Goal: Find specific page/section: Find specific page/section

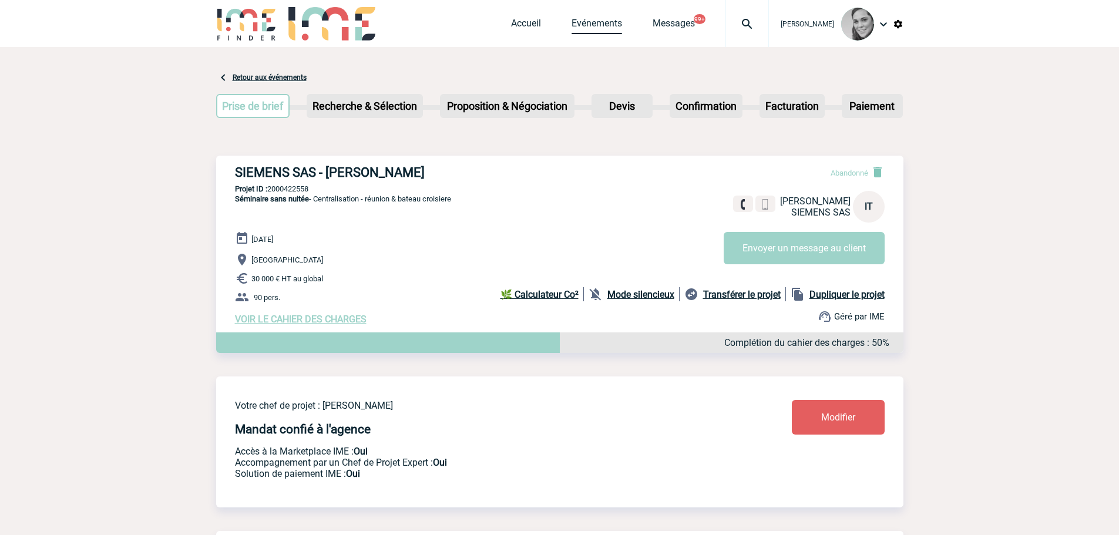
click at [591, 20] on link "Evénements" at bounding box center [597, 26] width 51 height 16
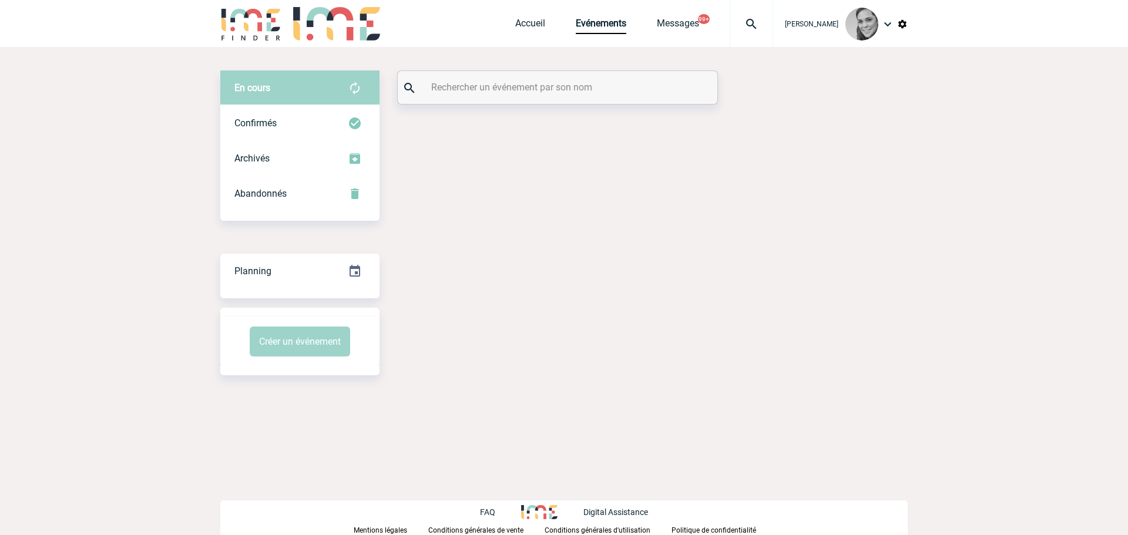
click at [465, 90] on input "text" at bounding box center [558, 87] width 261 height 17
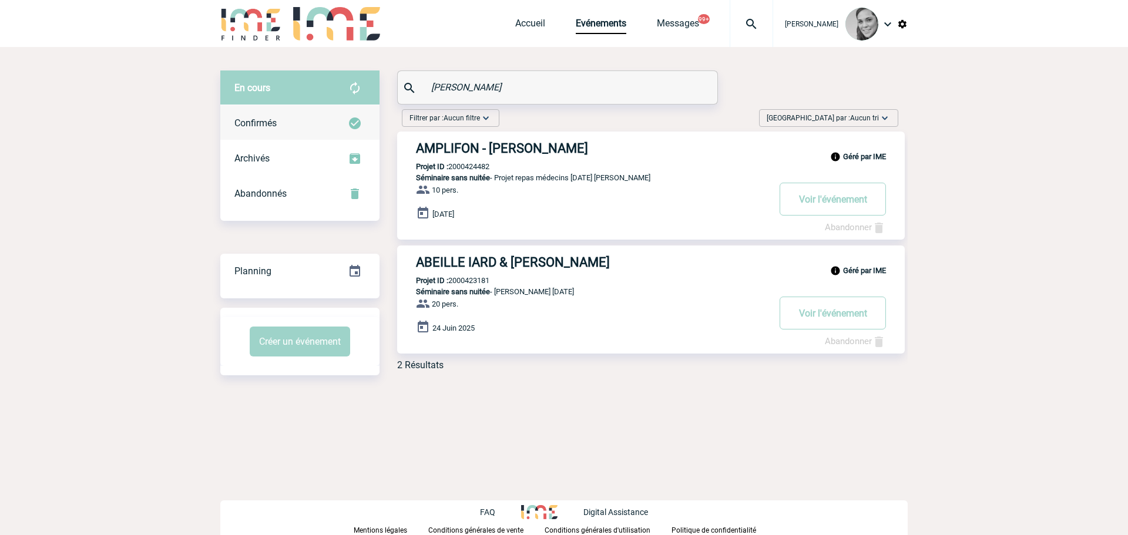
click at [260, 116] on div "Confirmés" at bounding box center [299, 123] width 159 height 35
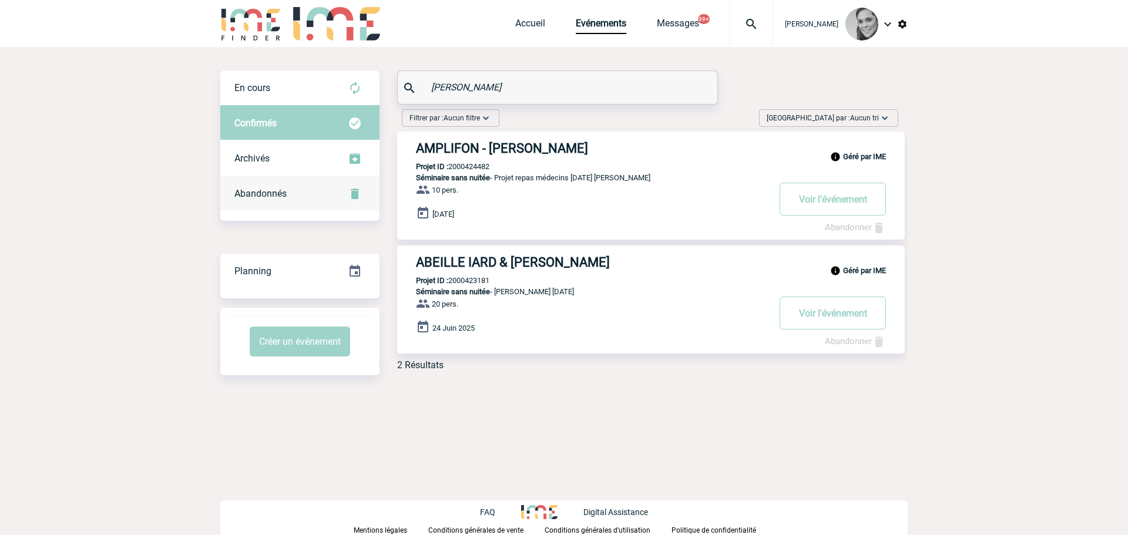
click at [294, 195] on div "Abandonnés" at bounding box center [299, 193] width 159 height 35
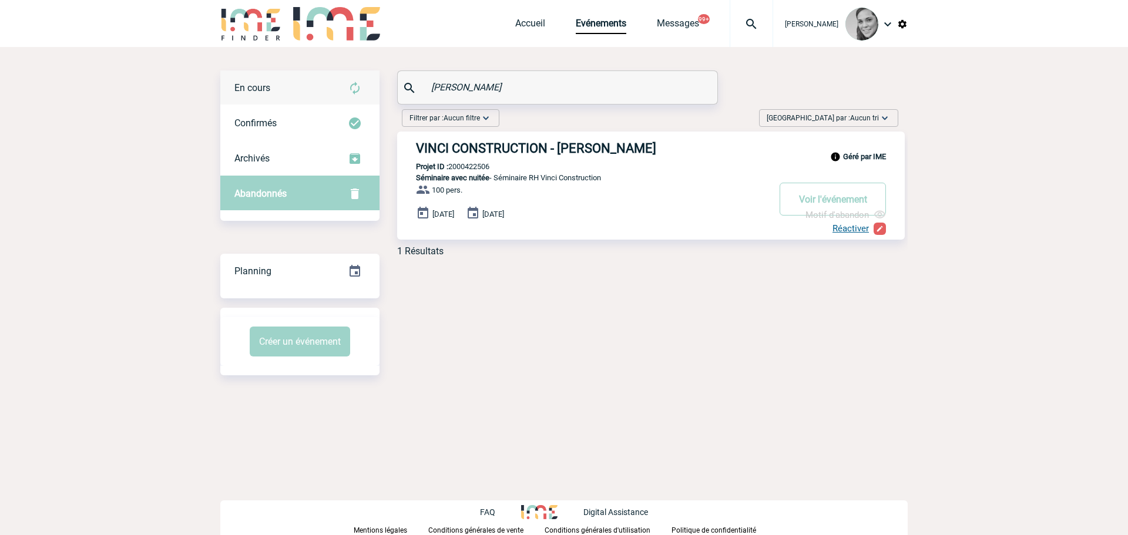
click at [251, 90] on span "En cours" at bounding box center [252, 87] width 36 height 11
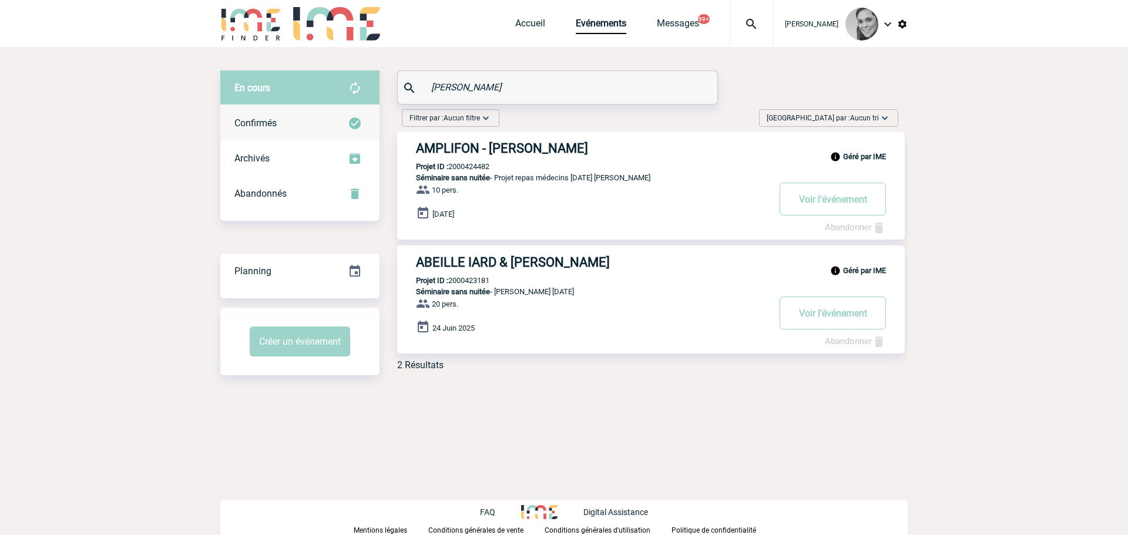
click at [276, 122] on span "Confirmés" at bounding box center [255, 123] width 42 height 11
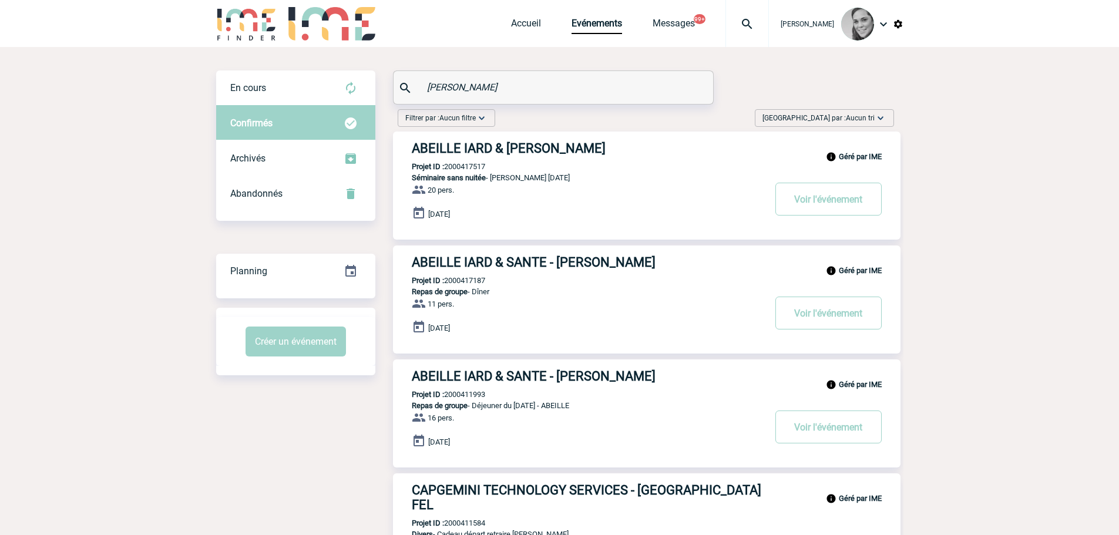
click at [440, 90] on input "gilles" at bounding box center [554, 87] width 261 height 17
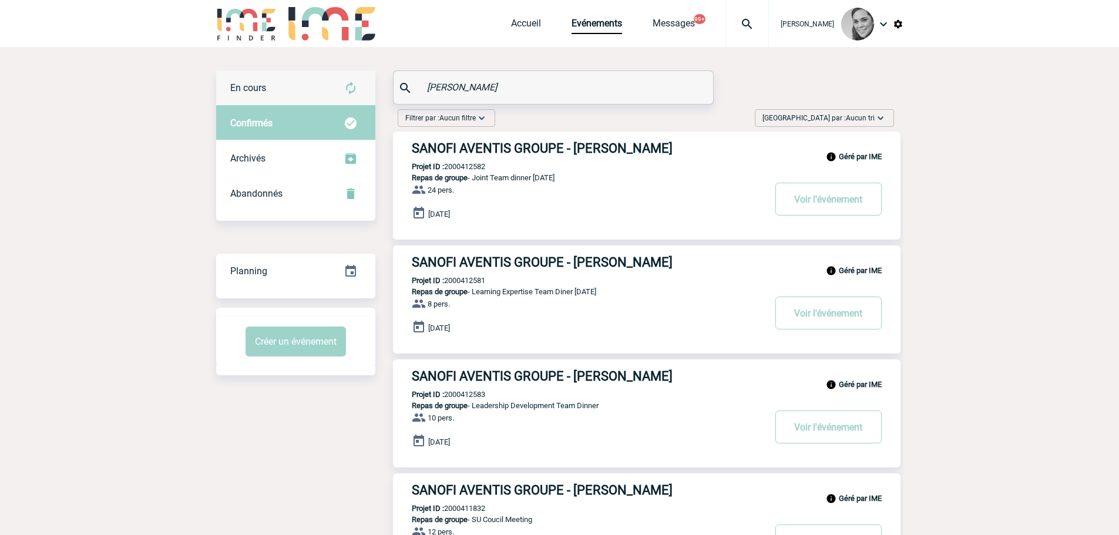
click at [267, 92] on div "En cours" at bounding box center [295, 88] width 159 height 35
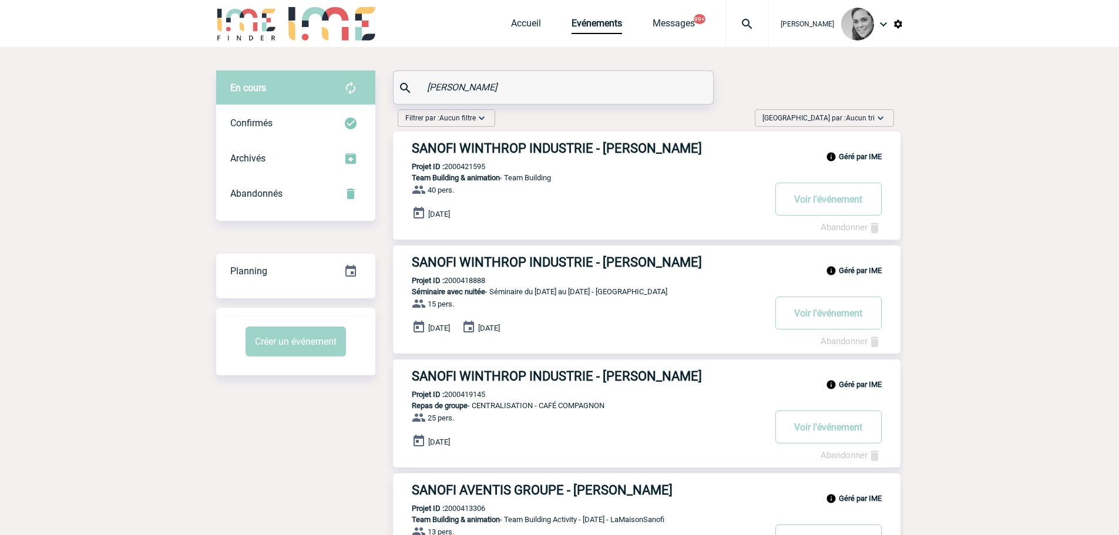
click at [513, 89] on input "giles" at bounding box center [554, 87] width 261 height 17
click at [241, 123] on span "Confirmés" at bounding box center [251, 123] width 42 height 11
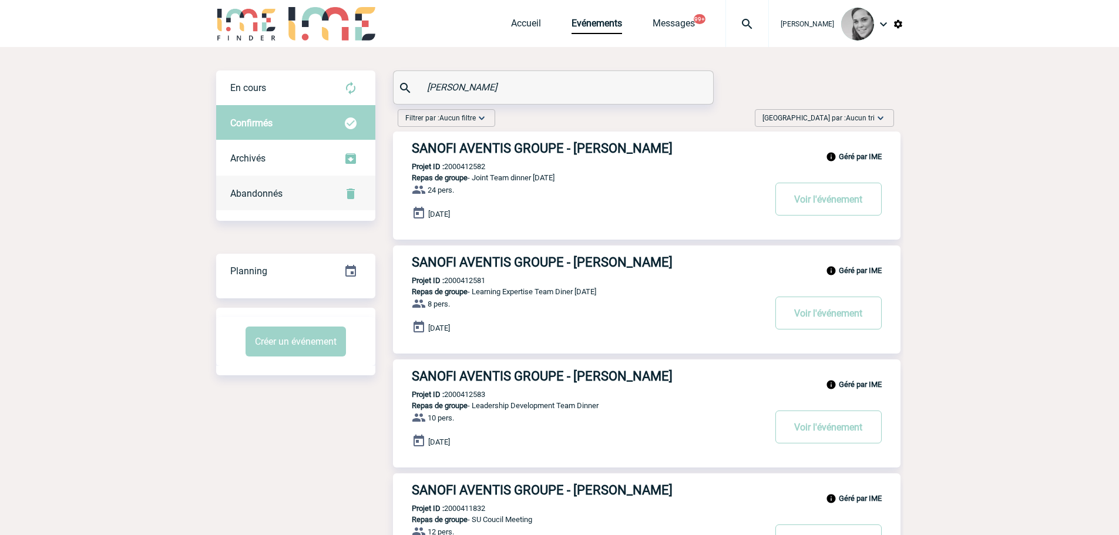
click at [250, 192] on span "Abandonnés" at bounding box center [256, 193] width 52 height 11
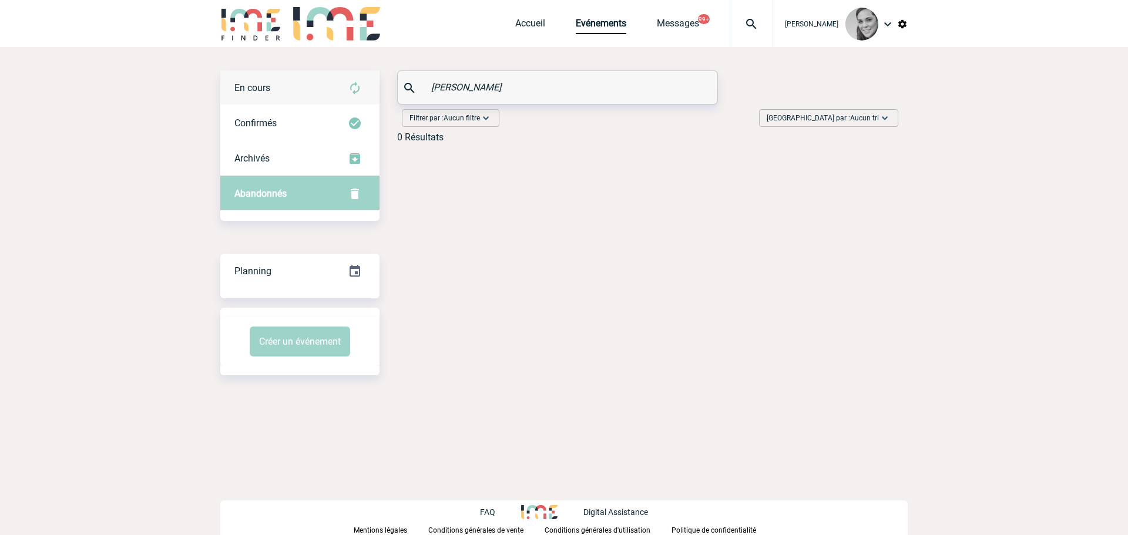
click at [313, 89] on div "En cours" at bounding box center [299, 88] width 159 height 35
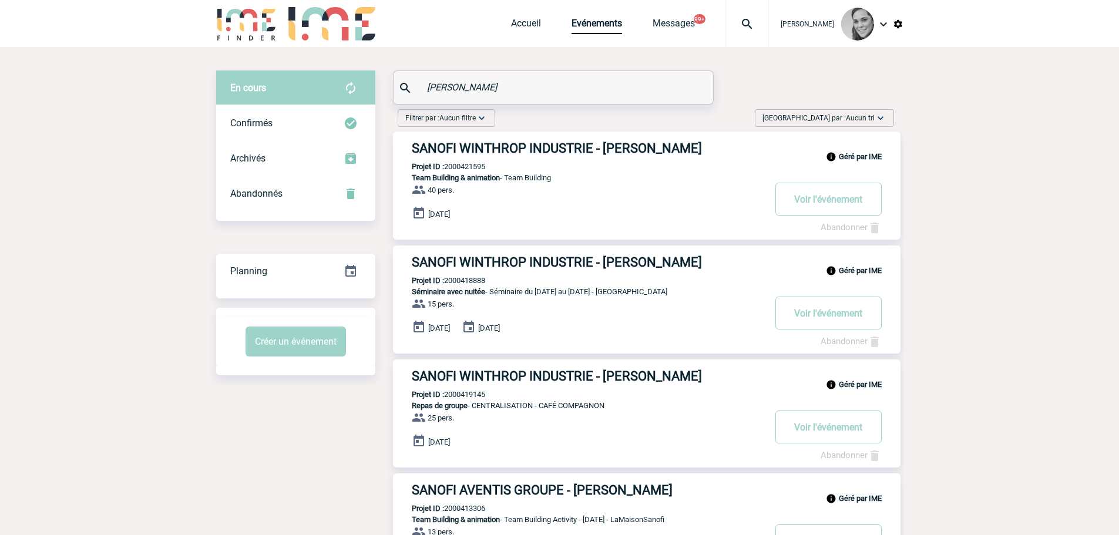
drag, startPoint x: 463, startPoint y: 89, endPoint x: 346, endPoint y: 88, distance: 116.9
click at [346, 88] on div "En cours En cours Confirmés Archivés Abandonnés En cours Confirmés Archivés Aba…" at bounding box center [559, 511] width 687 height 880
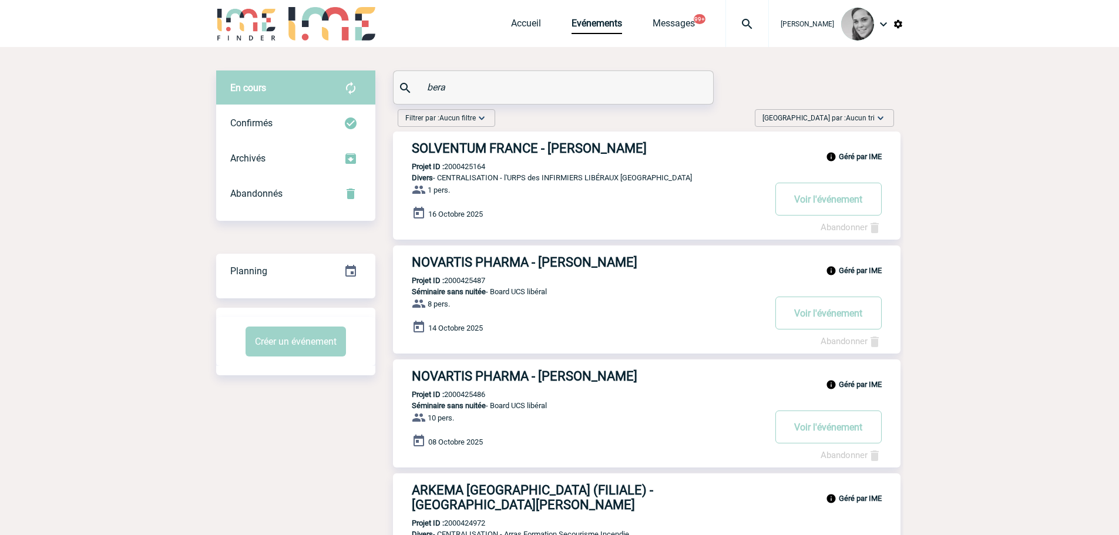
drag, startPoint x: 467, startPoint y: 84, endPoint x: 367, endPoint y: 83, distance: 99.3
click at [367, 83] on div "En cours En cours Confirmés Archivés Abandonnés En cours Confirmés Archivés Aba…" at bounding box center [559, 456] width 687 height 770
paste input "LALLINEC"
click at [286, 122] on div "Confirmés" at bounding box center [295, 123] width 159 height 35
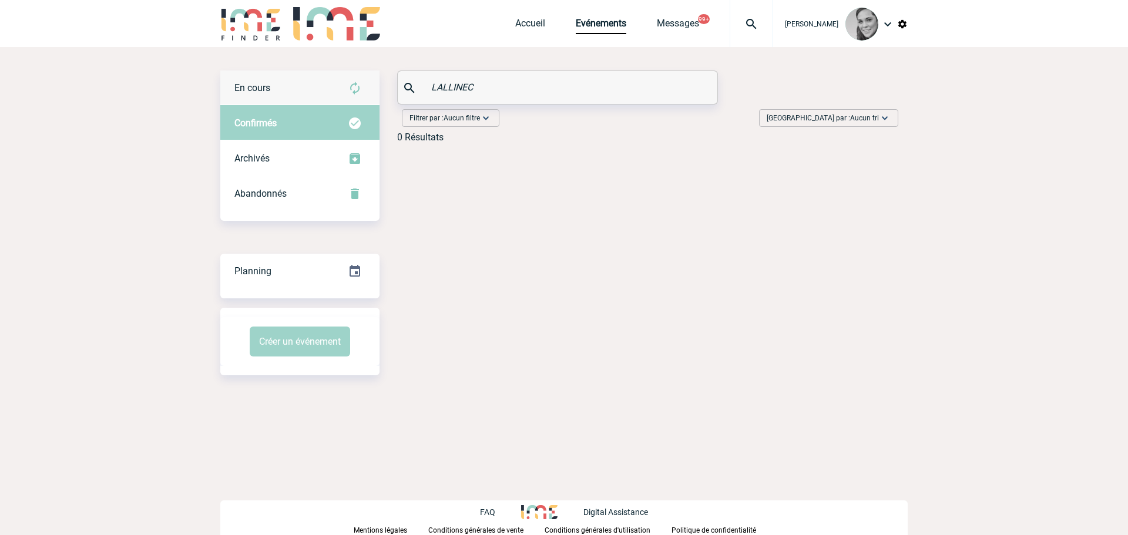
click at [265, 85] on span "En cours" at bounding box center [252, 87] width 36 height 11
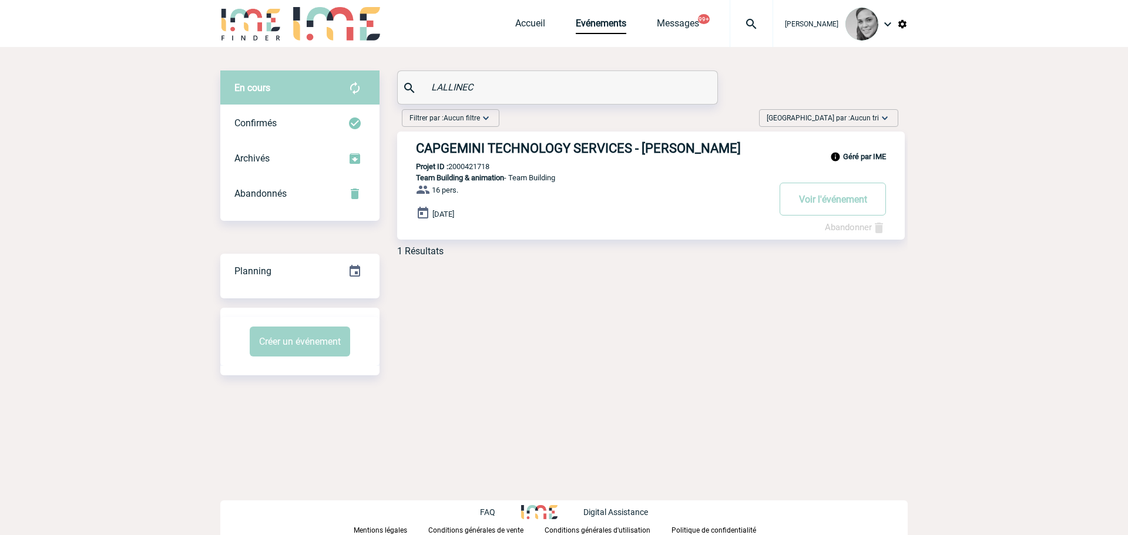
click at [265, 85] on span "En cours" at bounding box center [252, 87] width 36 height 11
click at [264, 123] on span "Confirmés" at bounding box center [255, 123] width 42 height 11
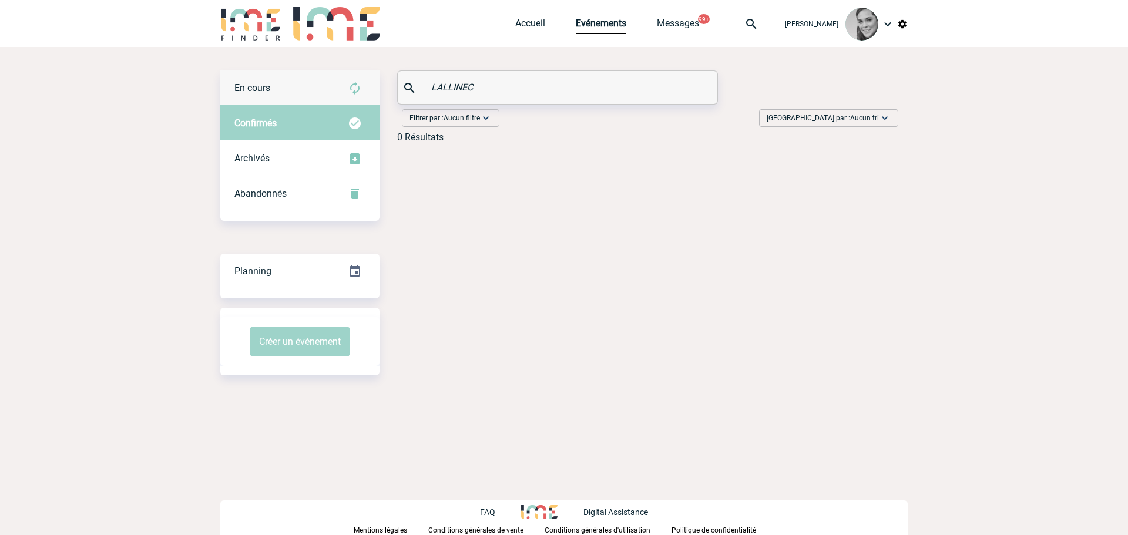
click at [264, 84] on span "En cours" at bounding box center [252, 87] width 36 height 11
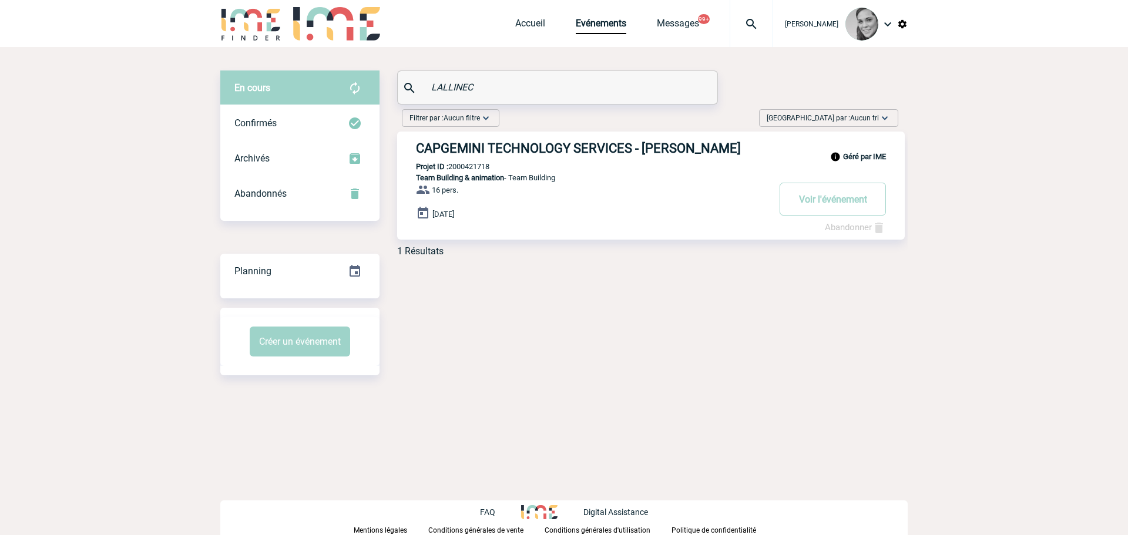
click at [438, 84] on input "LALLINEC" at bounding box center [558, 87] width 261 height 17
click at [439, 84] on input "LALLINEC" at bounding box center [558, 87] width 261 height 17
paste input "Cotteaux"
click at [293, 110] on div "Confirmés" at bounding box center [299, 123] width 159 height 35
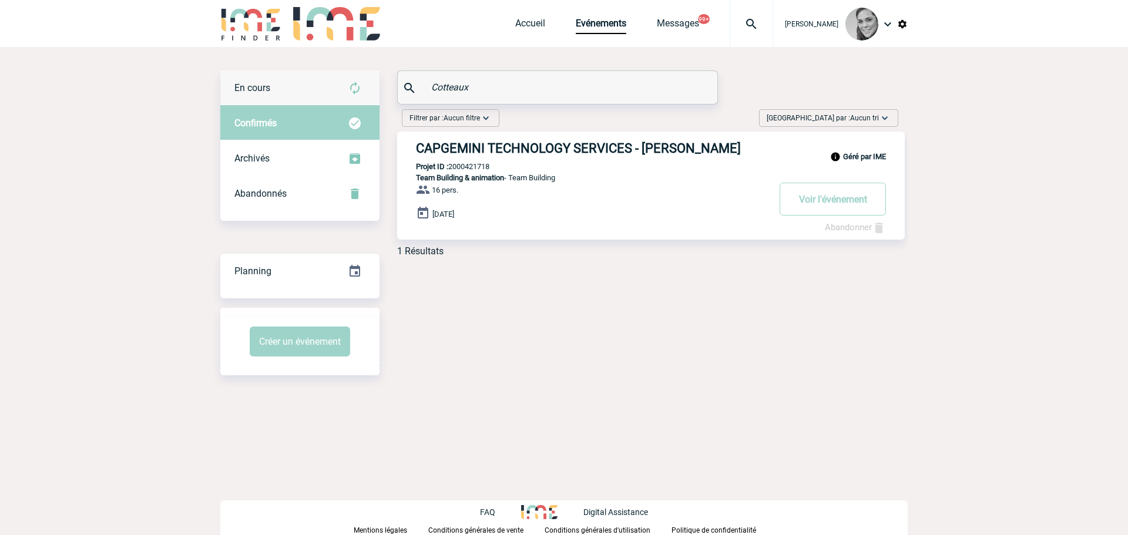
click at [280, 84] on div "En cours" at bounding box center [299, 88] width 159 height 35
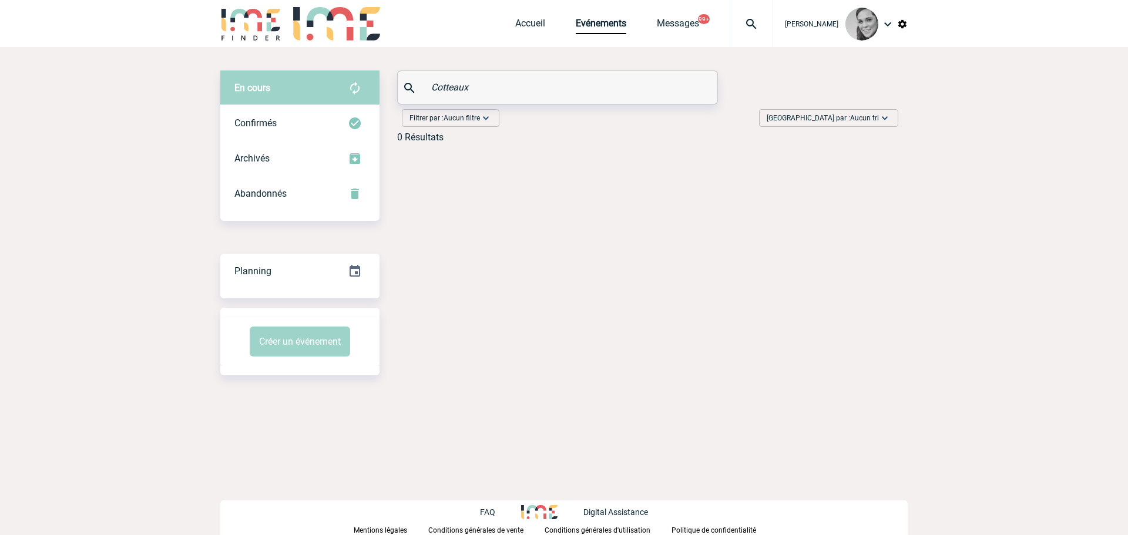
click at [240, 83] on span "En cours" at bounding box center [252, 87] width 36 height 11
click at [266, 194] on span "Abandonnés" at bounding box center [260, 193] width 52 height 11
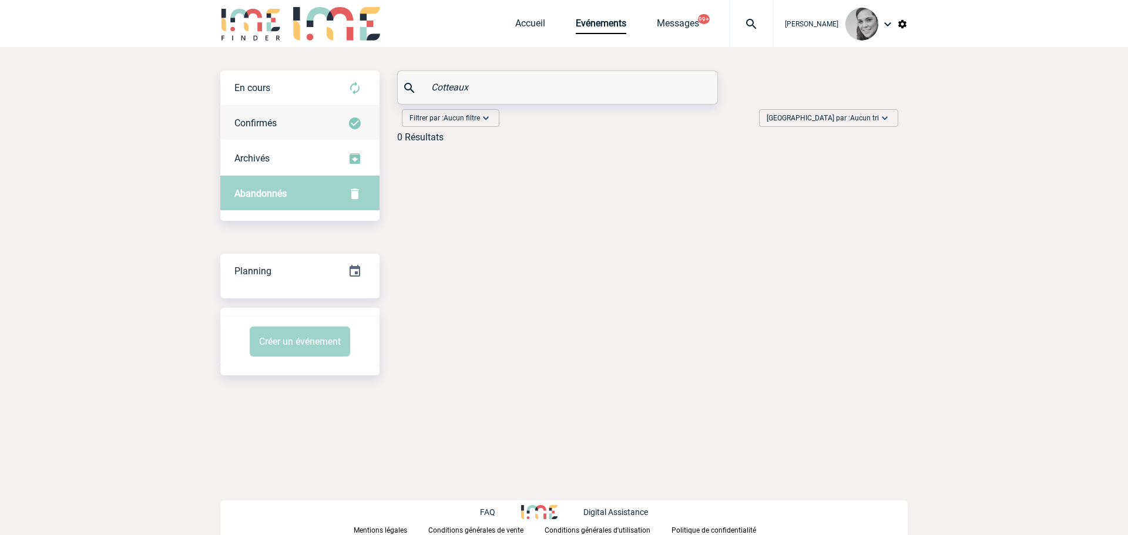
click at [252, 116] on div "Confirmés" at bounding box center [299, 123] width 159 height 35
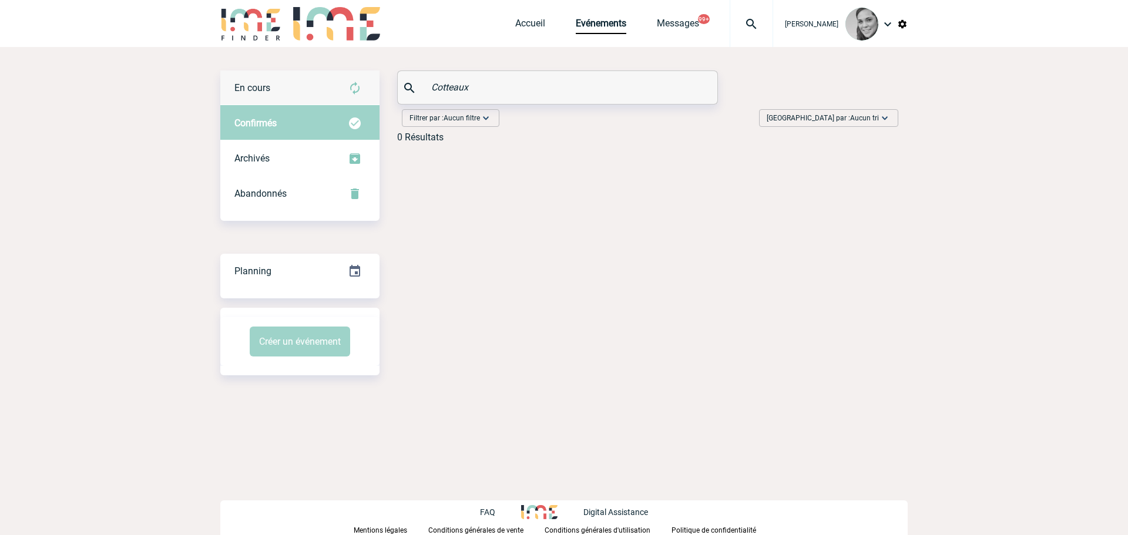
click at [260, 84] on span "En cours" at bounding box center [252, 87] width 36 height 11
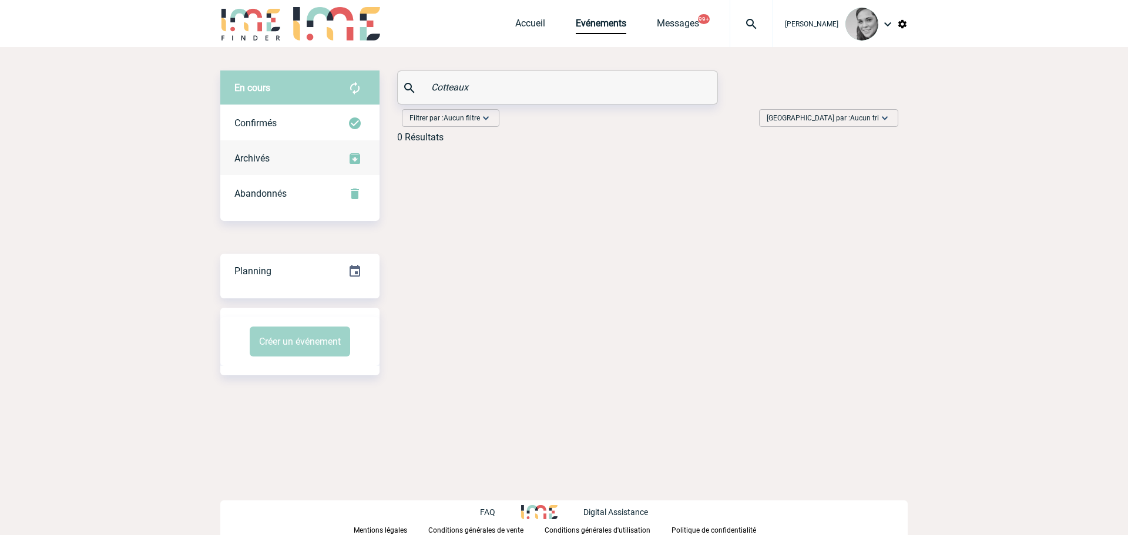
click at [250, 158] on span "Archivés" at bounding box center [251, 158] width 35 height 11
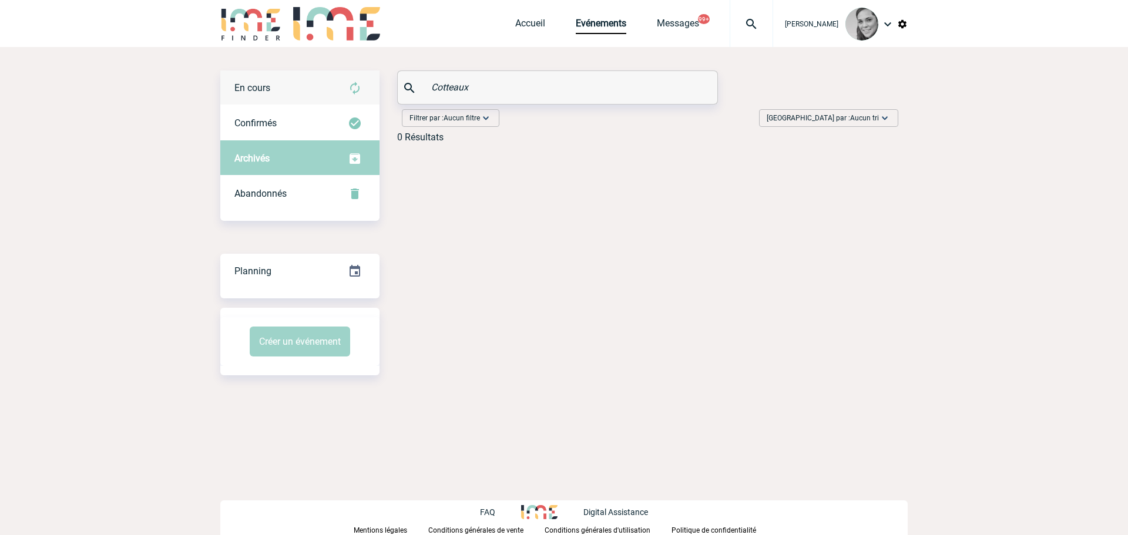
click at [249, 82] on span "En cours" at bounding box center [252, 87] width 36 height 11
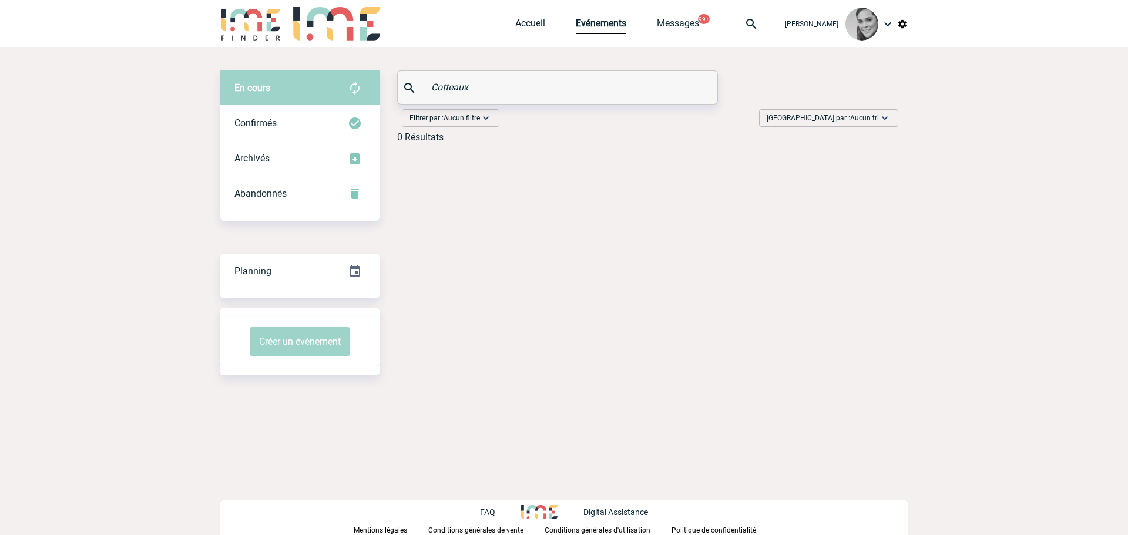
click at [512, 81] on input "Cotteaux" at bounding box center [558, 87] width 261 height 17
drag, startPoint x: 474, startPoint y: 93, endPoint x: 387, endPoint y: 89, distance: 86.5
click at [387, 89] on div "En cours En cours Confirmés Archivés Abandonnés En cours Confirmés Archivés Aba…" at bounding box center [563, 112] width 687 height 82
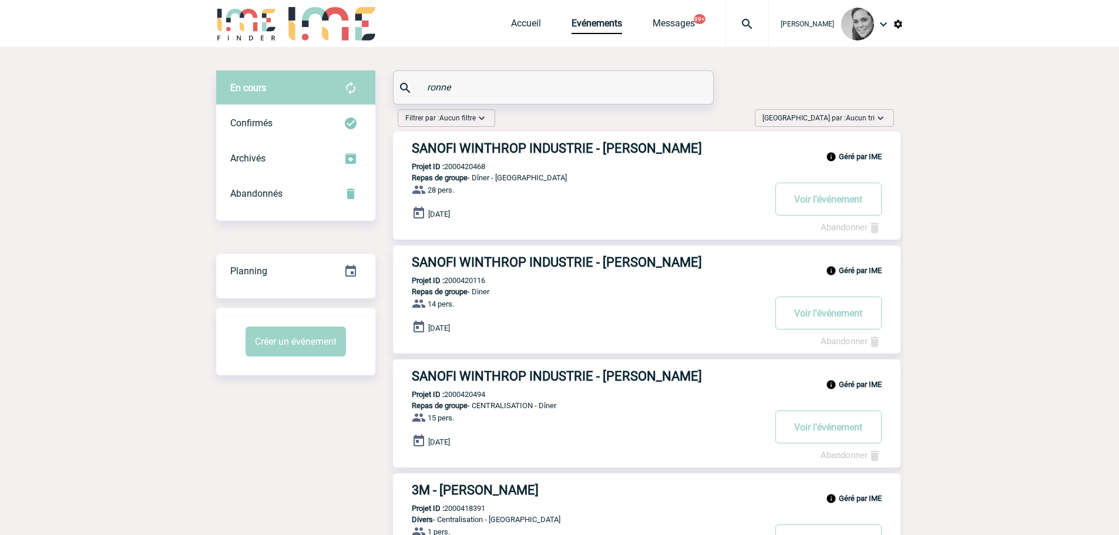
click at [495, 91] on input "ronne" at bounding box center [554, 87] width 261 height 17
click at [281, 115] on div "Confirmés" at bounding box center [295, 123] width 159 height 35
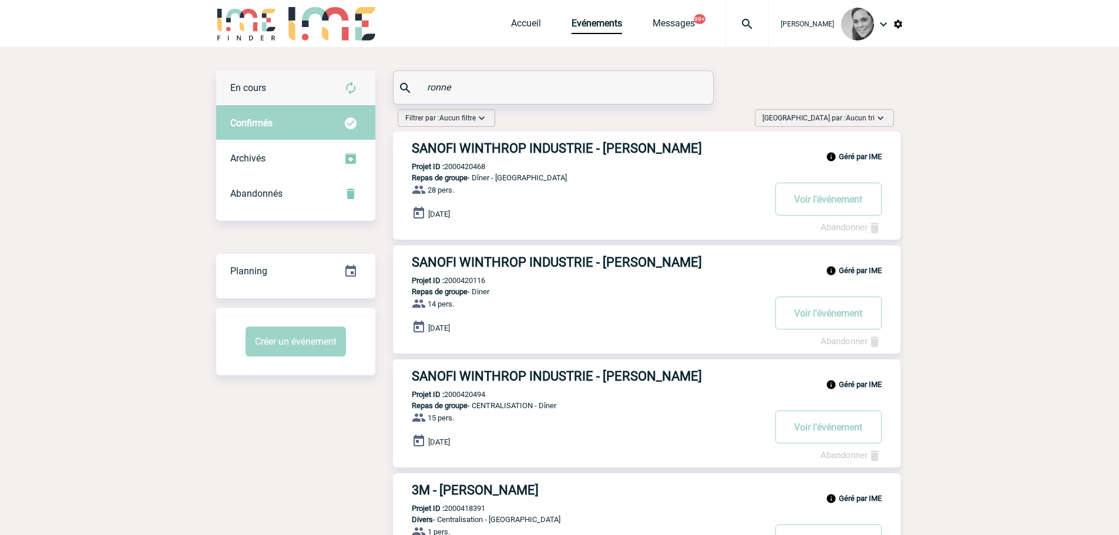
click at [264, 79] on div "En cours" at bounding box center [295, 88] width 159 height 35
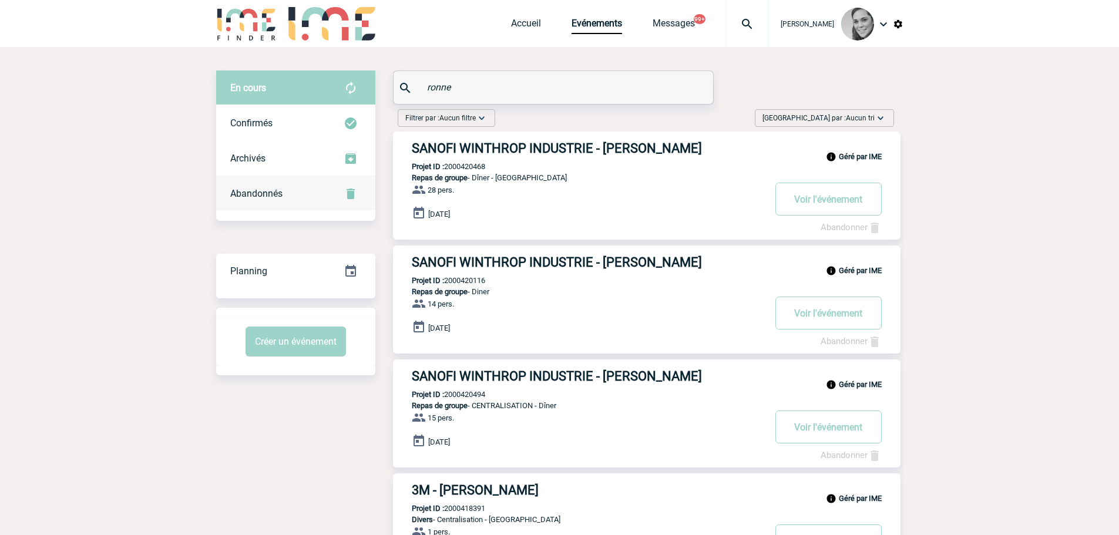
click at [249, 188] on span "Abandonnés" at bounding box center [256, 193] width 52 height 11
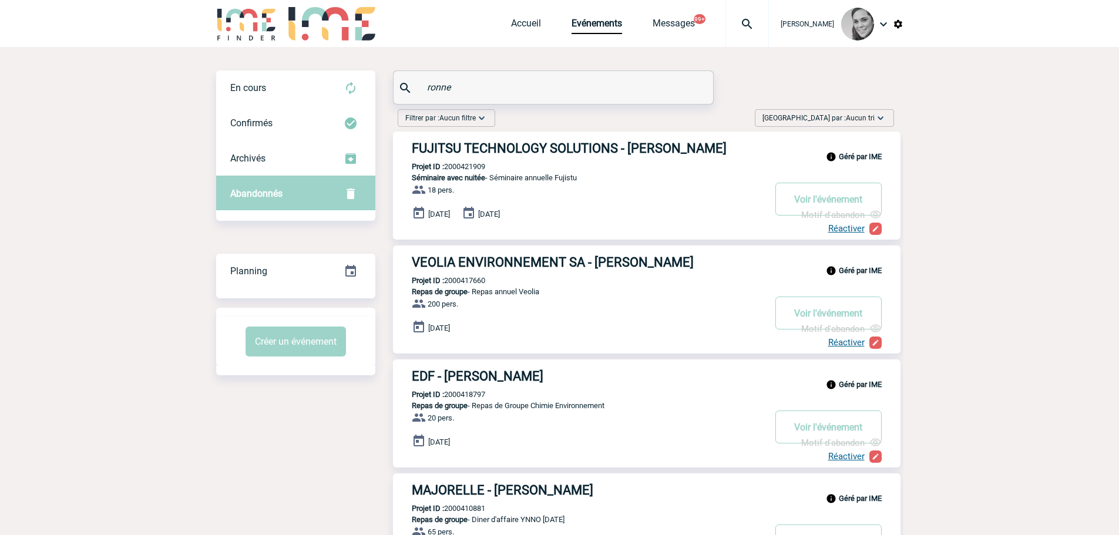
click at [452, 86] on input "ronne" at bounding box center [554, 87] width 261 height 17
paste input "Hickman"
type input "Hickman"
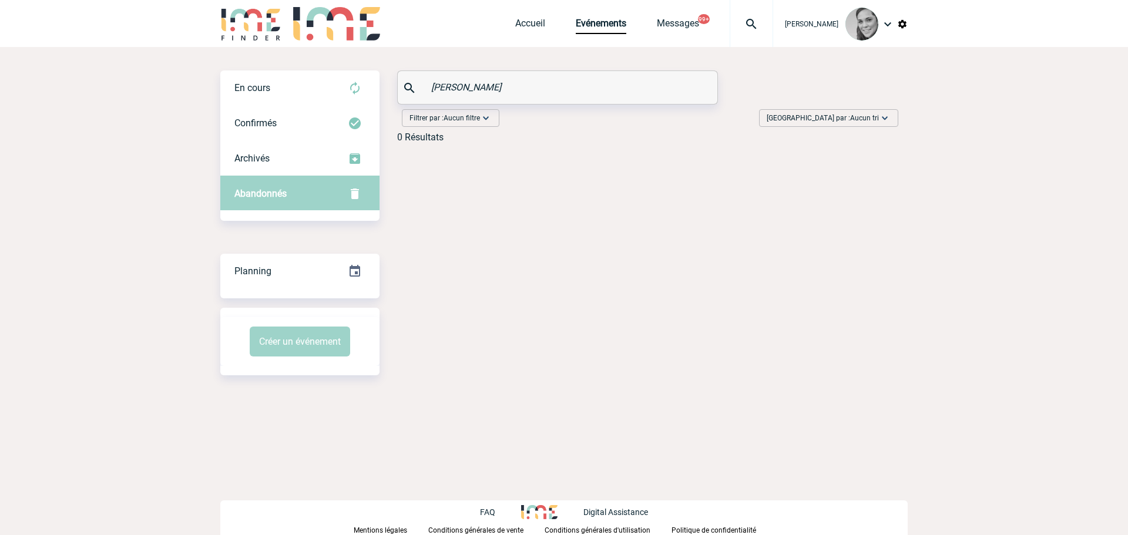
click at [522, 98] on div "Hickman" at bounding box center [558, 87] width 320 height 33
click at [280, 90] on div "En cours" at bounding box center [299, 88] width 159 height 35
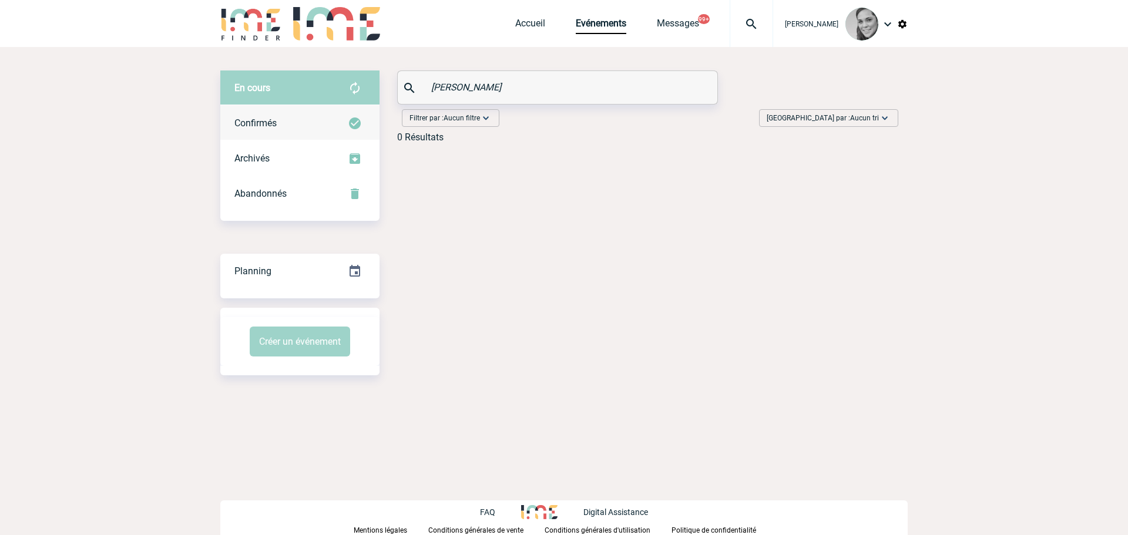
click at [266, 120] on span "Confirmés" at bounding box center [255, 123] width 42 height 11
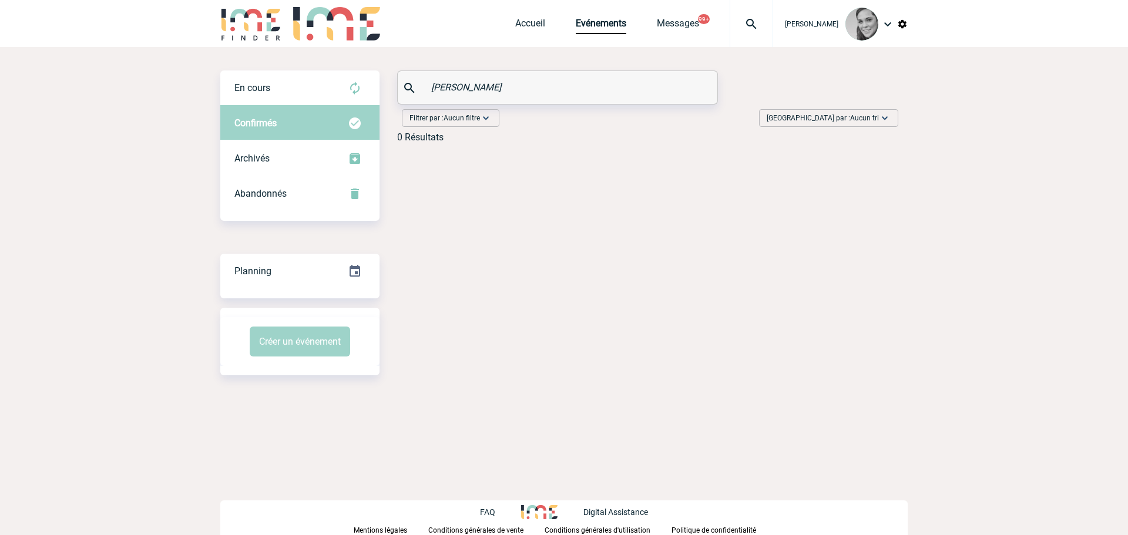
click at [293, 68] on div "En cours En cours Confirmés Archivés Abandonnés En cours Confirmés Archivés Aba…" at bounding box center [563, 223] width 687 height 352
click at [263, 85] on span "En cours" at bounding box center [252, 87] width 36 height 11
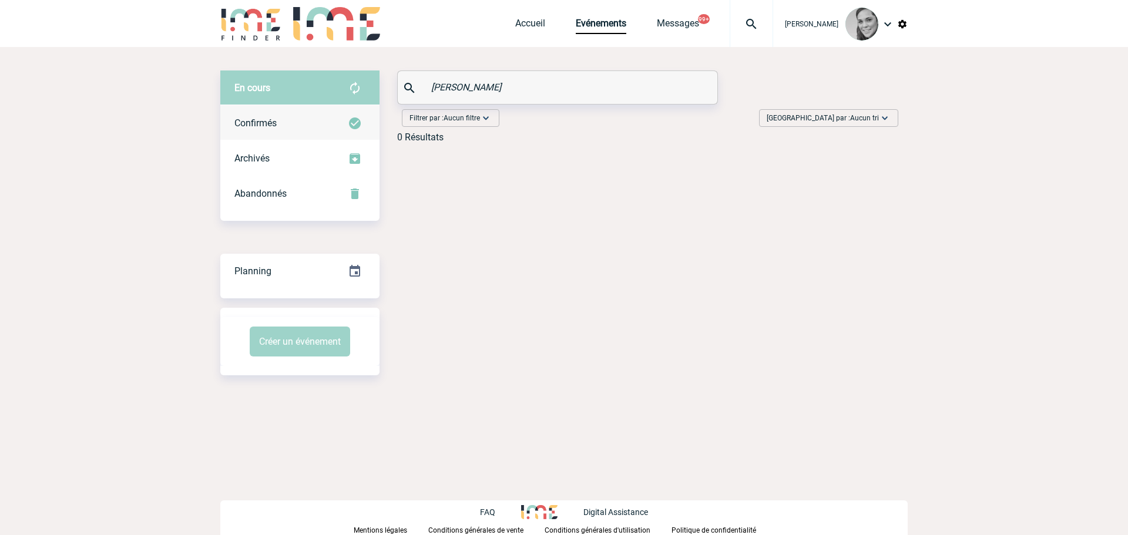
click at [256, 124] on span "Confirmés" at bounding box center [255, 123] width 42 height 11
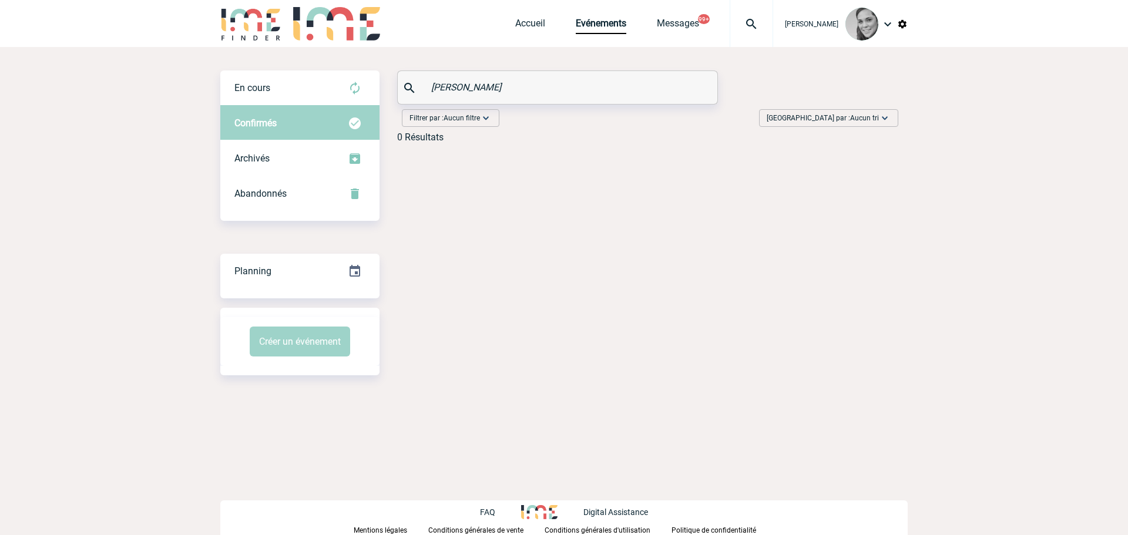
click at [256, 124] on span "Confirmés" at bounding box center [255, 123] width 42 height 11
click at [279, 93] on div "En cours" at bounding box center [299, 88] width 159 height 35
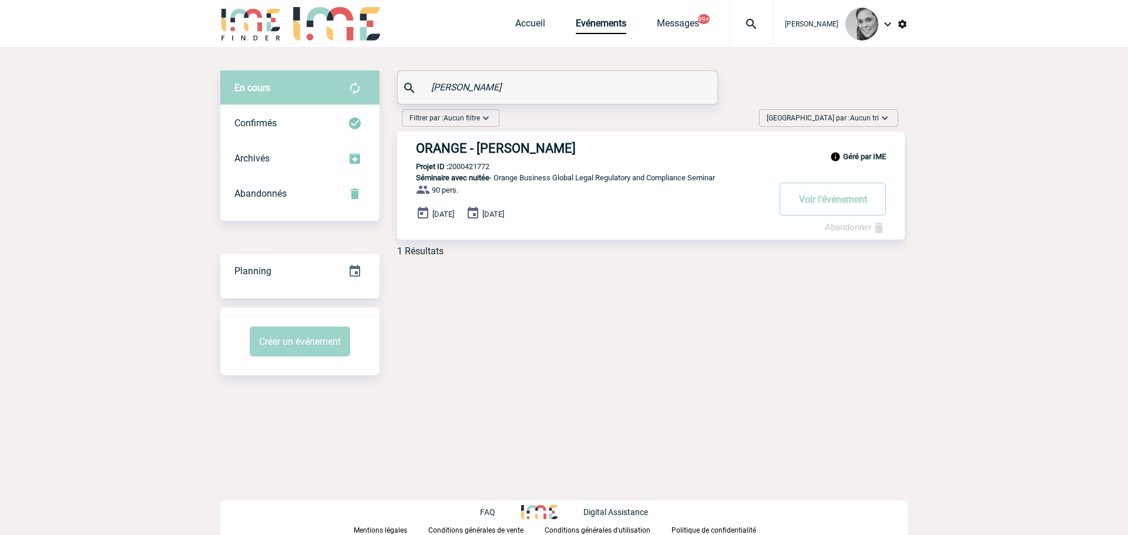
click at [437, 153] on h3 "ORANGE - Nadège HICKMAN" at bounding box center [592, 148] width 353 height 15
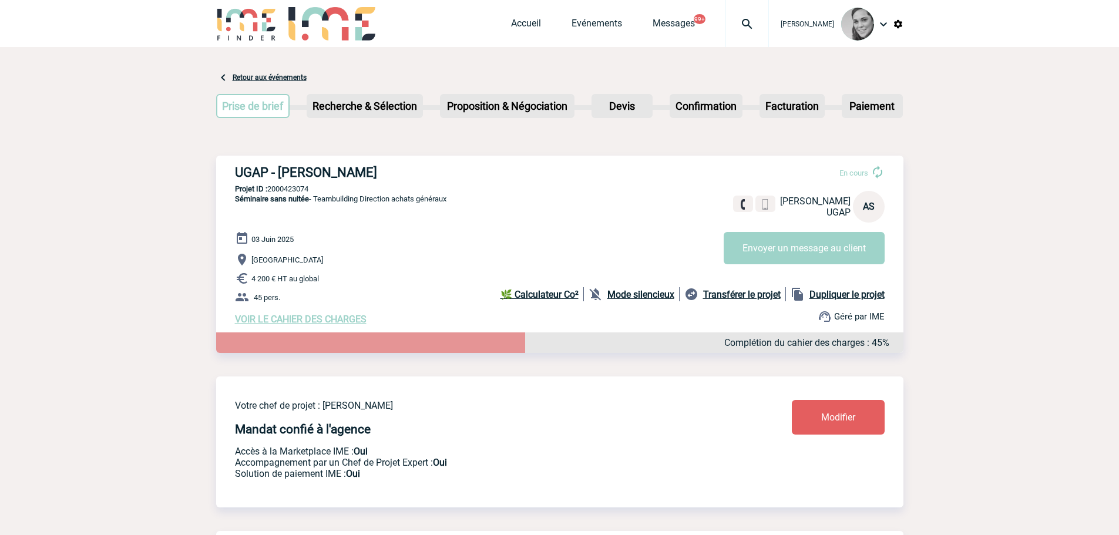
scroll to position [40, 0]
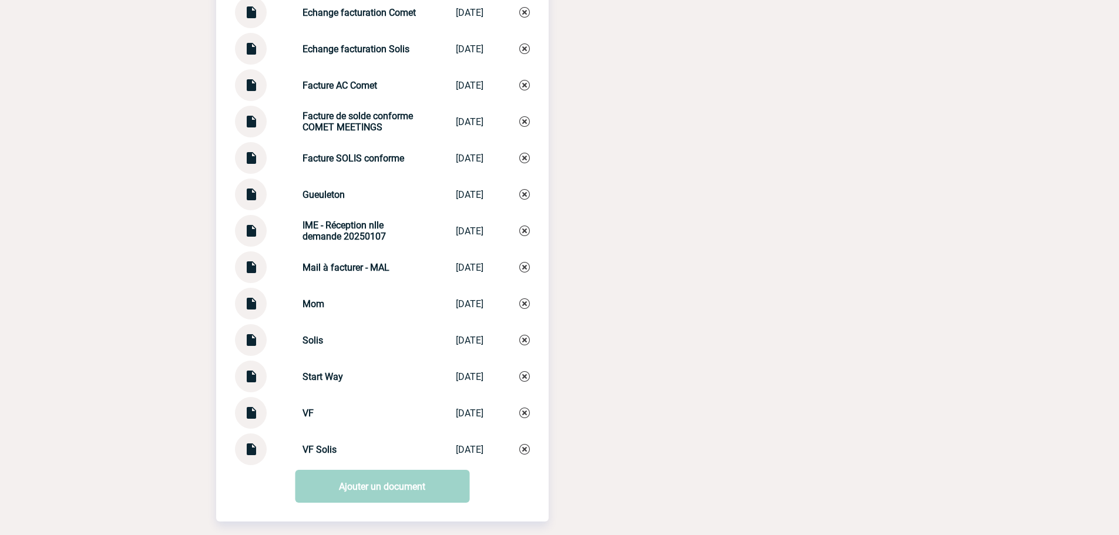
scroll to position [1528, 0]
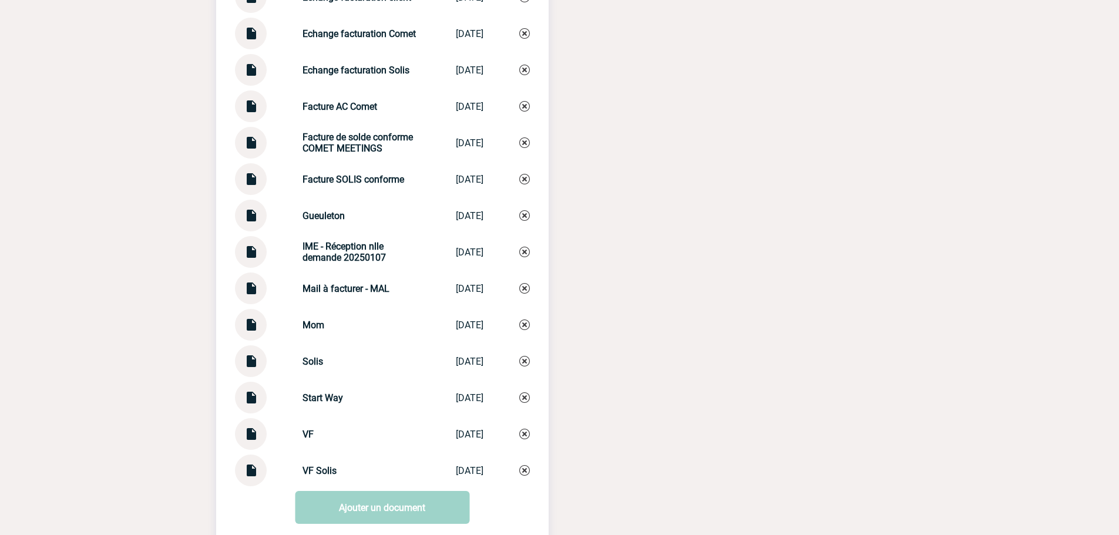
click at [253, 252] on img at bounding box center [250, 247] width 15 height 23
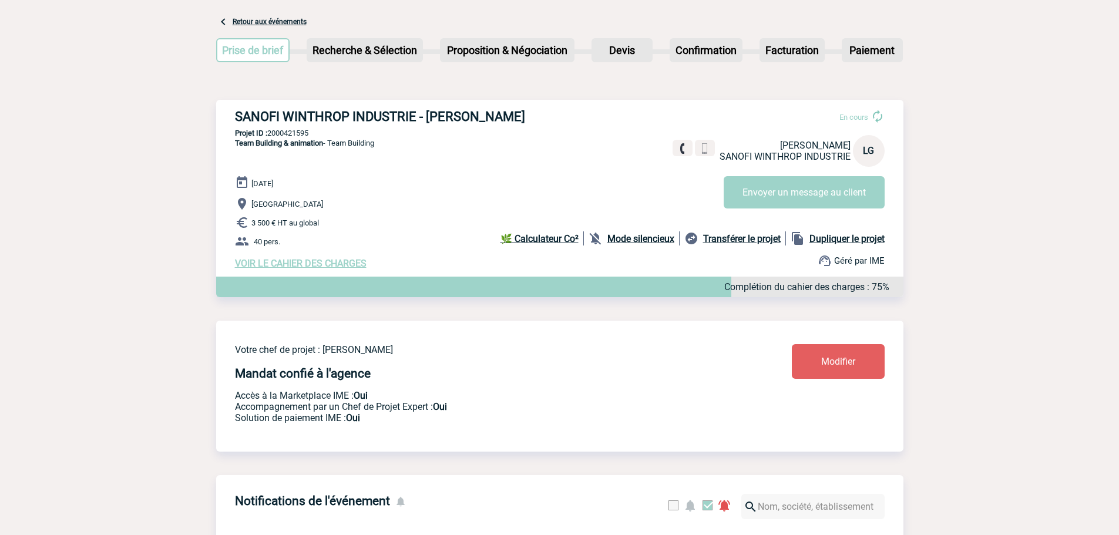
scroll to position [0, 0]
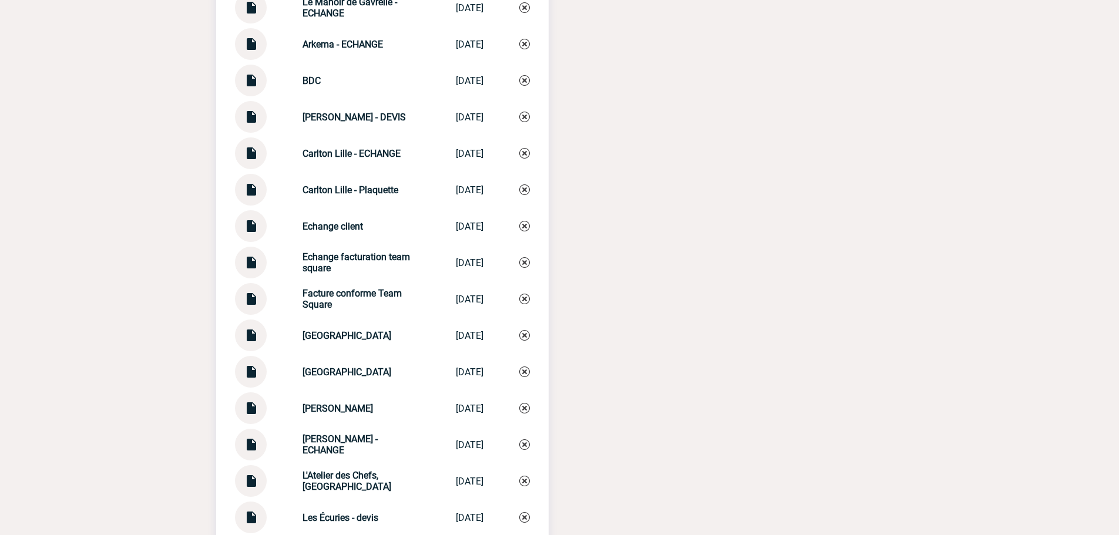
scroll to position [1293, 0]
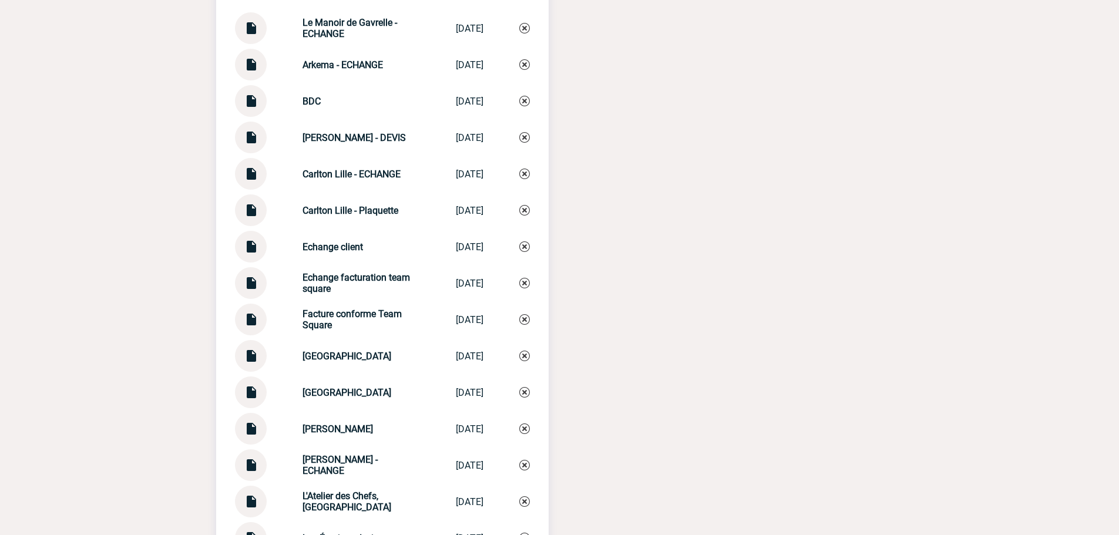
click at [253, 56] on img at bounding box center [250, 60] width 15 height 23
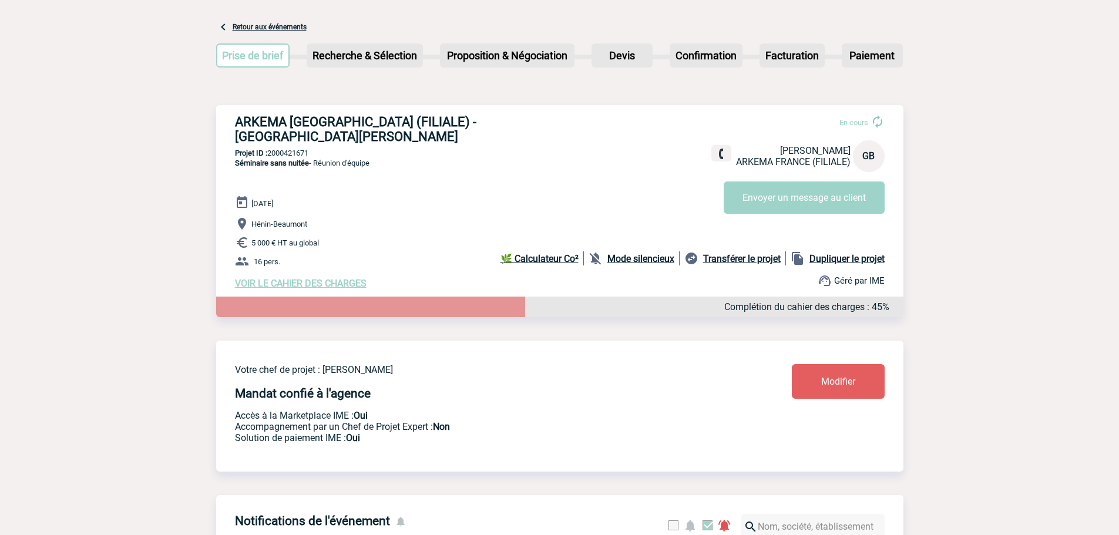
scroll to position [0, 0]
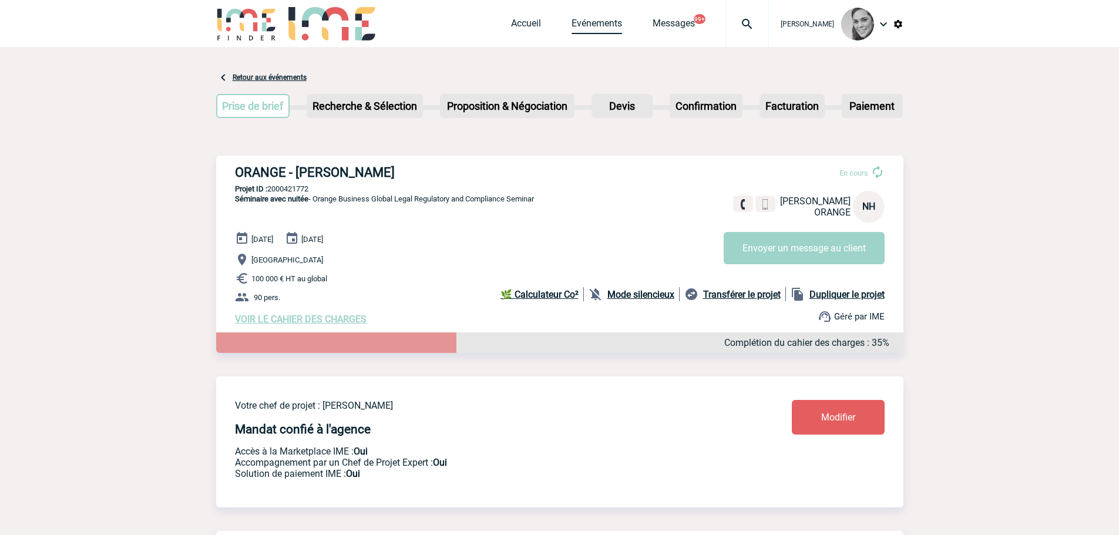
click at [614, 24] on link "Evénements" at bounding box center [597, 26] width 51 height 16
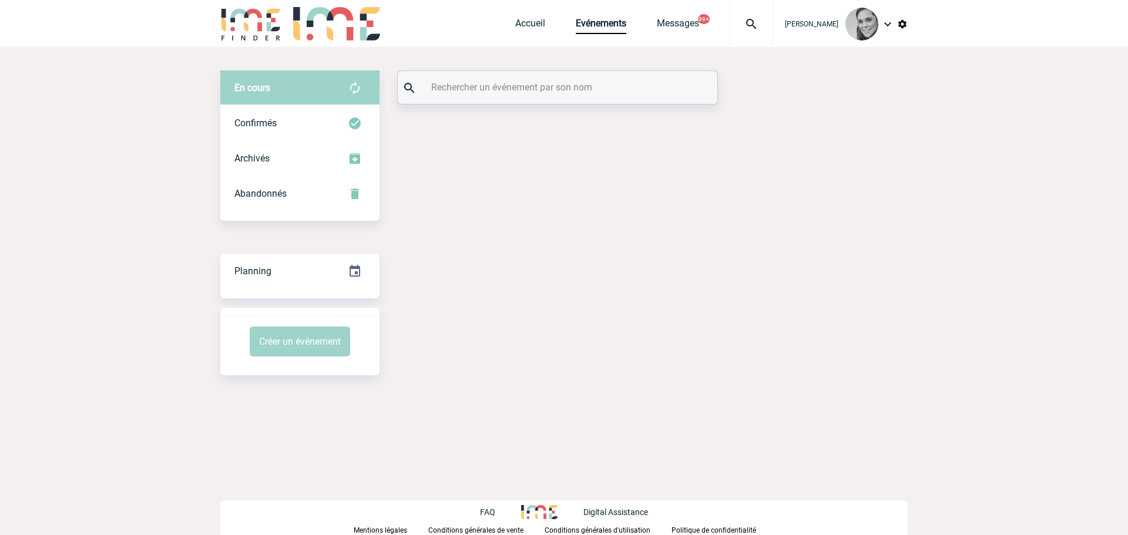
click at [512, 88] on input "text" at bounding box center [558, 87] width 261 height 17
paste input "Capobianco"
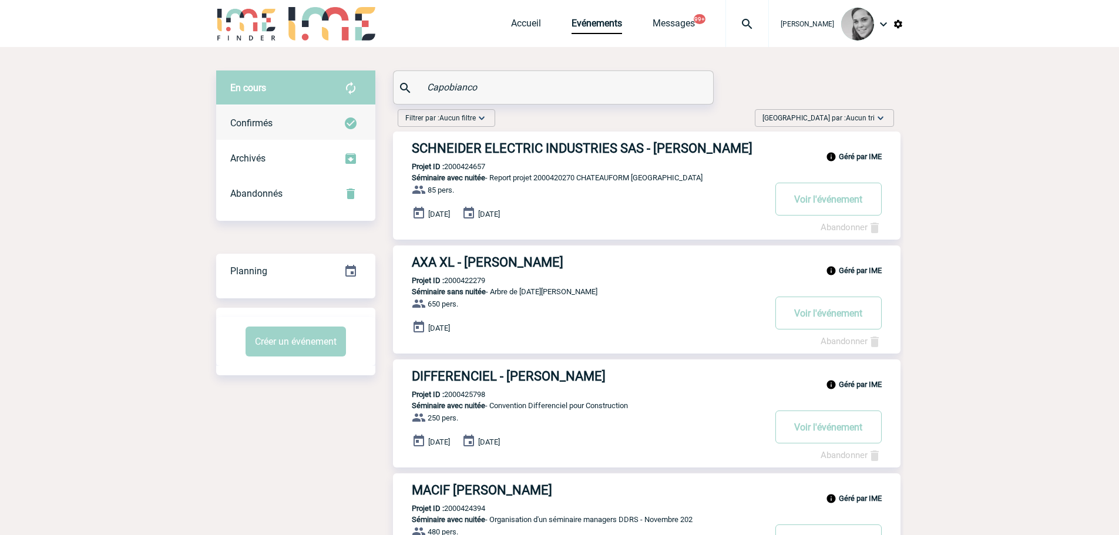
click at [275, 113] on div "Confirmés" at bounding box center [295, 123] width 159 height 35
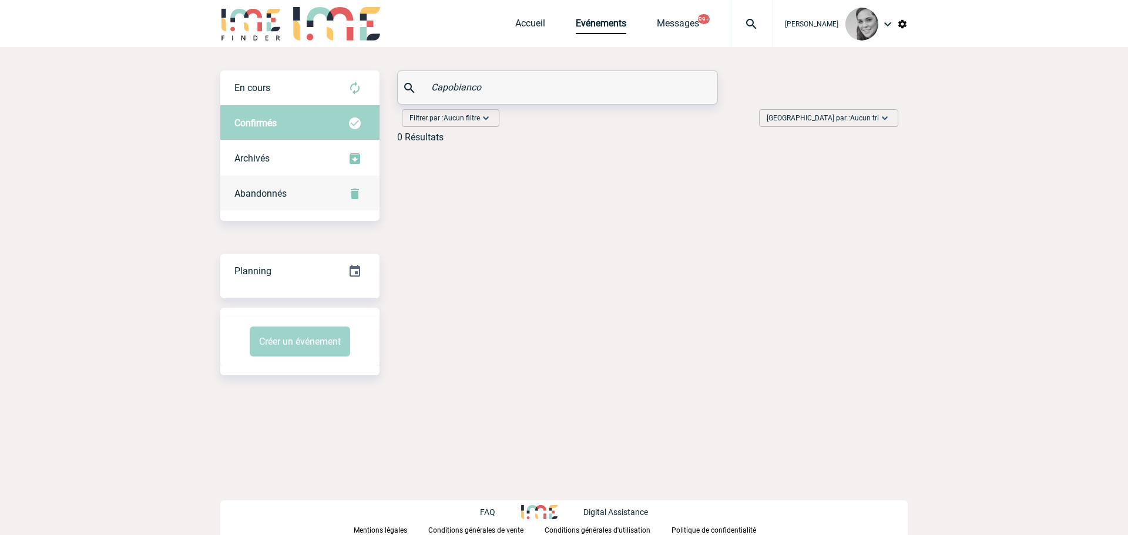
click at [279, 187] on div "Abandonnés" at bounding box center [299, 193] width 159 height 35
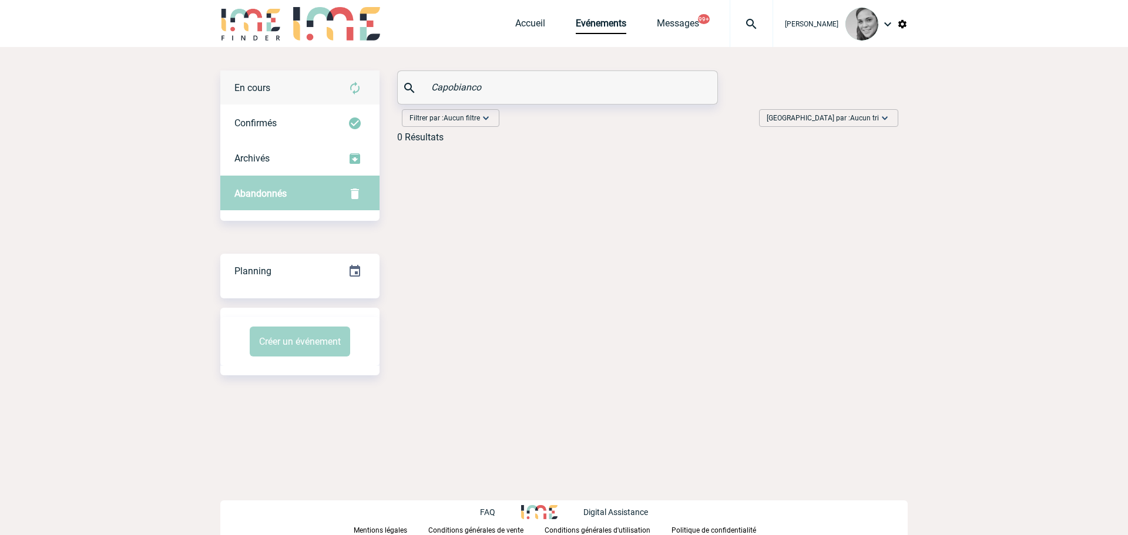
click at [270, 78] on div "En cours" at bounding box center [299, 88] width 159 height 35
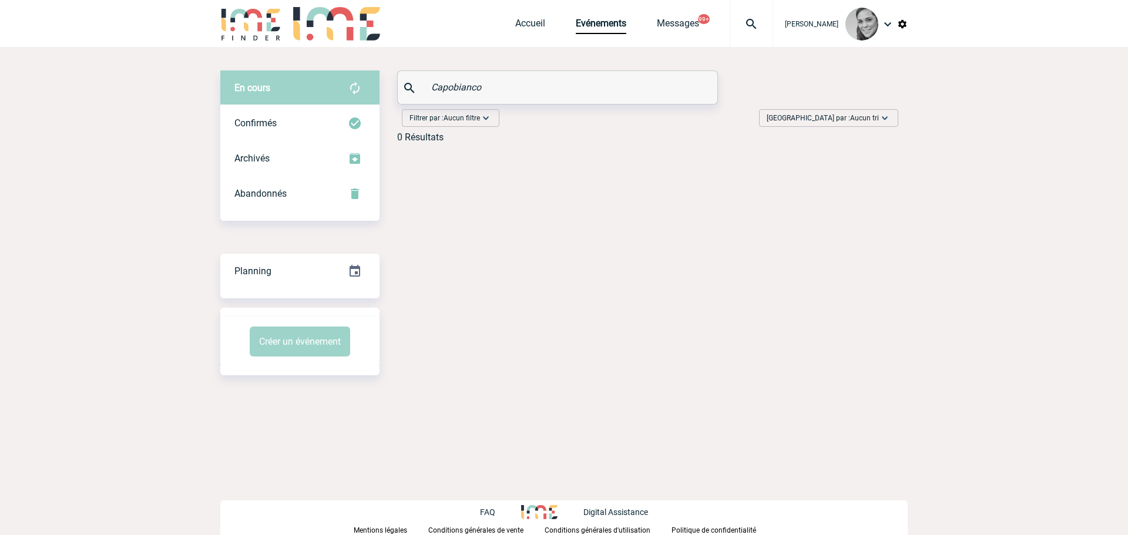
click at [511, 78] on div "Capobianco" at bounding box center [558, 87] width 320 height 33
click at [466, 88] on input "Capobianco" at bounding box center [558, 87] width 261 height 17
click at [524, 85] on input "Capobianco" at bounding box center [558, 87] width 261 height 17
drag, startPoint x: 444, startPoint y: 84, endPoint x: 378, endPoint y: 83, distance: 65.2
click at [378, 83] on div "En cours En cours Confirmés Archivés Abandonnés En cours Confirmés Archivés Aba…" at bounding box center [563, 112] width 687 height 82
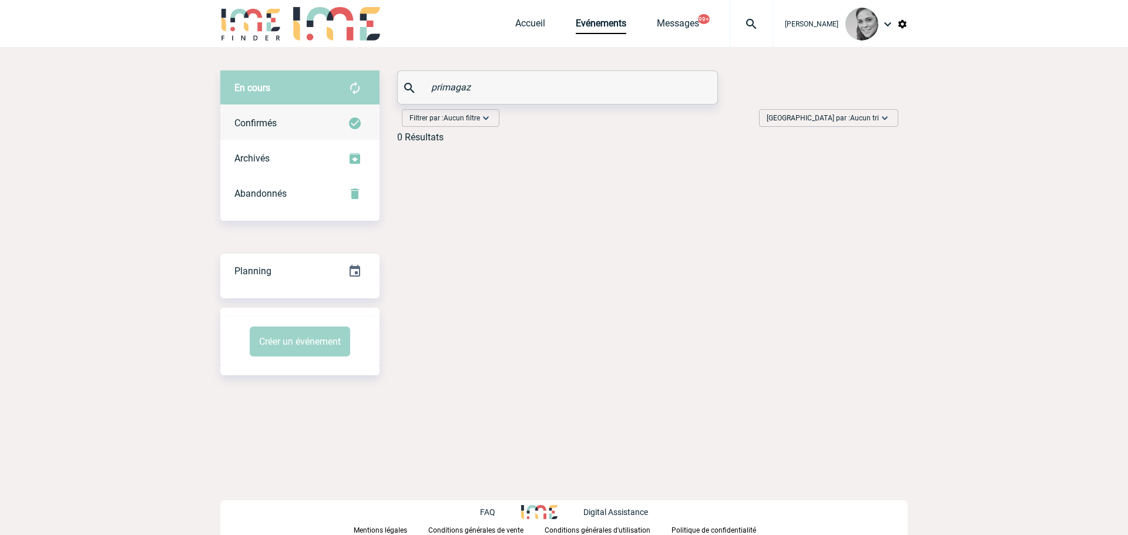
type input "primagaz"
click at [303, 119] on div "Confirmés" at bounding box center [299, 123] width 159 height 35
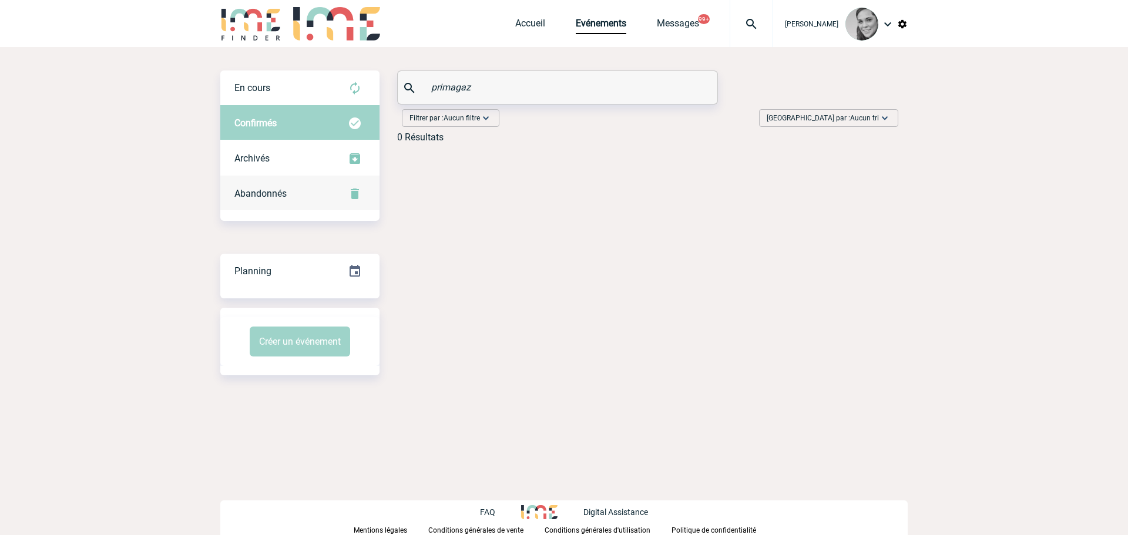
click at [266, 190] on span "Abandonnés" at bounding box center [260, 193] width 52 height 11
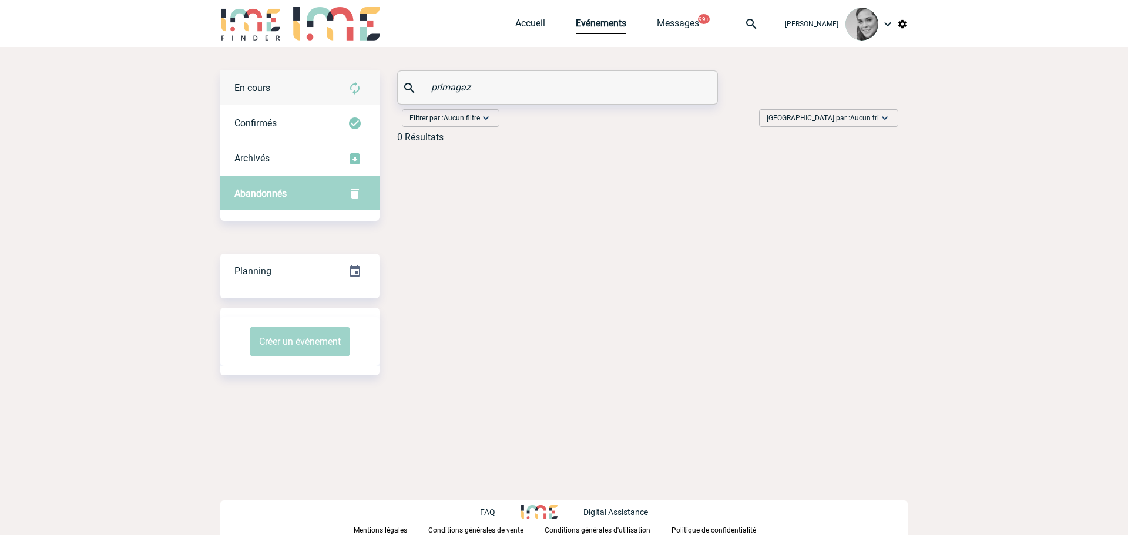
click at [259, 102] on div "En cours" at bounding box center [299, 88] width 159 height 35
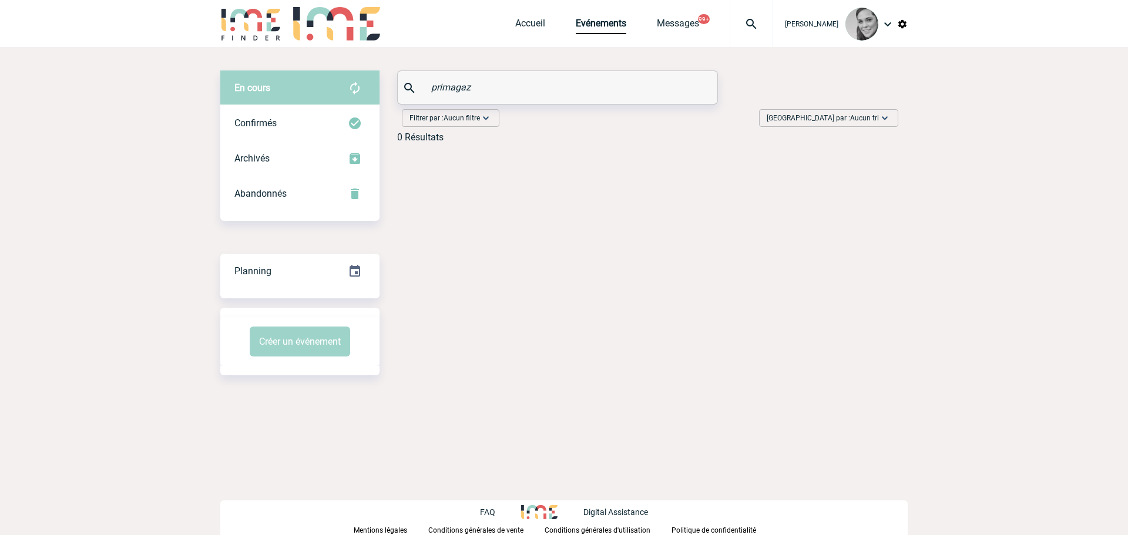
click at [565, 91] on input "primagaz" at bounding box center [558, 87] width 261 height 17
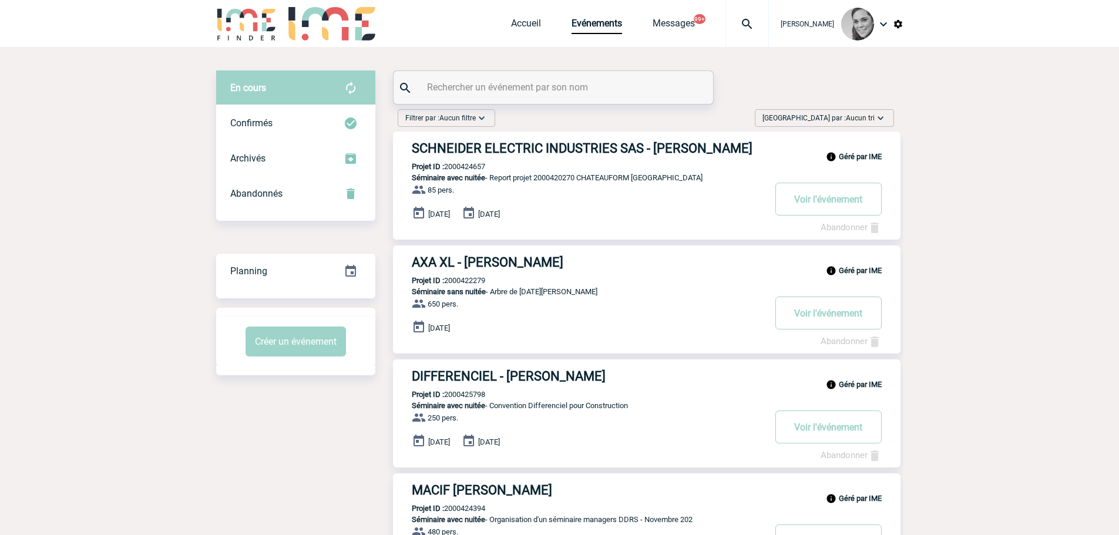
click at [482, 89] on input "text" at bounding box center [554, 87] width 261 height 17
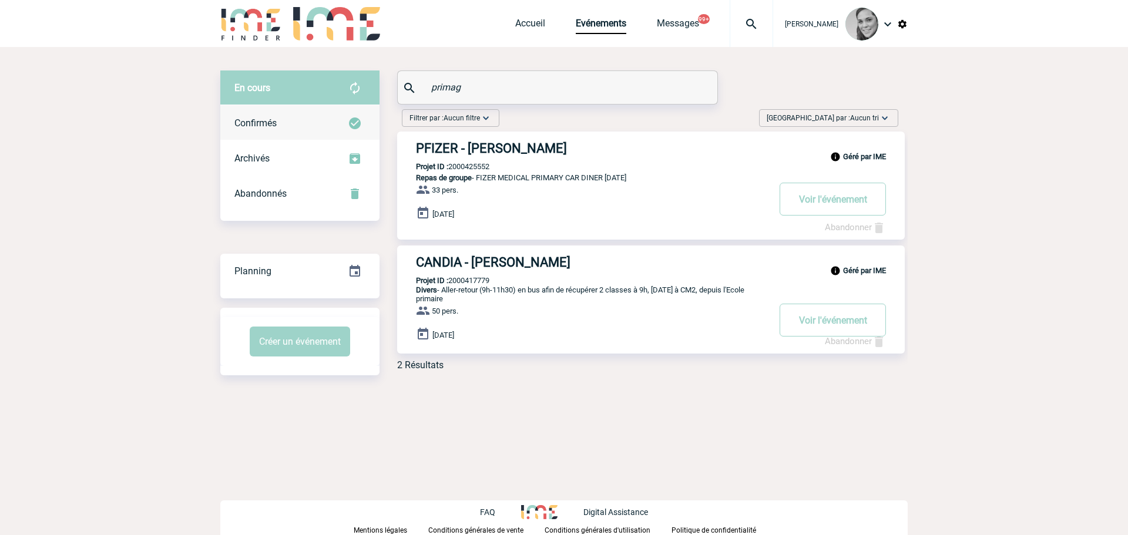
click at [264, 122] on span "Confirmés" at bounding box center [255, 123] width 42 height 11
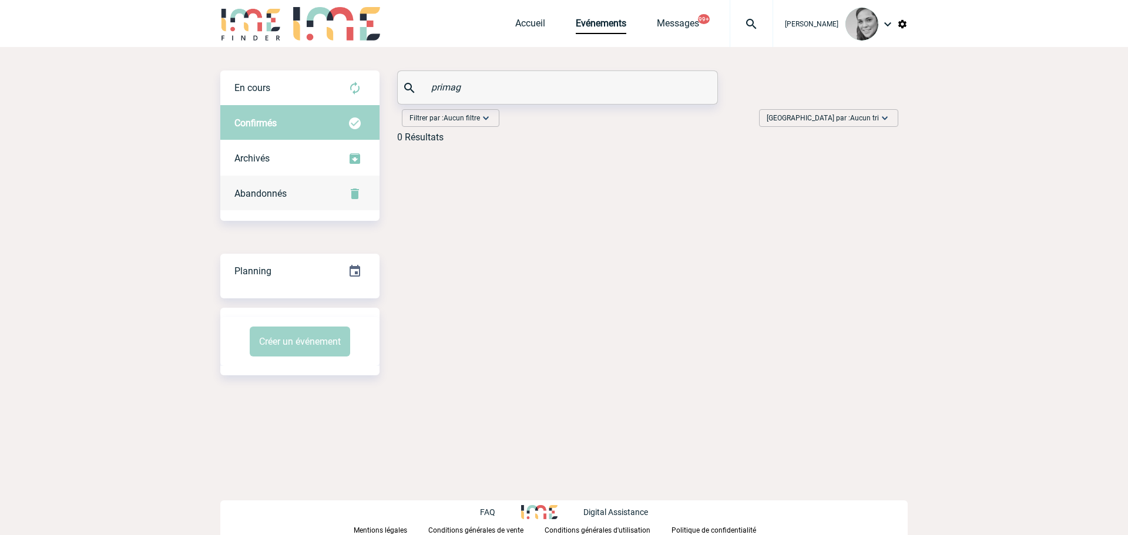
click at [259, 191] on span "Abandonnés" at bounding box center [260, 193] width 52 height 11
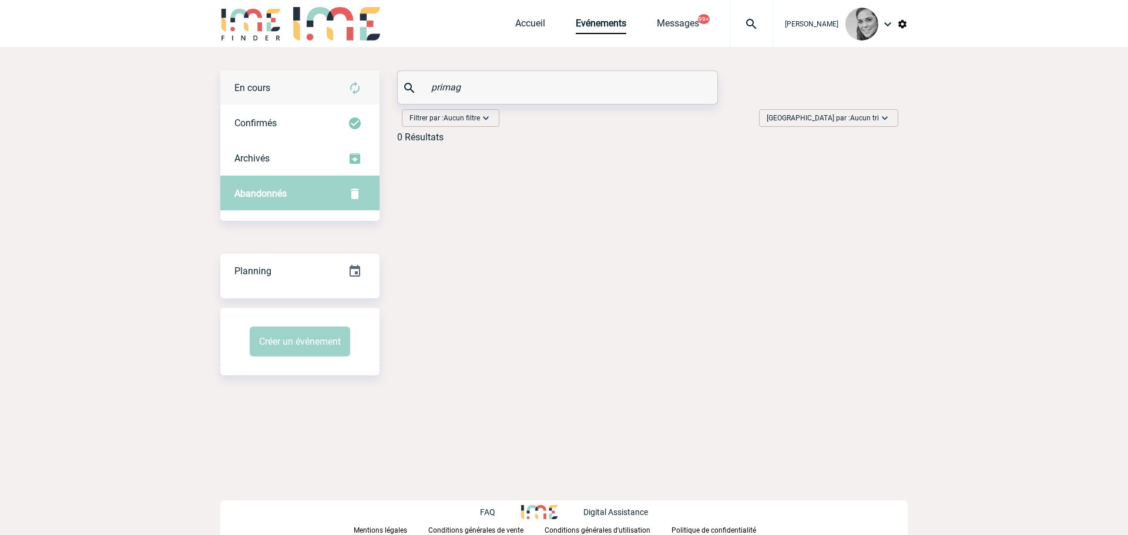
click at [264, 86] on span "En cours" at bounding box center [252, 87] width 36 height 11
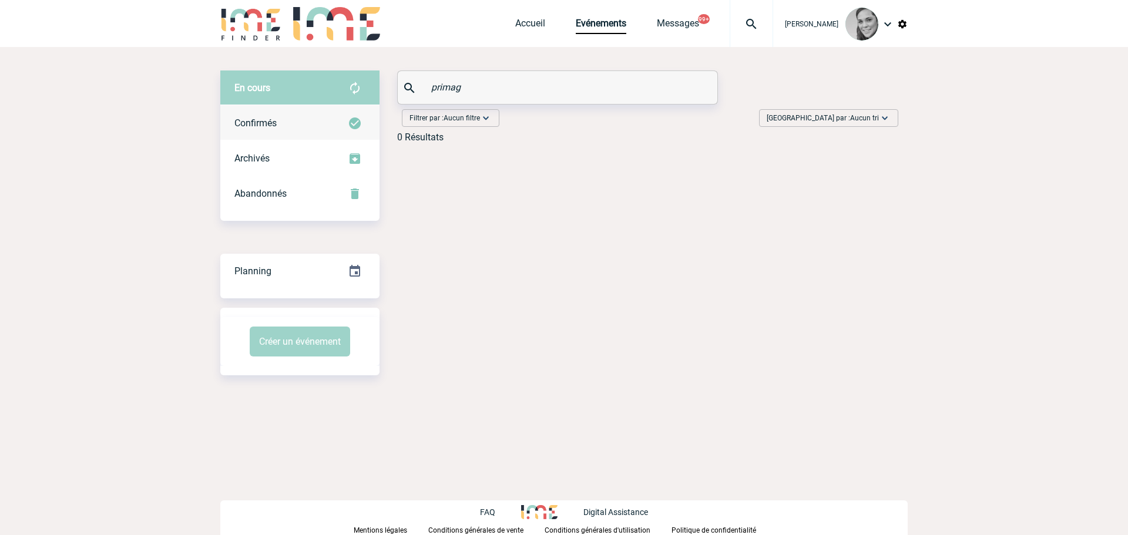
click at [265, 119] on span "Confirmés" at bounding box center [255, 123] width 42 height 11
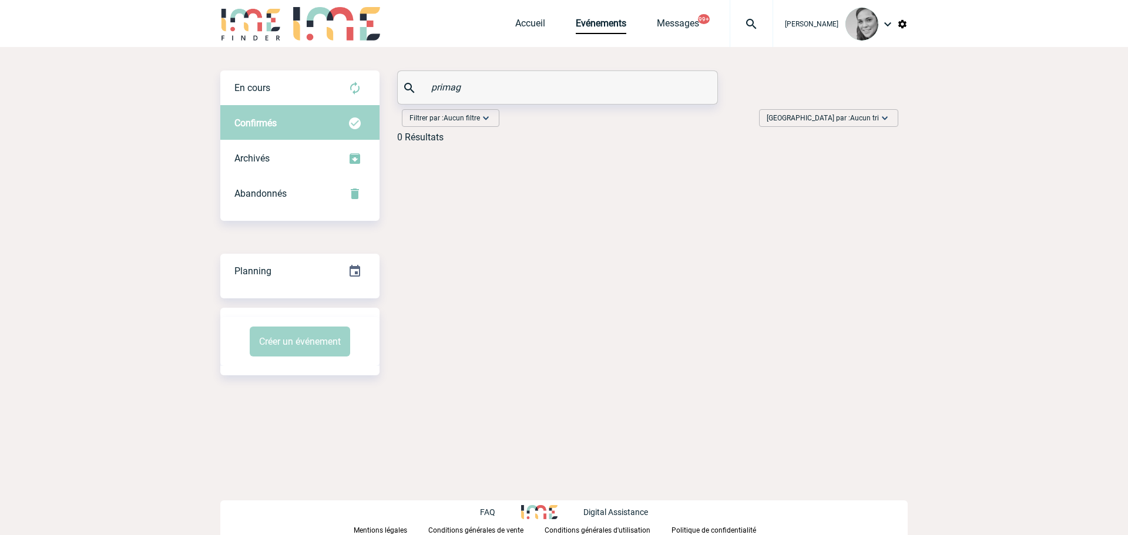
drag, startPoint x: 445, startPoint y: 86, endPoint x: 381, endPoint y: 85, distance: 64.6
click at [381, 85] on div "En cours En cours Confirmés Archivés Abandonnés En cours Confirmés Archivés Aba…" at bounding box center [563, 112] width 687 height 82
paste input "zouitine"
click at [267, 82] on span "En cours" at bounding box center [252, 87] width 36 height 11
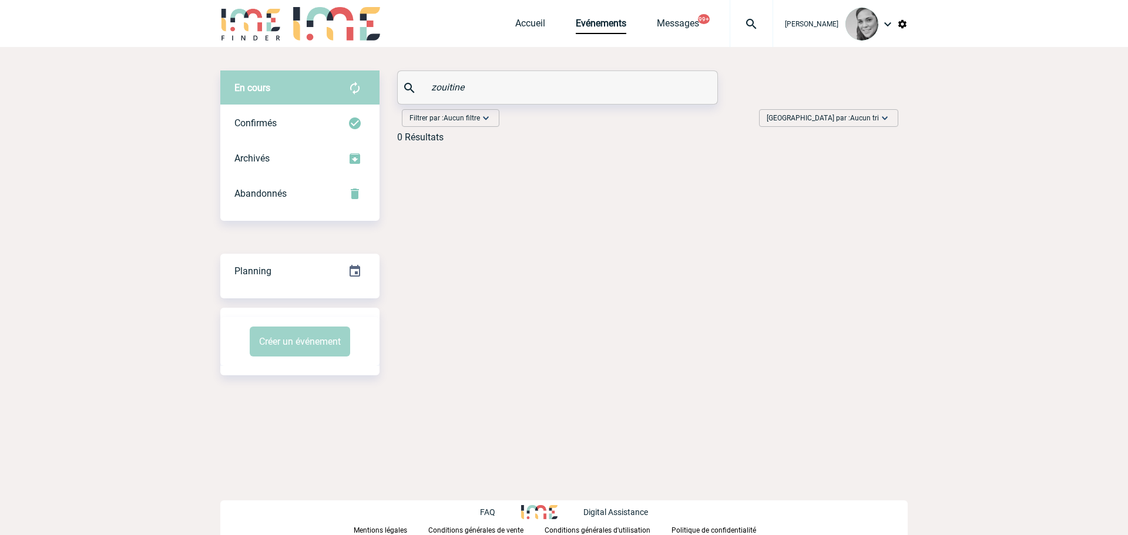
click at [509, 89] on input "zouitine" at bounding box center [558, 87] width 261 height 17
click at [279, 116] on div "Confirmés" at bounding box center [299, 123] width 159 height 35
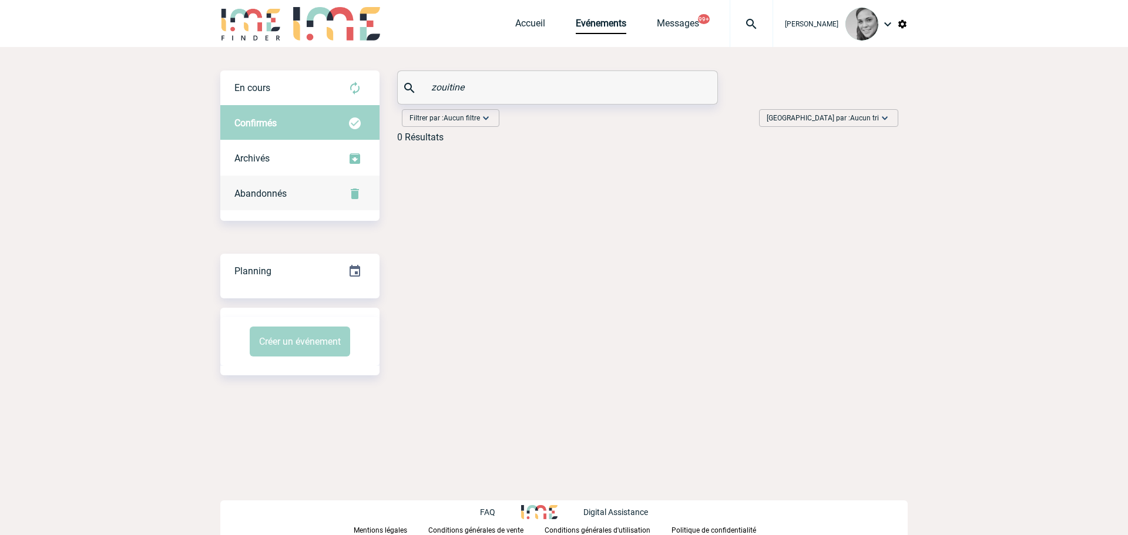
click at [274, 187] on div "Abandonnés" at bounding box center [299, 193] width 159 height 35
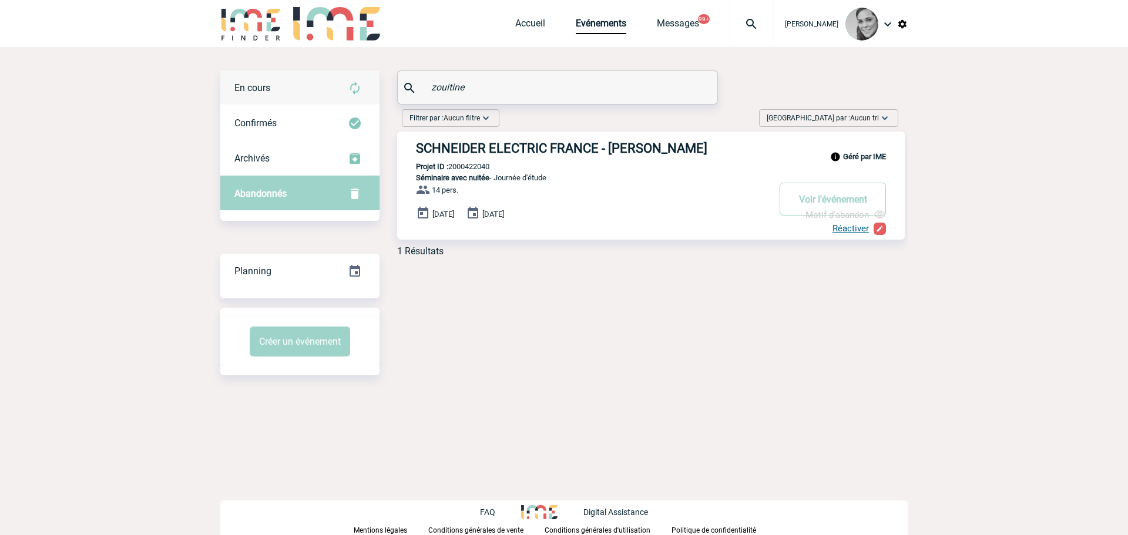
drag, startPoint x: 380, startPoint y: 92, endPoint x: 360, endPoint y: 88, distance: 20.5
click at [360, 88] on div "En cours En cours Confirmés Archivés Abandonnés En cours Confirmés Archivés Aba…" at bounding box center [563, 169] width 687 height 196
paste input "Léger"
type input "Léger"
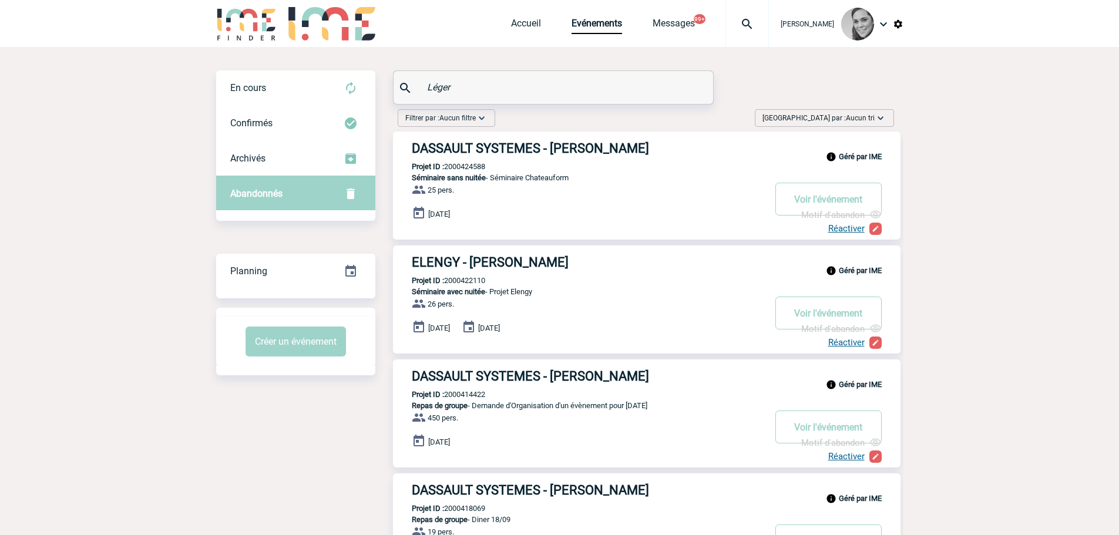
click at [590, 347] on div "Géré par IME ELENGY - Virginie LÉGER Projet ID : 2000422110 Séminaire avec nuit…" at bounding box center [647, 300] width 508 height 108
click at [474, 261] on h3 "ELENGY - Virginie LÉGER" at bounding box center [588, 262] width 353 height 15
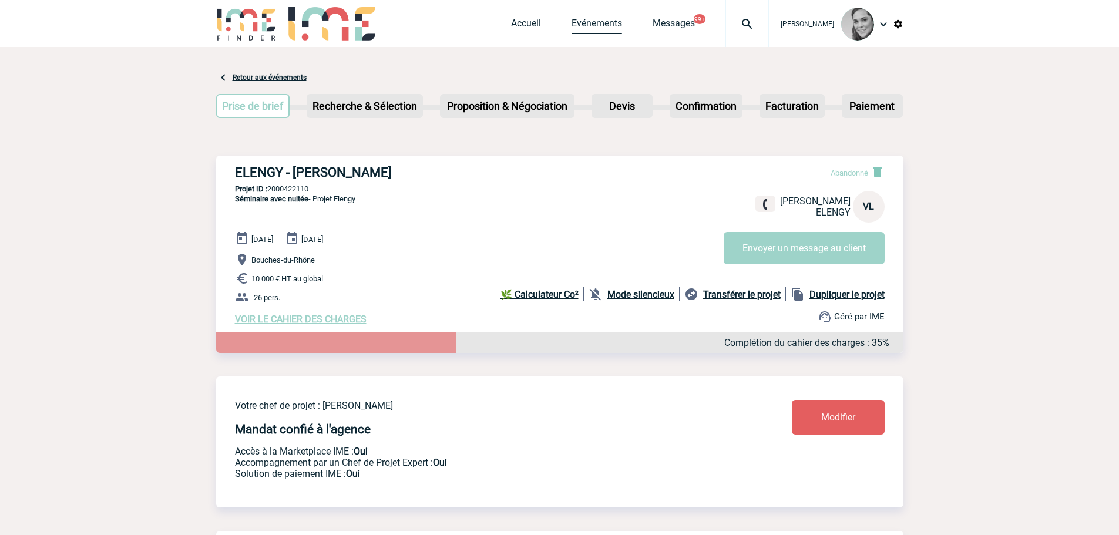
drag, startPoint x: 586, startPoint y: 22, endPoint x: 581, endPoint y: 63, distance: 42.1
click at [586, 22] on link "Evénements" at bounding box center [597, 26] width 51 height 16
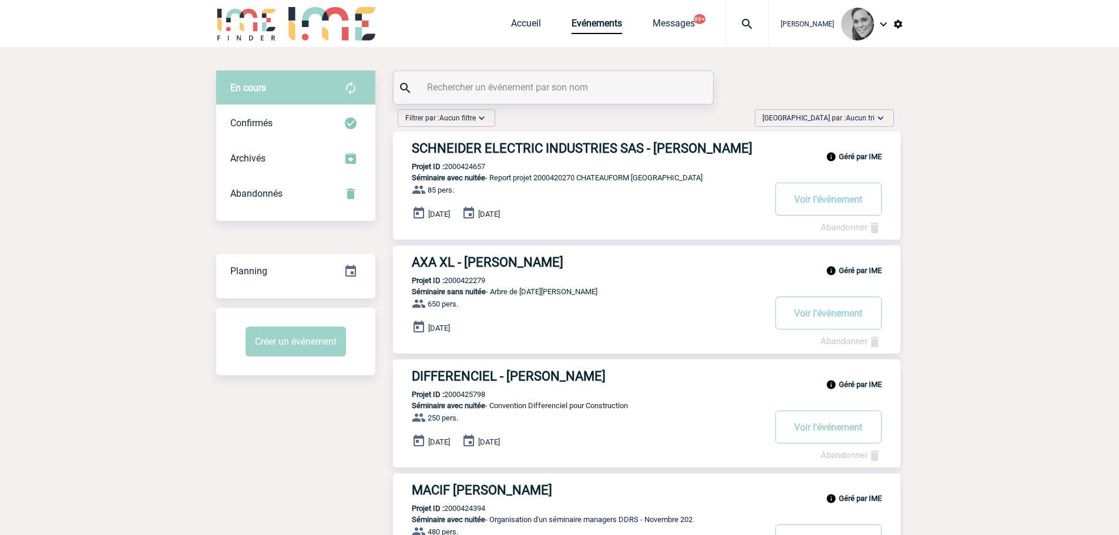
click at [445, 87] on input "text" at bounding box center [554, 87] width 261 height 17
paste input "SAINT-CYR"
click at [242, 128] on span "Confirmés" at bounding box center [251, 123] width 42 height 11
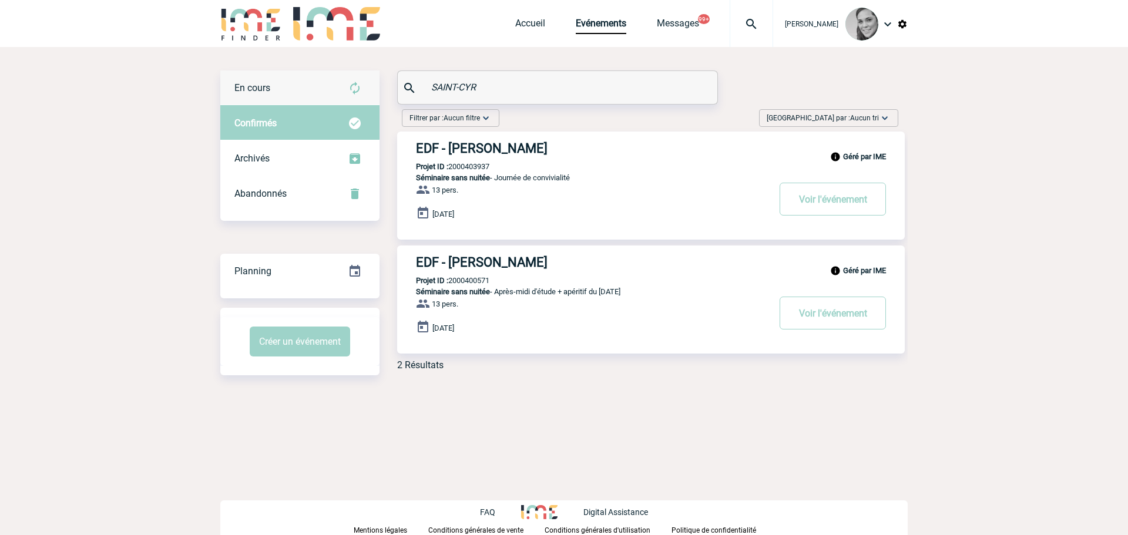
click at [259, 96] on div "En cours" at bounding box center [299, 88] width 159 height 35
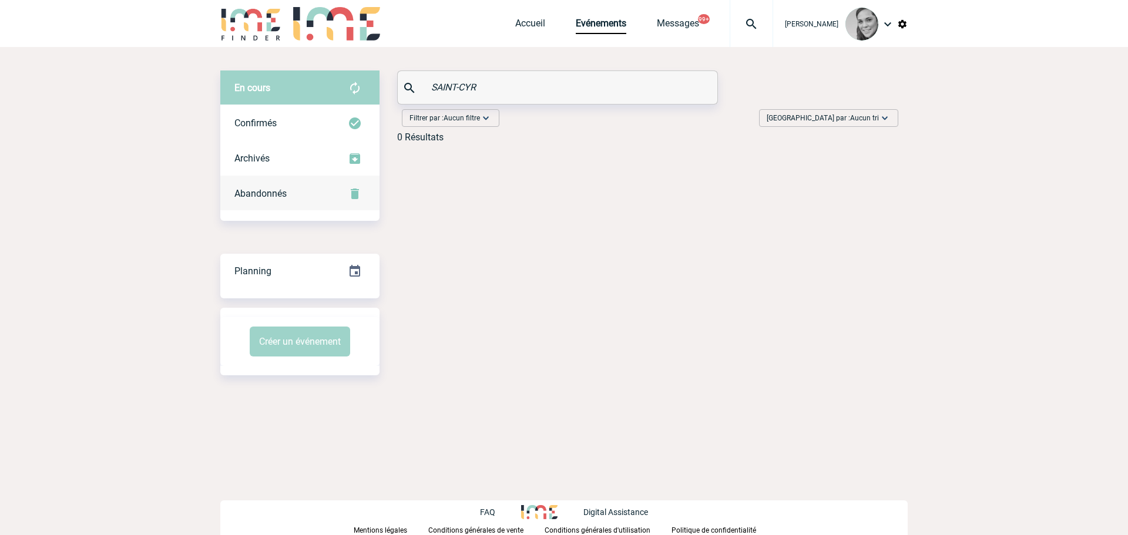
click at [250, 193] on span "Abandonnés" at bounding box center [260, 193] width 52 height 11
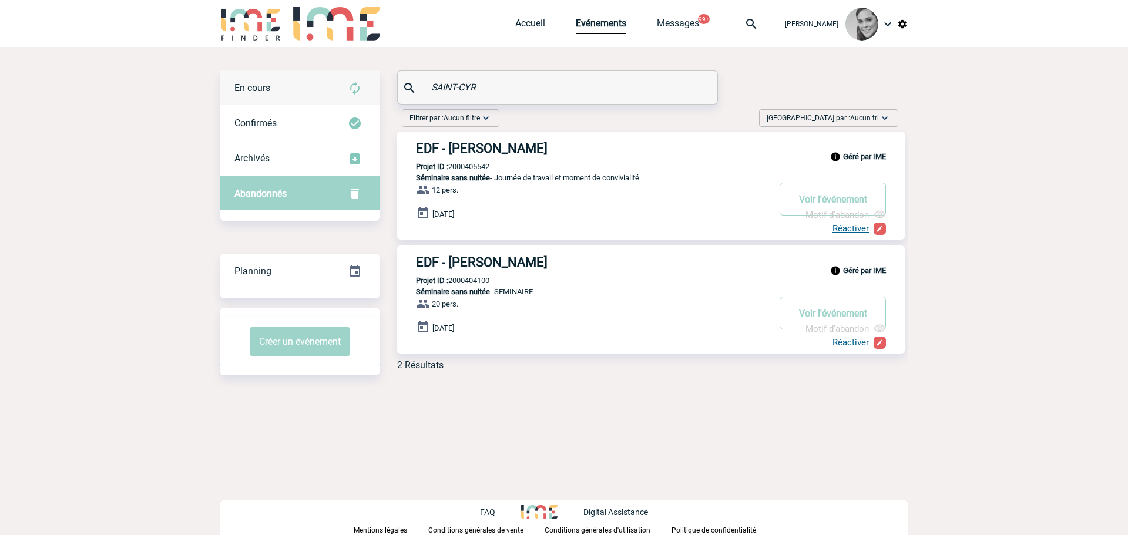
click at [262, 81] on div "En cours" at bounding box center [299, 88] width 159 height 35
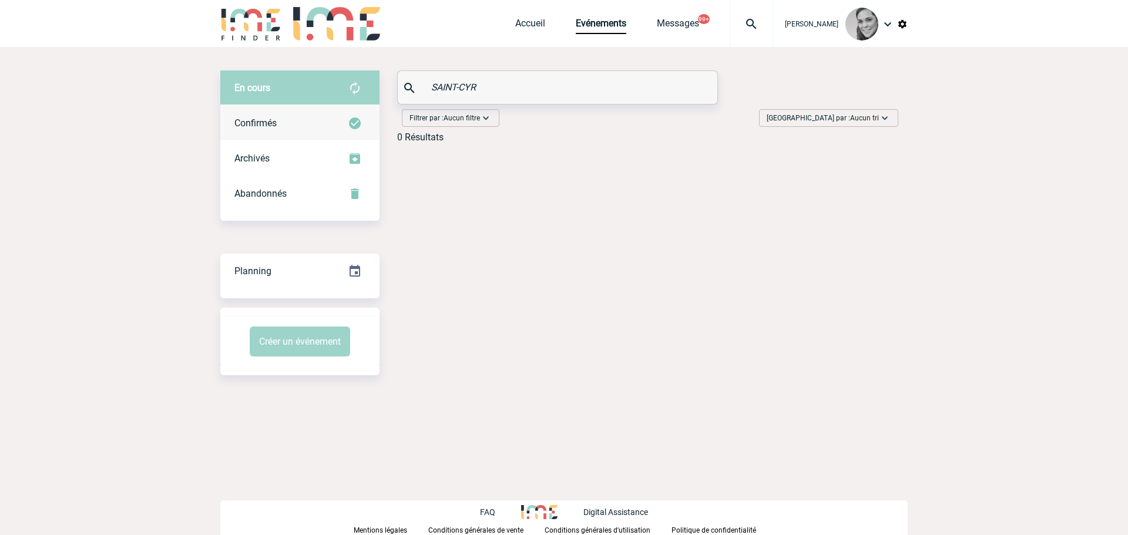
click at [258, 125] on span "Confirmés" at bounding box center [255, 123] width 42 height 11
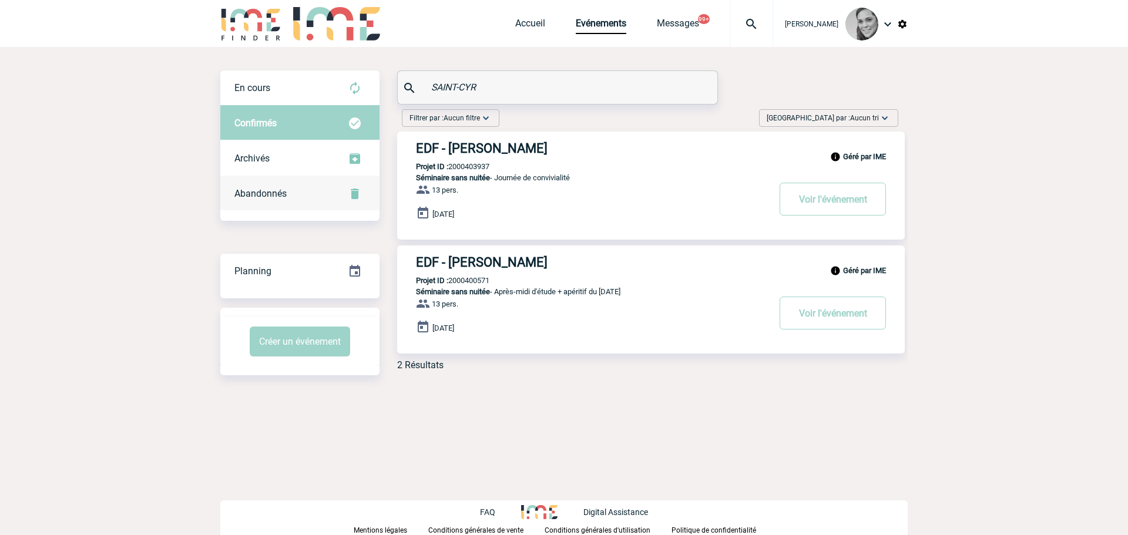
click at [259, 194] on span "Abandonnés" at bounding box center [260, 193] width 52 height 11
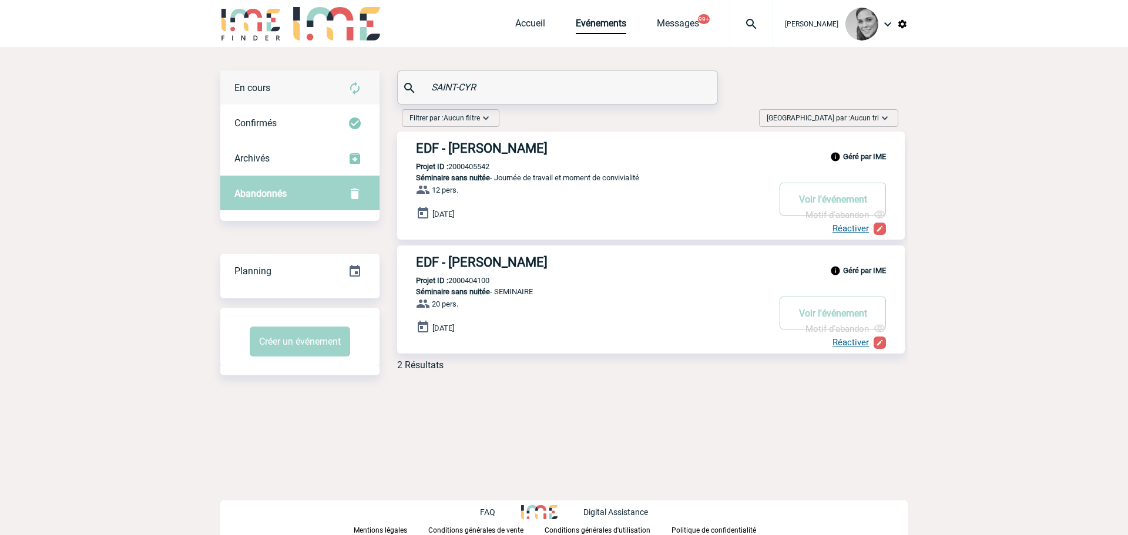
click at [267, 89] on span "En cours" at bounding box center [252, 87] width 36 height 11
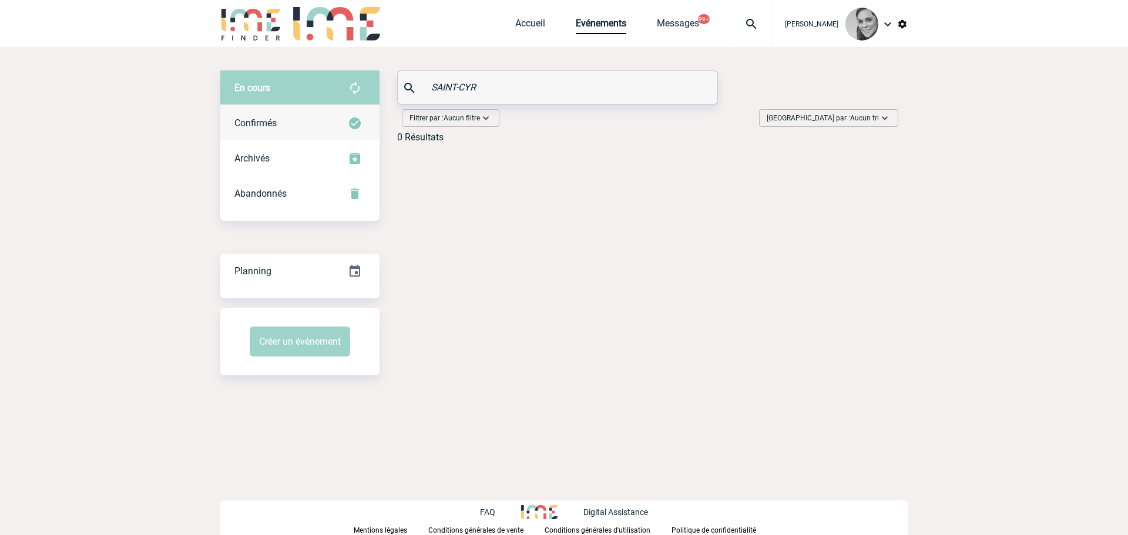
click at [288, 123] on div "Confirmés" at bounding box center [299, 123] width 159 height 35
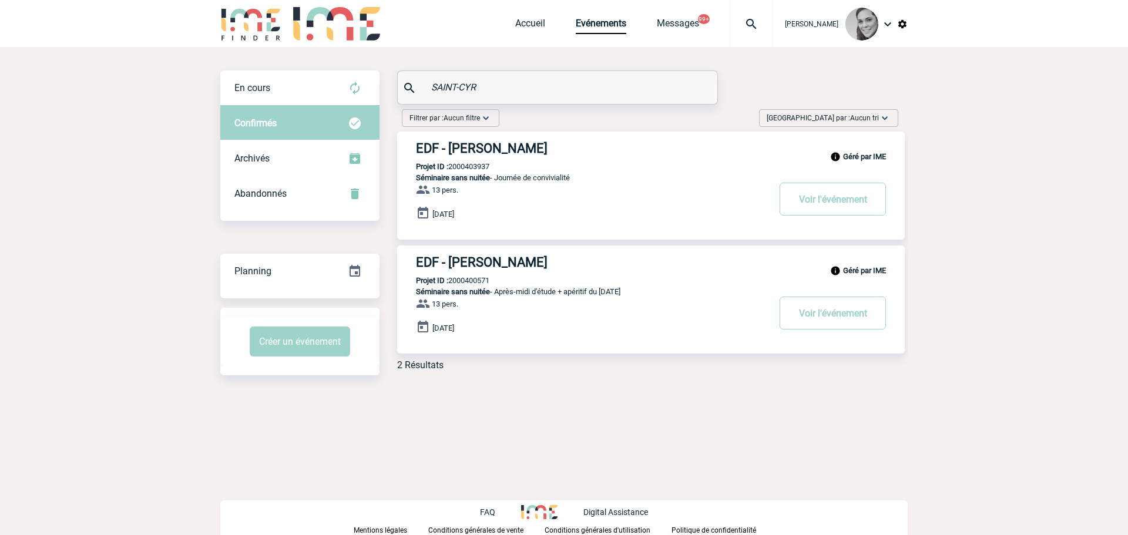
click at [461, 85] on input "SAINT-CYR" at bounding box center [558, 87] width 261 height 17
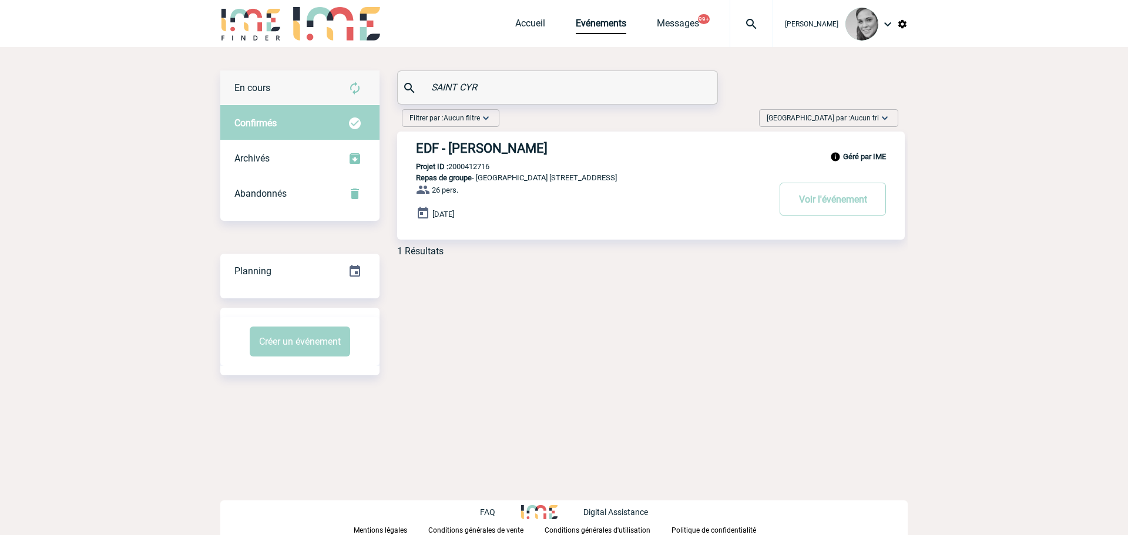
click at [270, 79] on div "En cours" at bounding box center [299, 88] width 159 height 35
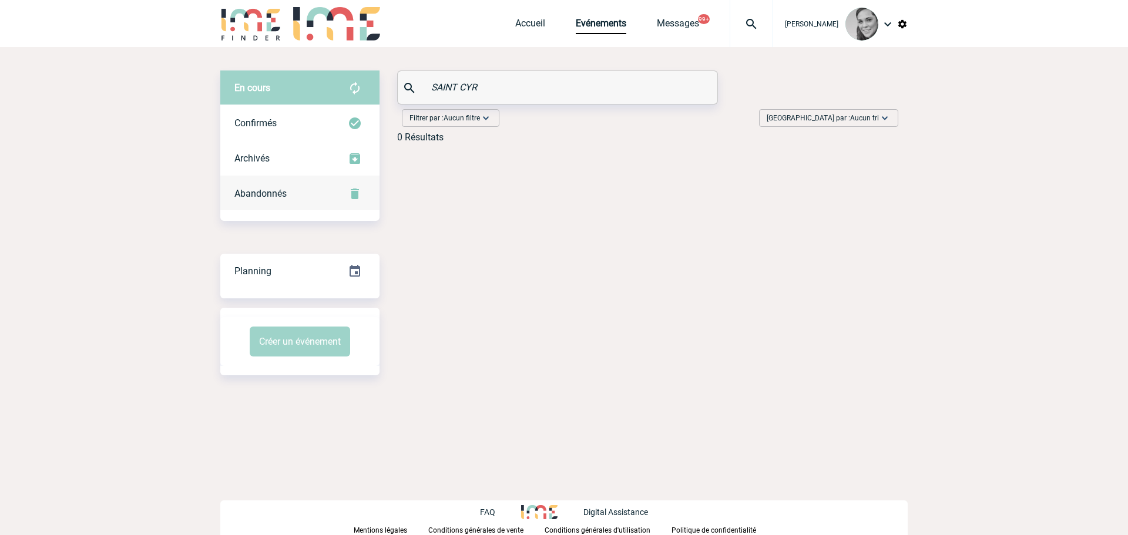
click at [266, 189] on span "Abandonnés" at bounding box center [260, 193] width 52 height 11
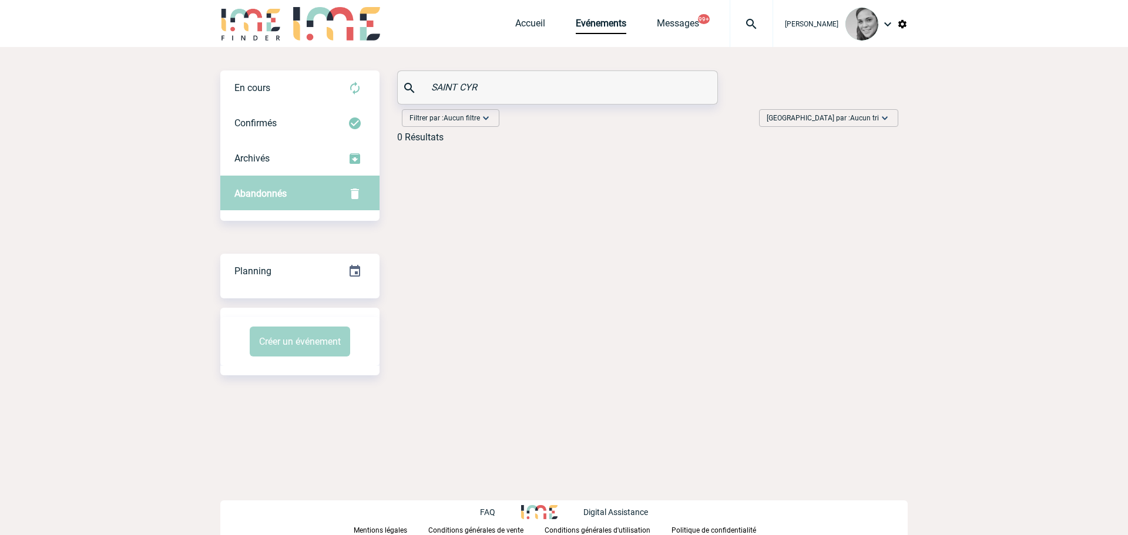
click at [461, 85] on input "SAINT CYR" at bounding box center [558, 87] width 261 height 17
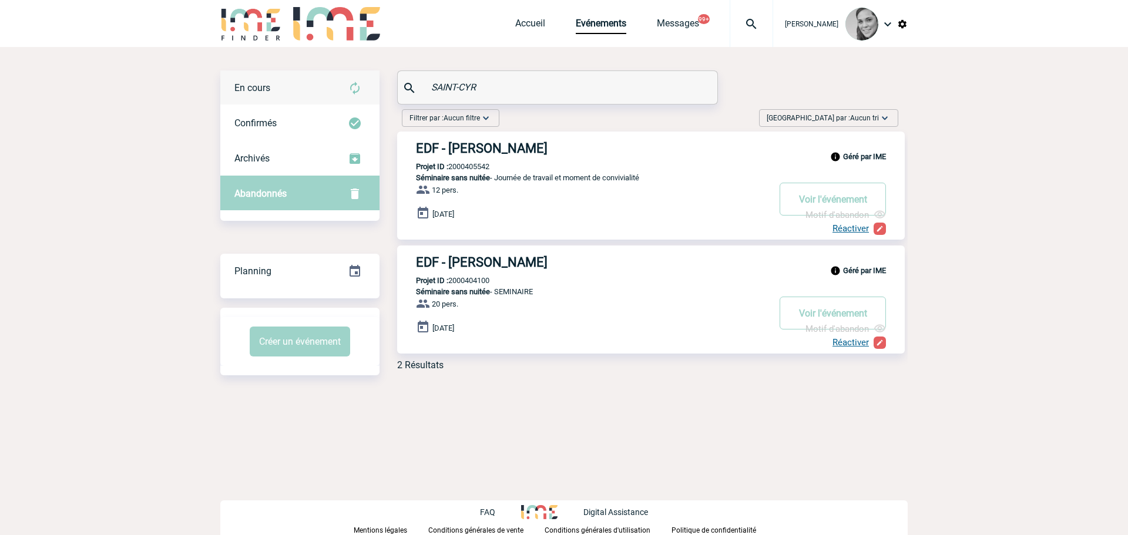
type input "SAINT-CYR"
click at [290, 89] on div "En cours" at bounding box center [299, 88] width 159 height 35
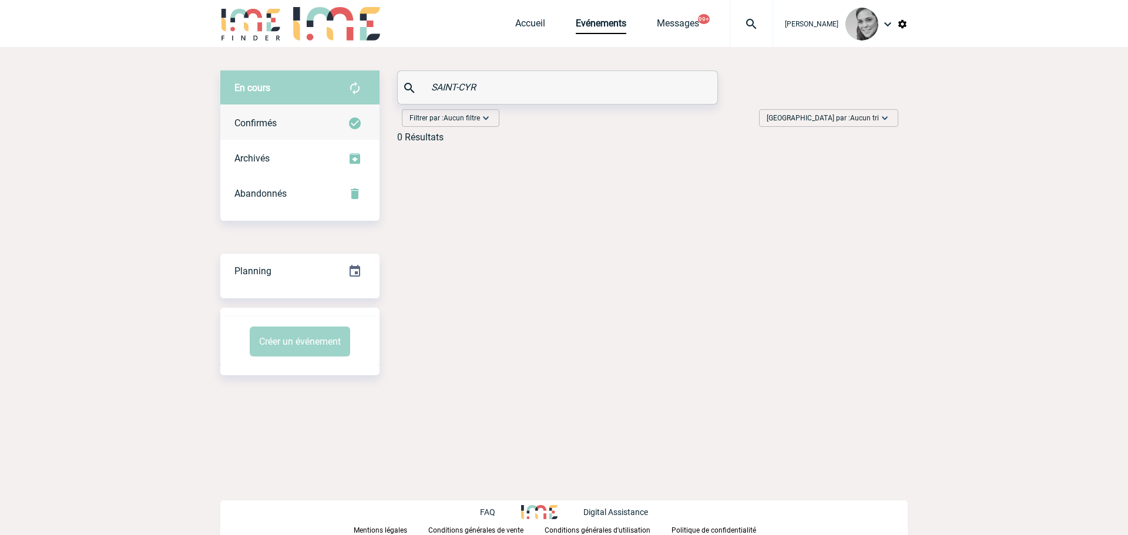
click at [256, 124] on span "Confirmés" at bounding box center [255, 123] width 42 height 11
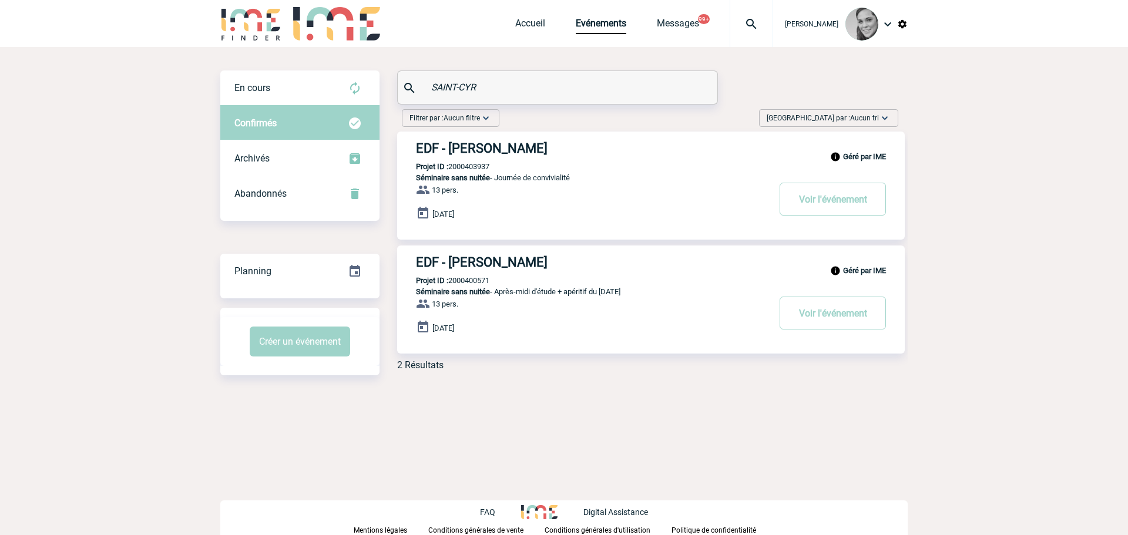
click at [470, 149] on h3 "EDF - Rigue FRANCOIS-SAINT-CYR" at bounding box center [592, 148] width 353 height 15
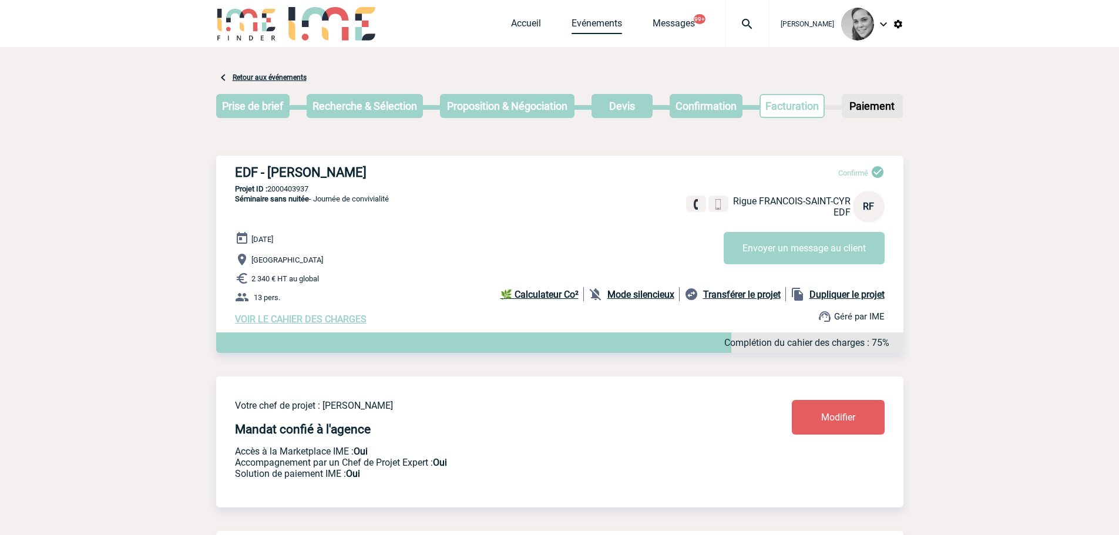
click at [576, 24] on link "Evénements" at bounding box center [597, 26] width 51 height 16
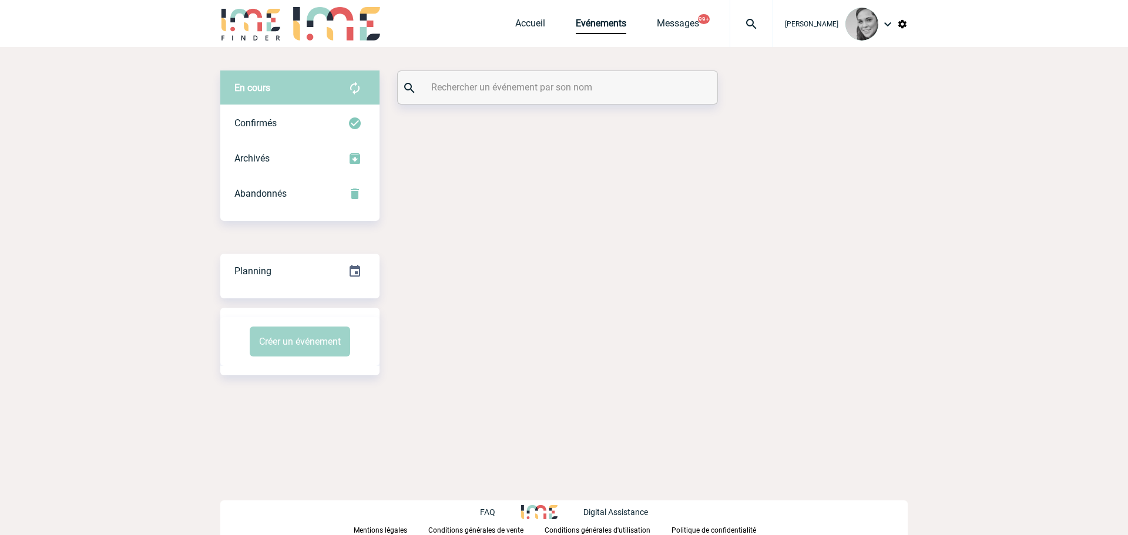
click at [468, 86] on input "text" at bounding box center [558, 87] width 261 height 17
paste input "SCUOTTO"
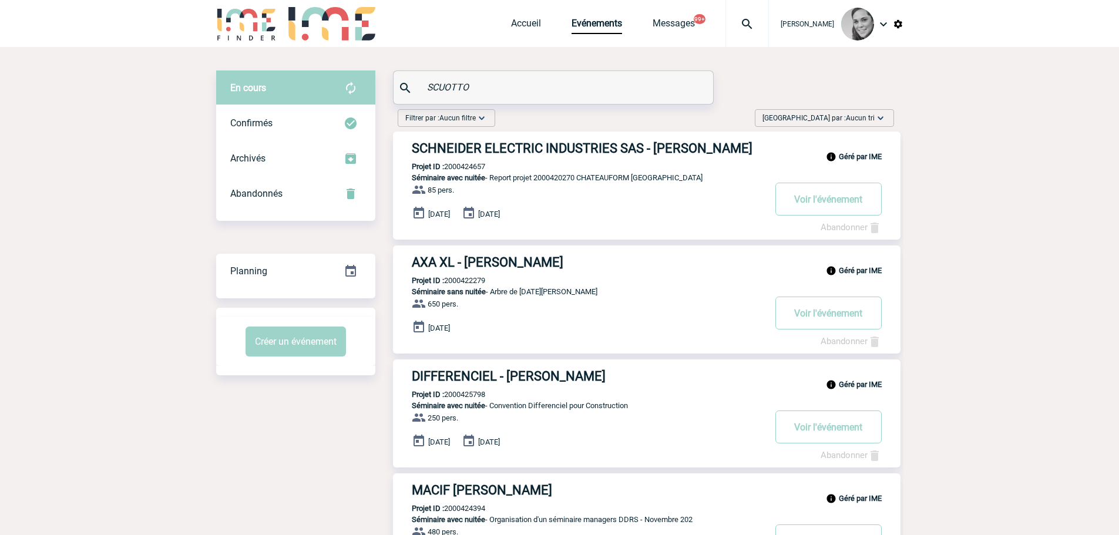
type input "SCUOTTO"
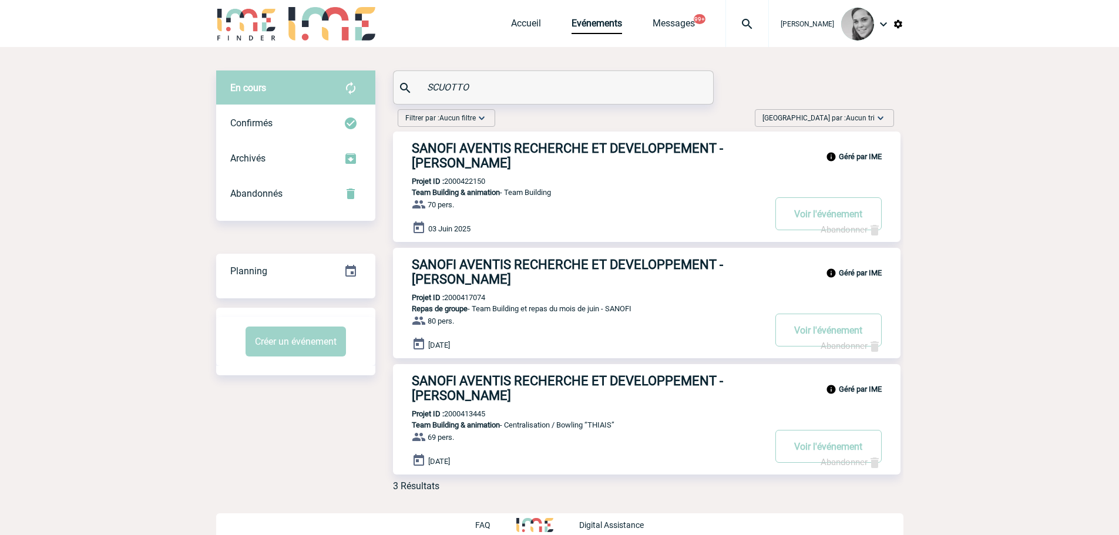
drag, startPoint x: 489, startPoint y: 83, endPoint x: 414, endPoint y: 83, distance: 75.8
click at [414, 83] on div "SCUOTTO" at bounding box center [554, 87] width 320 height 33
click at [515, 92] on input "text" at bounding box center [554, 87] width 261 height 17
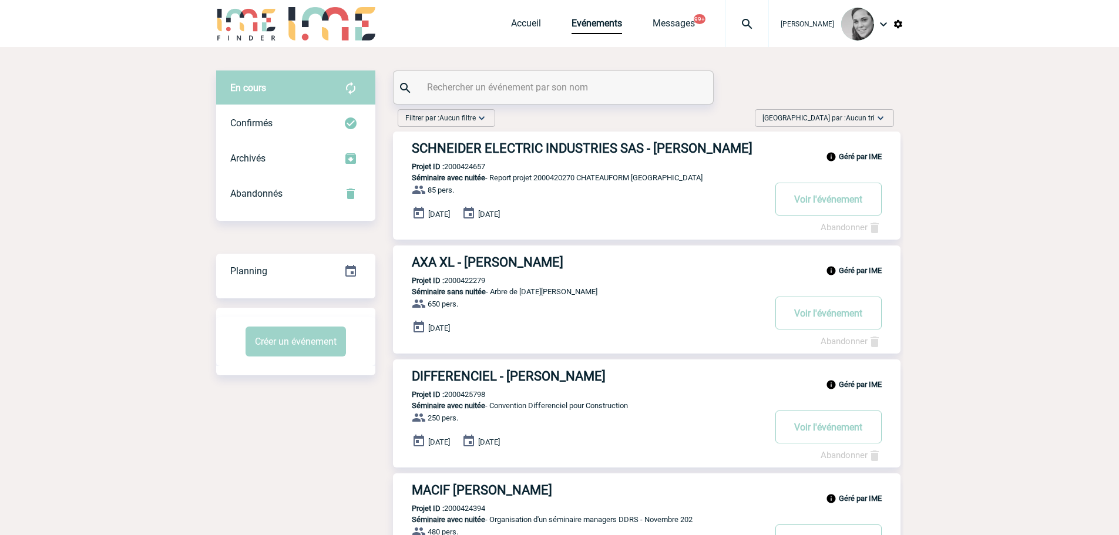
paste input "LE VEN"
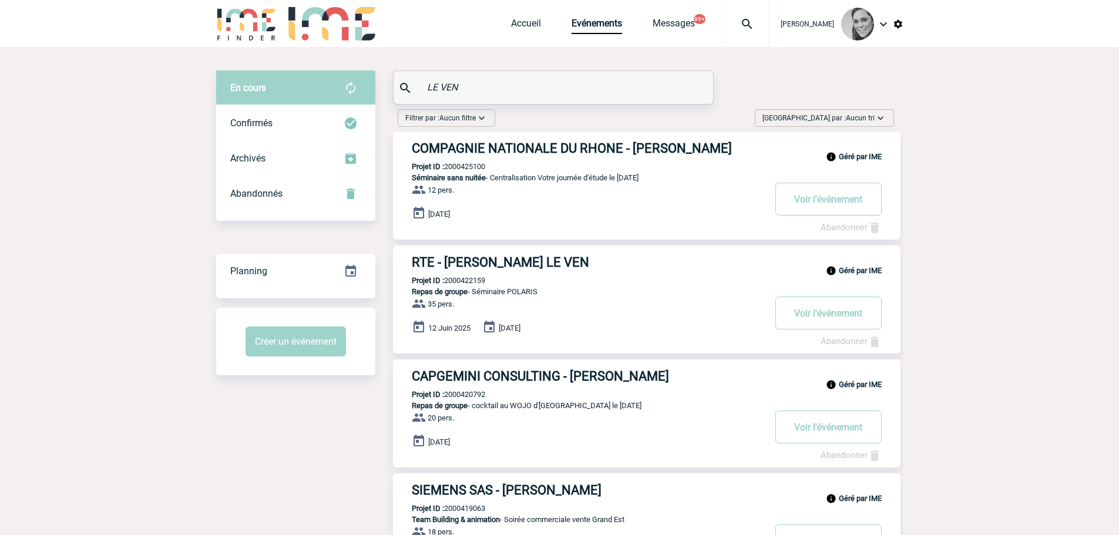
click at [329, 83] on div "En cours En cours Confirmés Archivés Abandonnés En cours Confirmés Archivés Aba…" at bounding box center [559, 397] width 687 height 652
type input "TEXIER"
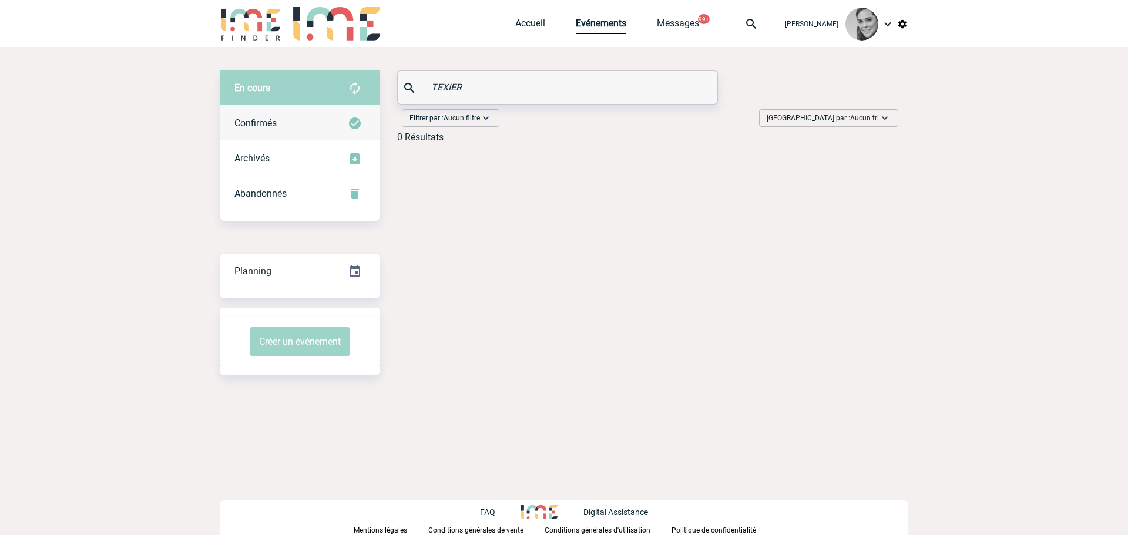
click at [275, 128] on span "Confirmés" at bounding box center [255, 123] width 42 height 11
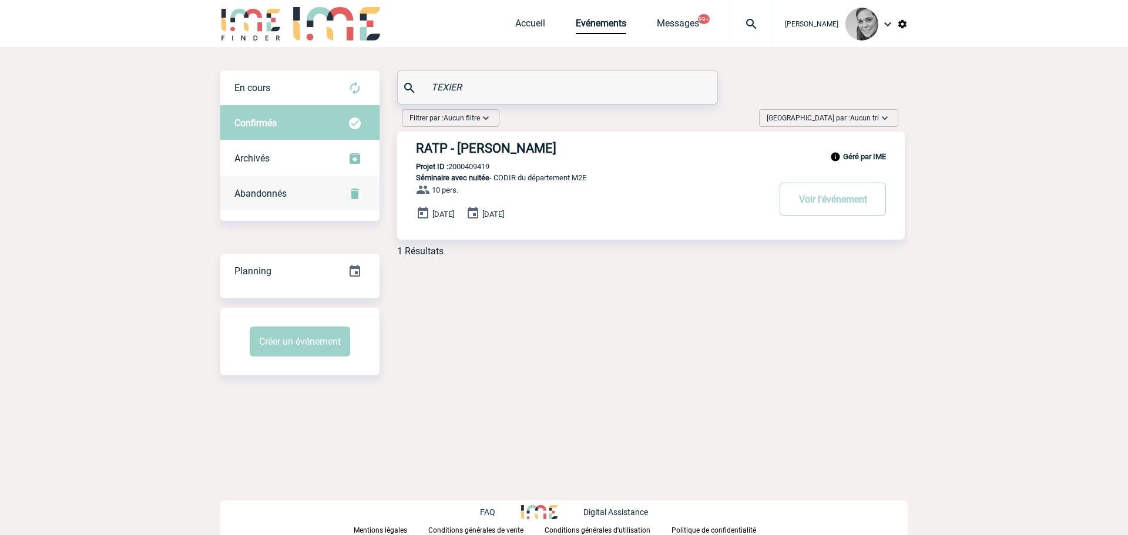
click at [252, 190] on span "Abandonnés" at bounding box center [260, 193] width 52 height 11
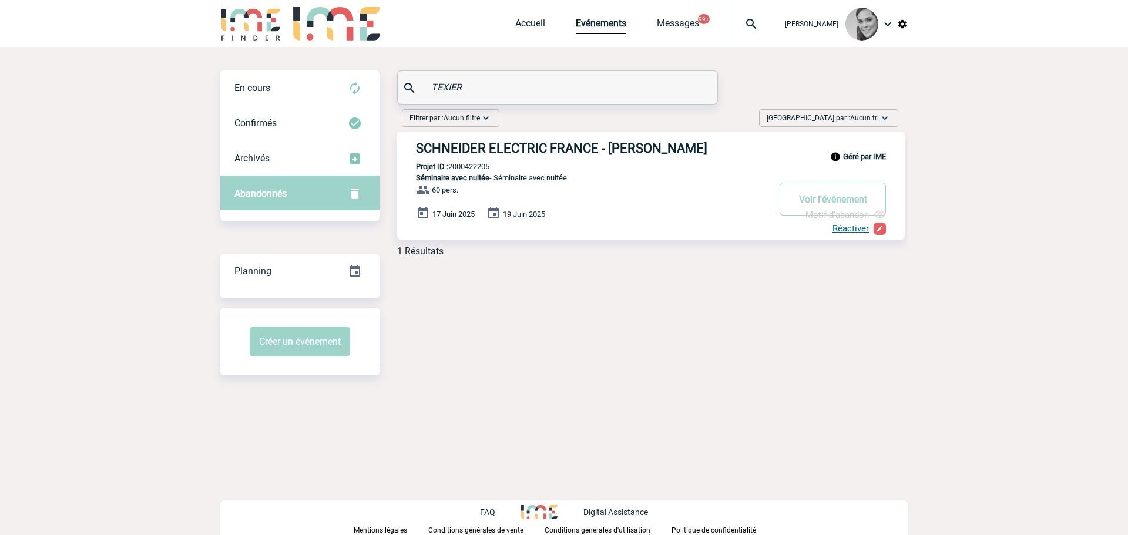
click at [457, 150] on h3 "SCHNEIDER ELECTRIC FRANCE - Amandine TEXIER" at bounding box center [592, 148] width 353 height 15
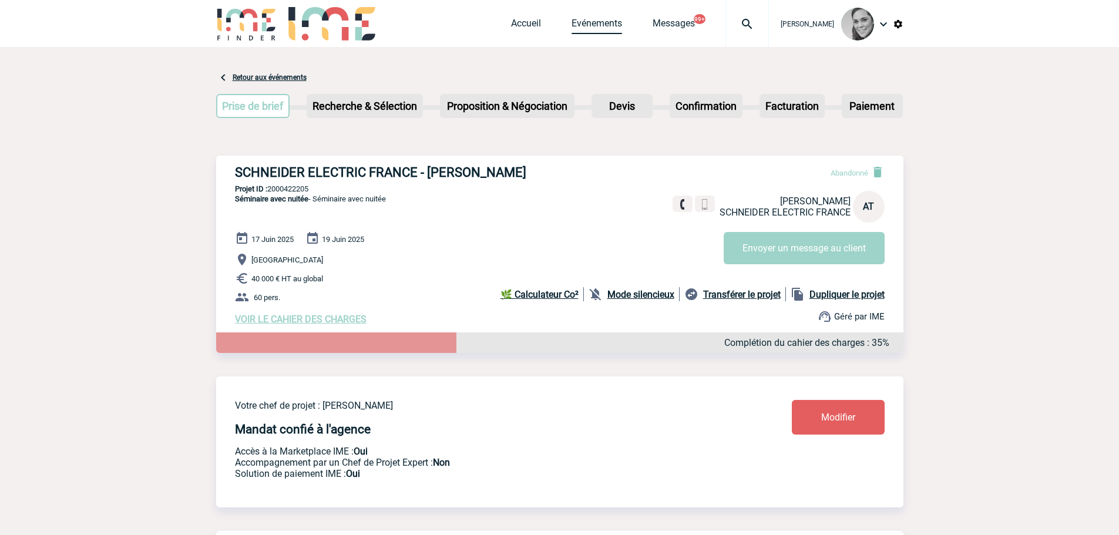
click at [587, 29] on link "Evénements" at bounding box center [597, 26] width 51 height 16
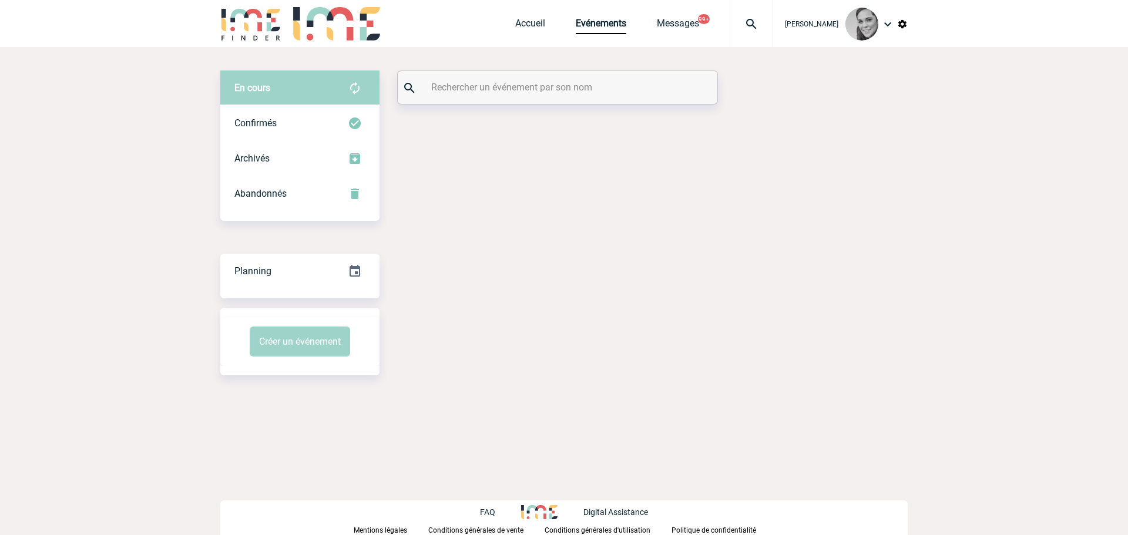
click at [455, 84] on input "text" at bounding box center [558, 87] width 261 height 17
paste input "[PERSON_NAME]"
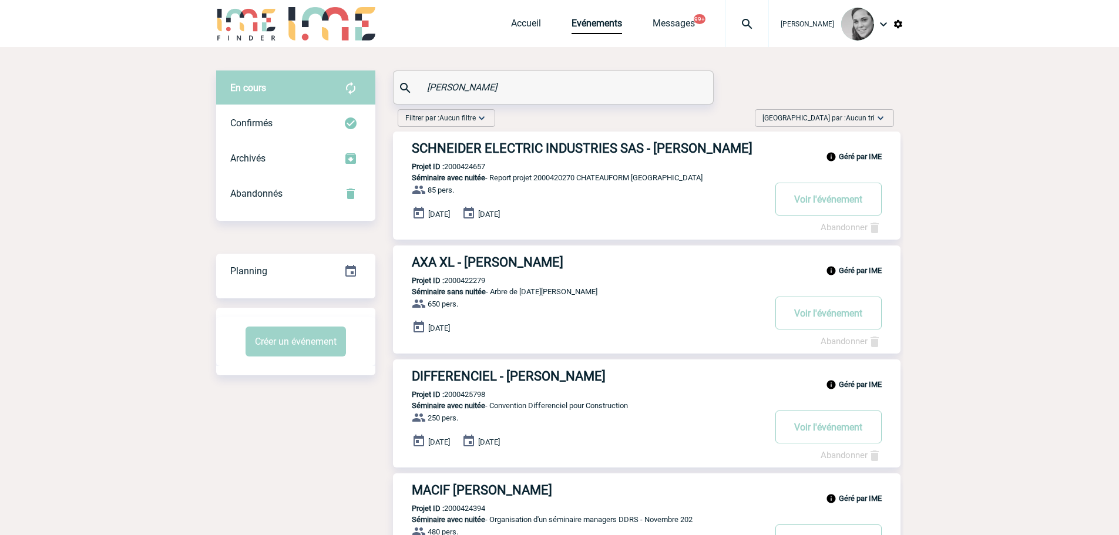
type input "[PERSON_NAME]"
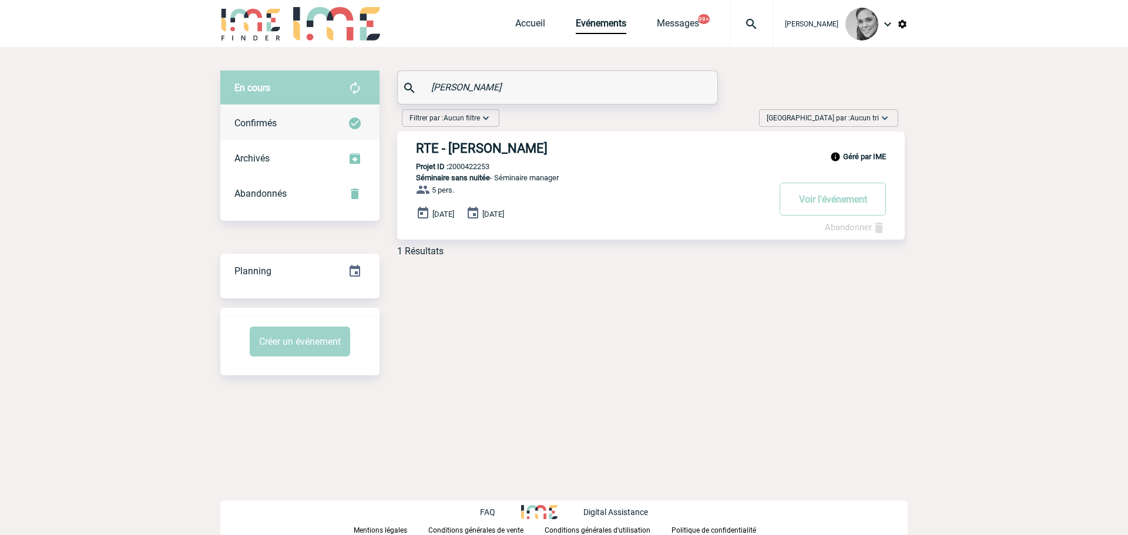
click at [288, 121] on div "Confirmés" at bounding box center [299, 123] width 159 height 35
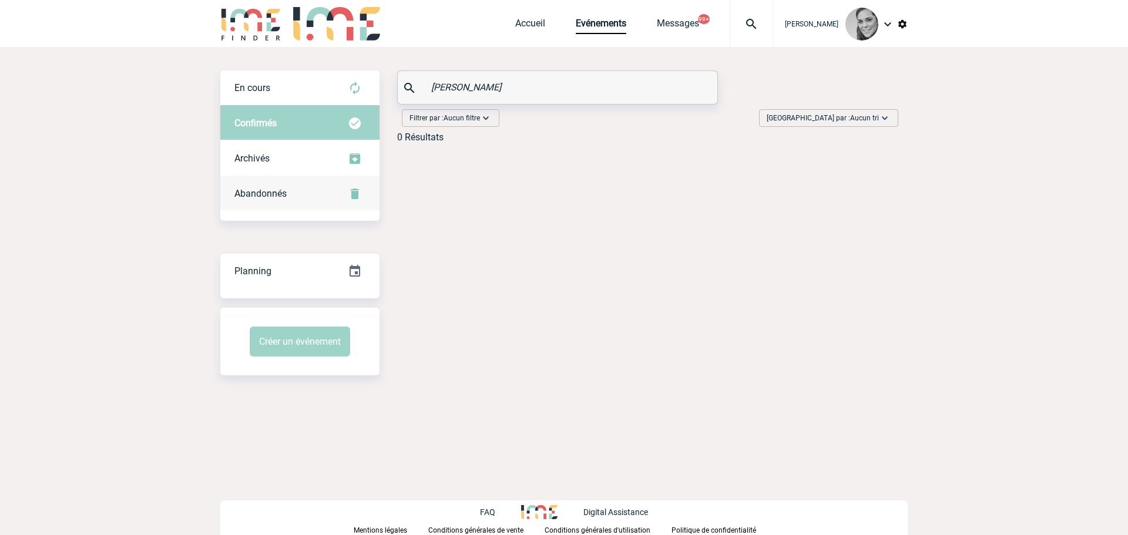
click at [276, 197] on span "Abandonnés" at bounding box center [260, 193] width 52 height 11
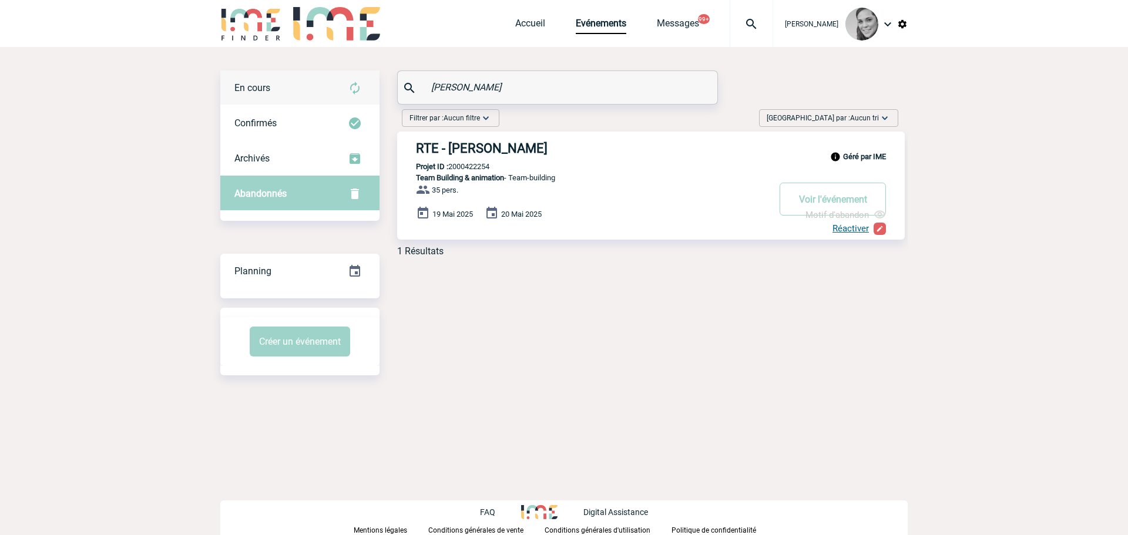
click at [343, 86] on div "En cours" at bounding box center [299, 88] width 159 height 35
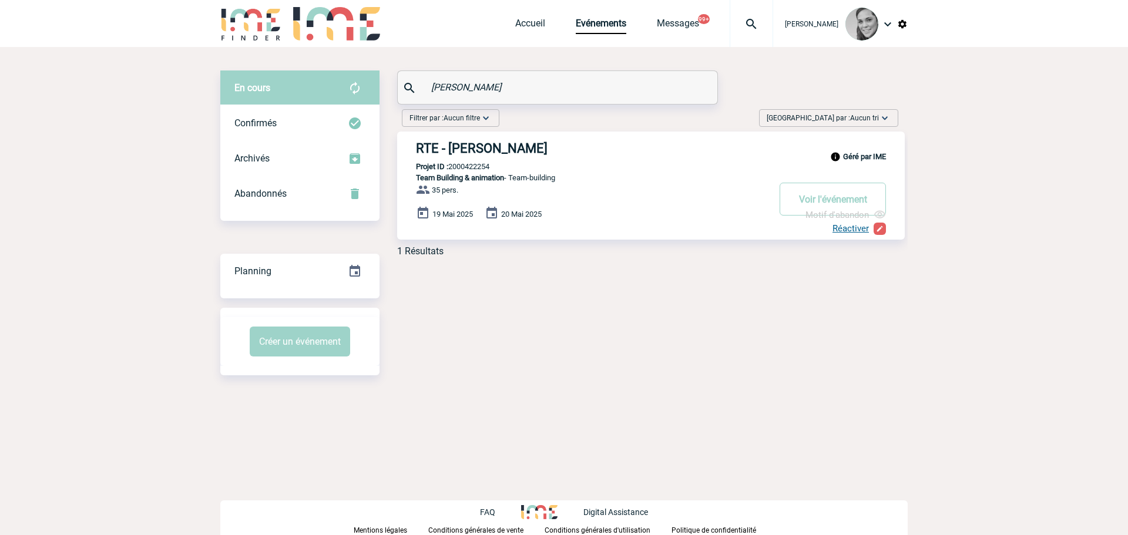
click at [452, 89] on input "kasparian" at bounding box center [558, 87] width 261 height 17
click at [451, 89] on input "kasparian" at bounding box center [558, 87] width 261 height 17
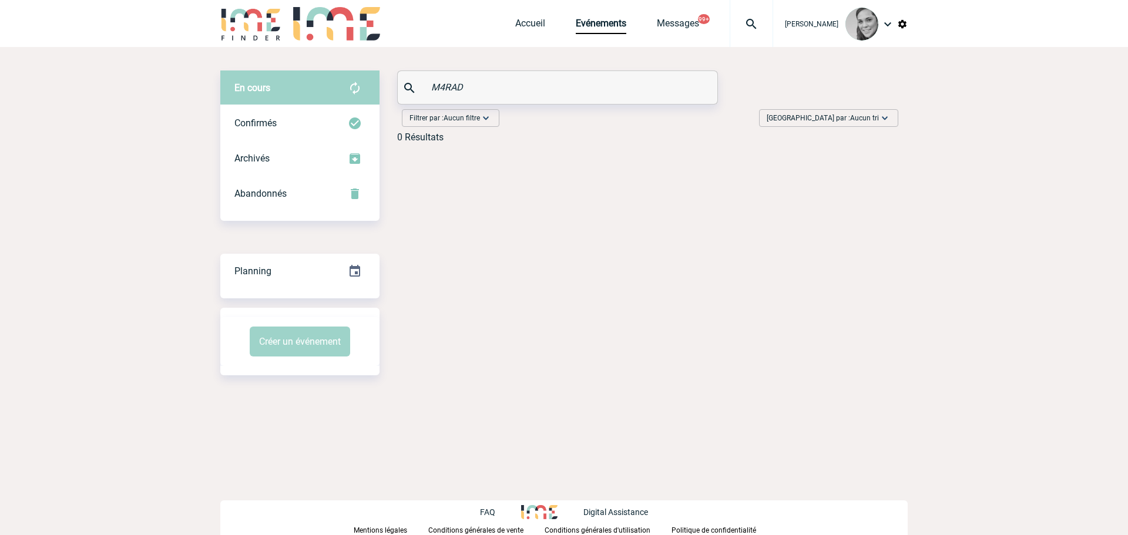
click at [443, 85] on input "M4RAD" at bounding box center [558, 87] width 261 height 17
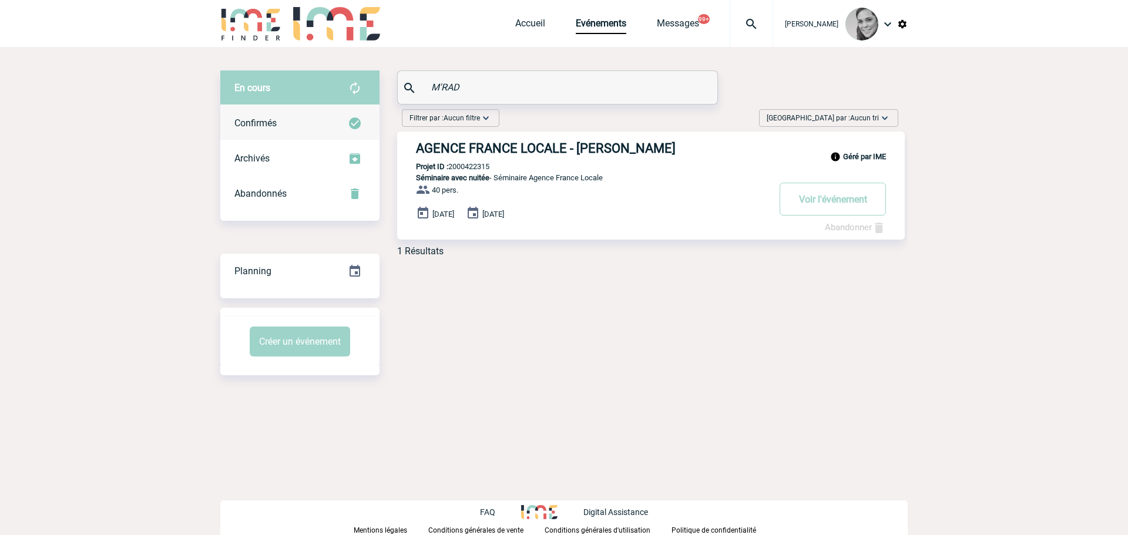
type input "M'RAD"
click at [280, 121] on div "Confirmés" at bounding box center [299, 123] width 159 height 35
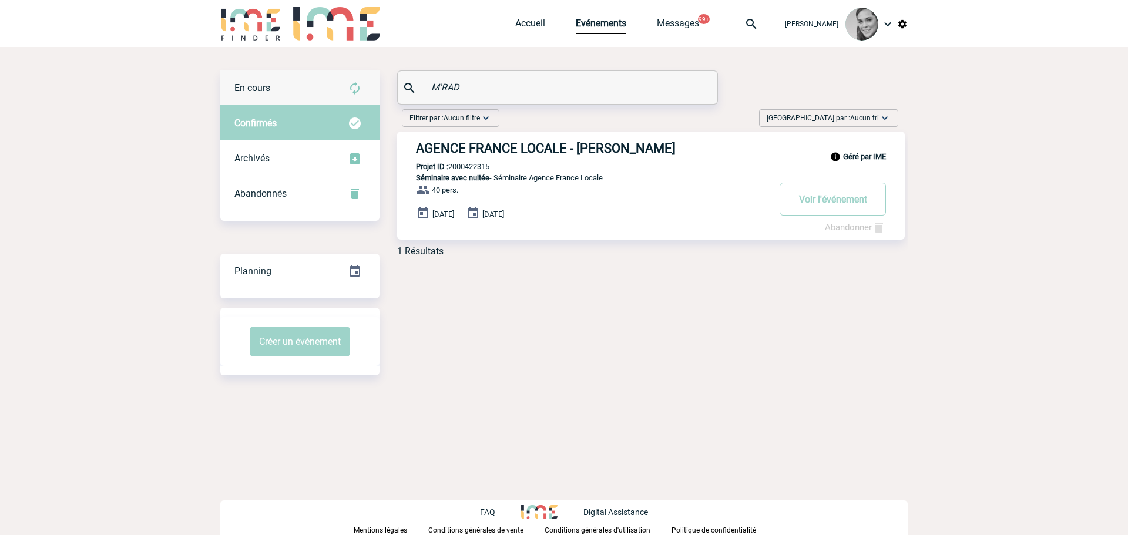
click at [276, 100] on div "En cours" at bounding box center [299, 88] width 159 height 35
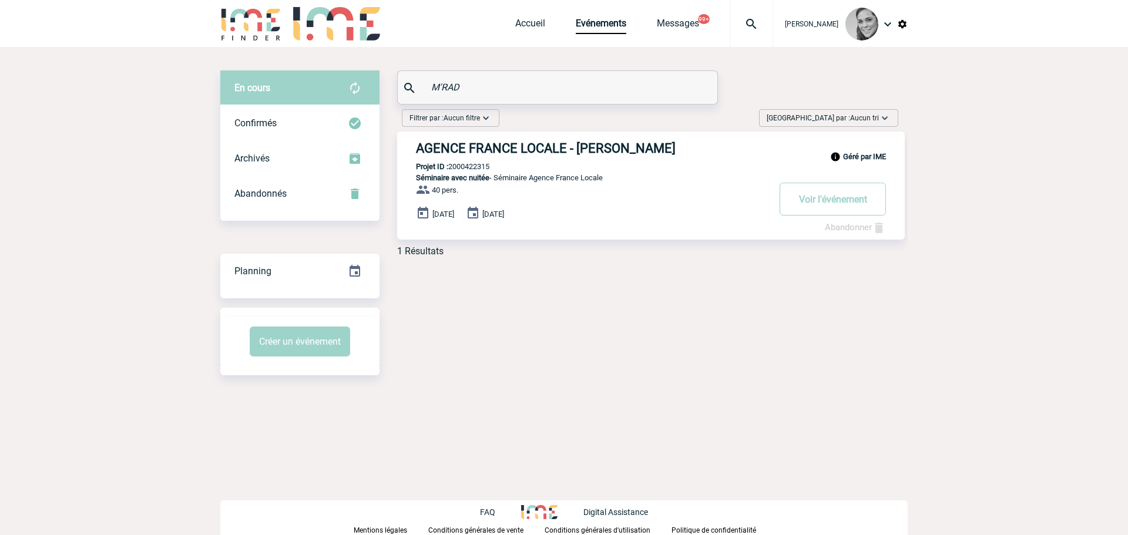
click at [464, 144] on h3 "AGENCE FRANCE LOCALE - Nina-Paolina M'RAD" at bounding box center [592, 148] width 353 height 15
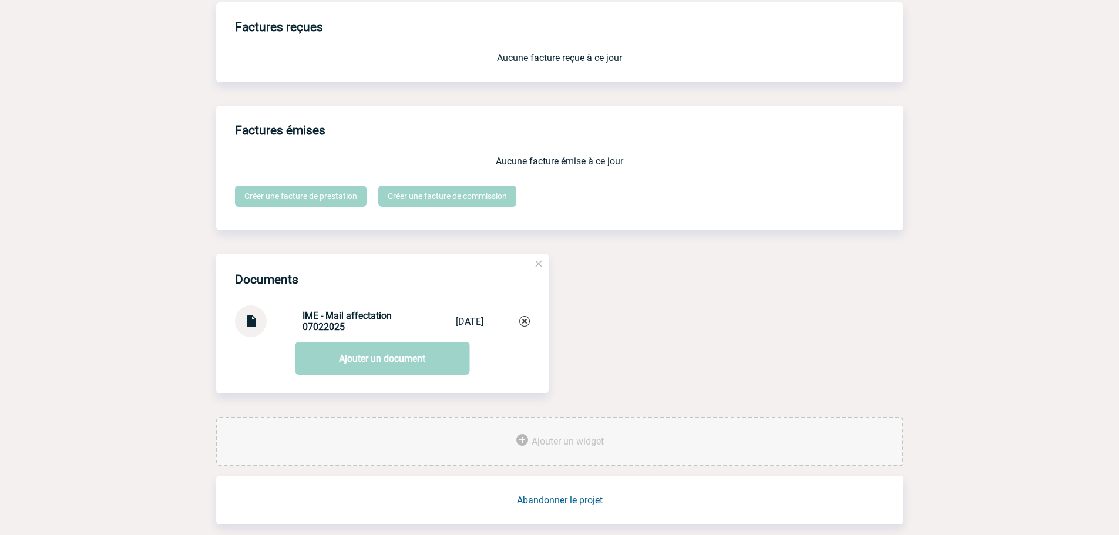
scroll to position [1026, 0]
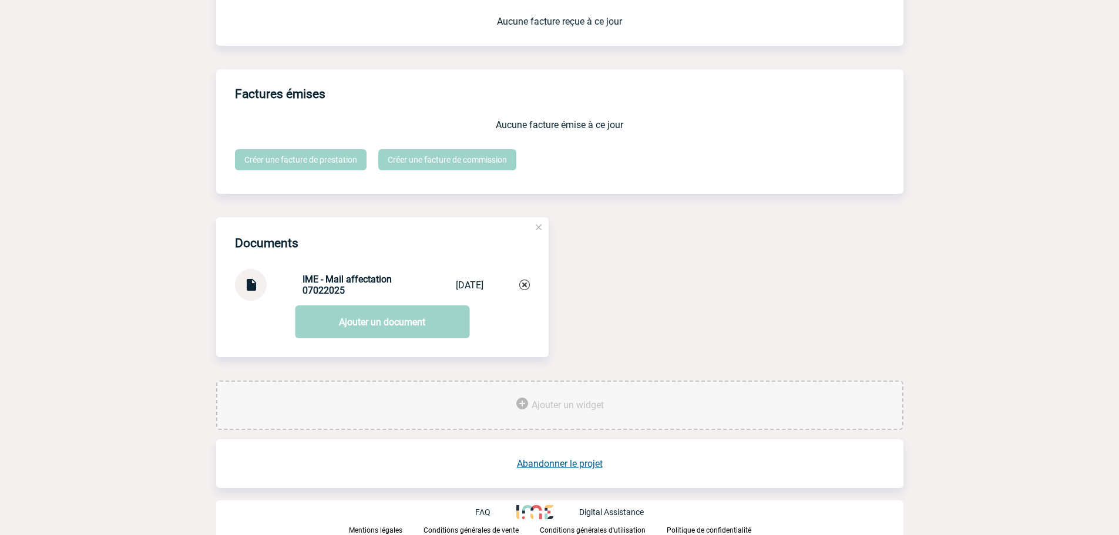
click at [251, 283] on img at bounding box center [250, 280] width 15 height 23
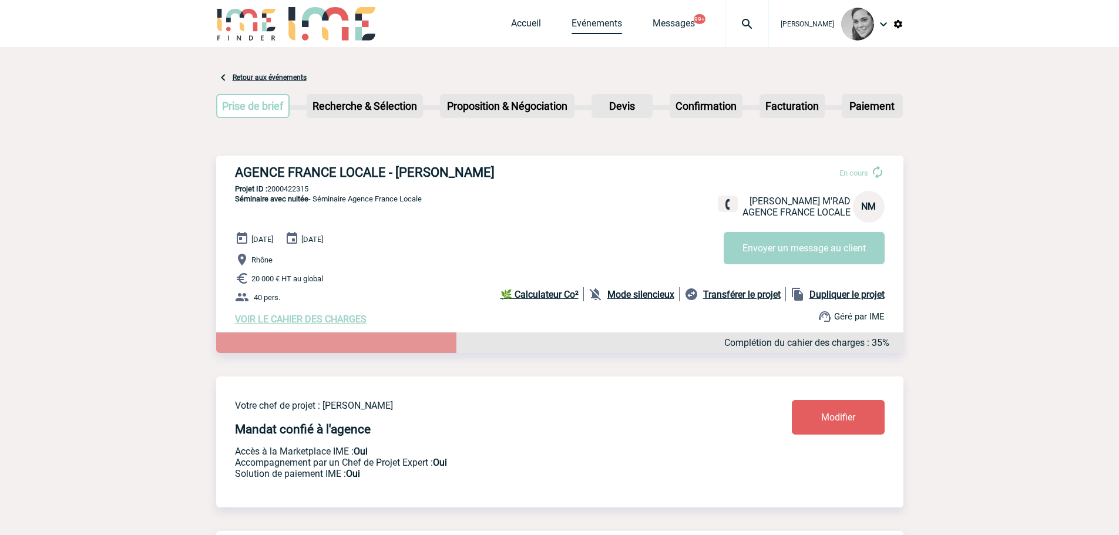
click at [572, 23] on link "Evénements" at bounding box center [597, 26] width 51 height 16
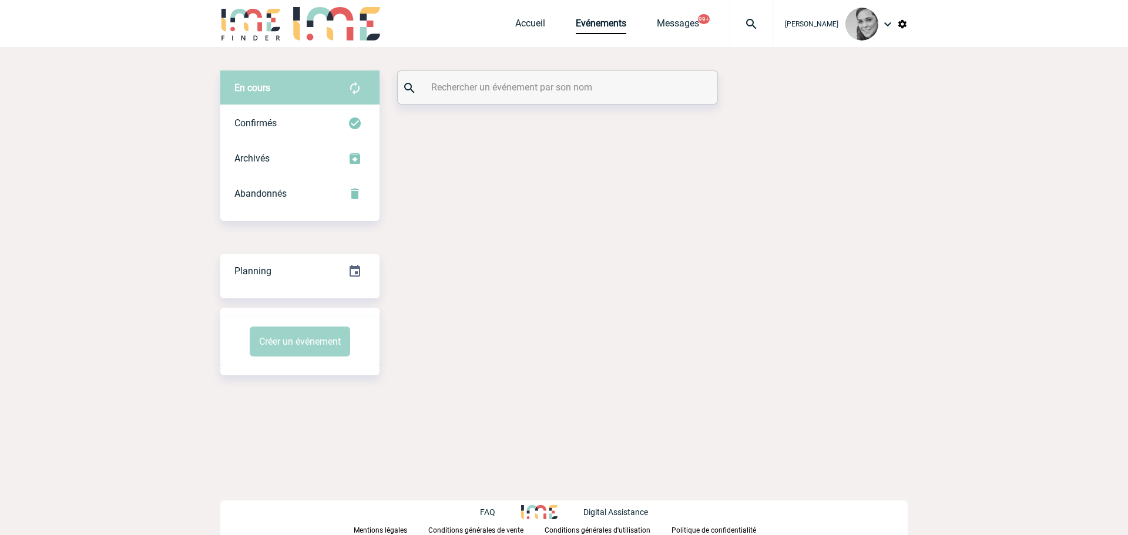
click at [478, 86] on input "text" at bounding box center [558, 87] width 261 height 17
paste input "BRUANT"
click at [279, 114] on div "Confirmés" at bounding box center [299, 123] width 159 height 35
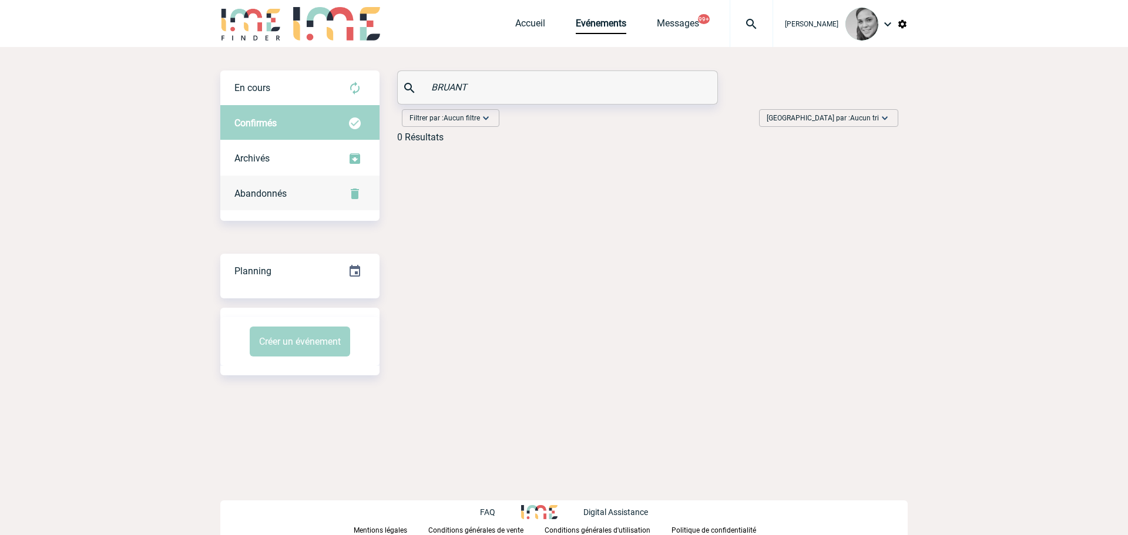
click at [266, 197] on span "Abandonnés" at bounding box center [260, 193] width 52 height 11
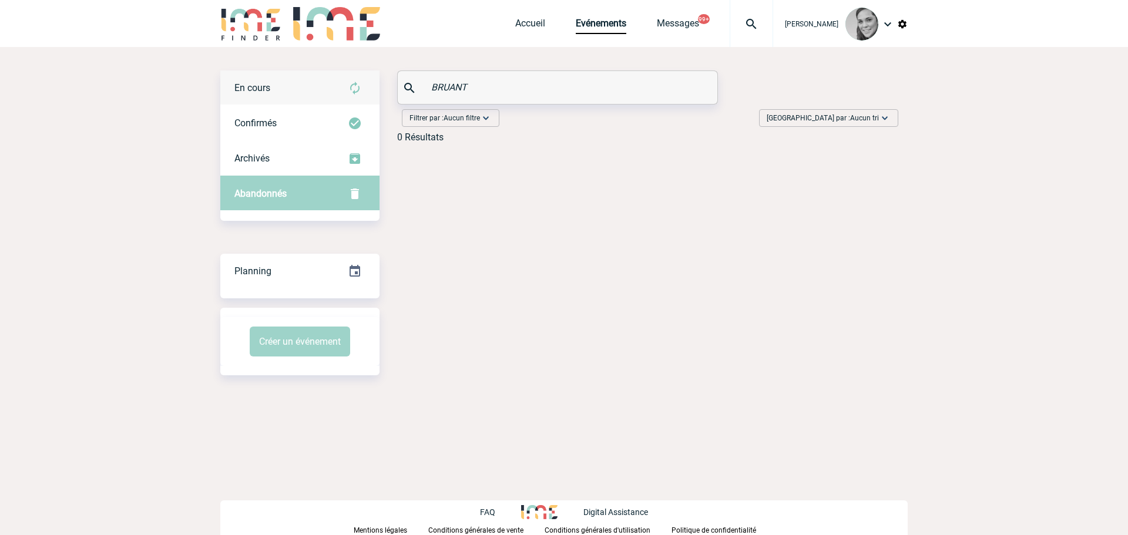
click at [252, 85] on span "En cours" at bounding box center [252, 87] width 36 height 11
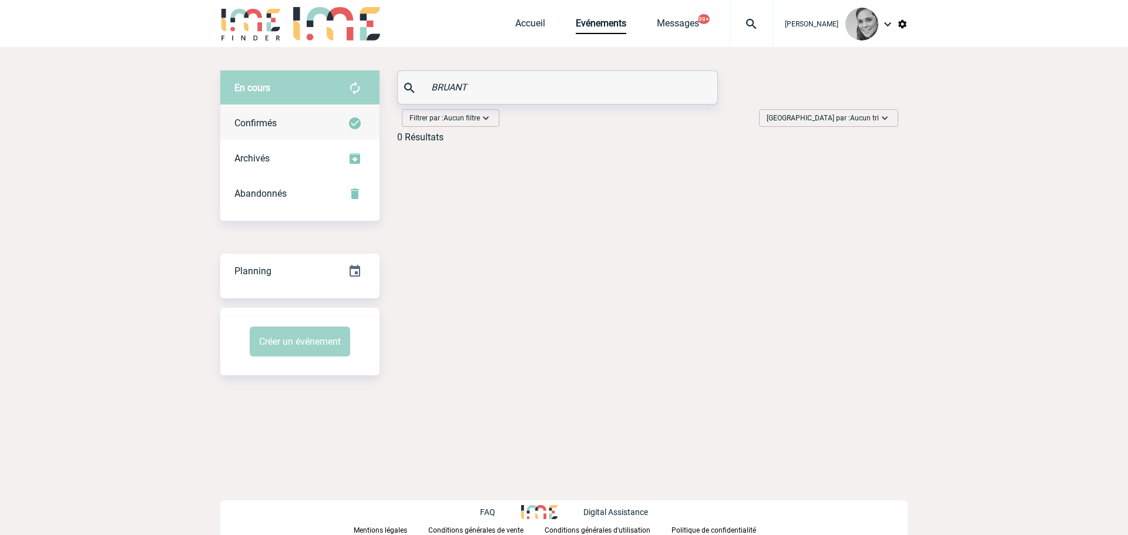
click at [261, 121] on span "Confirmés" at bounding box center [255, 123] width 42 height 11
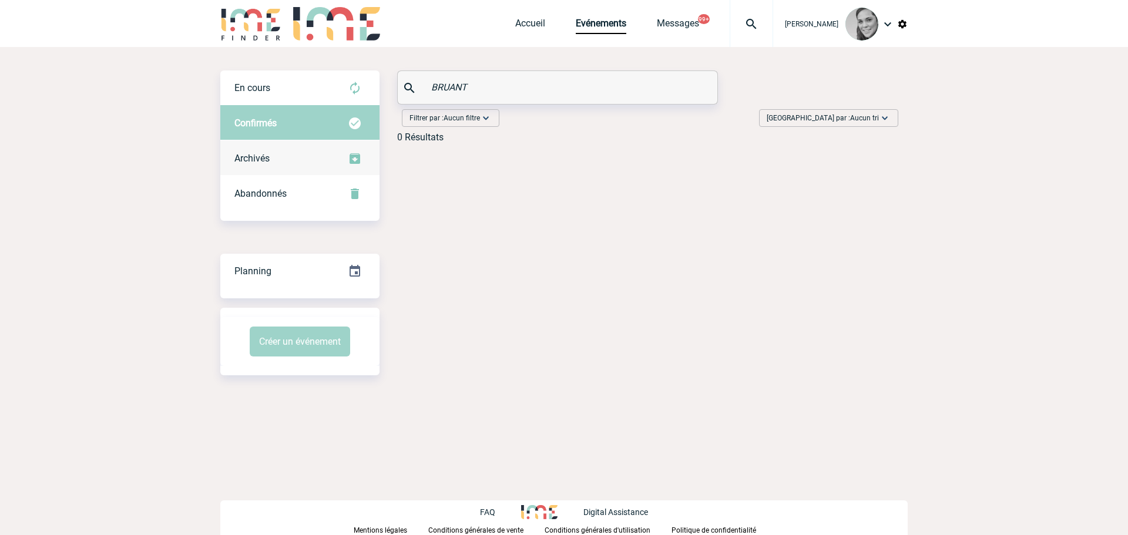
click at [244, 155] on span "Archivés" at bounding box center [251, 158] width 35 height 11
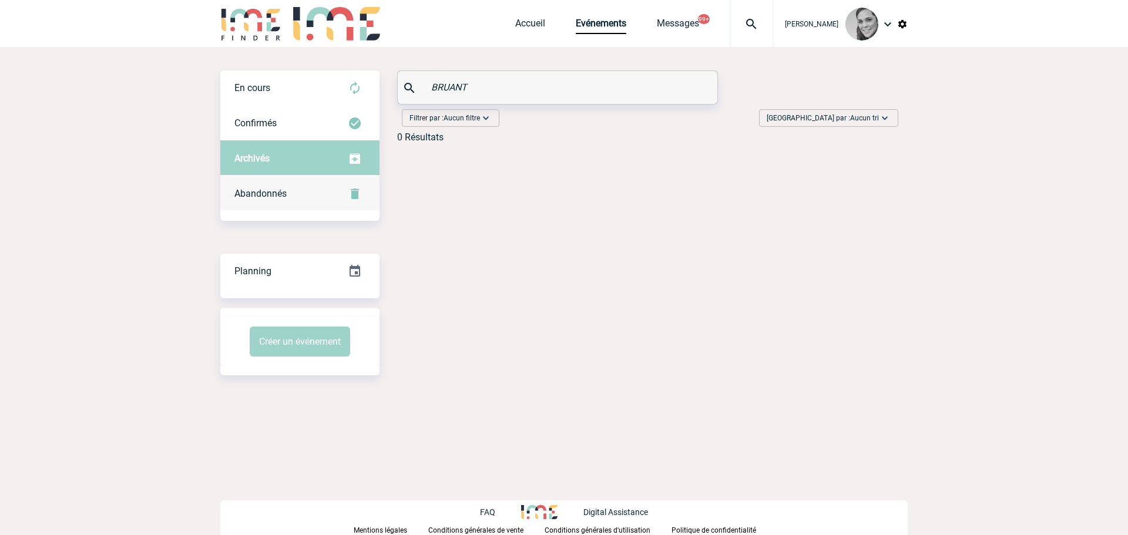
click at [273, 200] on div "Abandonnés" at bounding box center [299, 193] width 159 height 35
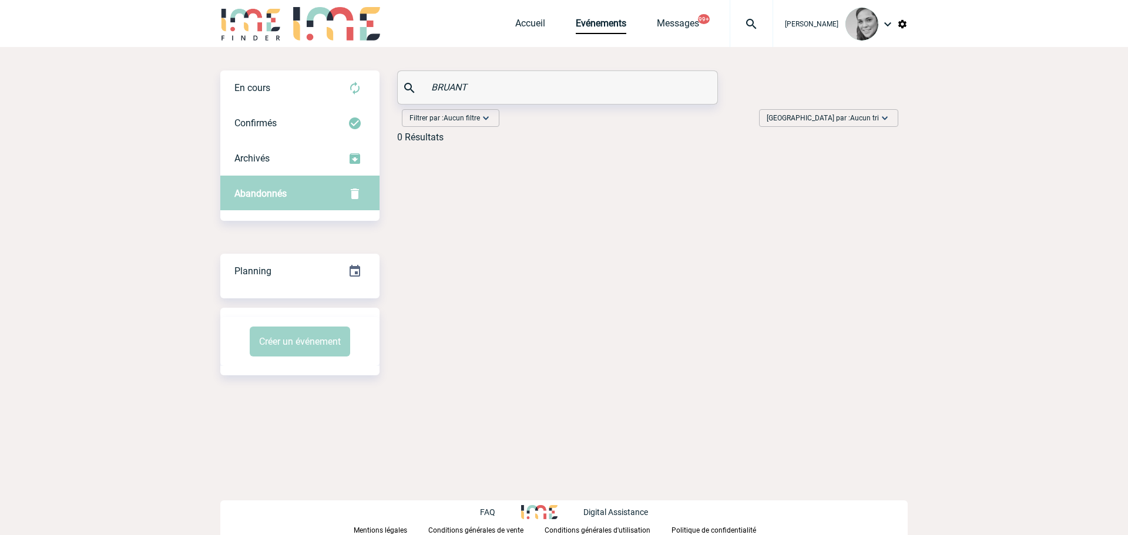
click at [444, 85] on input "BRUANT" at bounding box center [558, 87] width 261 height 17
type input "altare"
click at [317, 88] on div "En cours" at bounding box center [299, 88] width 159 height 35
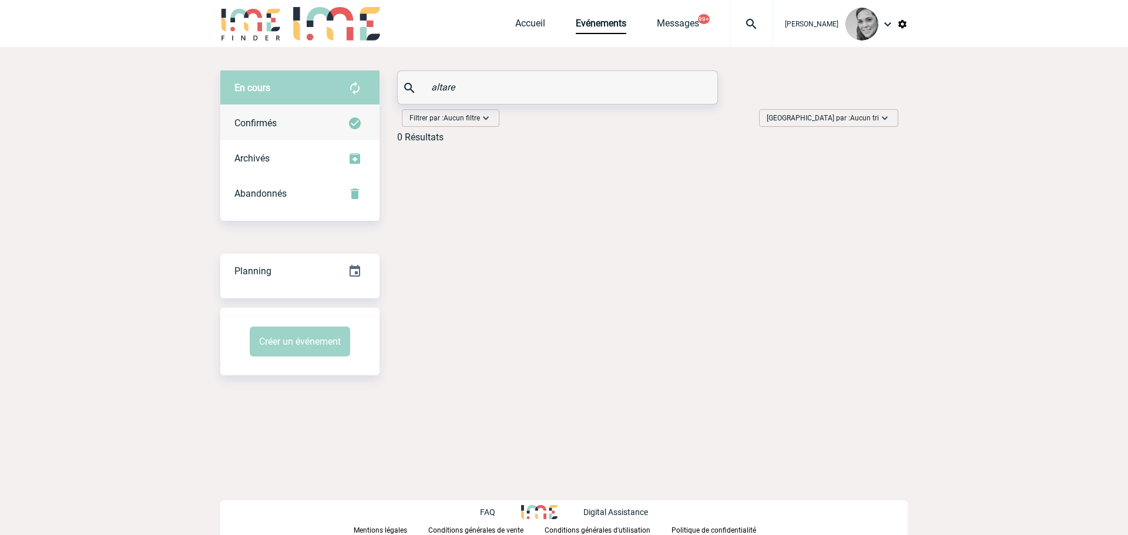
click at [257, 113] on div "Confirmés" at bounding box center [299, 123] width 159 height 35
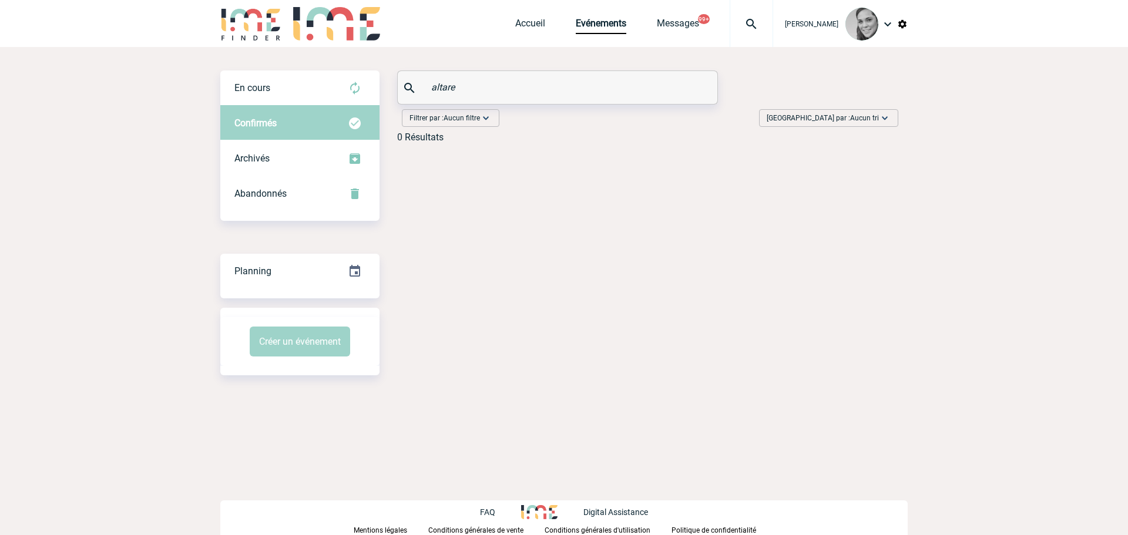
click at [435, 86] on input "altare" at bounding box center [558, 87] width 261 height 17
click at [284, 58] on div "En cours En cours Confirmés Archivés Abandonnés En cours Confirmés Archivés Aba…" at bounding box center [563, 223] width 687 height 352
click at [261, 89] on span "En cours" at bounding box center [252, 87] width 36 height 11
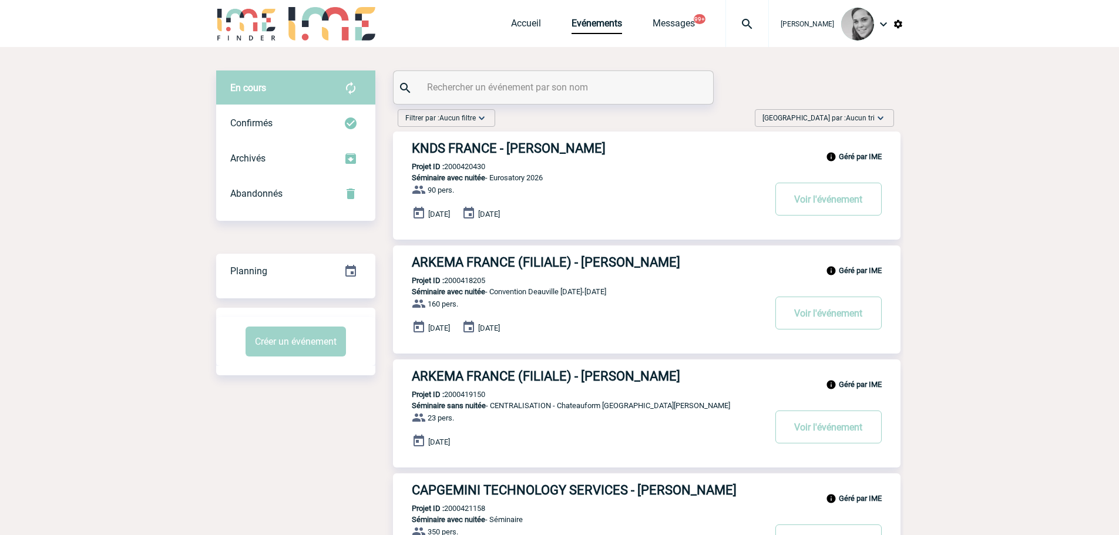
click at [434, 82] on input "text" at bounding box center [554, 87] width 261 height 17
paste input "Boudchich"
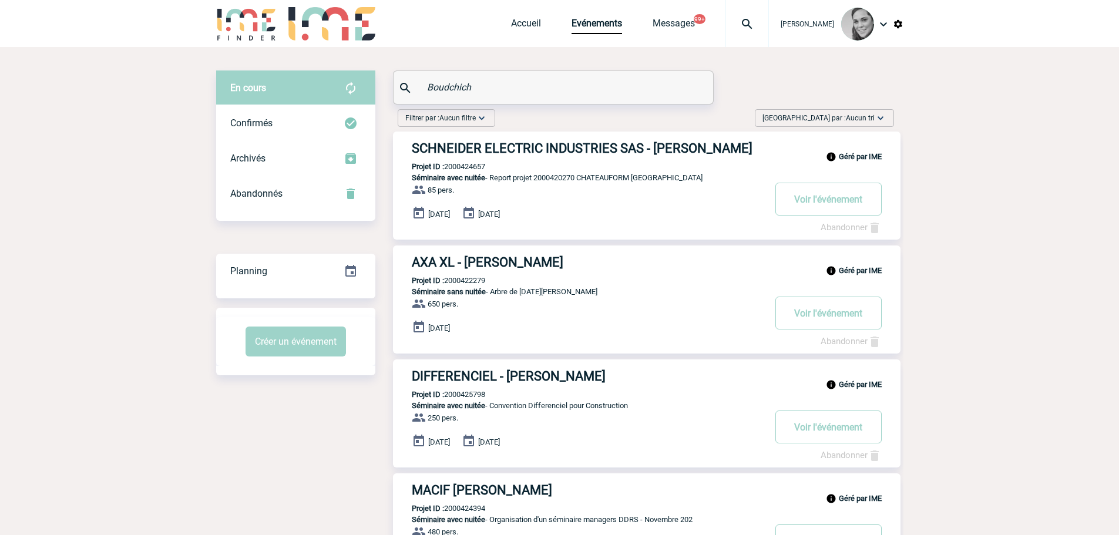
click at [263, 118] on span "Confirmés" at bounding box center [251, 123] width 42 height 11
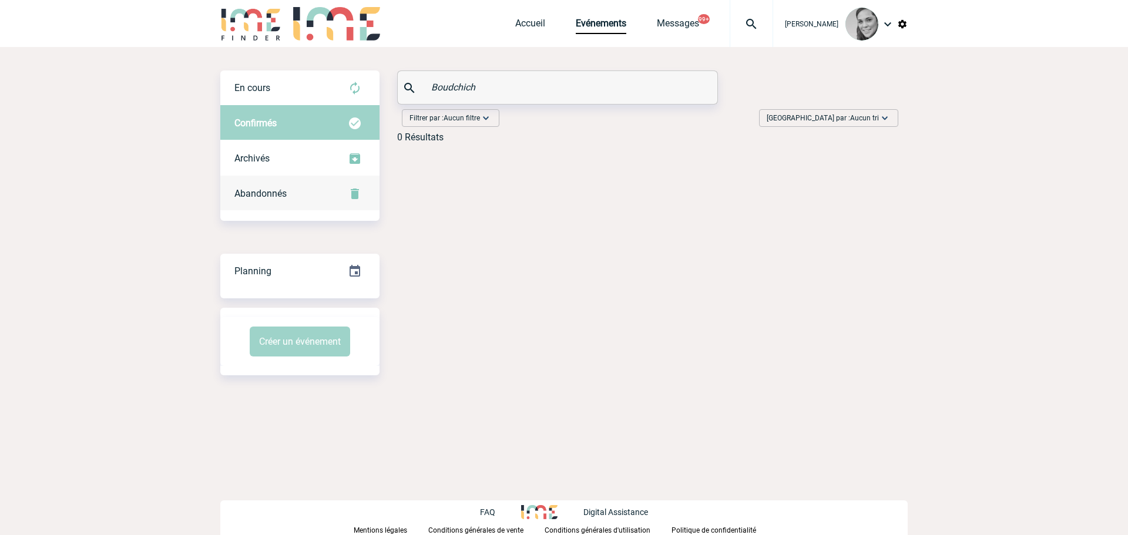
click at [264, 189] on span "Abandonnés" at bounding box center [260, 193] width 52 height 11
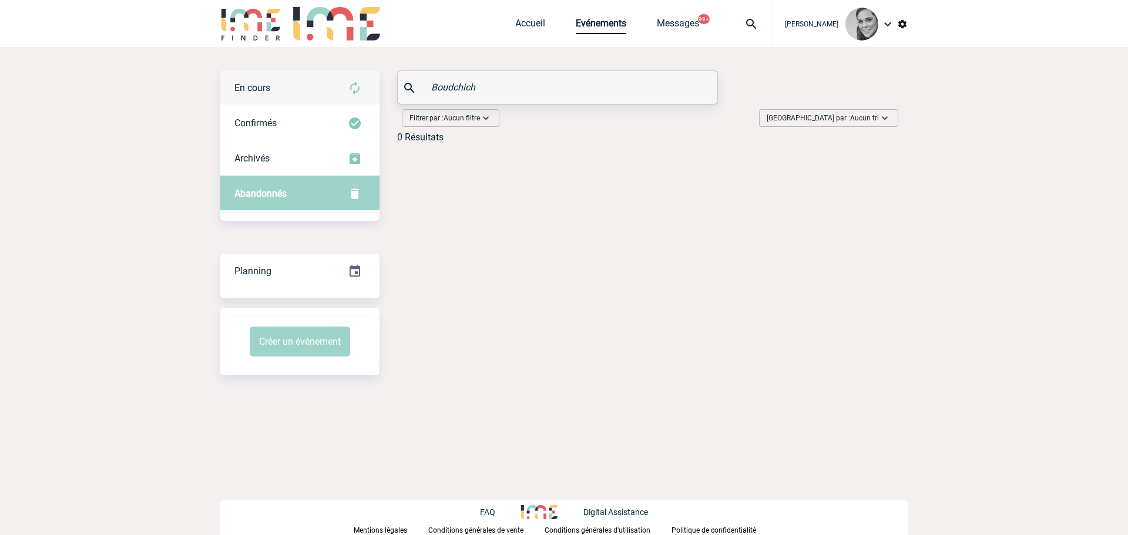
click at [306, 80] on div "En cours" at bounding box center [299, 88] width 159 height 35
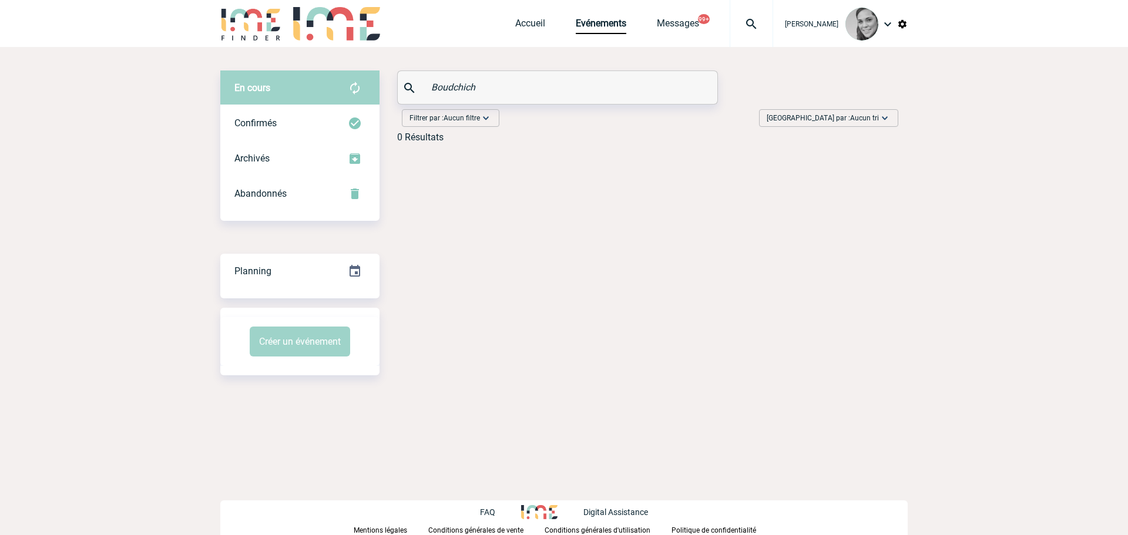
click at [477, 87] on input "Boudchich" at bounding box center [558, 87] width 261 height 17
type input "B"
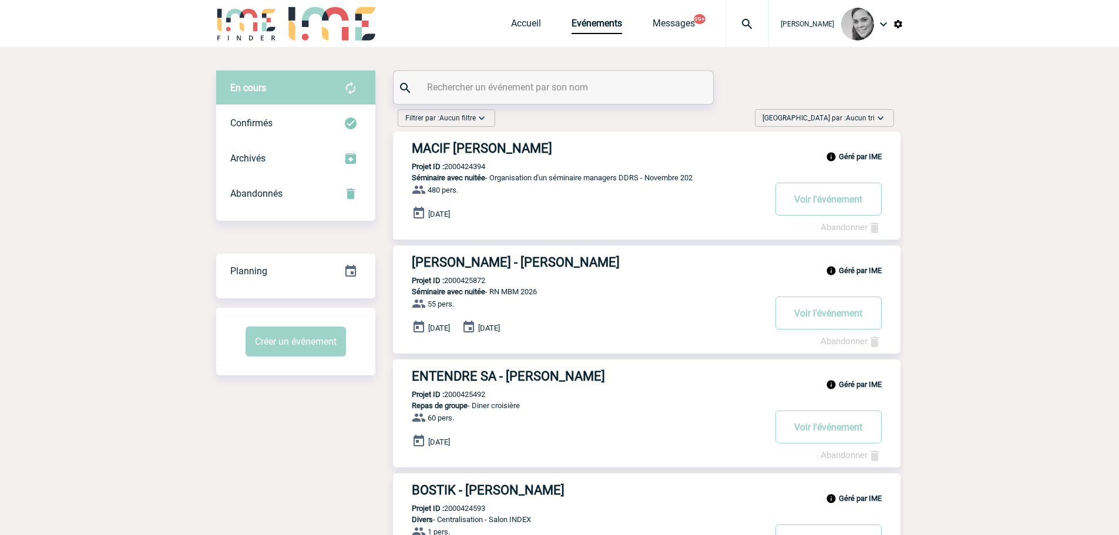
click at [441, 89] on input "text" at bounding box center [554, 87] width 261 height 17
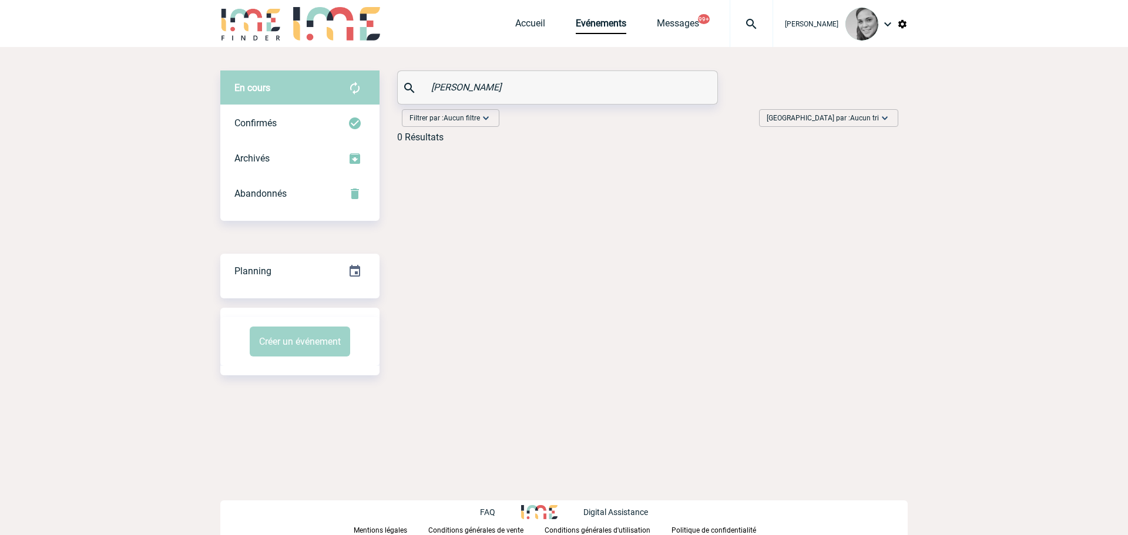
click at [483, 93] on input "perren" at bounding box center [558, 87] width 261 height 17
click at [266, 123] on span "Confirmés" at bounding box center [255, 123] width 42 height 11
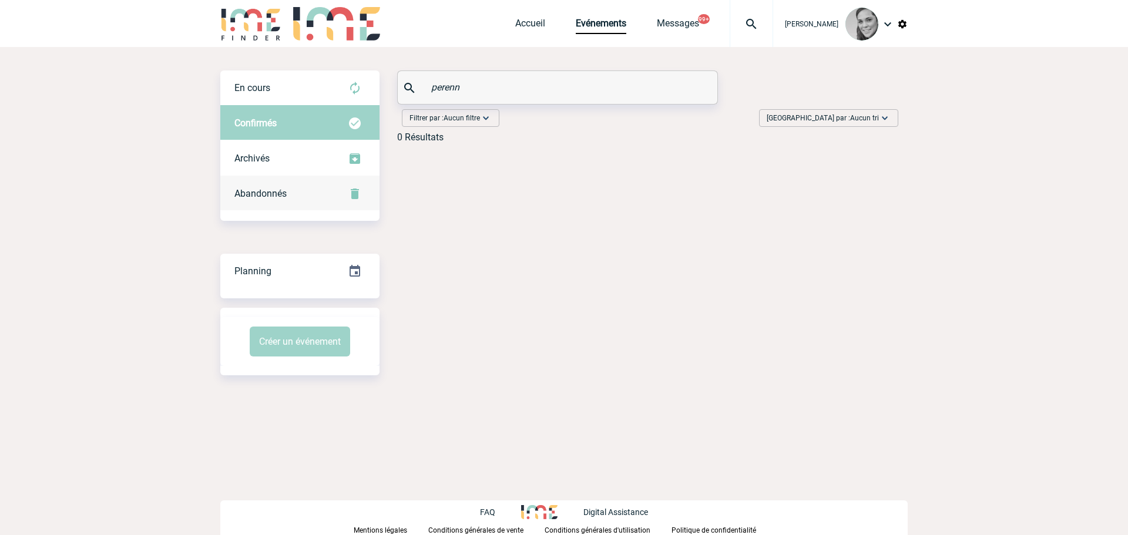
click at [247, 189] on span "Abandonnés" at bounding box center [260, 193] width 52 height 11
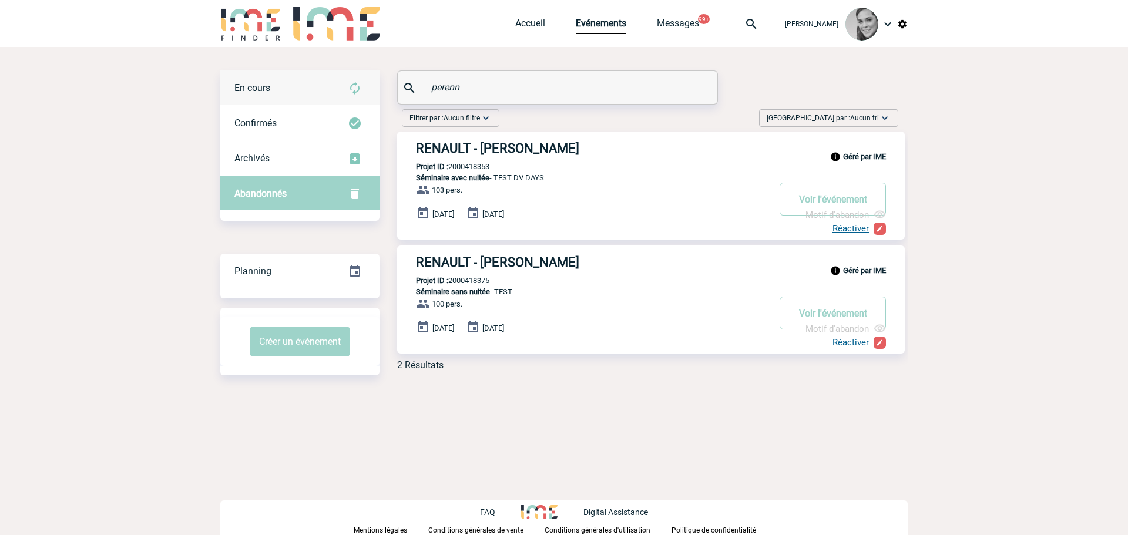
click at [290, 90] on div "En cours" at bounding box center [299, 88] width 159 height 35
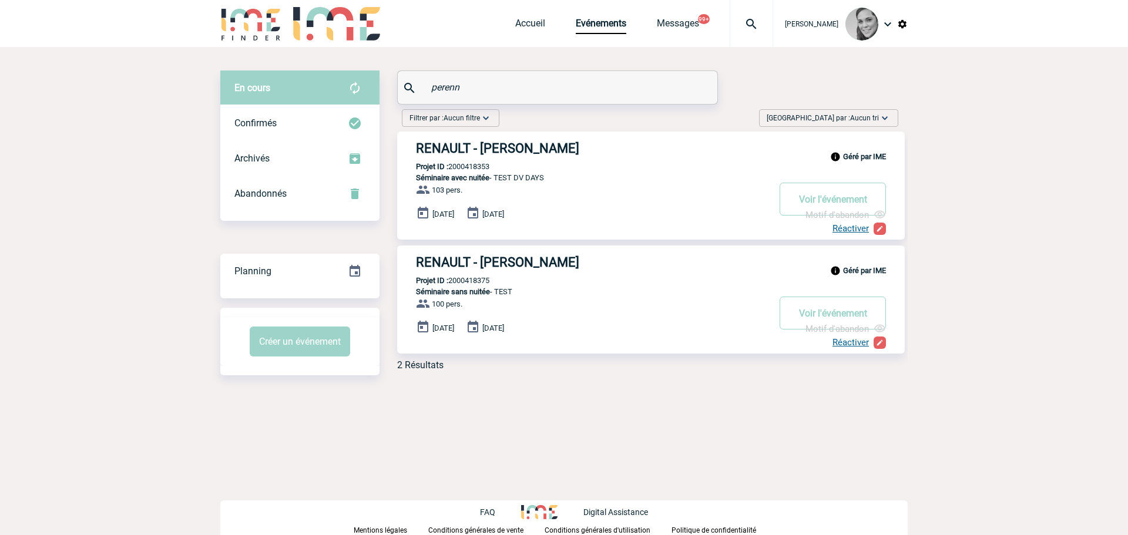
click at [440, 90] on input "perenn" at bounding box center [558, 87] width 261 height 17
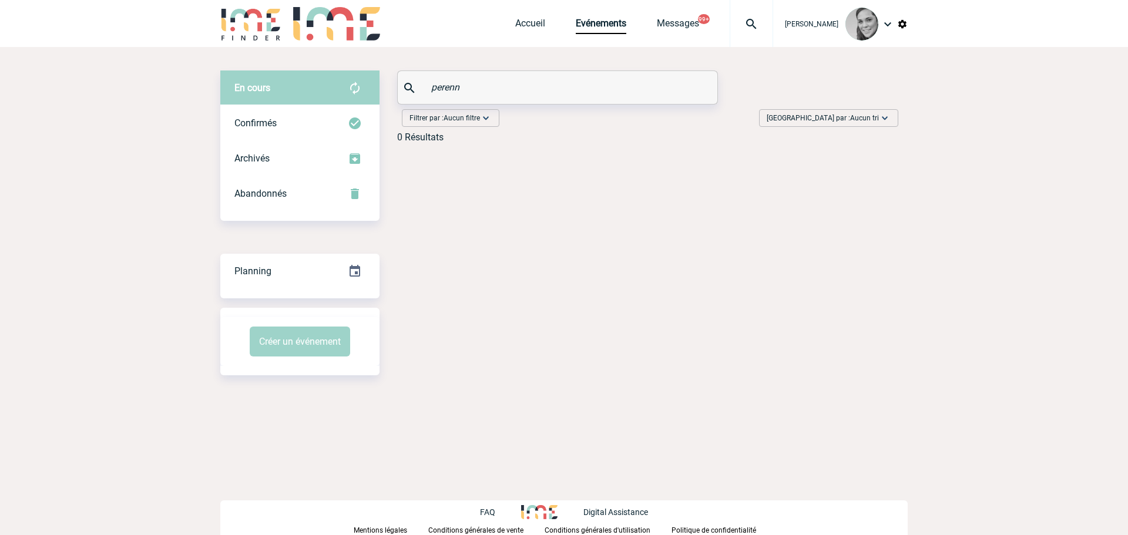
paste input "GASTMANS"
type input "GASTMANS"
click at [243, 114] on div "Confirmés" at bounding box center [299, 123] width 159 height 35
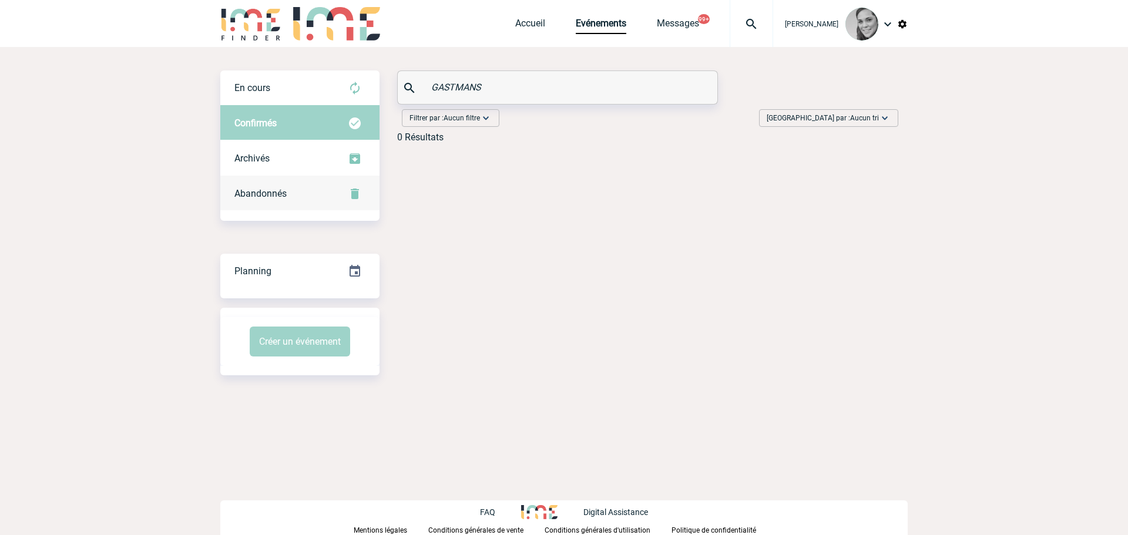
click at [272, 186] on div "Abandonnés" at bounding box center [299, 193] width 159 height 35
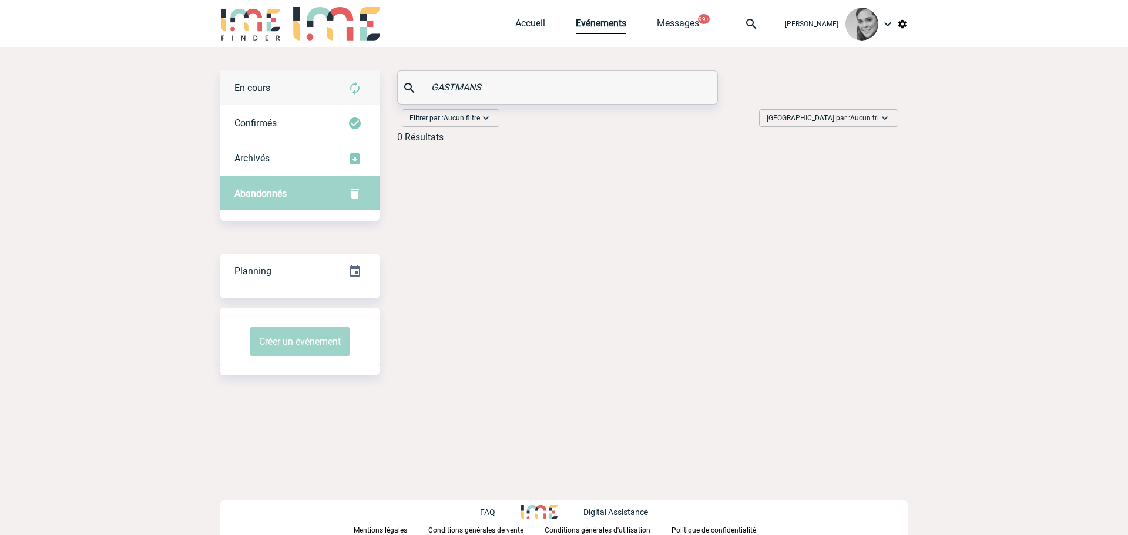
click at [254, 82] on div "En cours" at bounding box center [299, 88] width 159 height 35
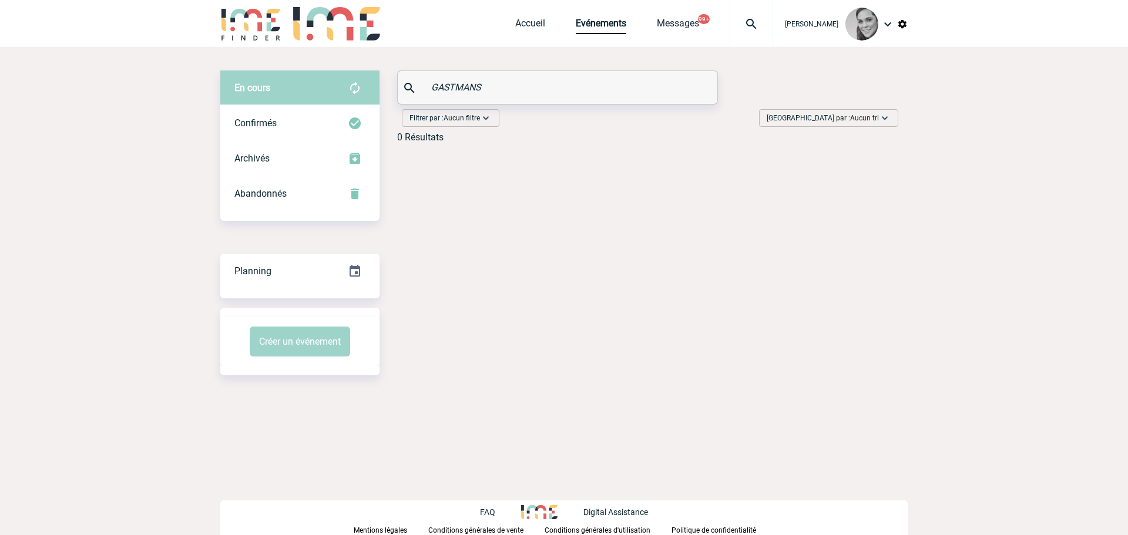
click at [535, 82] on input "GASTMANS" at bounding box center [558, 87] width 261 height 17
click at [261, 115] on div "Confirmés" at bounding box center [299, 123] width 159 height 35
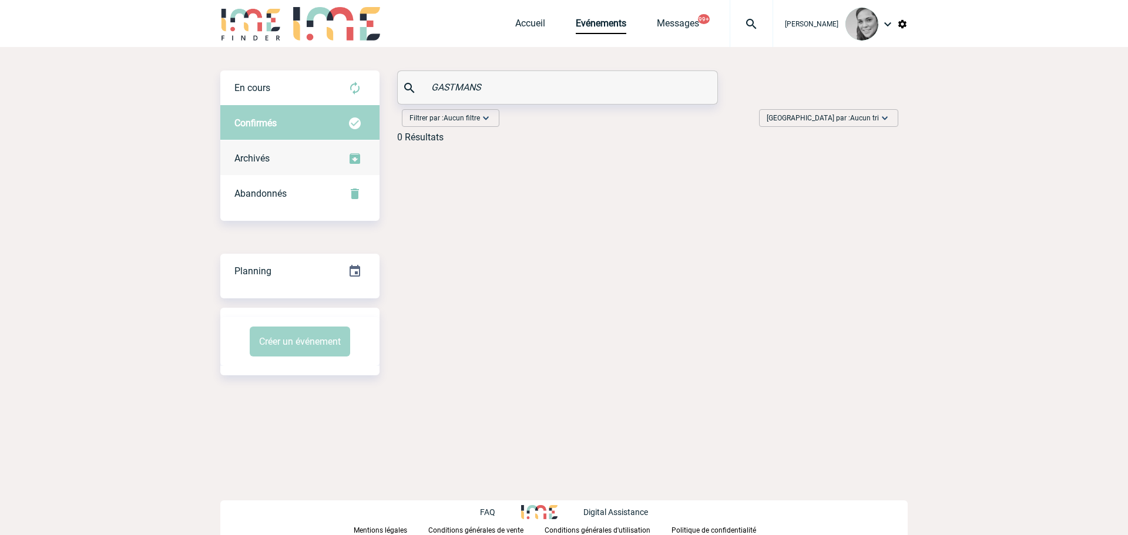
click at [284, 160] on div "Archivés" at bounding box center [299, 158] width 159 height 35
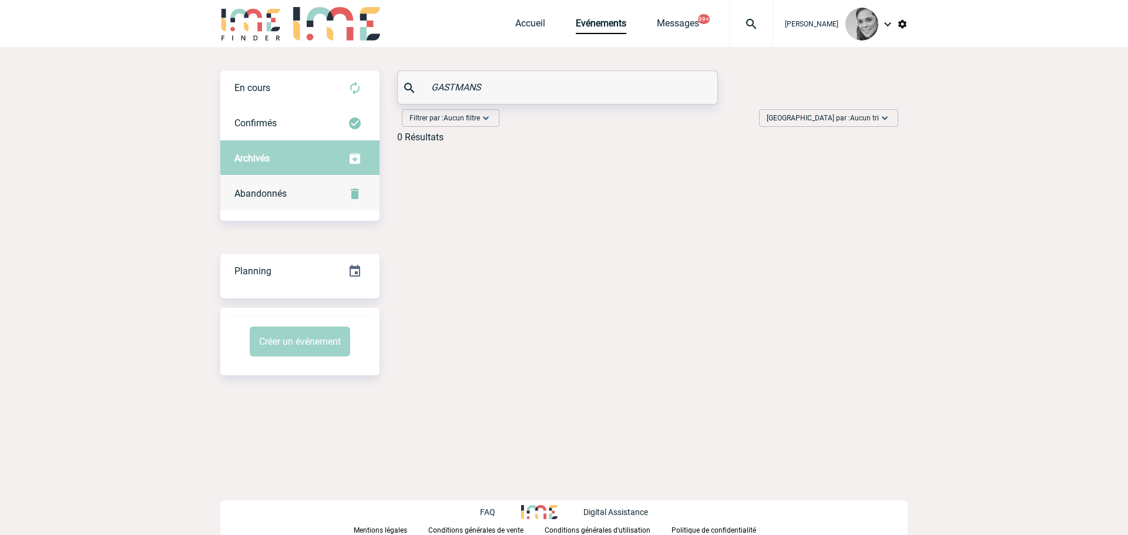
click at [274, 196] on span "Abandonnés" at bounding box center [260, 193] width 52 height 11
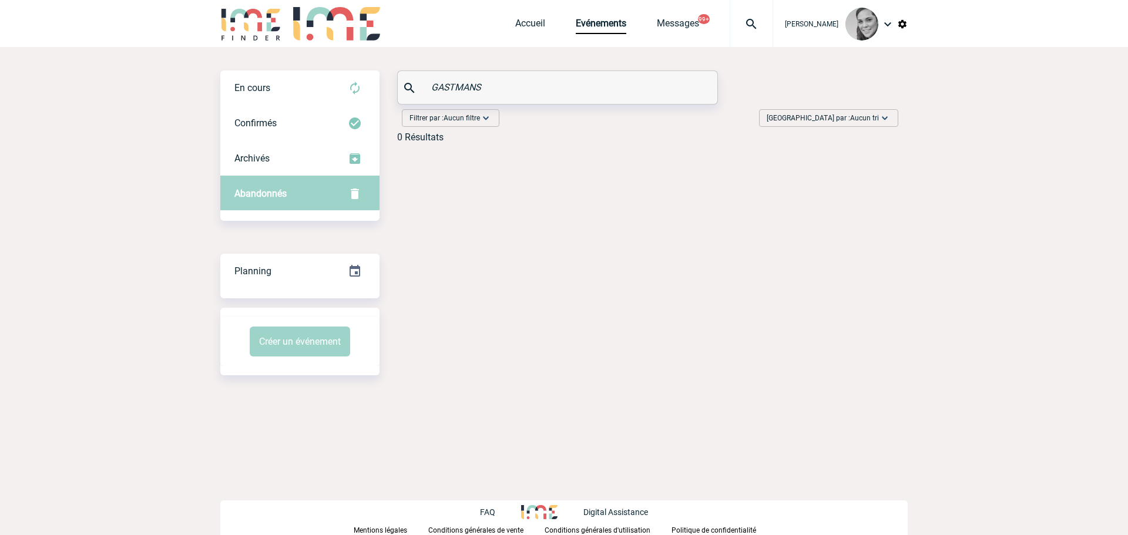
click at [483, 90] on input "GASTMANS" at bounding box center [558, 87] width 261 height 17
click at [461, 90] on input "GASTMANS" at bounding box center [558, 87] width 261 height 17
click at [317, 83] on div "En cours" at bounding box center [299, 88] width 159 height 35
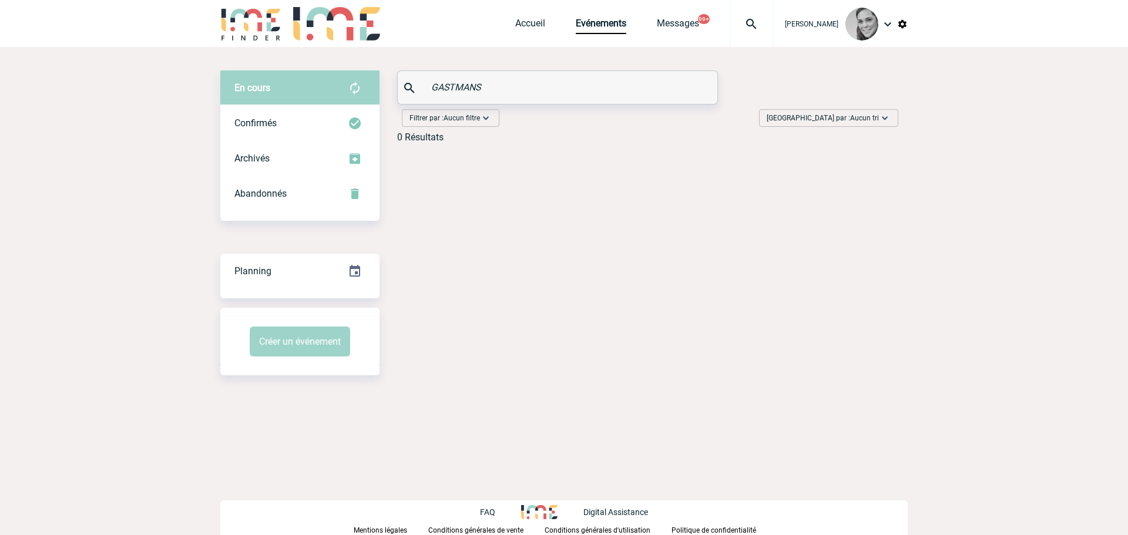
click at [105, 106] on body "[PERSON_NAME] Accueil Evénements 99+" at bounding box center [564, 267] width 1128 height 535
click at [448, 87] on input "text" at bounding box center [558, 87] width 261 height 17
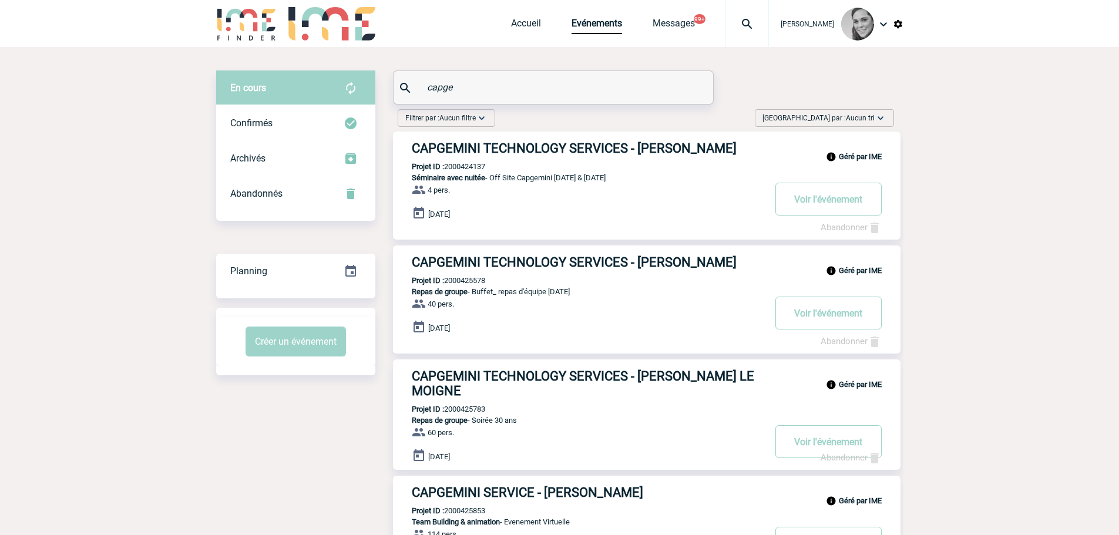
click at [461, 90] on input "capge" at bounding box center [554, 87] width 261 height 17
type input "c"
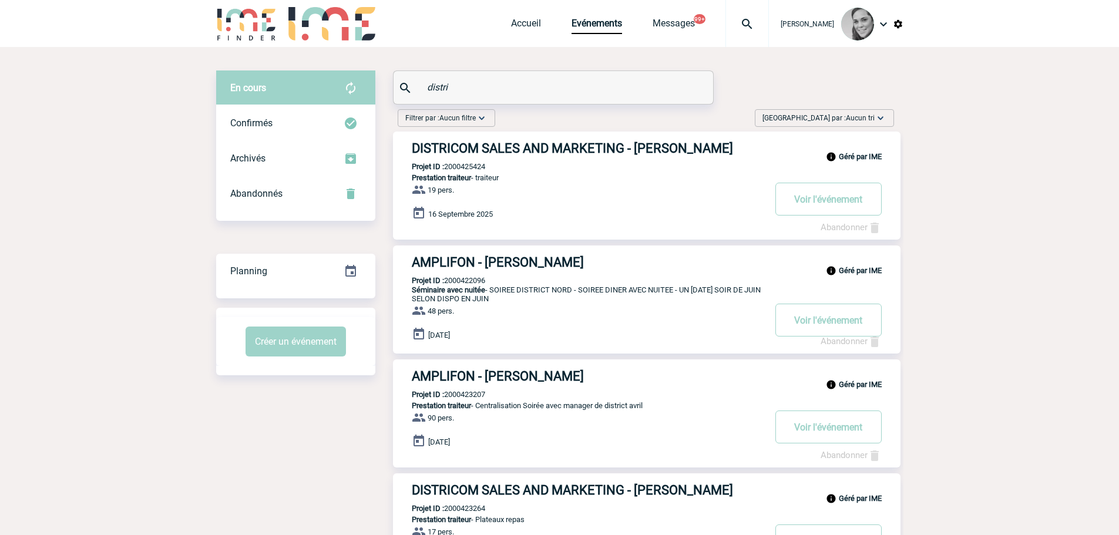
type input "distri"
drag, startPoint x: 602, startPoint y: 154, endPoint x: 632, endPoint y: 160, distance: 30.1
click at [631, 160] on div "Géré par IME DISTRICOM SALES AND MARKETING - Joana DA SILVA Projet ID : 2000425…" at bounding box center [647, 186] width 508 height 108
drag, startPoint x: 535, startPoint y: 146, endPoint x: 575, endPoint y: 160, distance: 42.4
click at [571, 153] on h3 "DISTRICOM SALES AND MARKETING - Joana DA SILVA" at bounding box center [588, 148] width 353 height 15
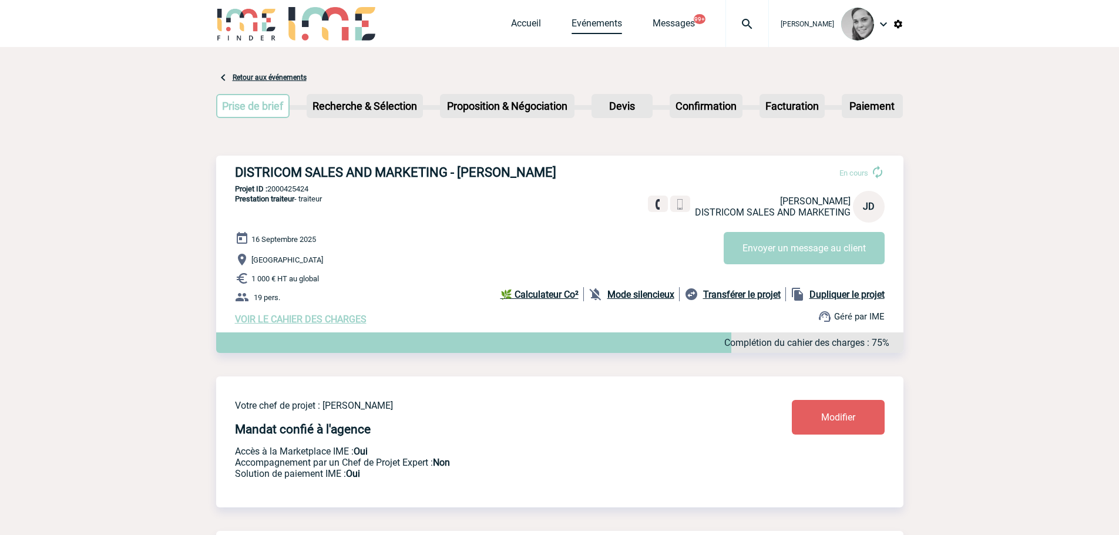
click at [591, 22] on link "Evénements" at bounding box center [597, 26] width 51 height 16
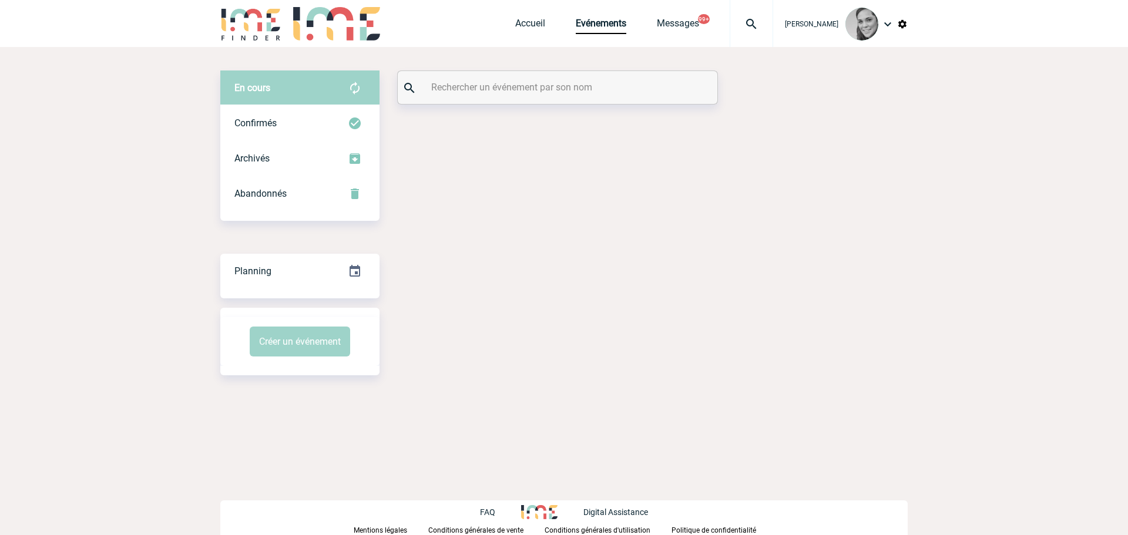
click at [543, 83] on input "text" at bounding box center [558, 87] width 261 height 17
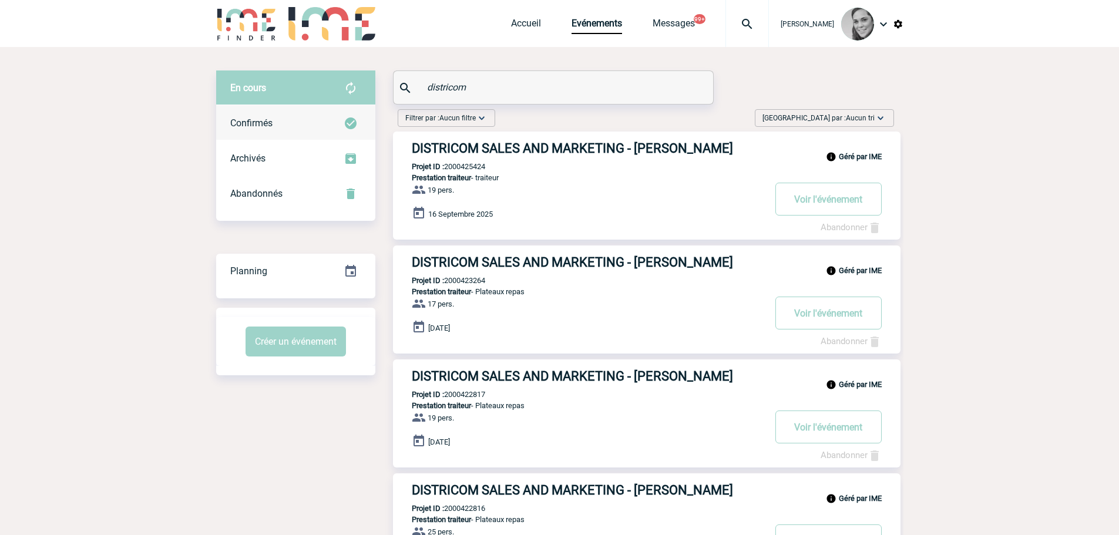
click at [257, 125] on span "Confirmés" at bounding box center [251, 123] width 42 height 11
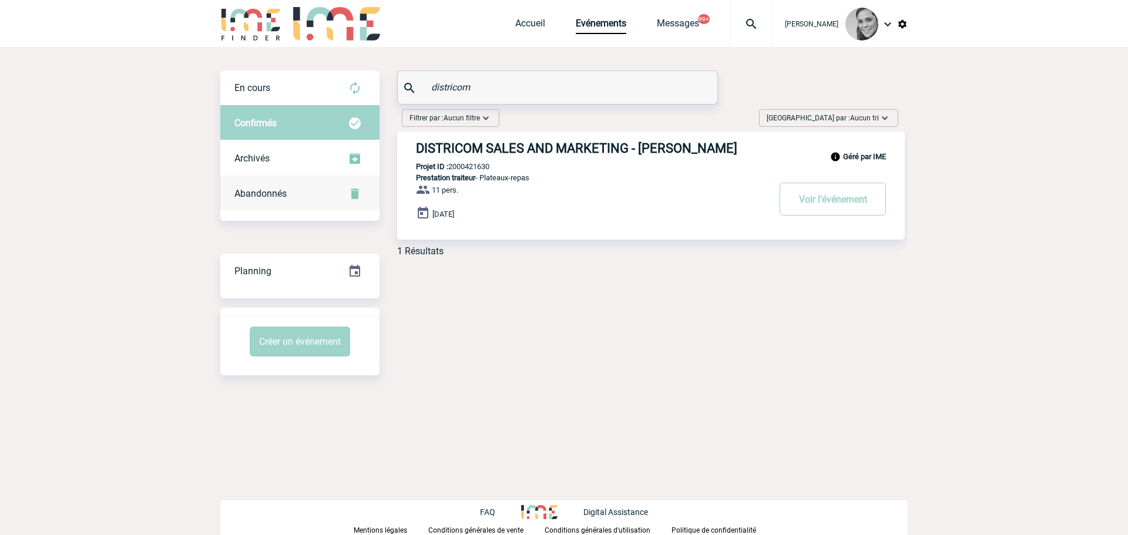
click at [253, 190] on span "Abandonnés" at bounding box center [260, 193] width 52 height 11
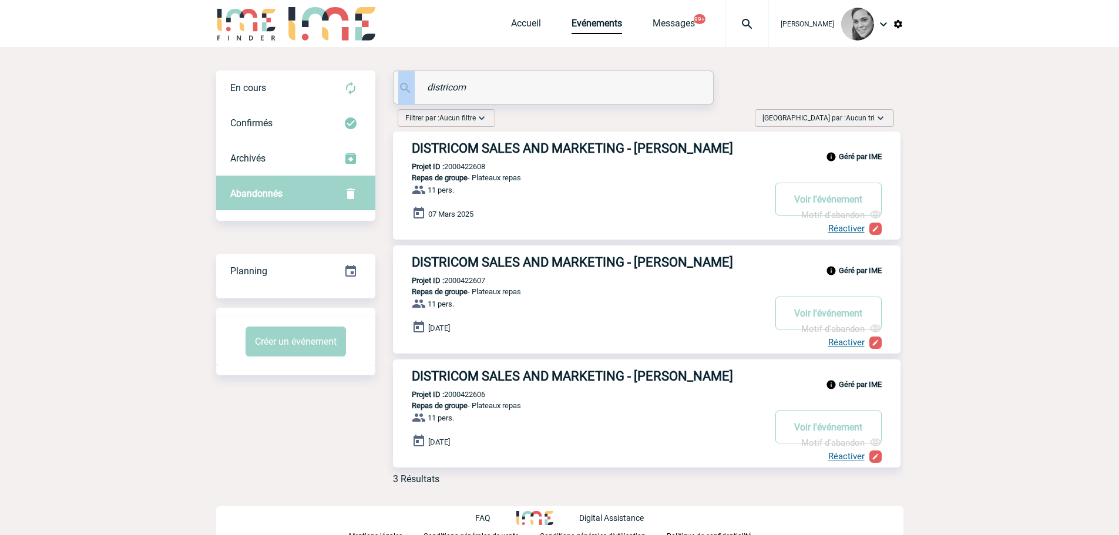
drag, startPoint x: 471, startPoint y: 78, endPoint x: 383, endPoint y: 78, distance: 88.1
click at [383, 78] on div "En cours En cours Confirmés Archivés Abandonnés En cours Confirmés Archivés Aba…" at bounding box center [559, 283] width 687 height 424
click at [439, 84] on input "districom" at bounding box center [554, 87] width 261 height 17
paste input "LAFONT"
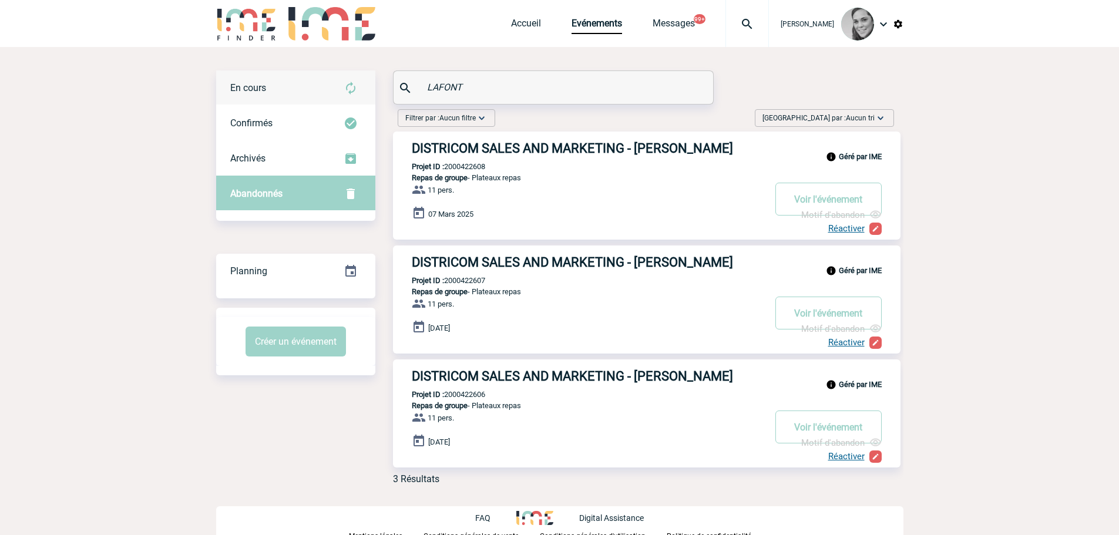
click at [250, 90] on span "En cours" at bounding box center [248, 87] width 36 height 11
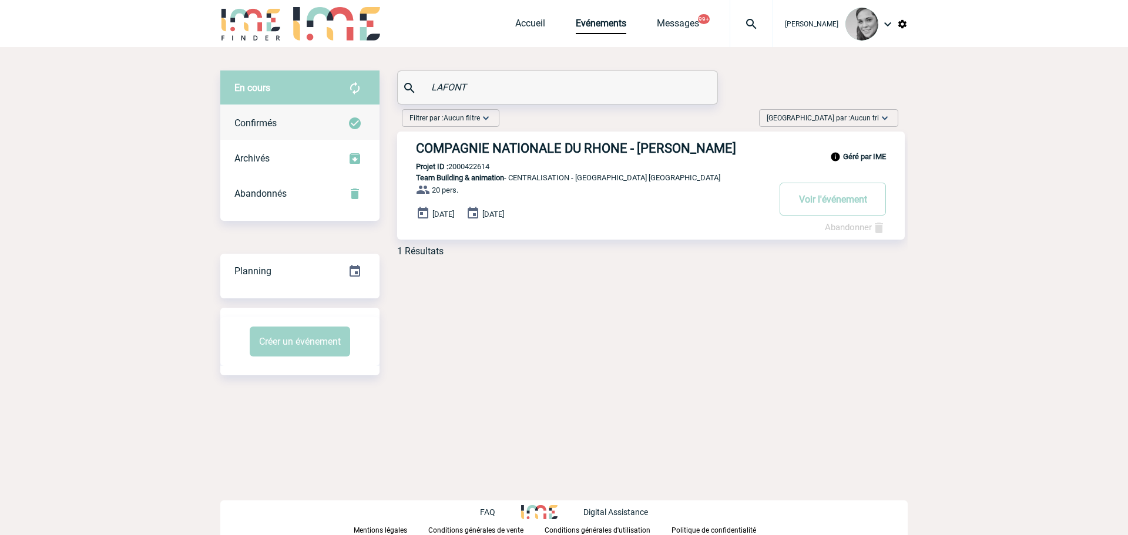
click at [288, 124] on div "Confirmés" at bounding box center [299, 123] width 159 height 35
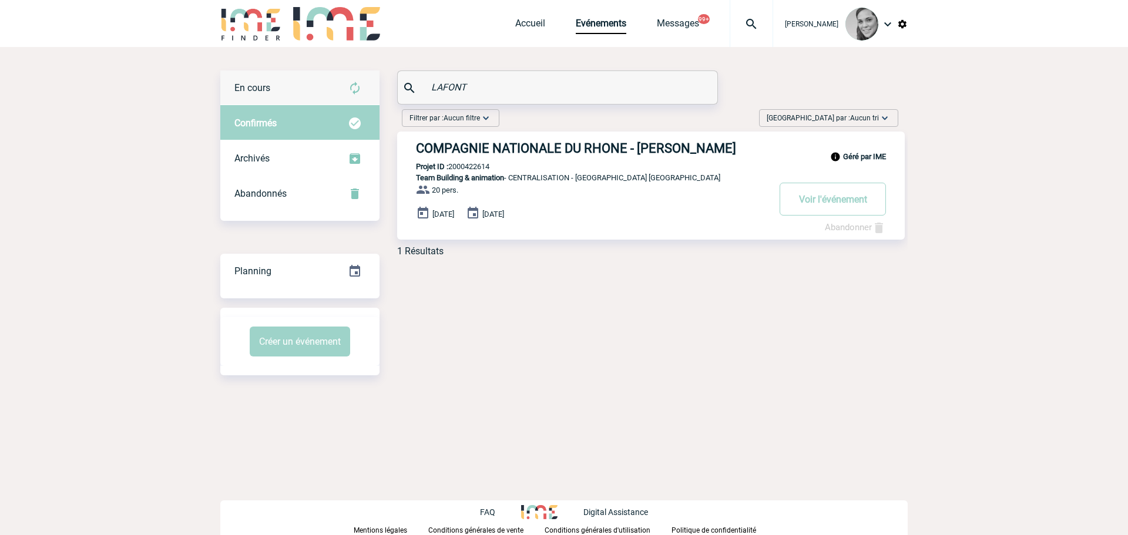
click at [277, 78] on div "En cours" at bounding box center [299, 88] width 159 height 35
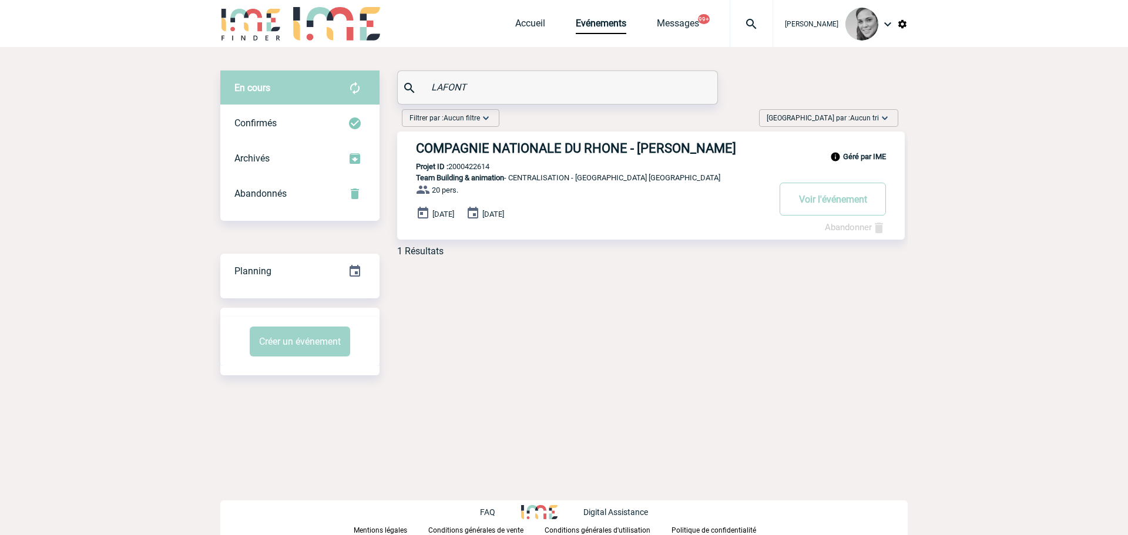
drag, startPoint x: 479, startPoint y: 86, endPoint x: 404, endPoint y: 81, distance: 75.9
click at [404, 81] on div "LAFONT" at bounding box center [558, 87] width 320 height 33
paste input "HAMICH"
click at [260, 91] on span "En cours" at bounding box center [252, 87] width 36 height 11
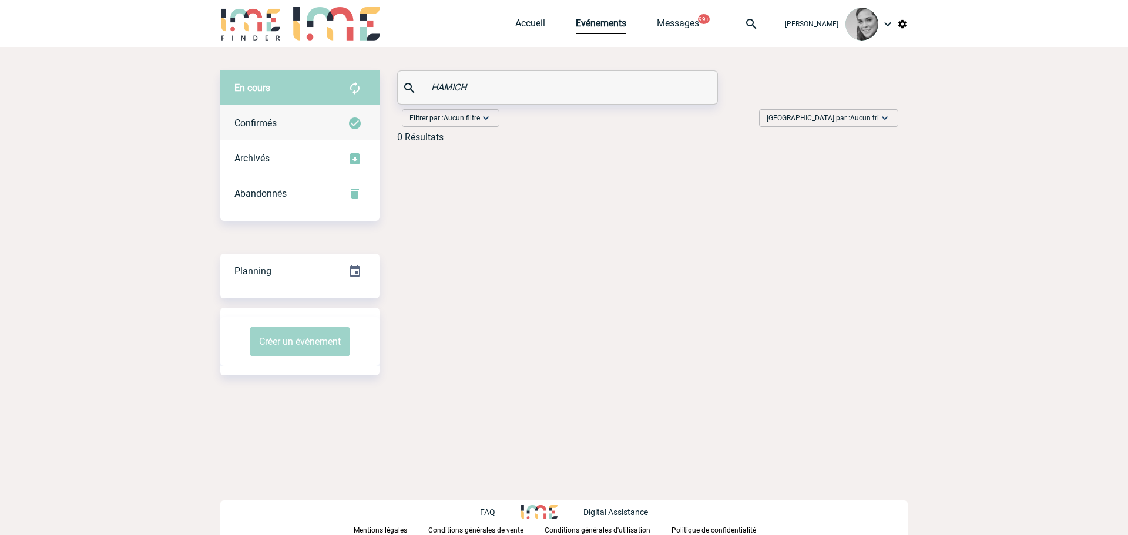
click at [261, 119] on span "Confirmés" at bounding box center [255, 123] width 42 height 11
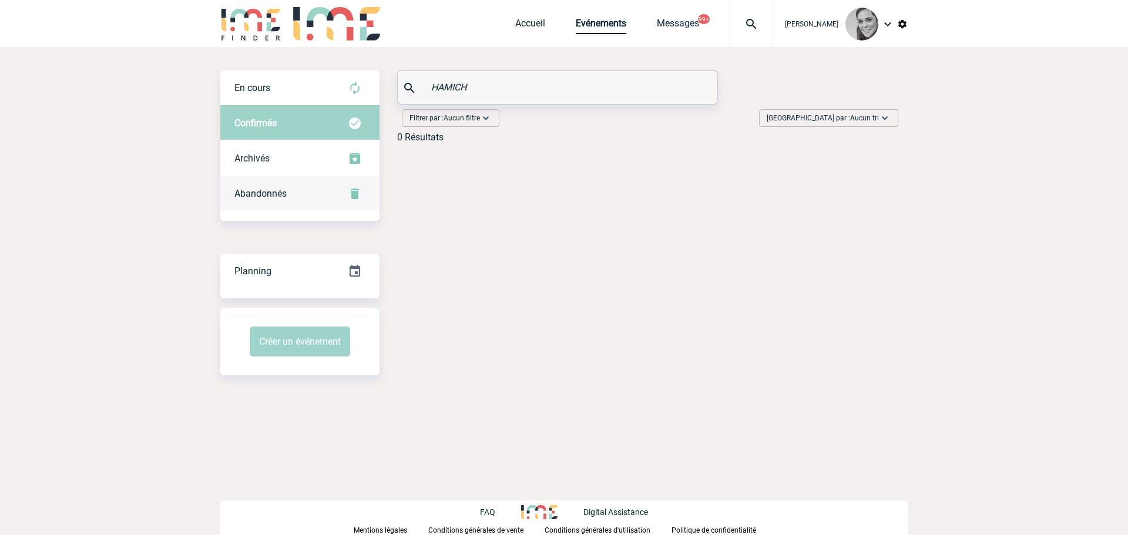
click at [262, 189] on span "Abandonnés" at bounding box center [260, 193] width 52 height 11
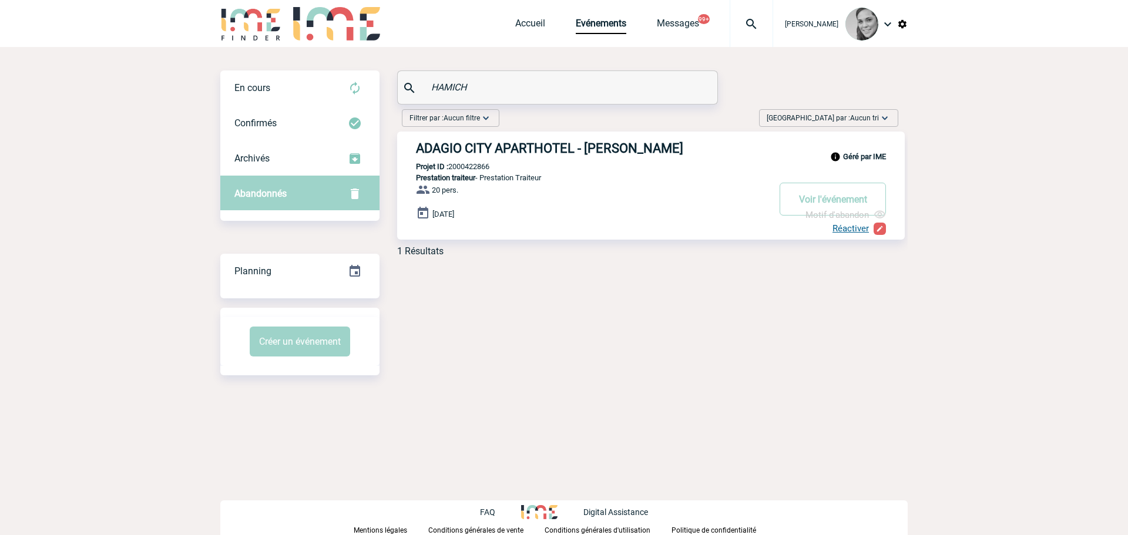
click at [484, 91] on input "HAMICH" at bounding box center [558, 87] width 261 height 17
type input "H"
paste input "deslandes"
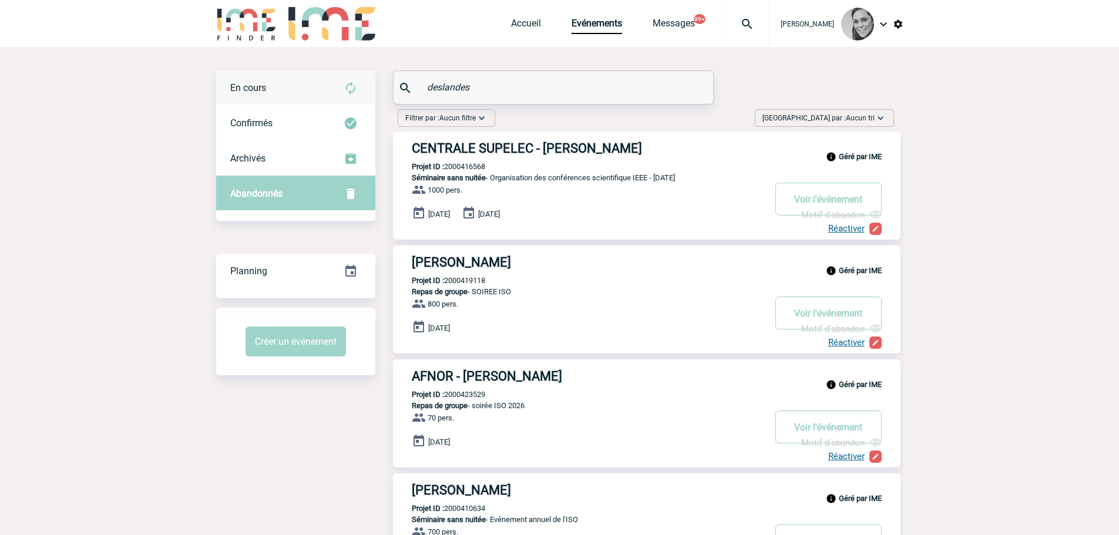
click at [264, 100] on div "En cours" at bounding box center [295, 88] width 159 height 35
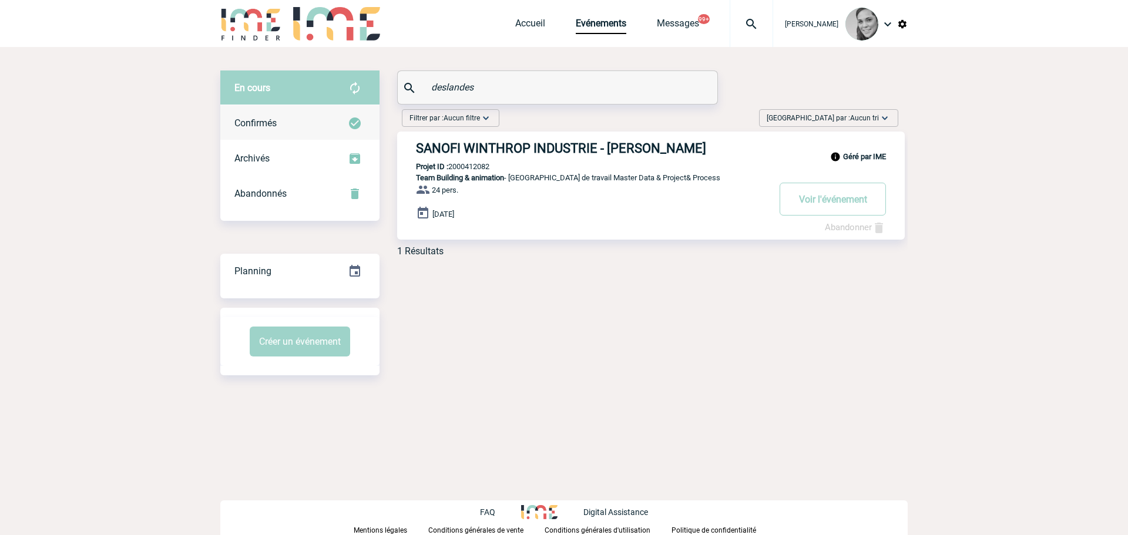
click at [277, 122] on span "Confirmés" at bounding box center [255, 123] width 42 height 11
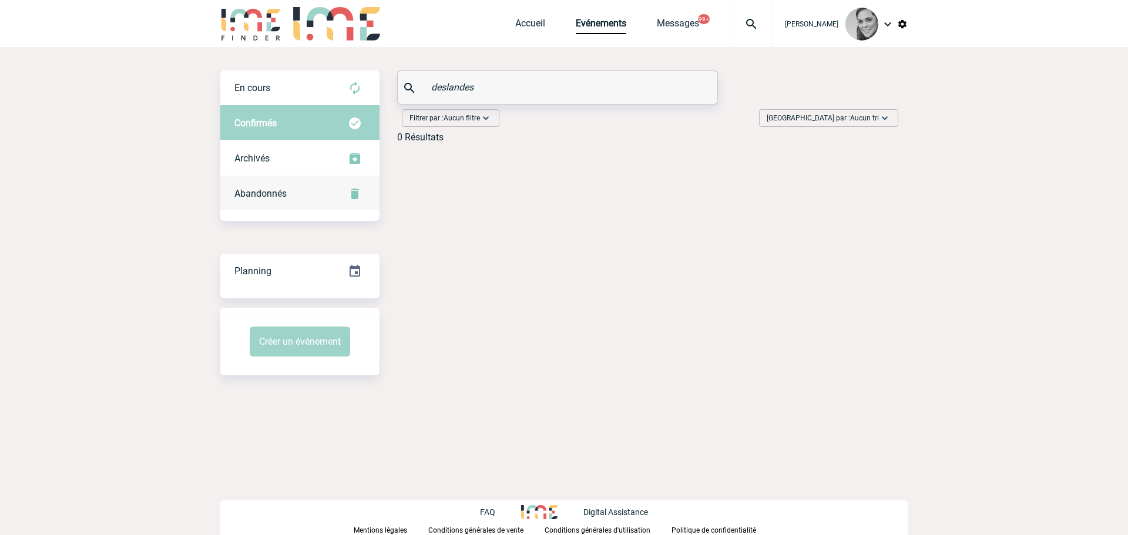
click at [273, 191] on span "Abandonnés" at bounding box center [260, 193] width 52 height 11
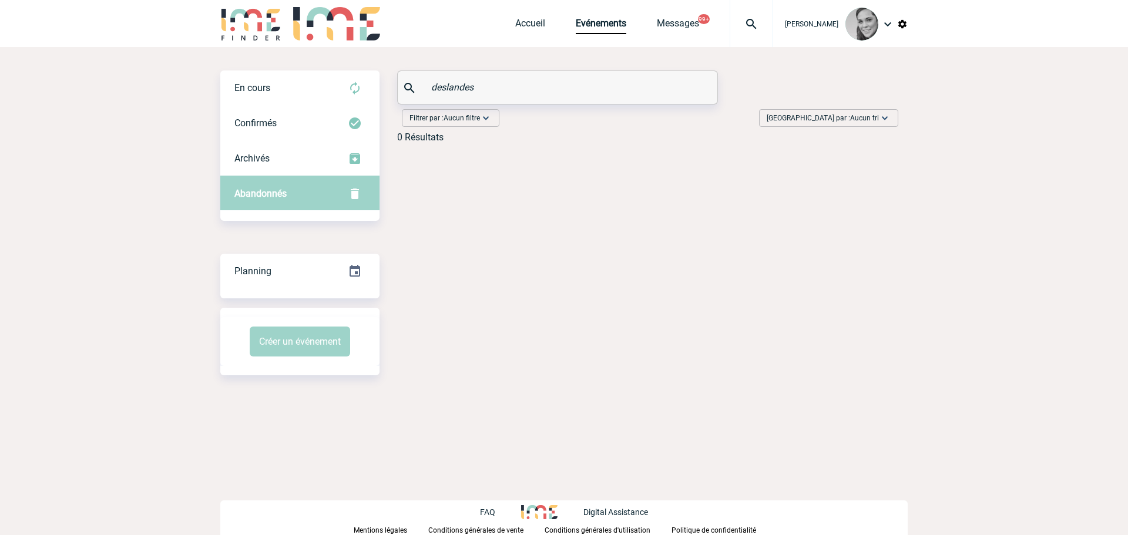
click at [79, 103] on body "Yanisse BELARBI Accueil Evénements 99+" at bounding box center [564, 267] width 1128 height 535
click at [266, 93] on div "En cours" at bounding box center [299, 88] width 159 height 35
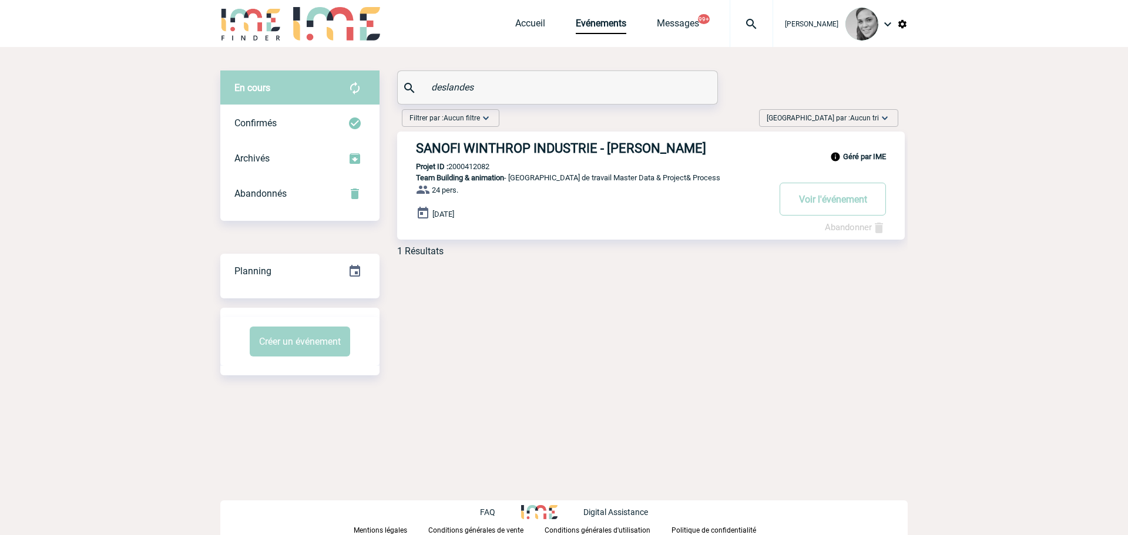
click at [456, 84] on input "deslandes" at bounding box center [558, 87] width 261 height 17
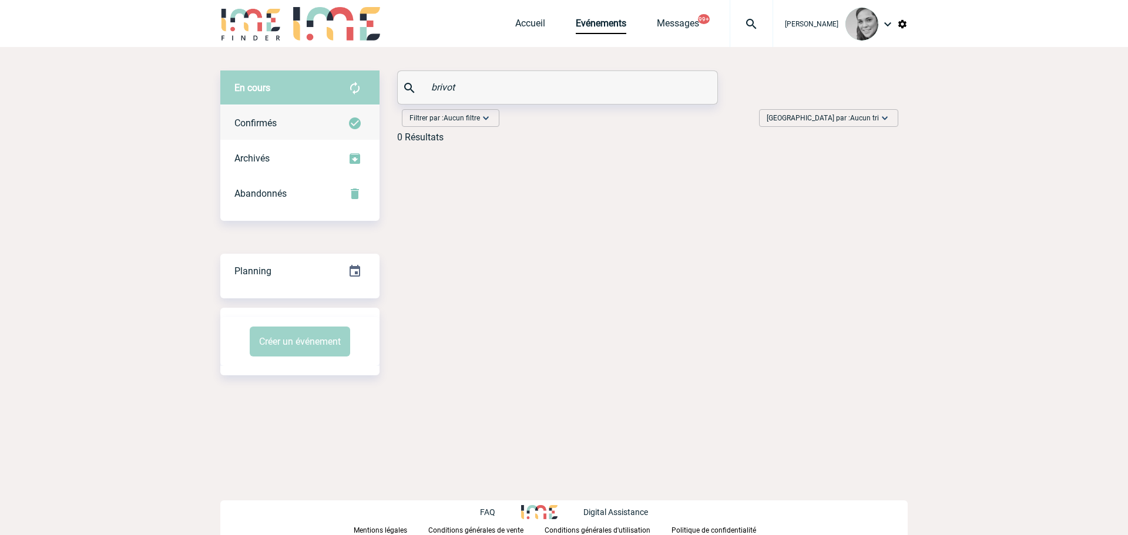
click at [244, 110] on div "Confirmés" at bounding box center [299, 123] width 159 height 35
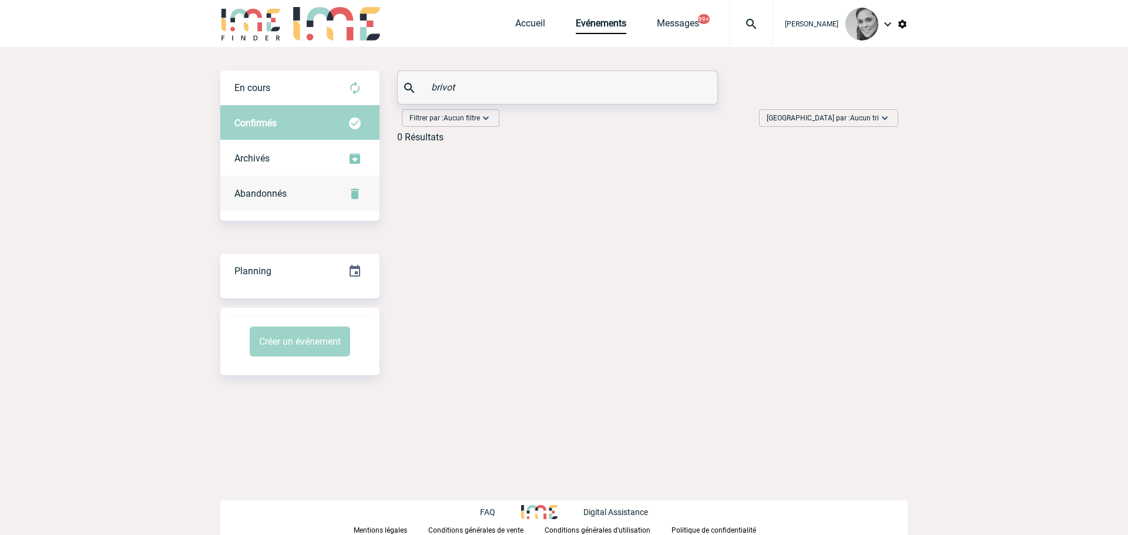
click at [266, 186] on div "Abandonnés" at bounding box center [299, 193] width 159 height 35
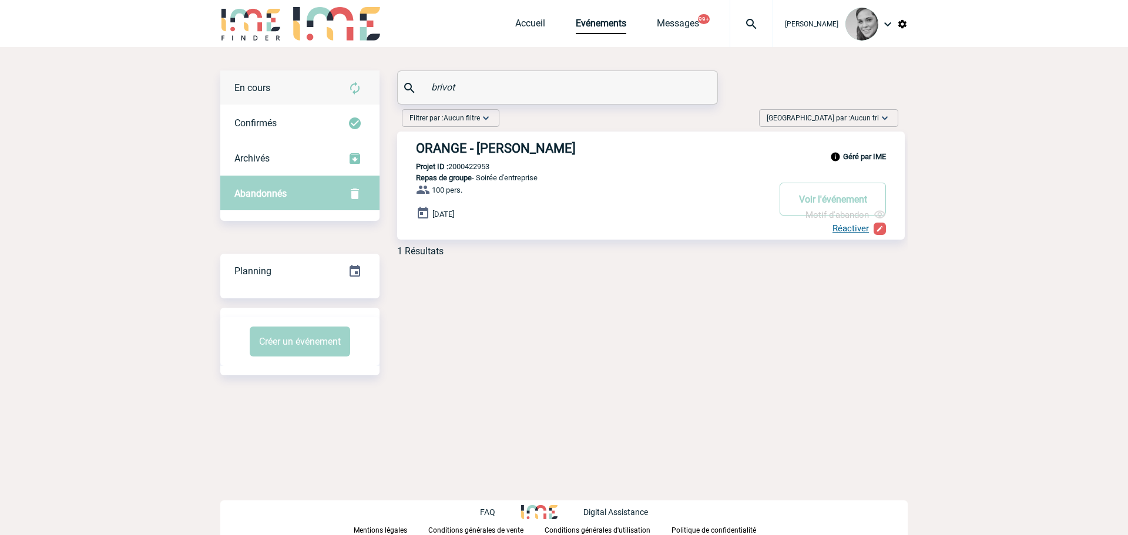
click at [295, 82] on div "En cours" at bounding box center [299, 88] width 159 height 35
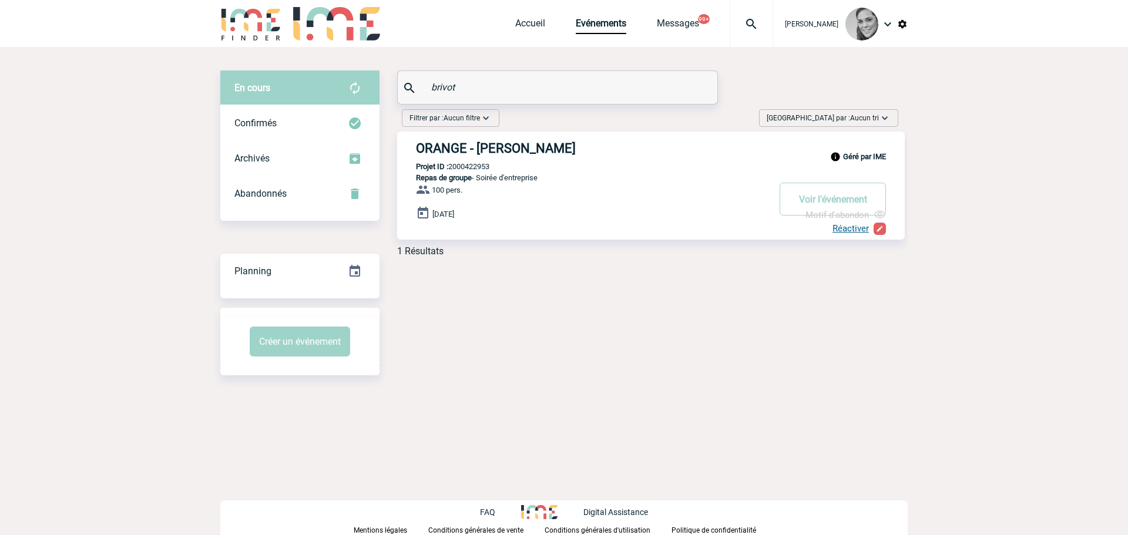
click at [444, 87] on input "brivot" at bounding box center [558, 87] width 261 height 17
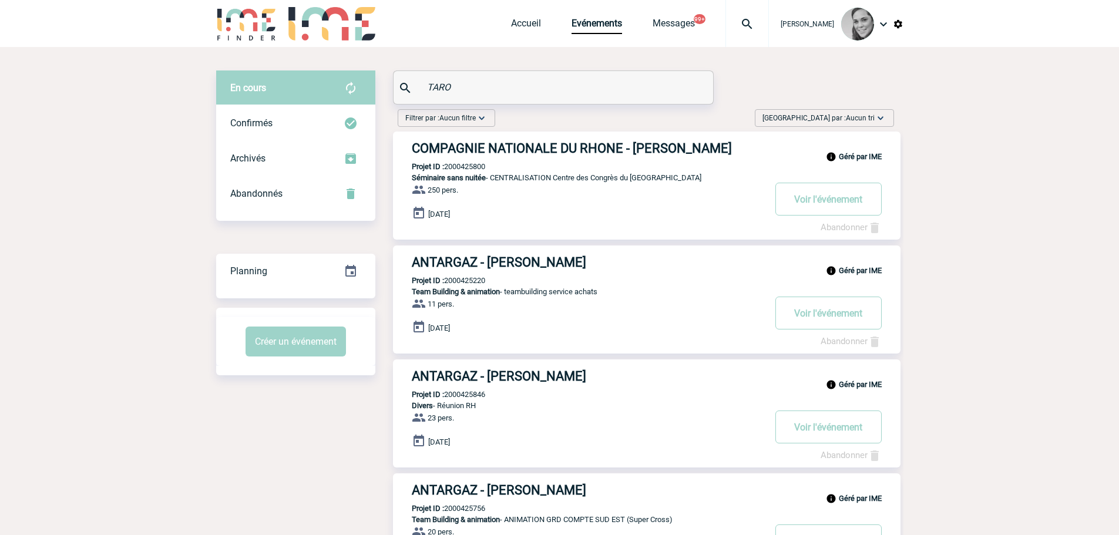
click at [444, 90] on input "TARO" at bounding box center [554, 87] width 261 height 17
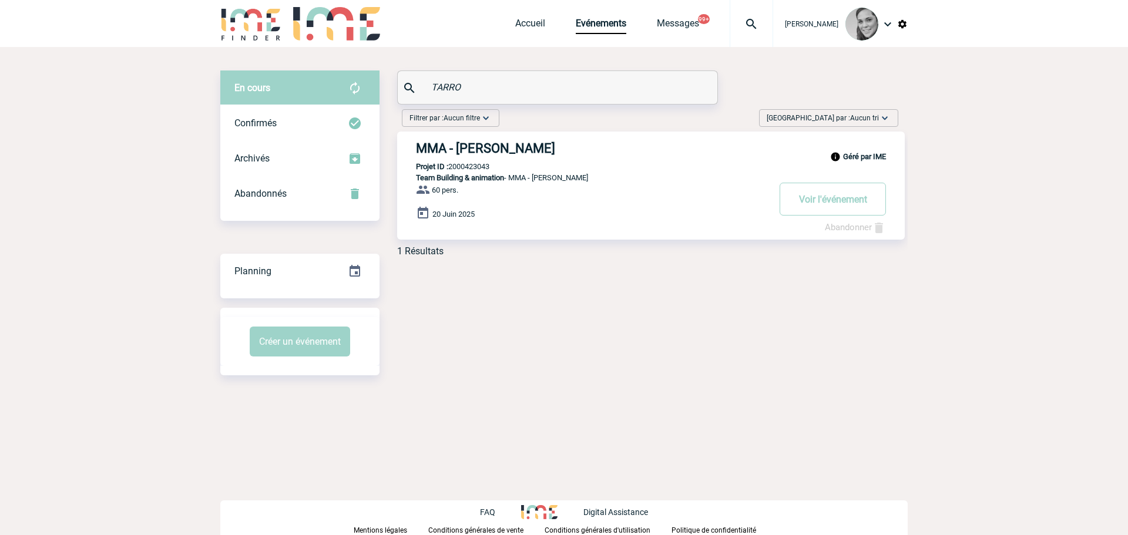
type input "TARRO"
click at [437, 81] on input "TARRO" at bounding box center [558, 87] width 261 height 17
click at [472, 80] on input "text" at bounding box center [558, 87] width 261 height 17
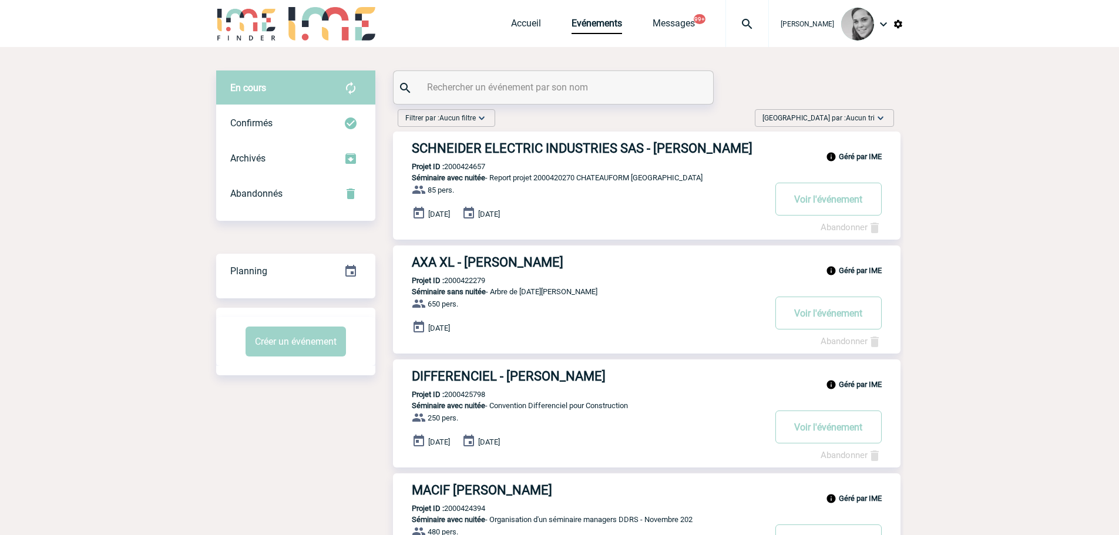
paste input "changarnier"
type input "changarnier"
click at [264, 116] on div "Confirmés" at bounding box center [295, 123] width 159 height 35
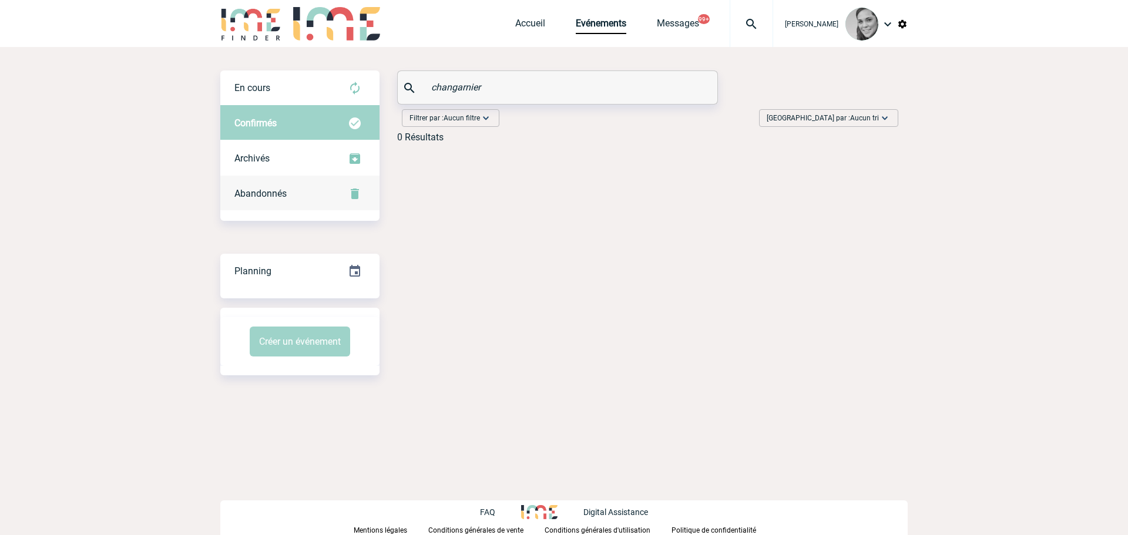
click at [276, 191] on span "Abandonnés" at bounding box center [260, 193] width 52 height 11
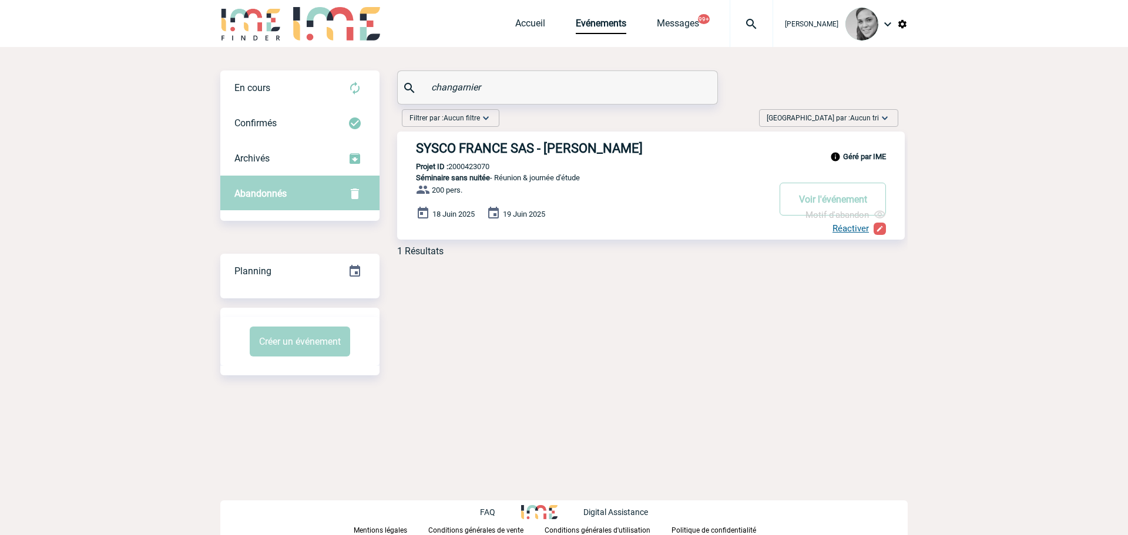
click at [451, 89] on input "changarnier" at bounding box center [558, 87] width 261 height 17
click at [446, 83] on input "LEGAY" at bounding box center [558, 87] width 261 height 17
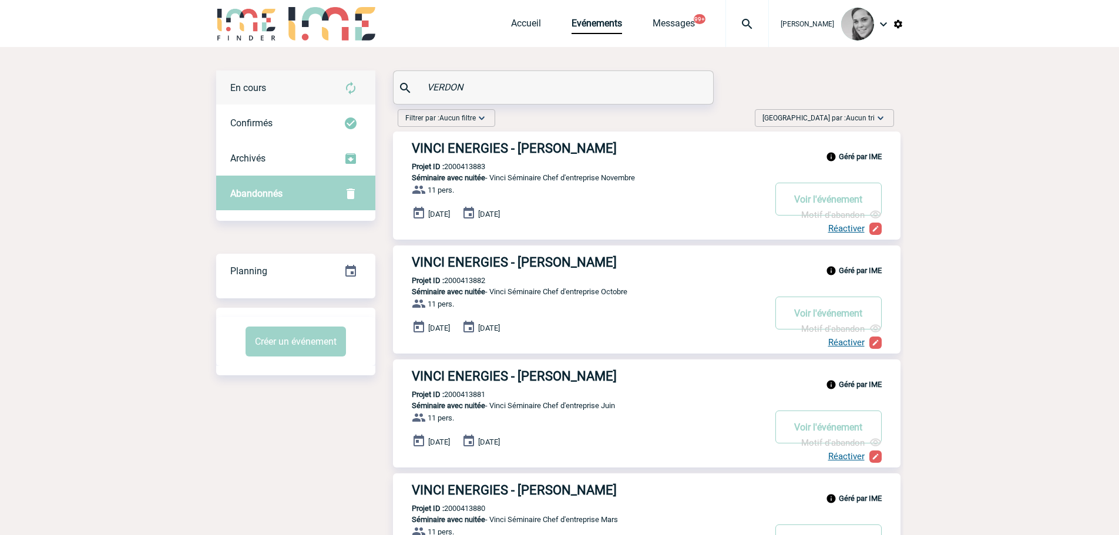
click at [267, 90] on div "En cours" at bounding box center [295, 88] width 159 height 35
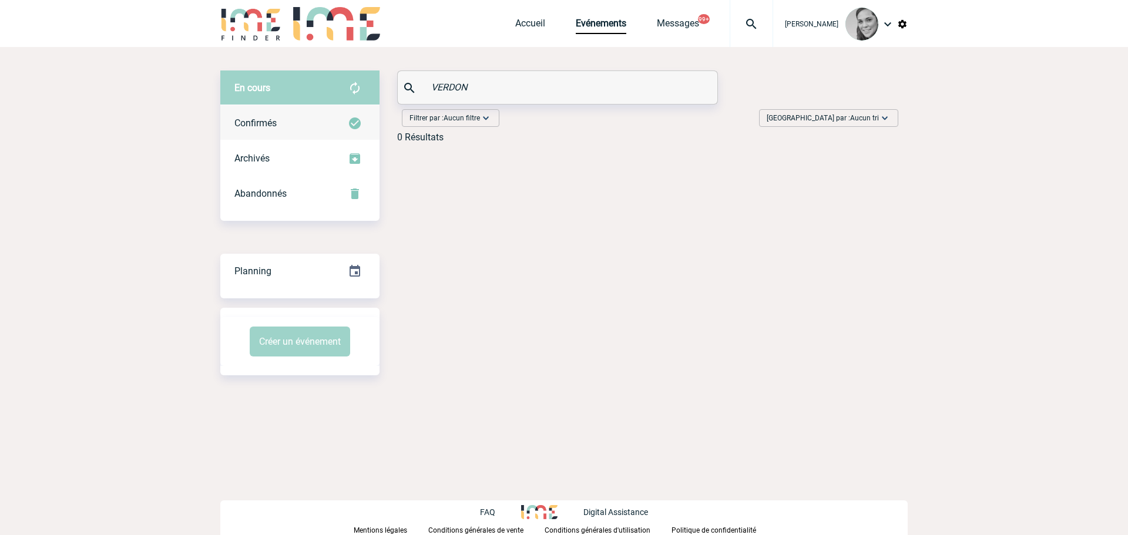
click at [272, 124] on span "Confirmés" at bounding box center [255, 123] width 42 height 11
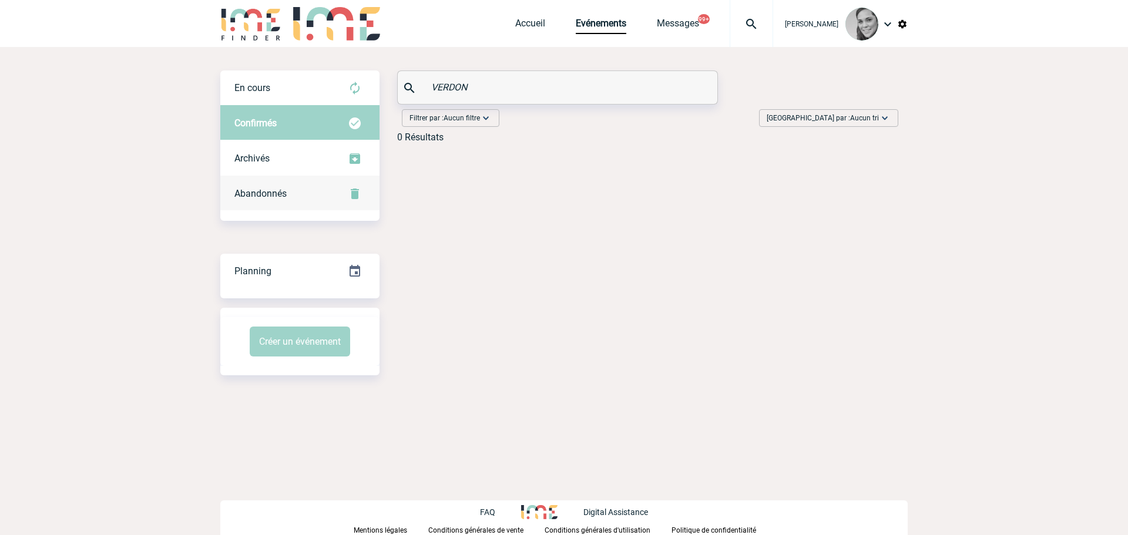
click at [270, 197] on span "Abandonnés" at bounding box center [260, 193] width 52 height 11
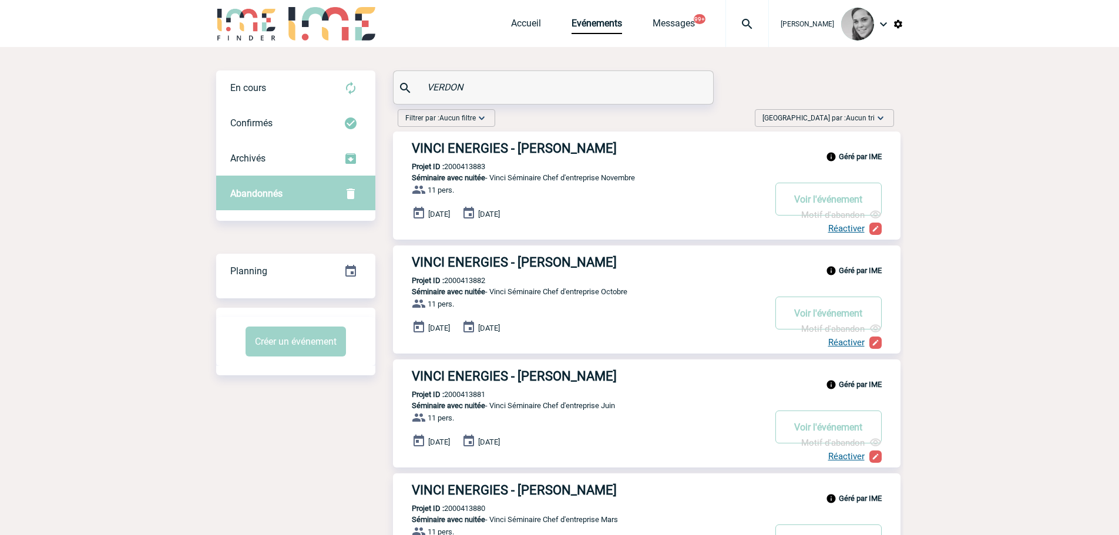
click at [443, 89] on input "VERDON" at bounding box center [554, 87] width 261 height 17
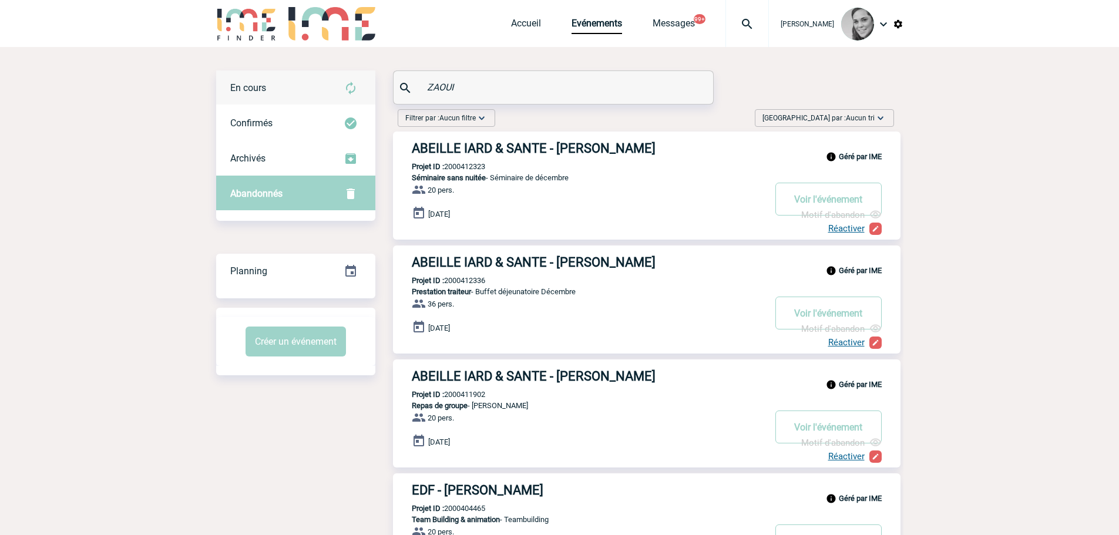
click at [271, 84] on div "En cours" at bounding box center [295, 88] width 159 height 35
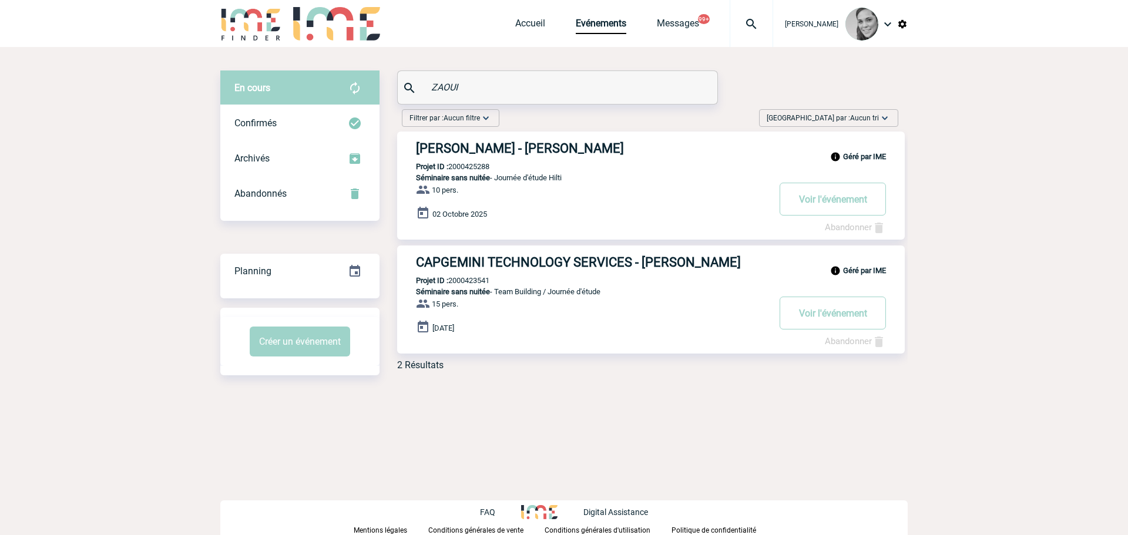
click at [467, 88] on input "ZAOUI" at bounding box center [558, 87] width 261 height 17
type input "Z"
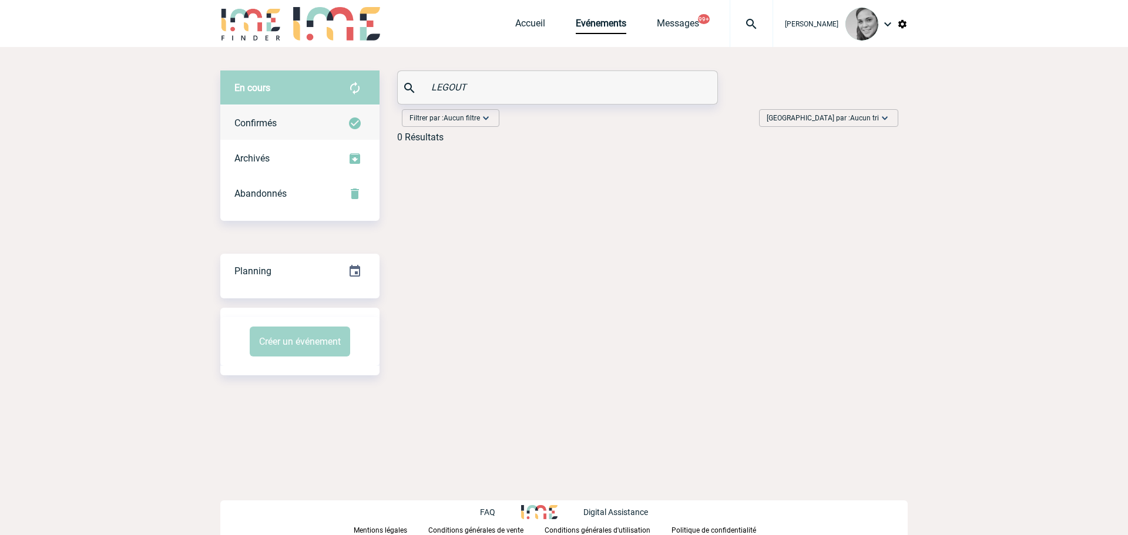
click at [266, 111] on div "Confirmés" at bounding box center [299, 123] width 159 height 35
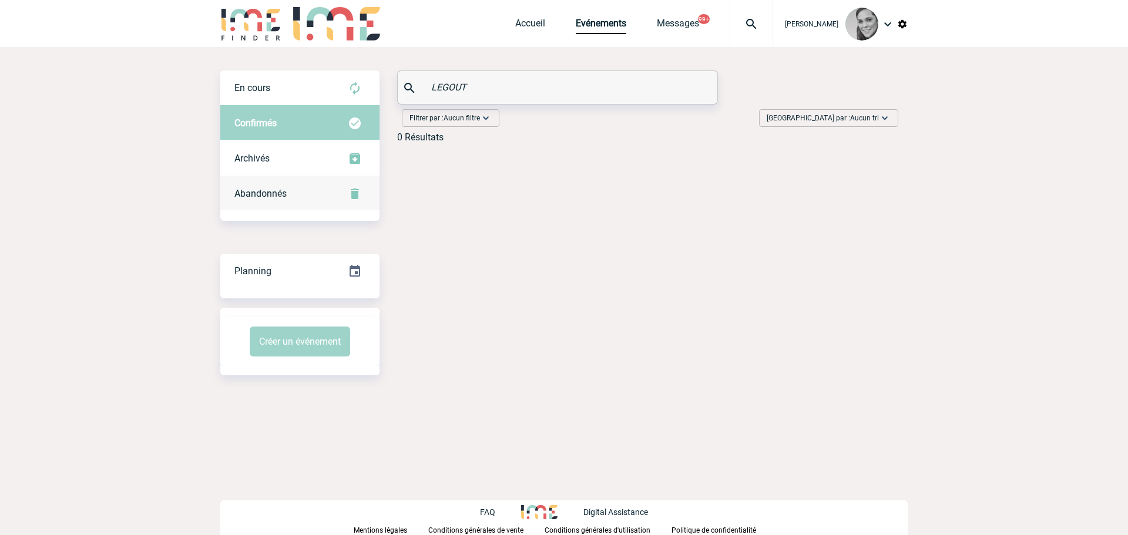
click at [277, 184] on div "Abandonnés" at bounding box center [299, 193] width 159 height 35
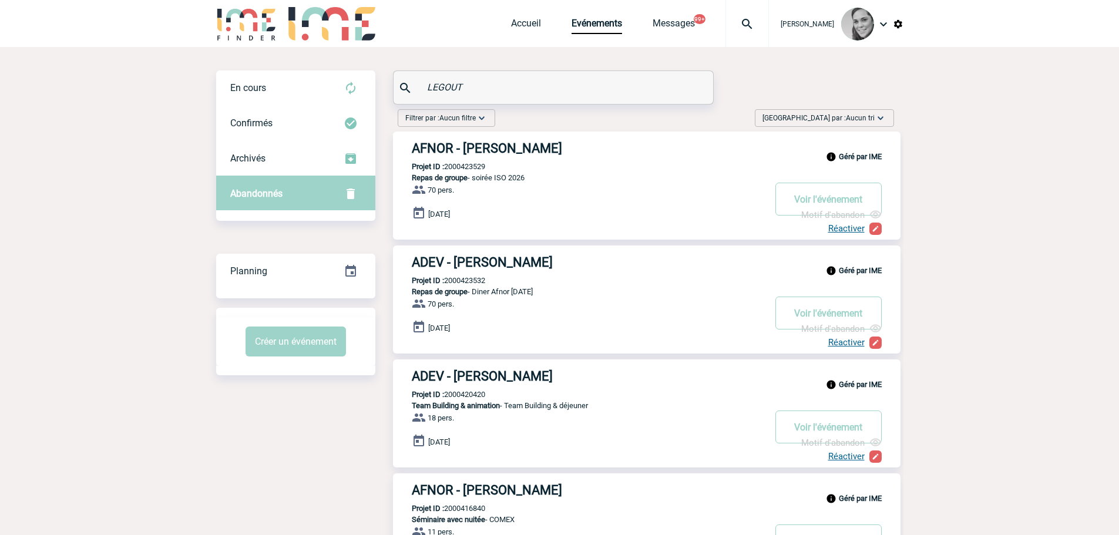
drag, startPoint x: 474, startPoint y: 81, endPoint x: 398, endPoint y: 80, distance: 76.4
click at [398, 80] on div "LEGOUT" at bounding box center [554, 87] width 320 height 33
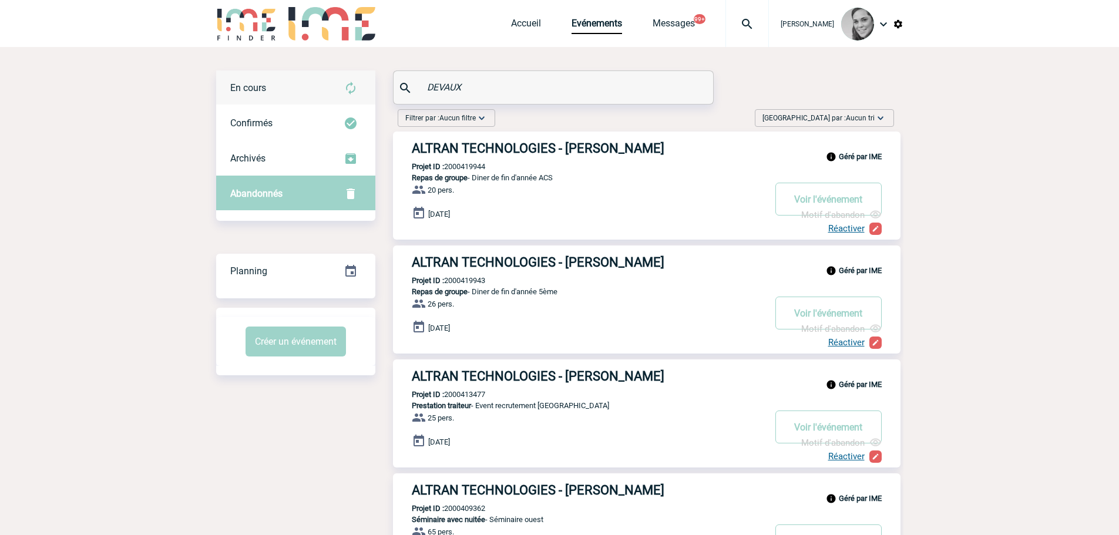
click at [250, 92] on span "En cours" at bounding box center [248, 87] width 36 height 11
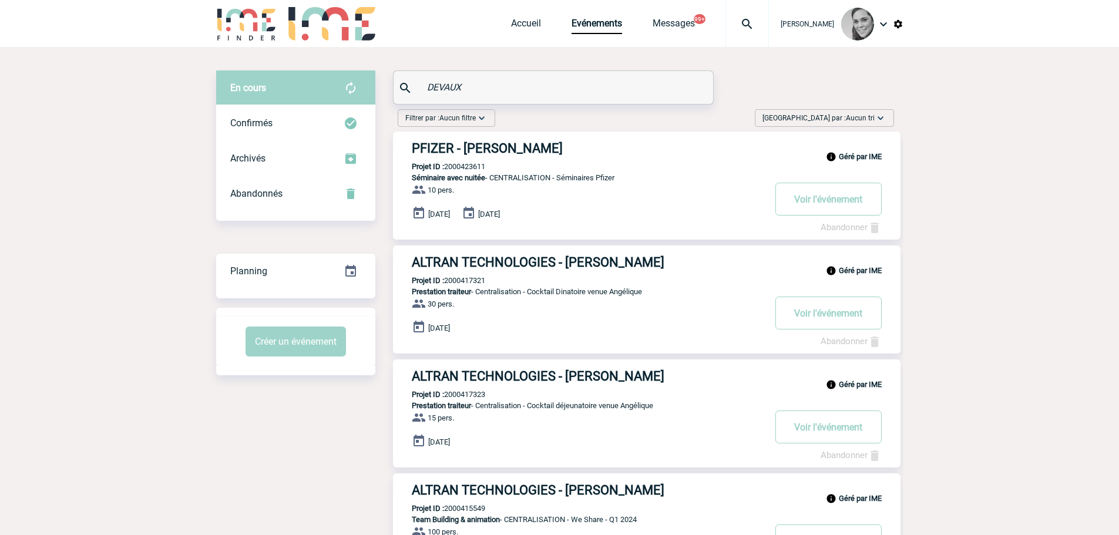
click at [441, 89] on input "DEVAUX" at bounding box center [554, 87] width 261 height 17
paste input "NOZAKI"
click at [255, 112] on div "Confirmés" at bounding box center [295, 123] width 159 height 35
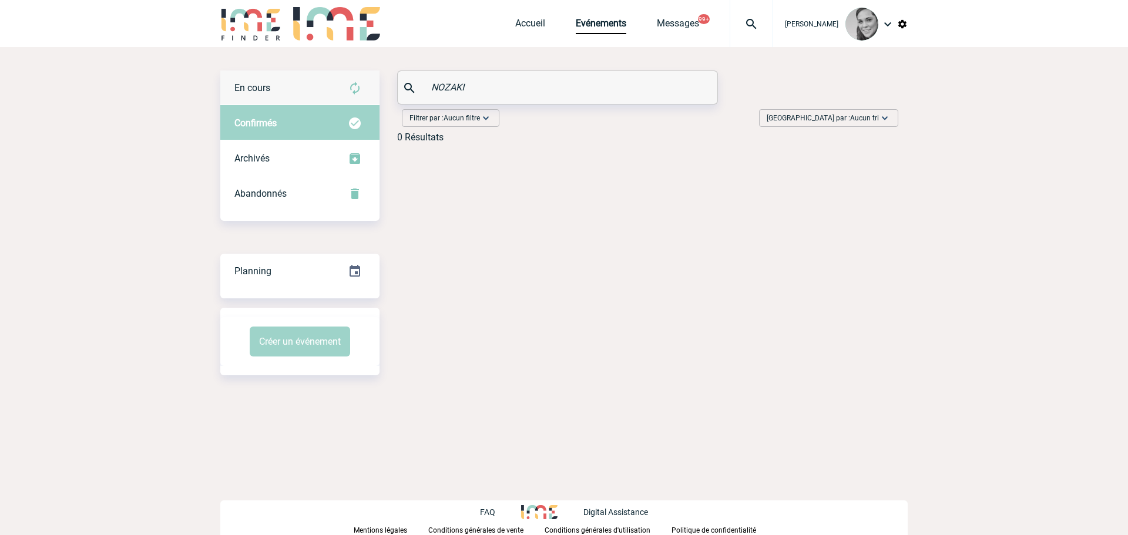
click at [266, 81] on div "En cours" at bounding box center [299, 88] width 159 height 35
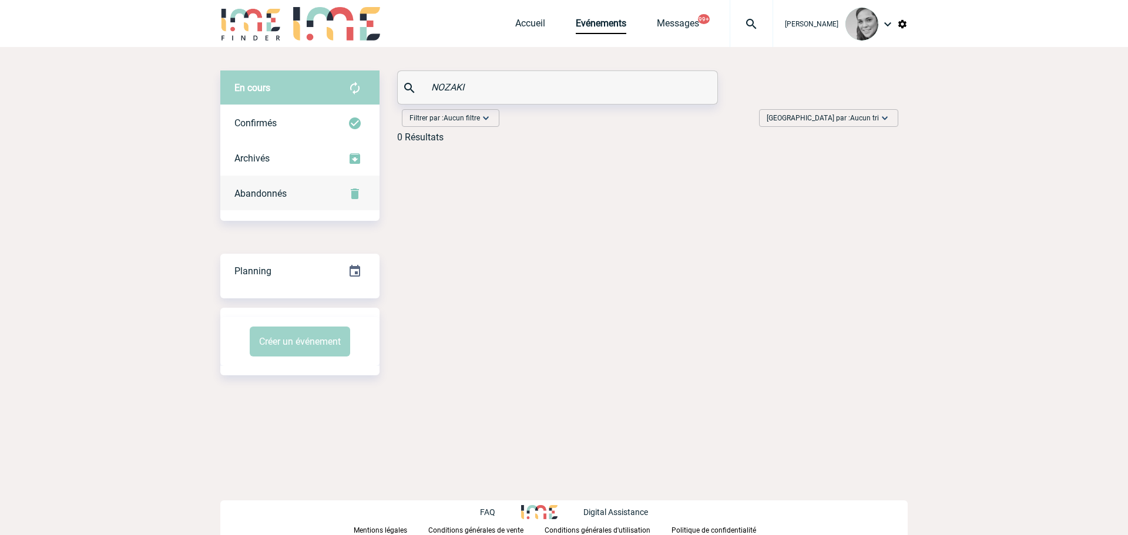
click at [254, 194] on span "Abandonnés" at bounding box center [260, 193] width 52 height 11
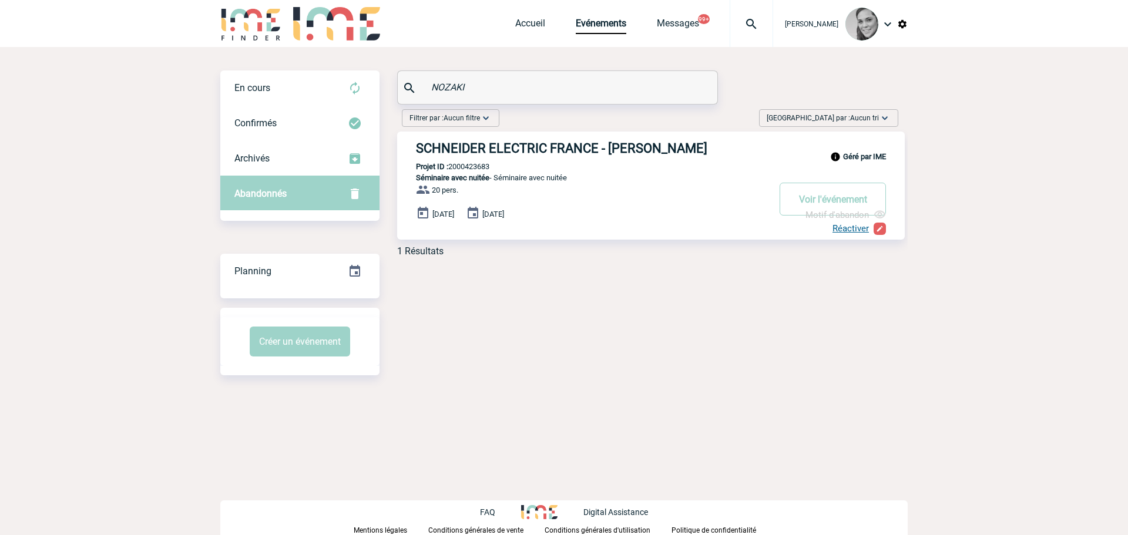
click at [450, 87] on input "NOZAKI" at bounding box center [558, 87] width 261 height 17
drag, startPoint x: 475, startPoint y: 89, endPoint x: 425, endPoint y: 83, distance: 49.7
click at [427, 83] on div "BABIC" at bounding box center [558, 87] width 320 height 33
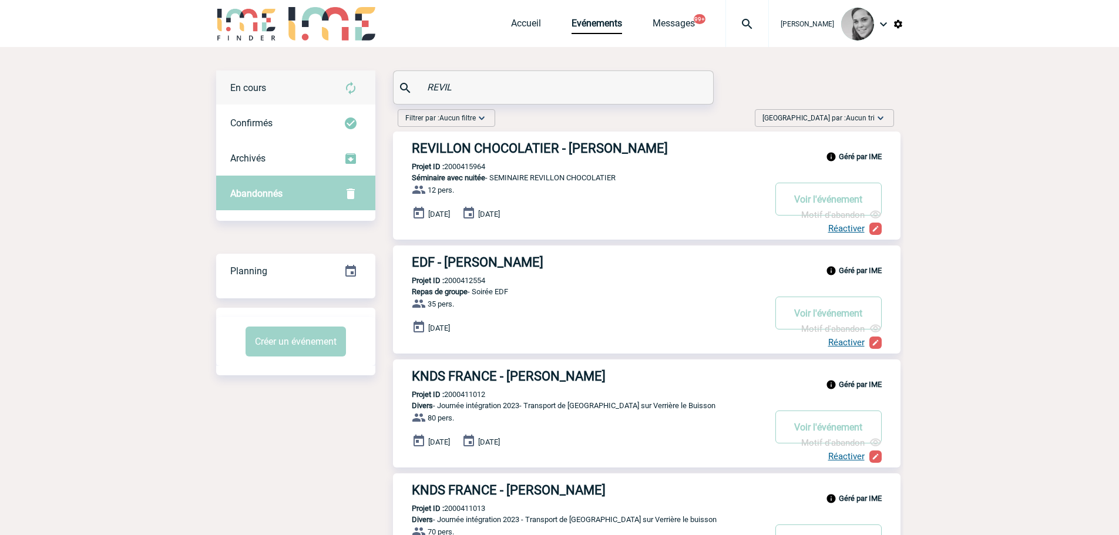
click at [242, 89] on span "En cours" at bounding box center [248, 87] width 36 height 11
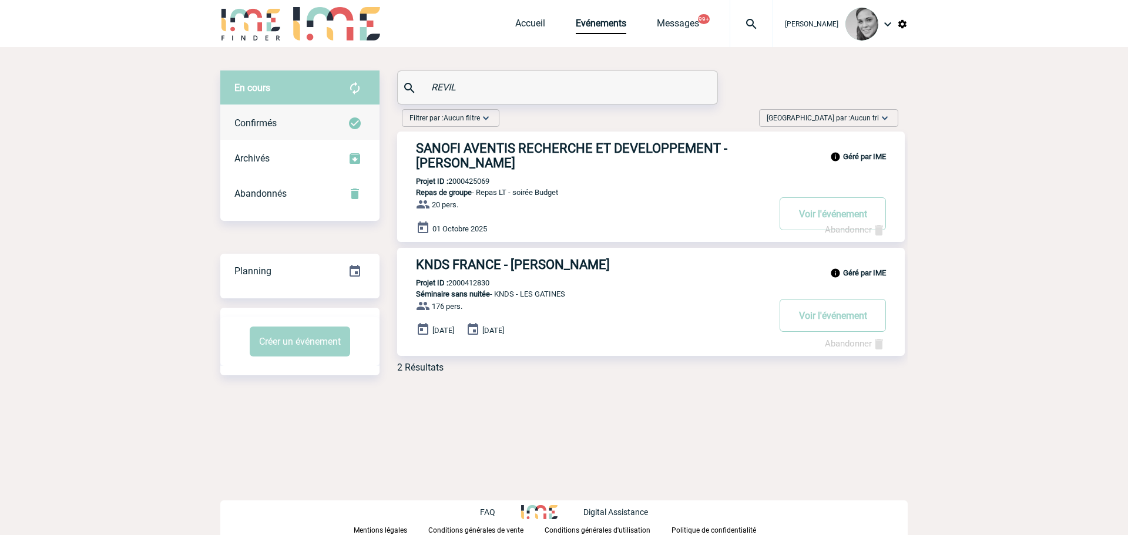
click at [279, 116] on div "Confirmés" at bounding box center [299, 123] width 159 height 35
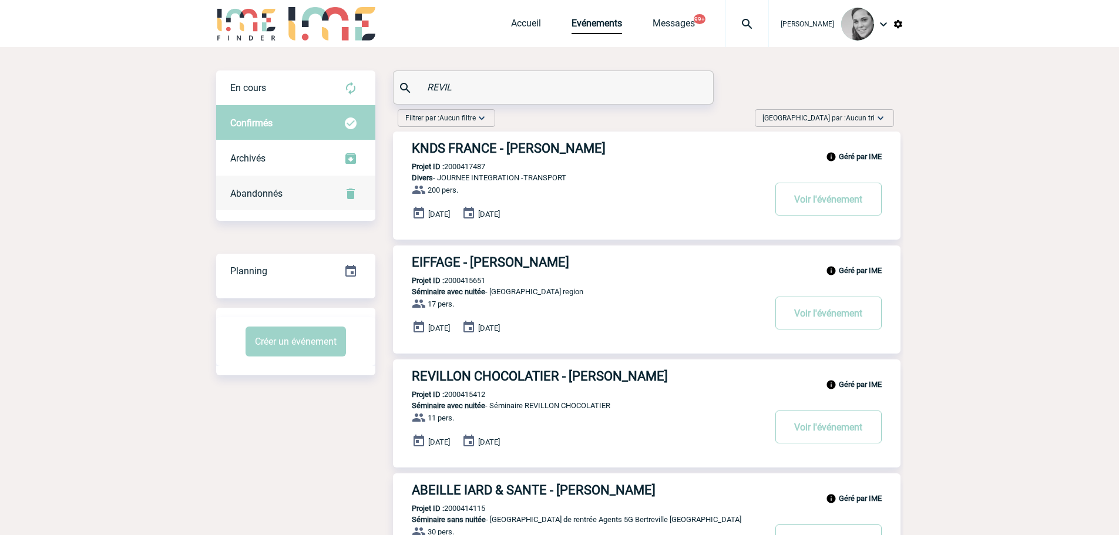
click at [256, 199] on div "Abandonnés" at bounding box center [295, 193] width 159 height 35
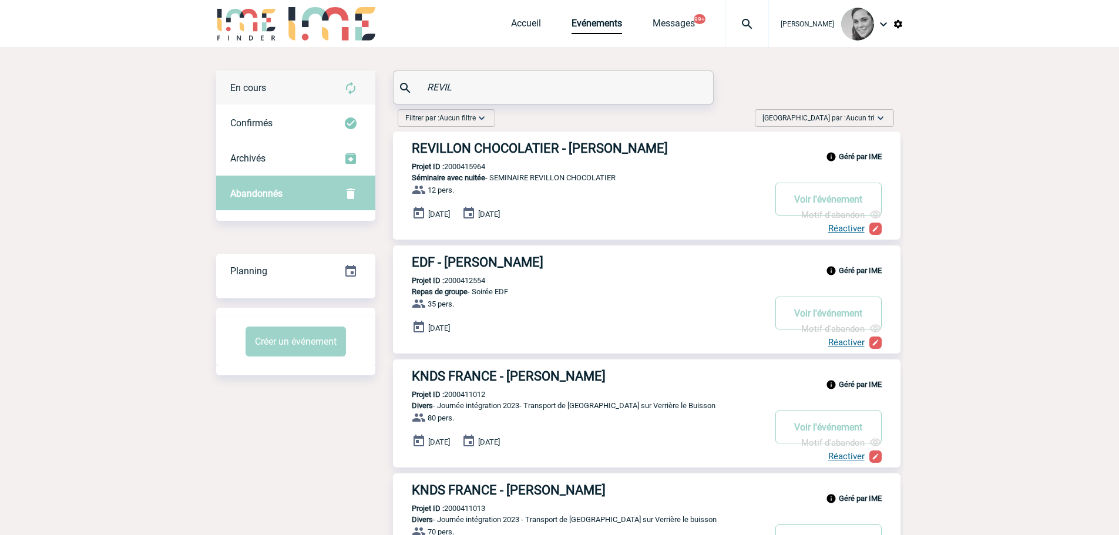
click at [318, 82] on div "En cours" at bounding box center [295, 88] width 159 height 35
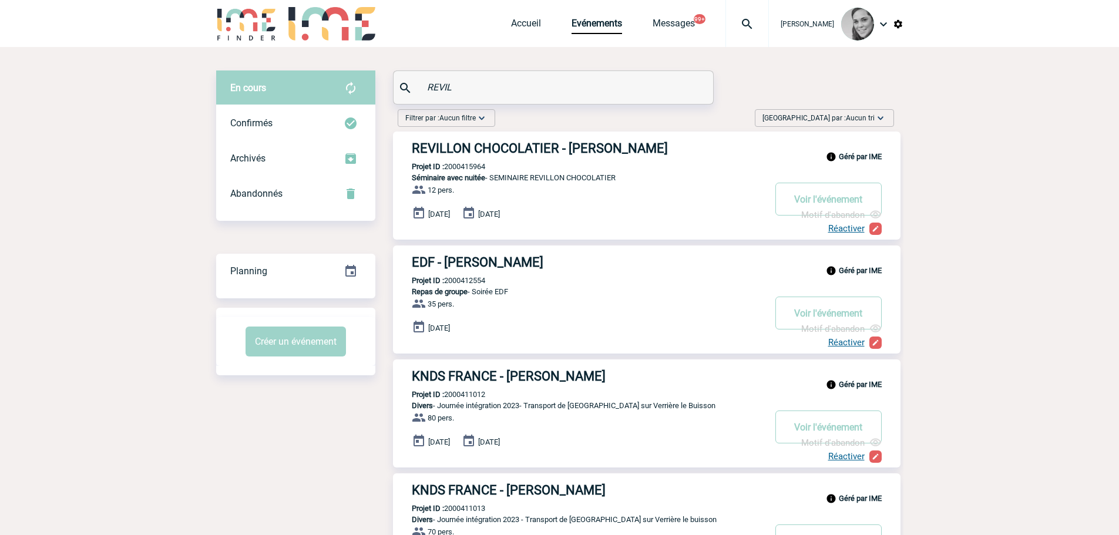
click at [454, 87] on input "REVIL" at bounding box center [554, 87] width 261 height 17
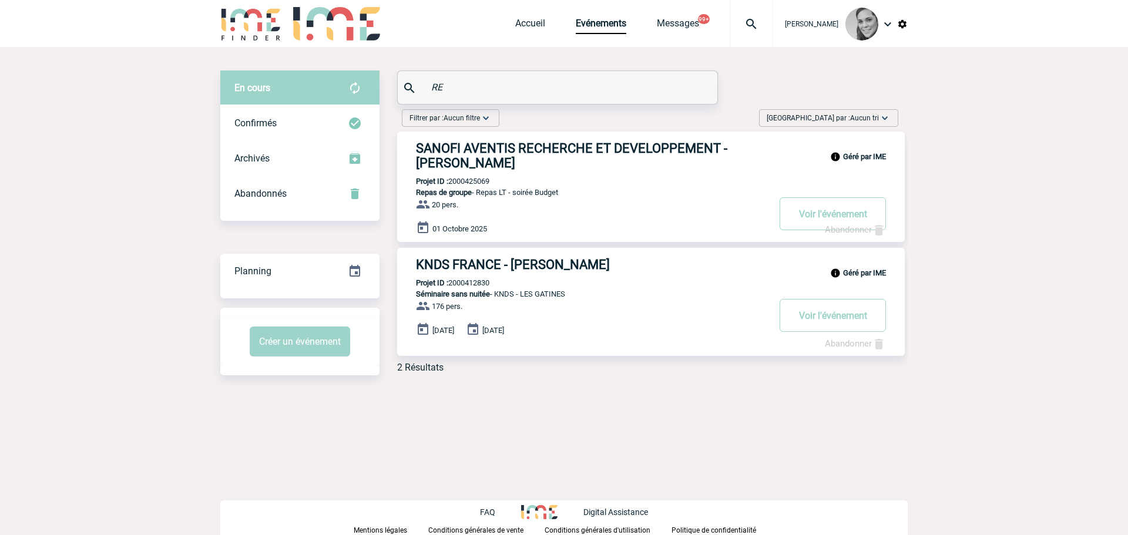
type input "R"
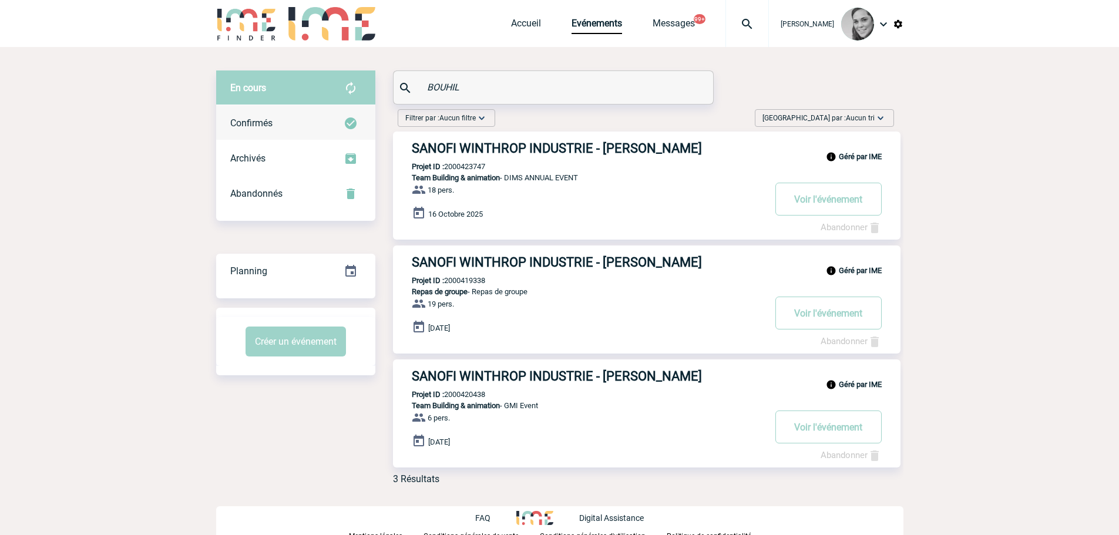
click at [250, 130] on div "Confirmés" at bounding box center [295, 123] width 159 height 35
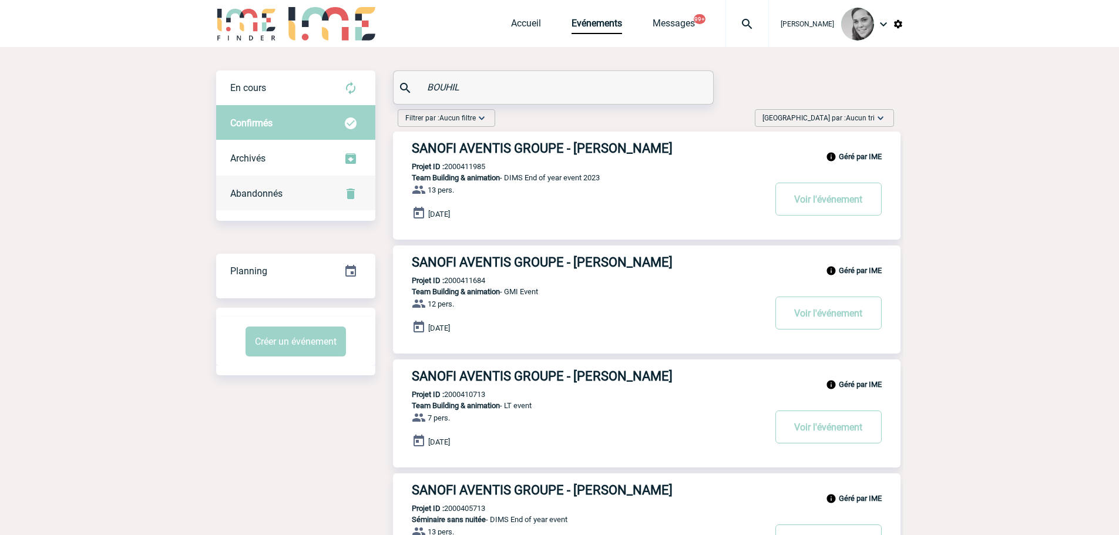
click at [228, 184] on div "Abandonnés" at bounding box center [295, 193] width 159 height 35
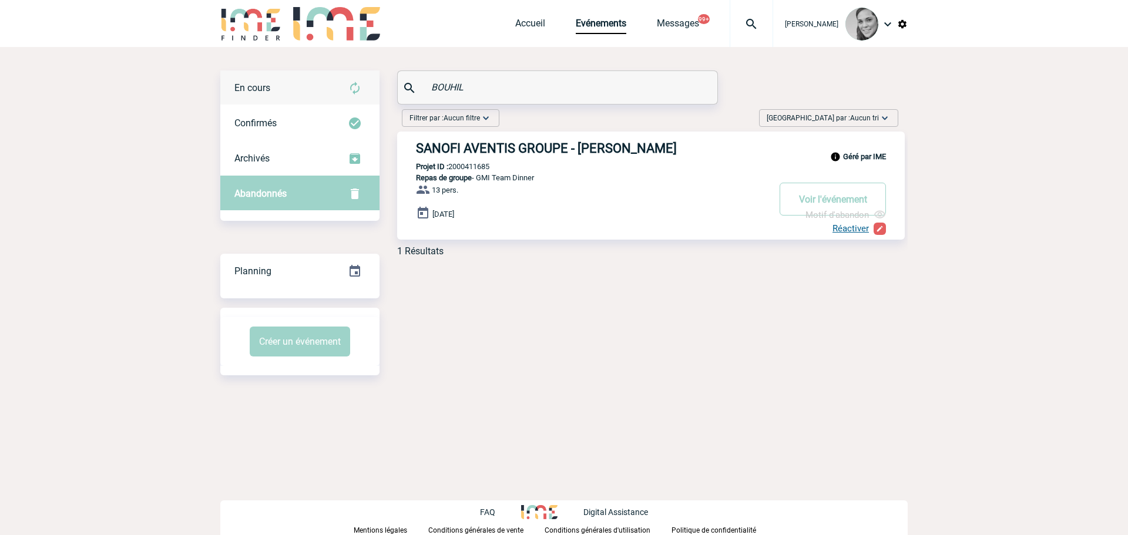
click at [260, 83] on span "En cours" at bounding box center [252, 87] width 36 height 11
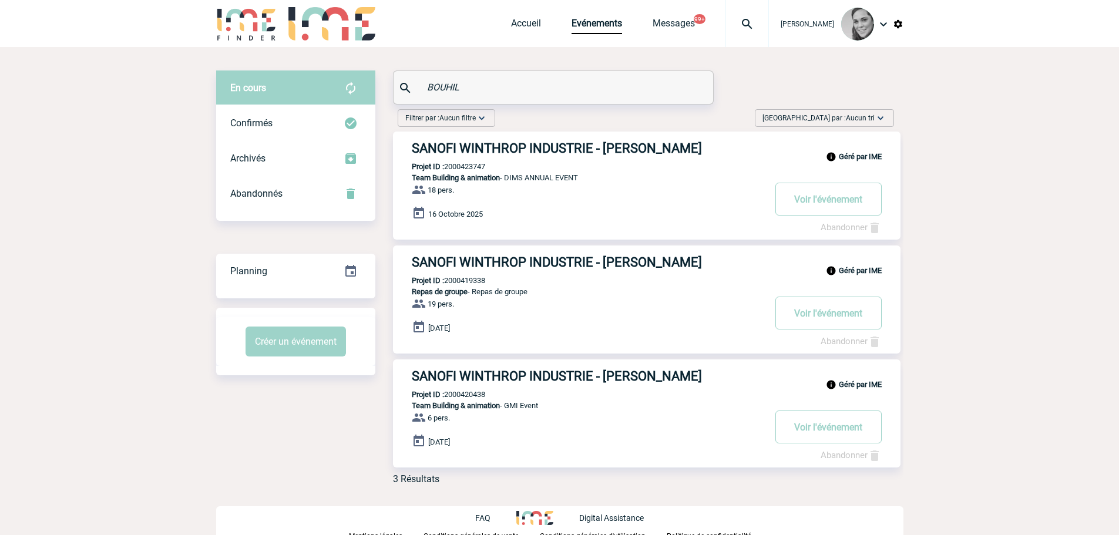
drag, startPoint x: 420, startPoint y: 85, endPoint x: 355, endPoint y: 83, distance: 64.1
click at [351, 85] on div "En cours En cours Confirmés Archivés Abandonnés En cours Confirmés Archivés Aba…" at bounding box center [559, 283] width 687 height 424
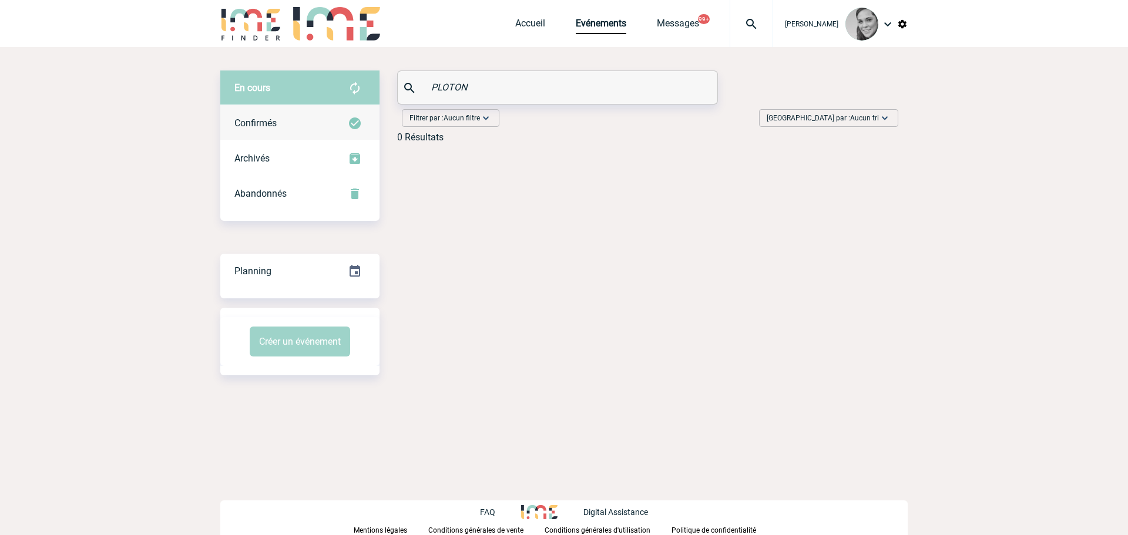
click at [257, 130] on div "Confirmés" at bounding box center [299, 123] width 159 height 35
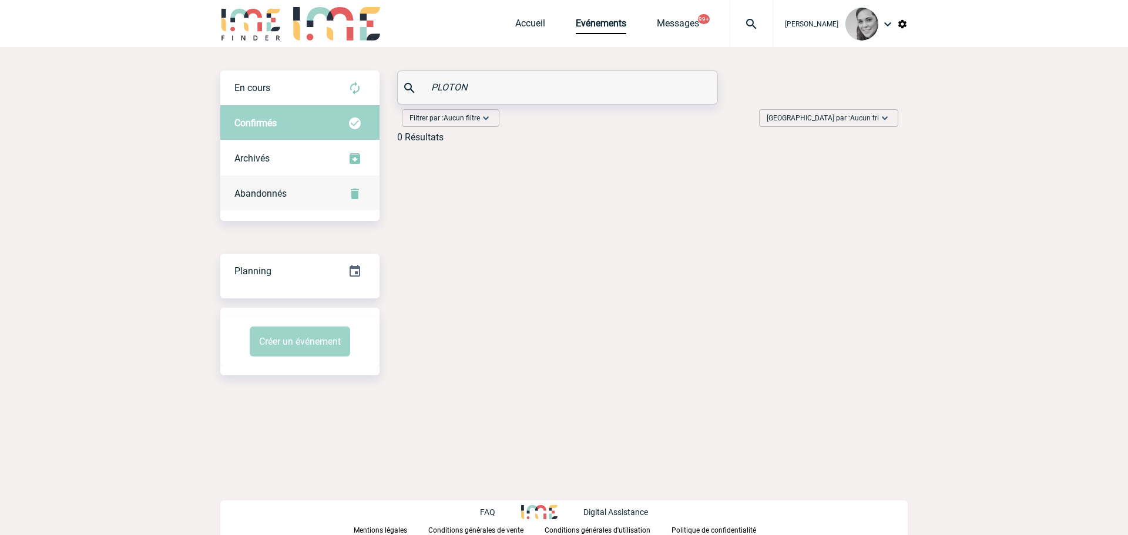
click at [256, 184] on div "Abandonnés" at bounding box center [299, 193] width 159 height 35
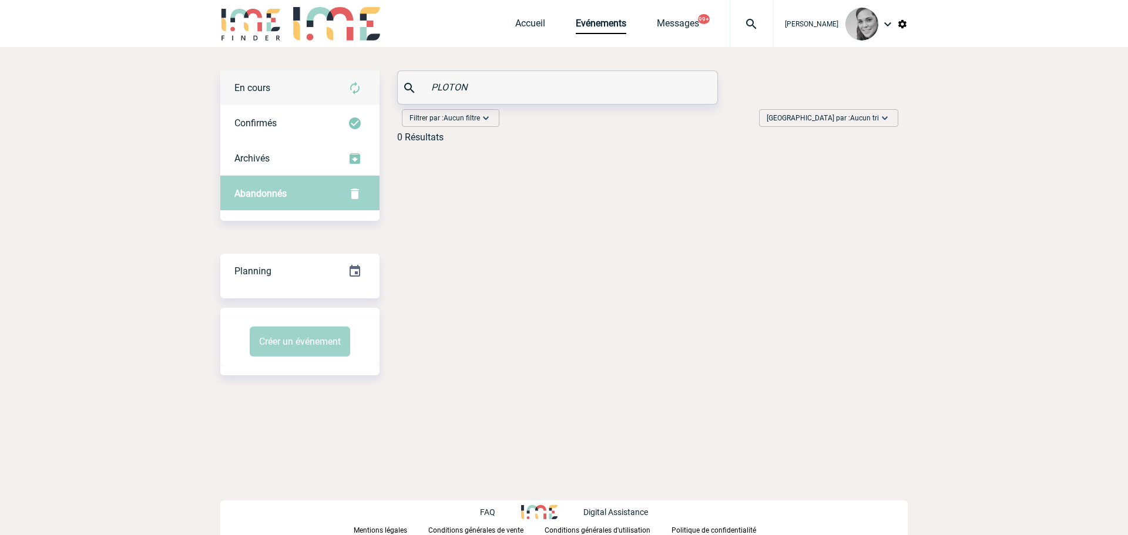
drag, startPoint x: 490, startPoint y: 90, endPoint x: 356, endPoint y: 90, distance: 134.0
click at [356, 90] on div "En cours En cours Confirmés Archivés Abandonnés En cours Confirmés Archivés Aba…" at bounding box center [563, 112] width 687 height 82
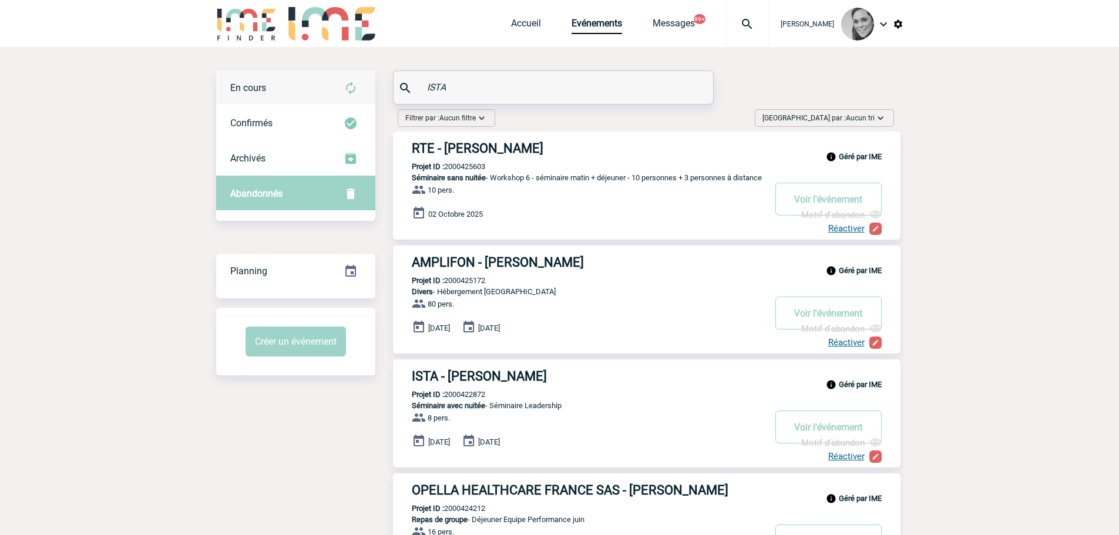
click at [307, 102] on div "En cours" at bounding box center [295, 88] width 159 height 35
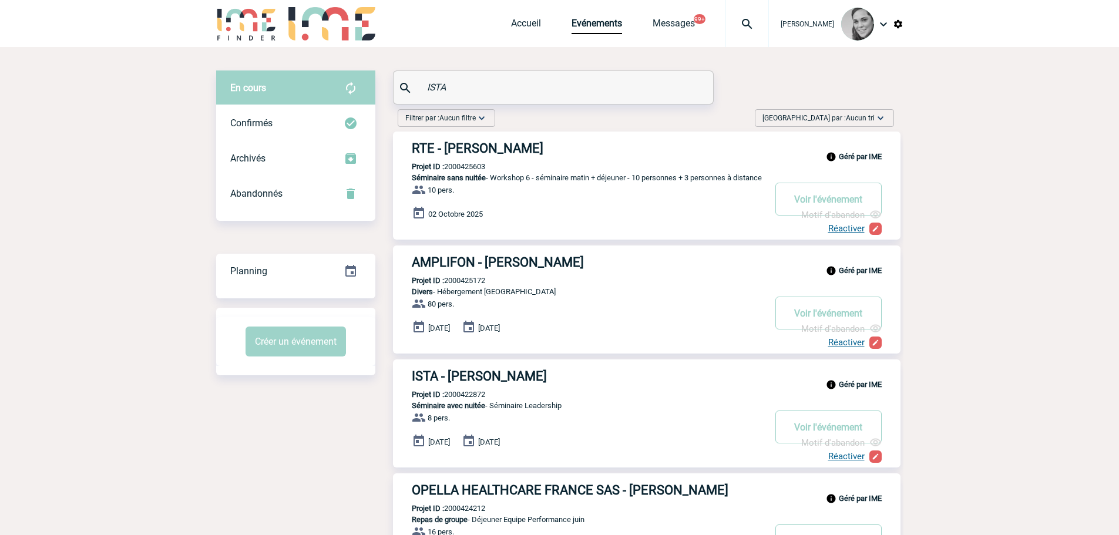
click at [480, 83] on input "ISTA" at bounding box center [554, 87] width 261 height 17
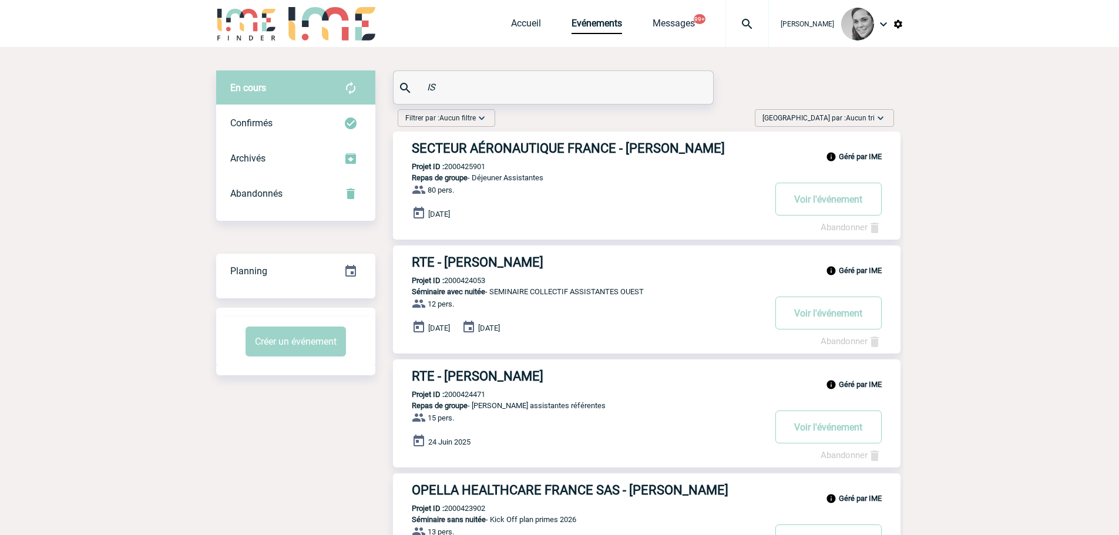
type input "I"
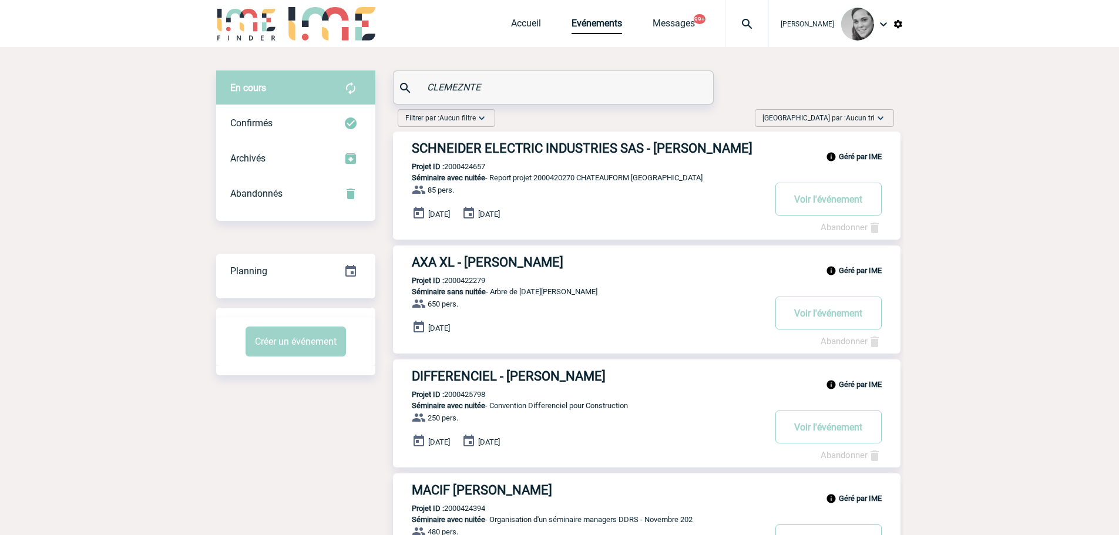
click at [461, 83] on input "CLEMEZNTE" at bounding box center [554, 87] width 261 height 17
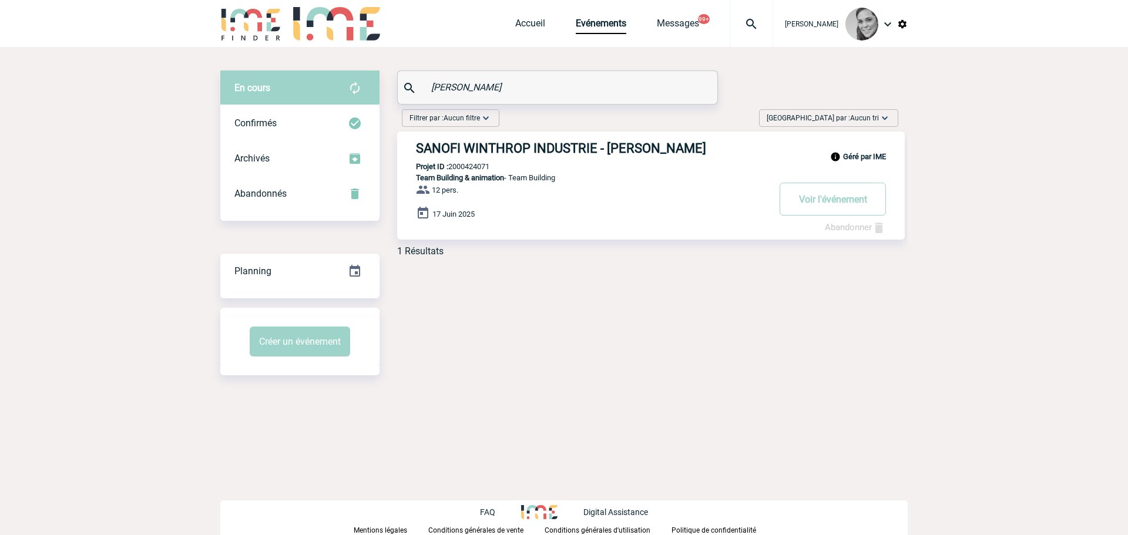
click at [462, 89] on input "CLEMENTE" at bounding box center [558, 87] width 261 height 17
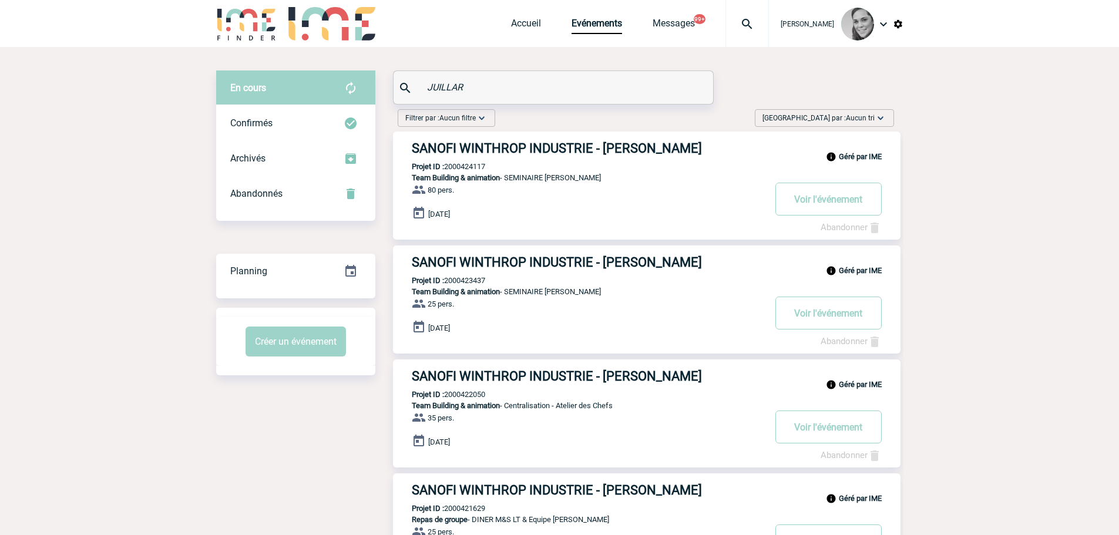
drag, startPoint x: 352, startPoint y: 82, endPoint x: 343, endPoint y: 81, distance: 8.9
click at [343, 82] on div "En cours En cours Confirmés Archivés Abandonnés En cours Confirmés Archivés Aba…" at bounding box center [559, 397] width 687 height 652
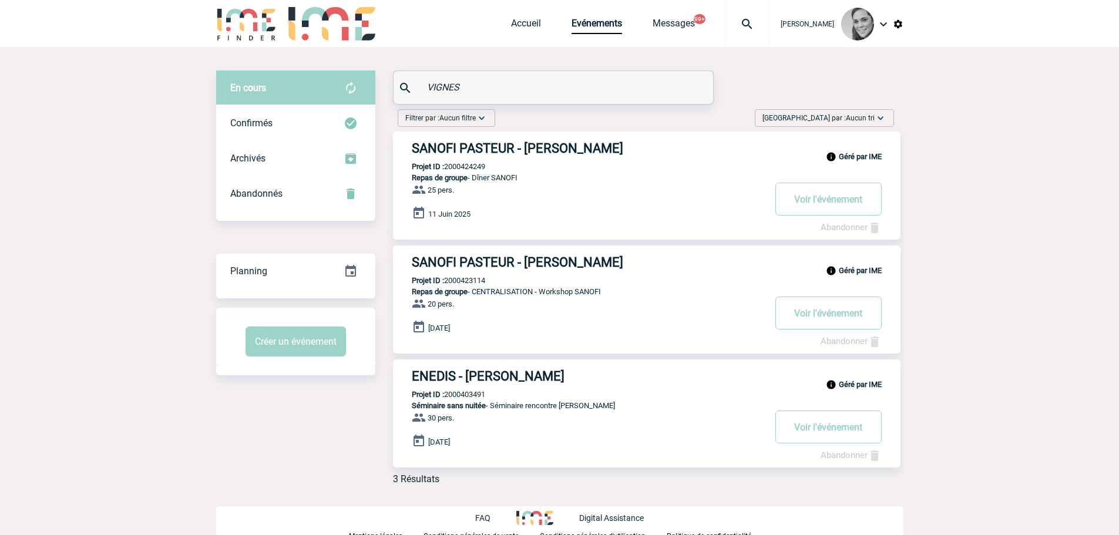
click at [336, 90] on div "En cours En cours Confirmés Archivés Abandonnés En cours Confirmés Archivés Aba…" at bounding box center [559, 283] width 687 height 424
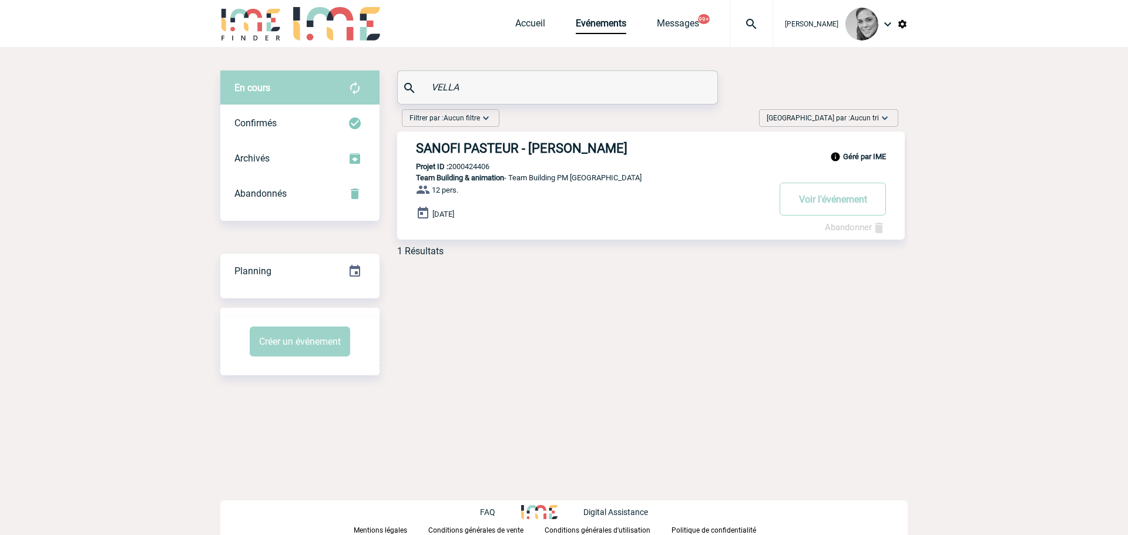
drag, startPoint x: 481, startPoint y: 83, endPoint x: 408, endPoint y: 71, distance: 74.6
click at [408, 71] on div "VELLA" at bounding box center [557, 88] width 321 height 34
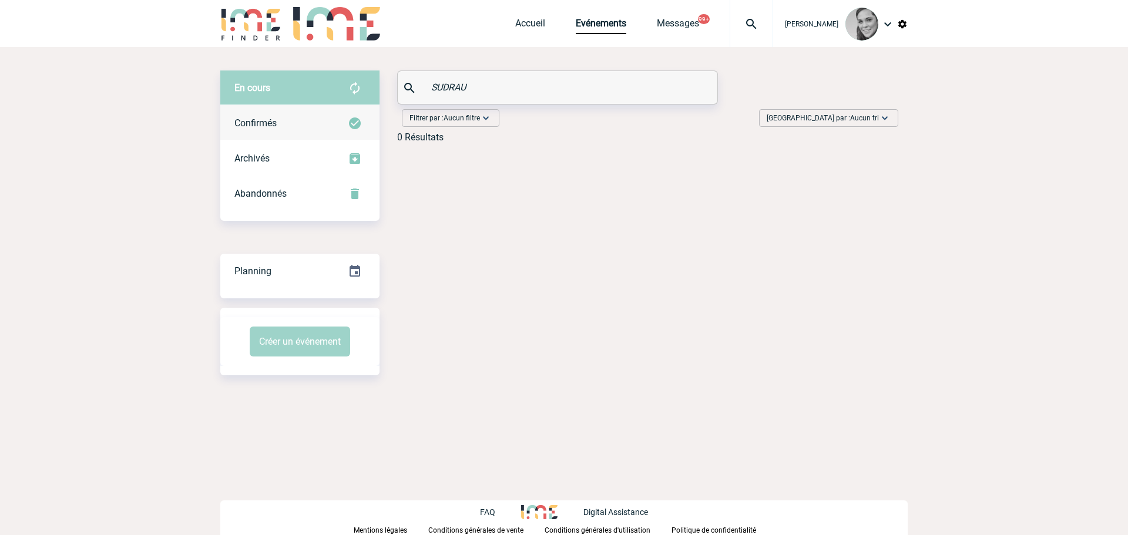
drag, startPoint x: 244, startPoint y: 132, endPoint x: 264, endPoint y: 115, distance: 25.8
click at [244, 132] on div "Confirmés" at bounding box center [299, 123] width 159 height 35
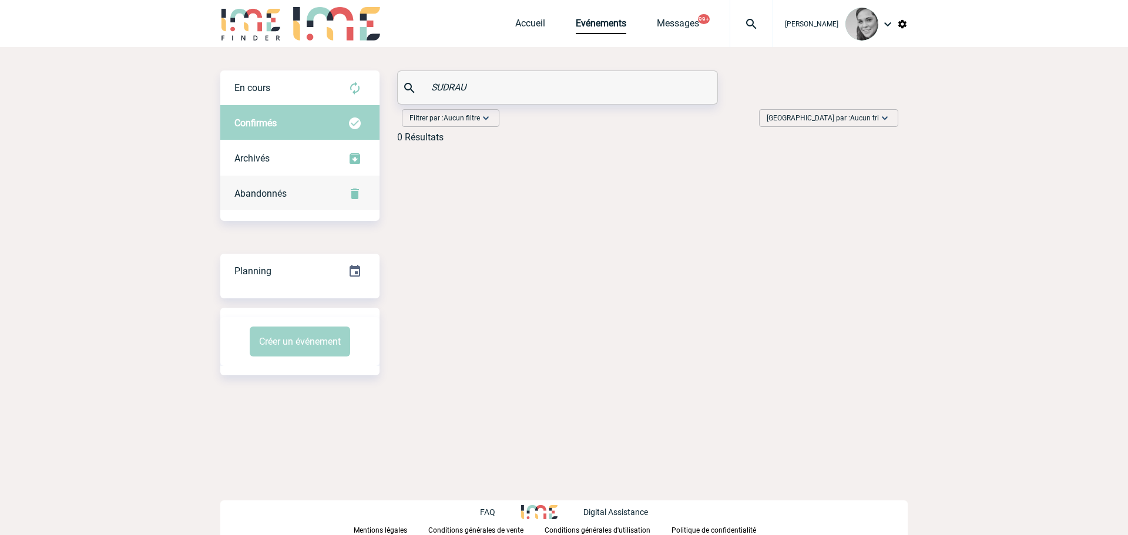
click at [253, 184] on div "Abandonnés" at bounding box center [299, 193] width 159 height 35
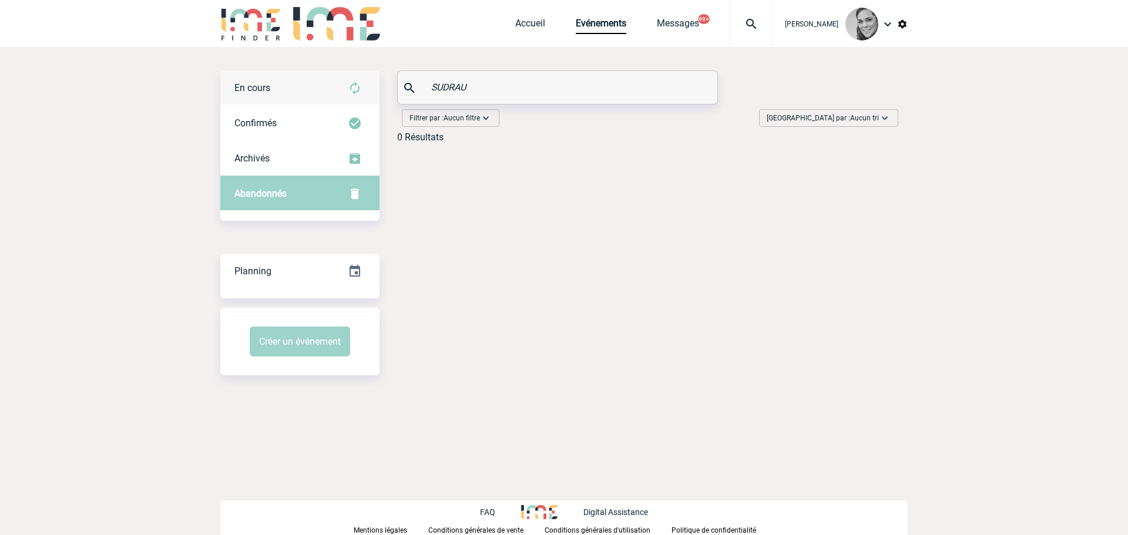
drag, startPoint x: 523, startPoint y: 80, endPoint x: 361, endPoint y: 79, distance: 162.2
click at [361, 79] on div "En cours En cours Confirmés Archivés Abandonnés En cours Confirmés Archivés Aba…" at bounding box center [563, 112] width 687 height 82
click at [291, 80] on div "En cours" at bounding box center [299, 88] width 159 height 35
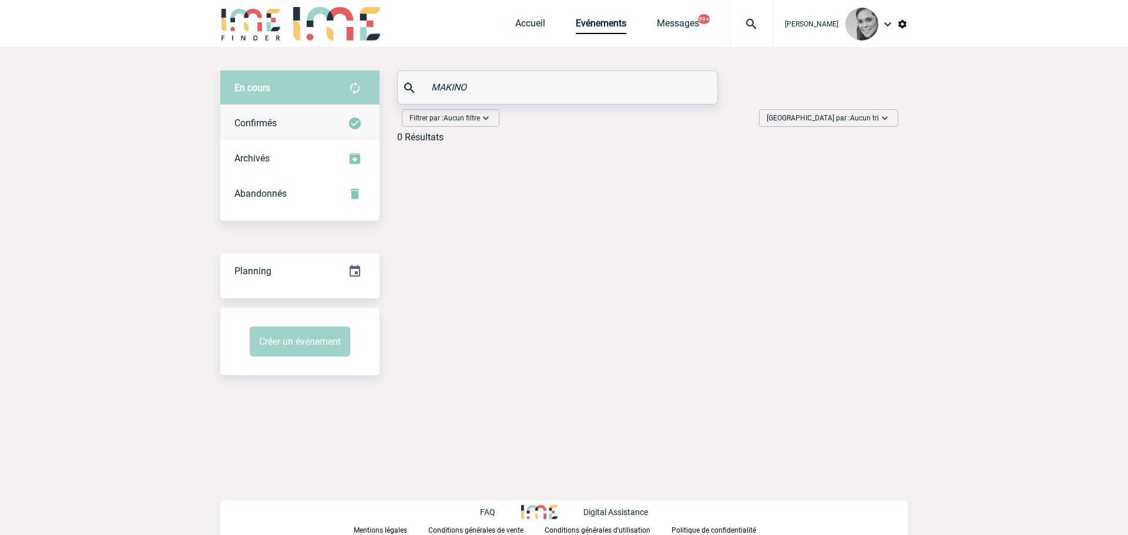
click at [269, 119] on span "Confirmés" at bounding box center [255, 123] width 42 height 11
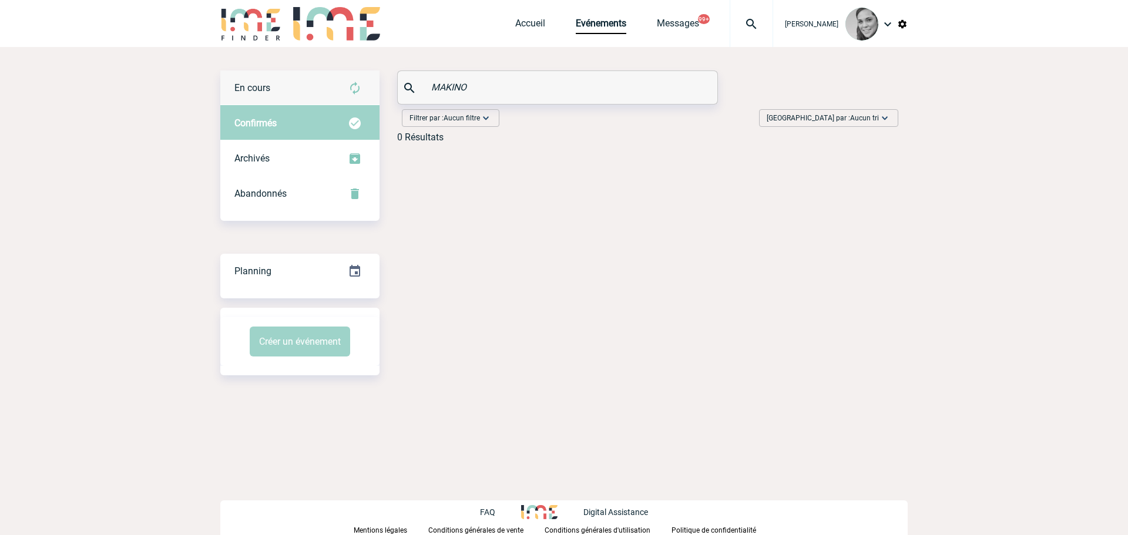
drag, startPoint x: 444, startPoint y: 85, endPoint x: 341, endPoint y: 83, distance: 103.4
click at [341, 83] on div "En cours En cours Confirmés Archivés Abandonnés En cours Confirmés Archivés Aba…" at bounding box center [563, 112] width 687 height 82
click at [268, 76] on div "En cours" at bounding box center [299, 88] width 159 height 35
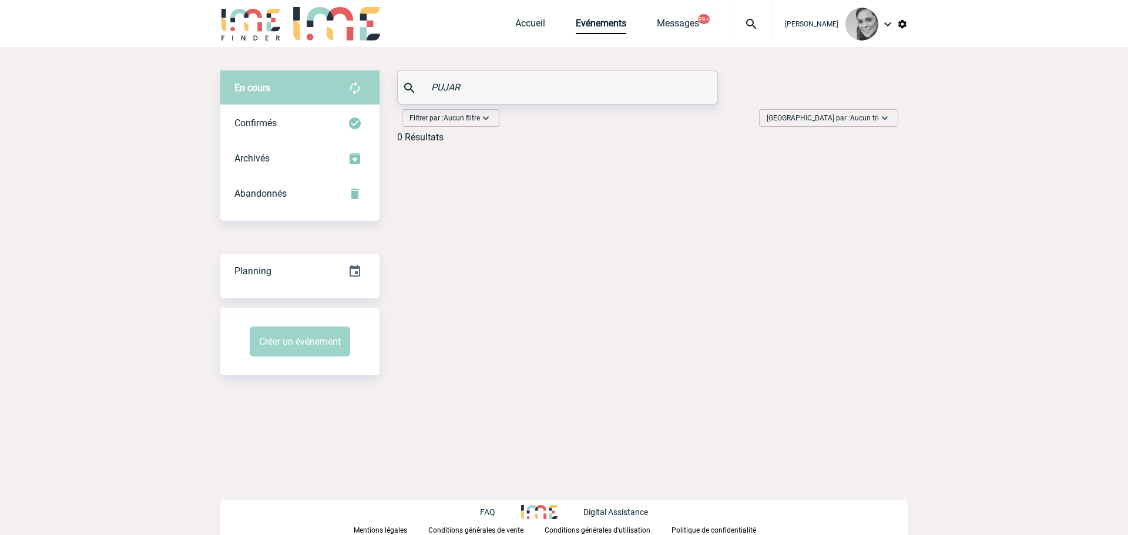
click at [93, 118] on body "Yanisse BELARBI Accueil Evénements 99+" at bounding box center [564, 267] width 1128 height 535
click at [264, 197] on span "Abandonnés" at bounding box center [260, 193] width 52 height 11
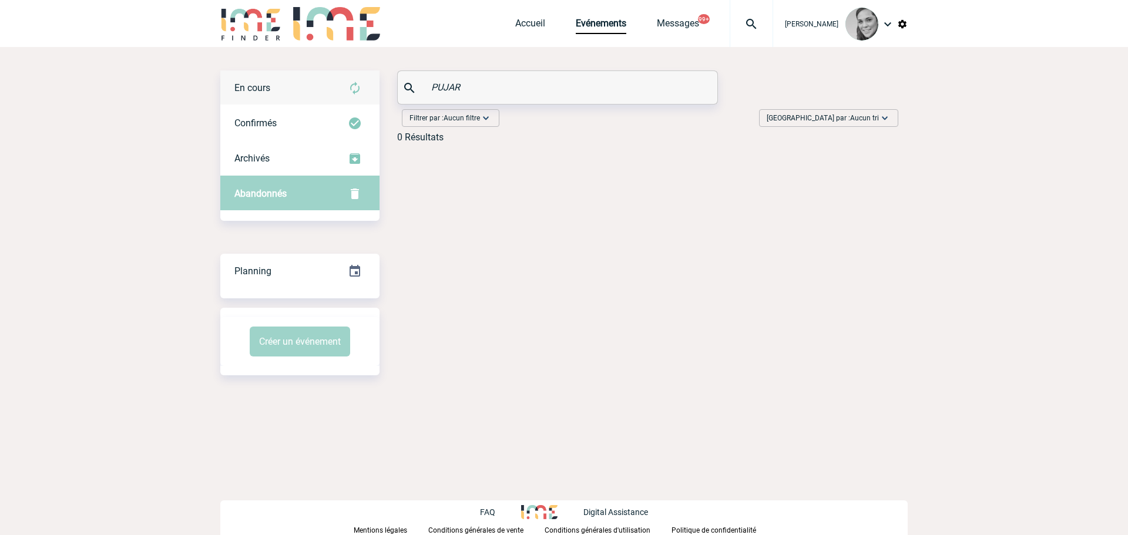
click at [269, 93] on div "En cours" at bounding box center [299, 88] width 159 height 35
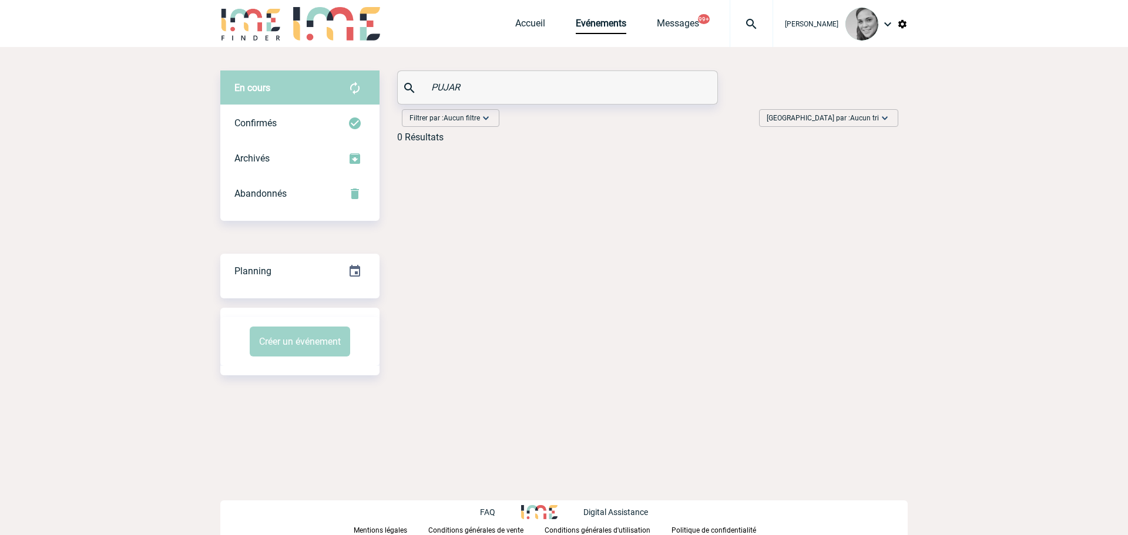
drag, startPoint x: 524, startPoint y: 90, endPoint x: 365, endPoint y: 79, distance: 159.0
click at [365, 79] on div "En cours En cours Confirmés Archivés Abandonnés En cours Confirmés Archivés Aba…" at bounding box center [563, 112] width 687 height 82
click at [273, 111] on div "Confirmés" at bounding box center [299, 123] width 159 height 35
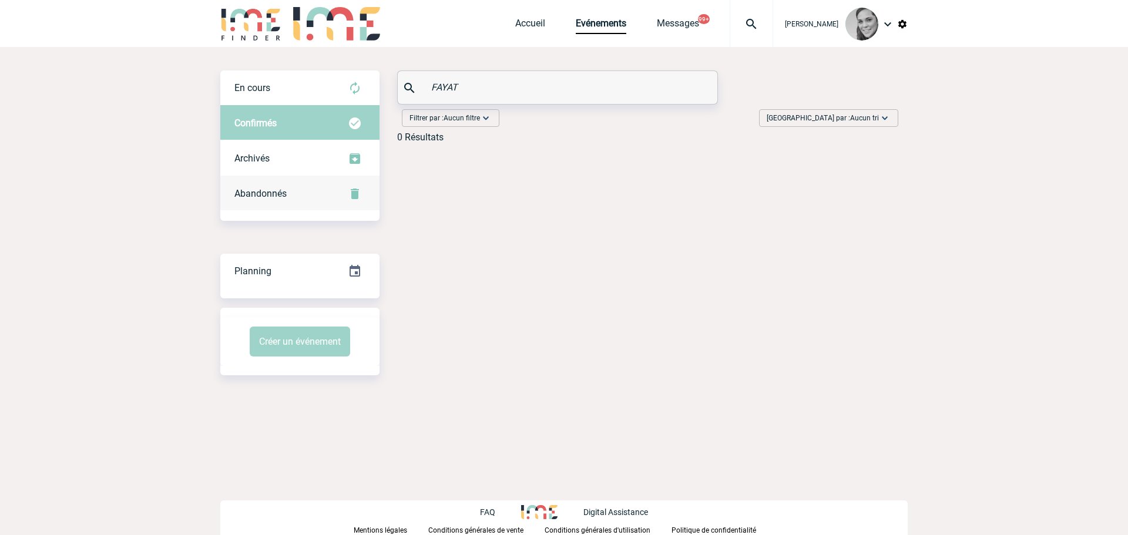
click at [259, 193] on span "Abandonnés" at bounding box center [260, 193] width 52 height 11
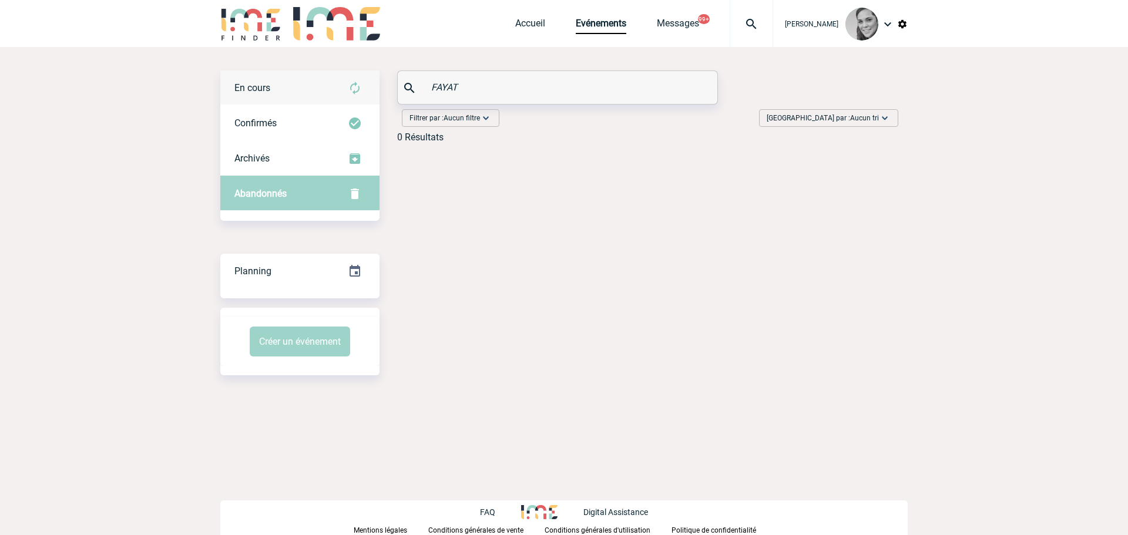
click at [272, 81] on div "En cours" at bounding box center [299, 88] width 159 height 35
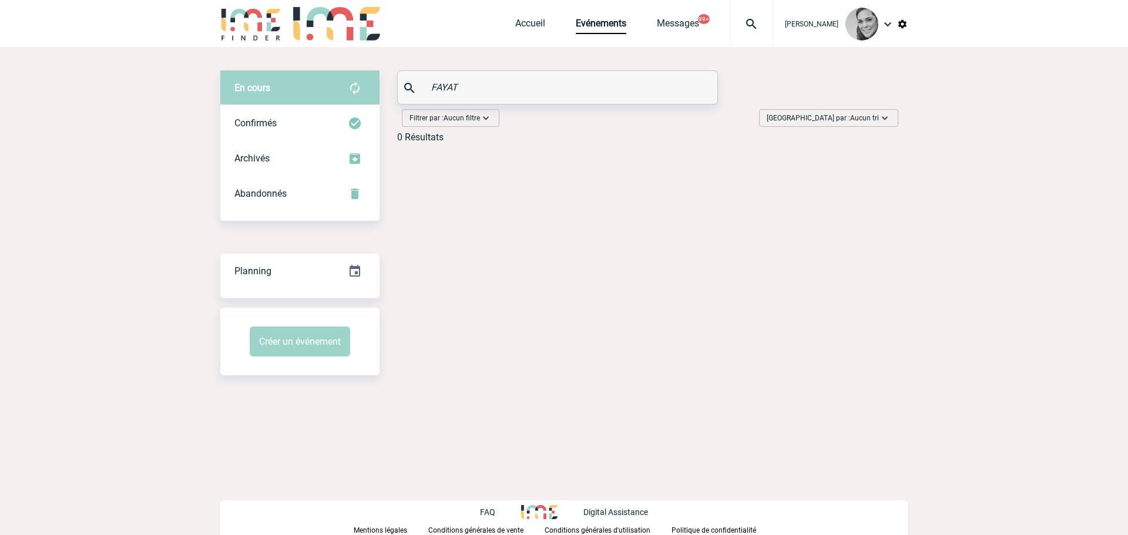
click at [420, 80] on div "FAYAT" at bounding box center [558, 87] width 320 height 33
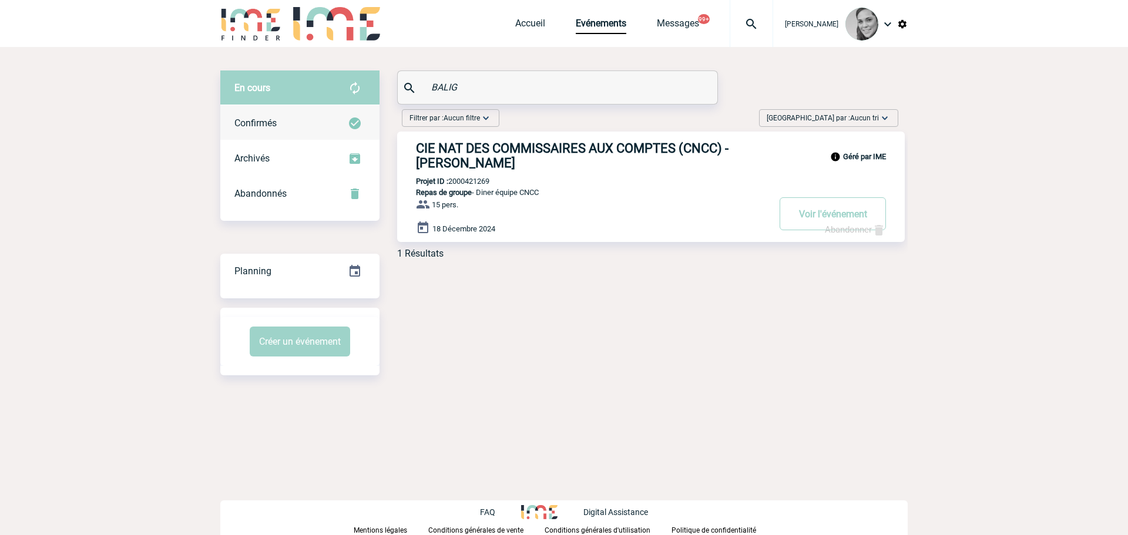
drag, startPoint x: 435, startPoint y: 146, endPoint x: 278, endPoint y: 123, distance: 158.6
click at [279, 123] on div "Confirmés" at bounding box center [299, 123] width 159 height 35
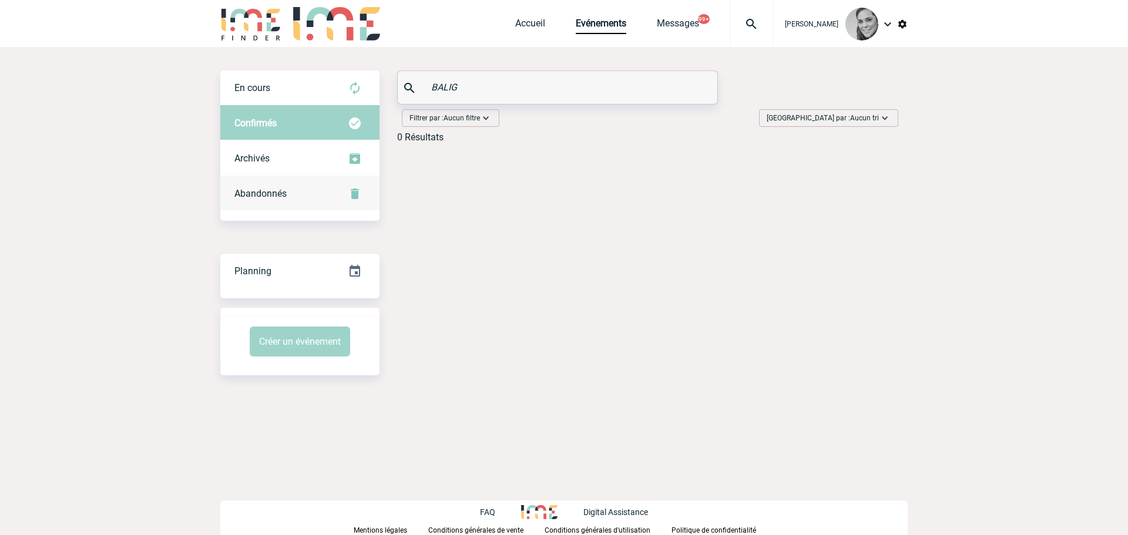
click at [264, 194] on span "Abandonnés" at bounding box center [260, 193] width 52 height 11
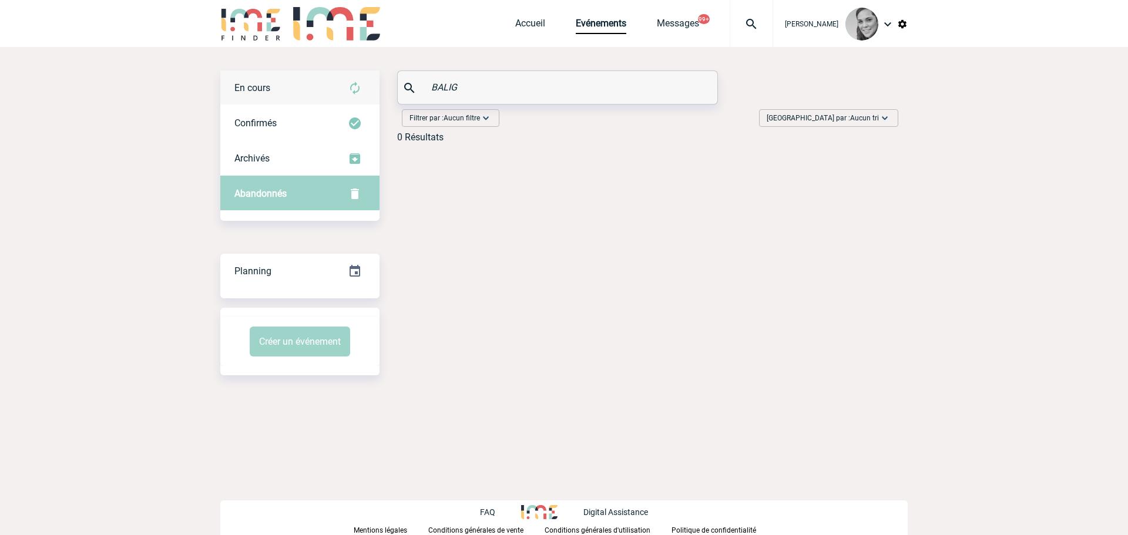
click at [271, 93] on div "En cours" at bounding box center [299, 88] width 159 height 35
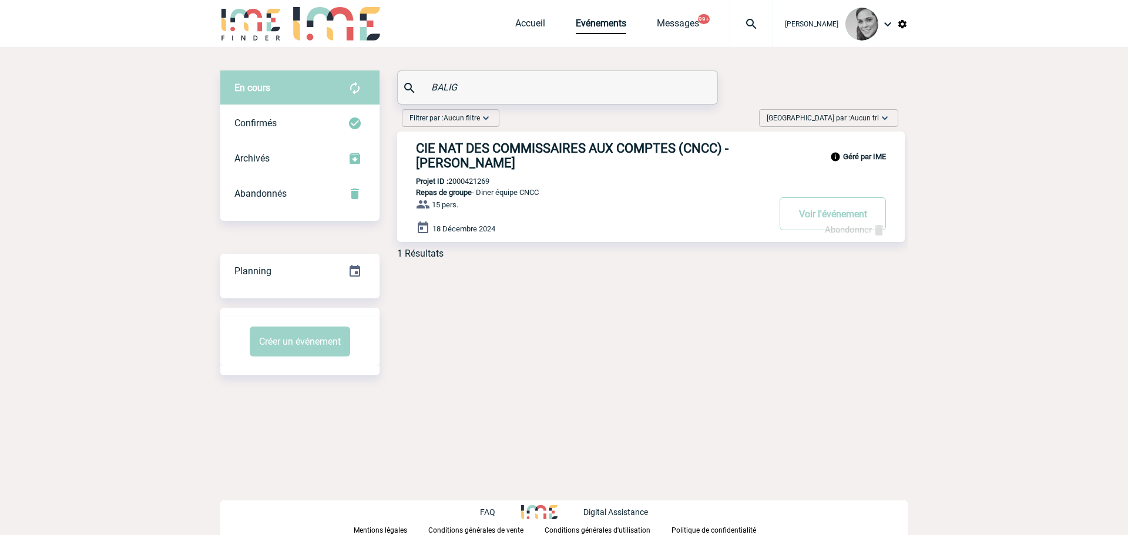
drag, startPoint x: 430, startPoint y: 83, endPoint x: 384, endPoint y: 82, distance: 45.8
click at [384, 83] on div "En cours En cours Confirmés Archivés Abandonnés En cours Confirmés Archivés Aba…" at bounding box center [563, 170] width 687 height 198
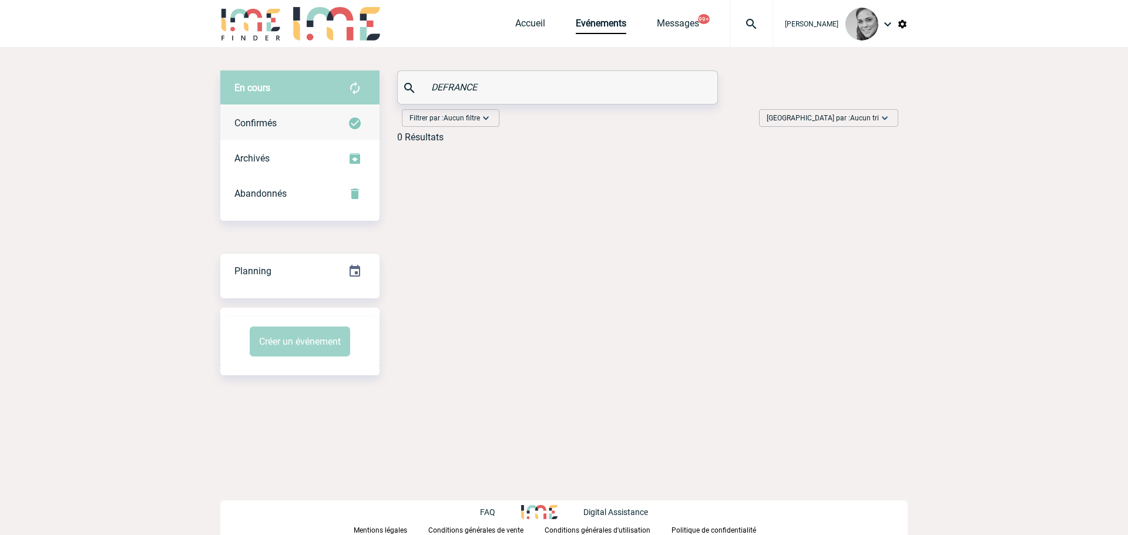
click at [266, 113] on div "Confirmés" at bounding box center [299, 123] width 159 height 35
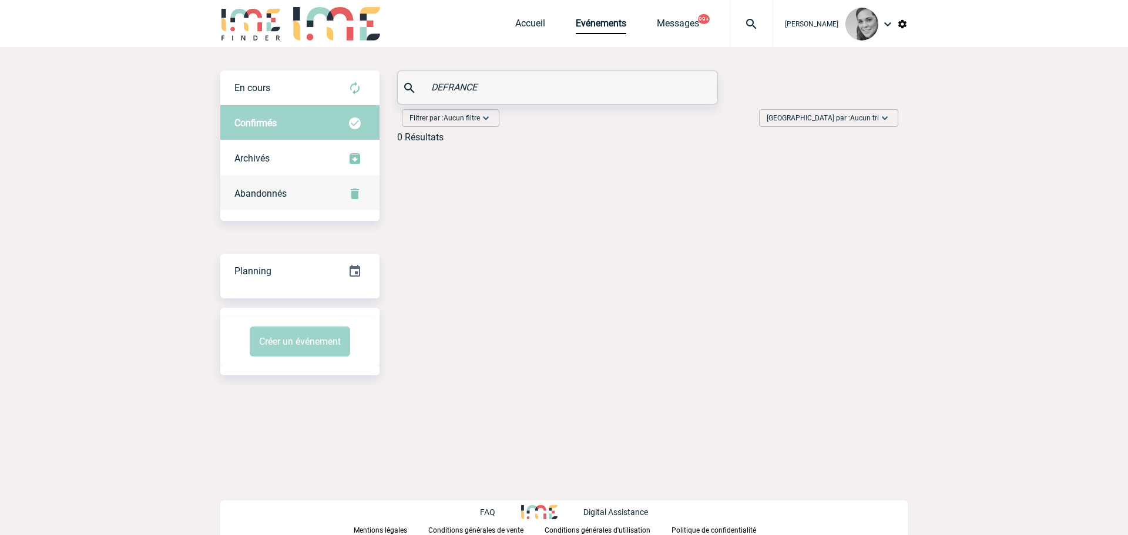
click at [266, 192] on span "Abandonnés" at bounding box center [260, 193] width 52 height 11
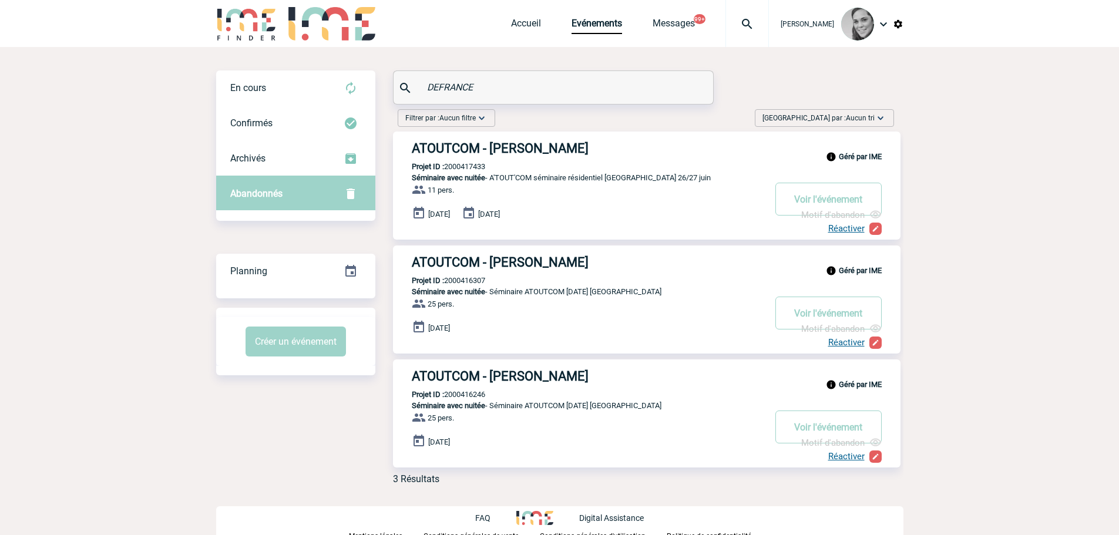
click at [446, 93] on input "DEFRANCE" at bounding box center [554, 87] width 261 height 17
paste input "Martinez"
click at [498, 81] on input "Martinez" at bounding box center [554, 87] width 261 height 17
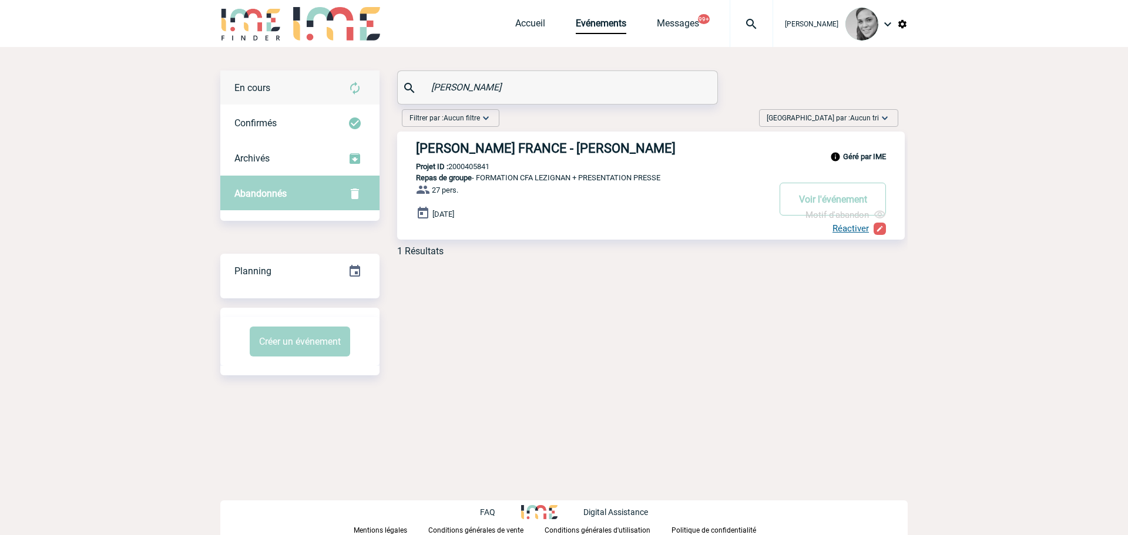
click at [281, 85] on div "En cours" at bounding box center [299, 88] width 159 height 35
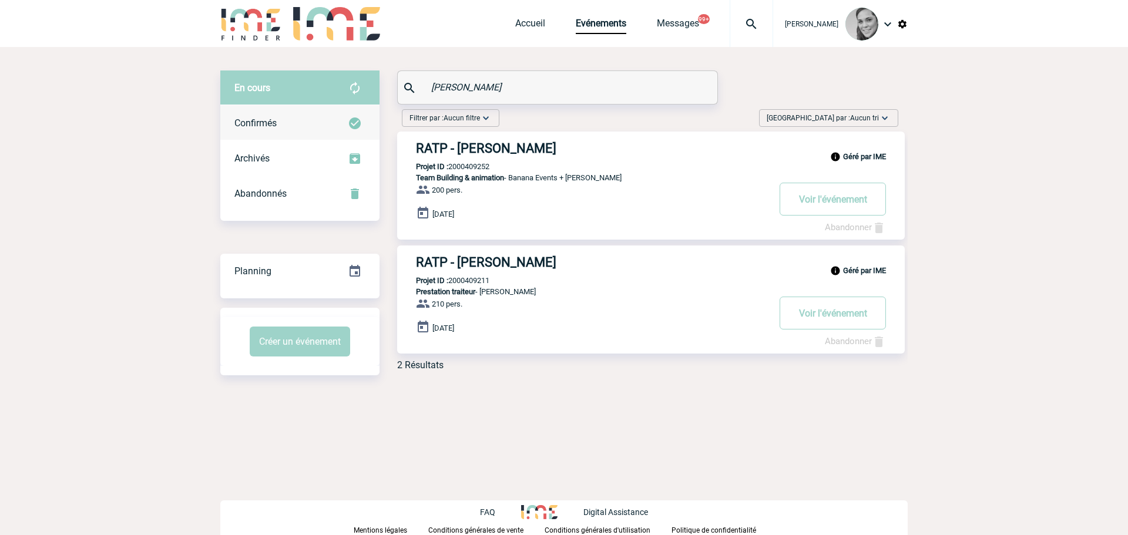
click at [256, 125] on span "Confirmés" at bounding box center [255, 123] width 42 height 11
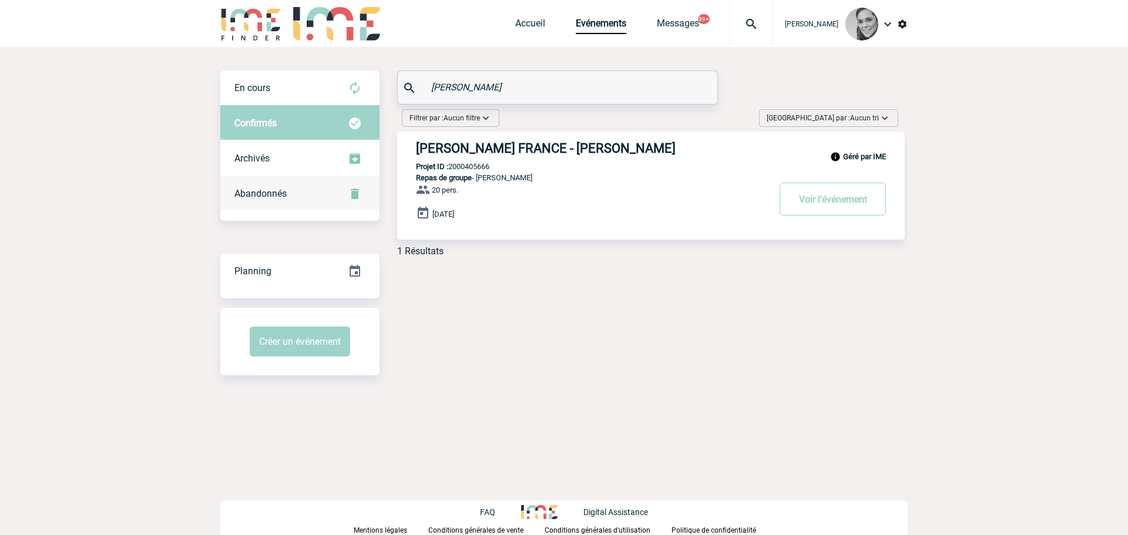
click at [269, 194] on span "Abandonnés" at bounding box center [260, 193] width 52 height 11
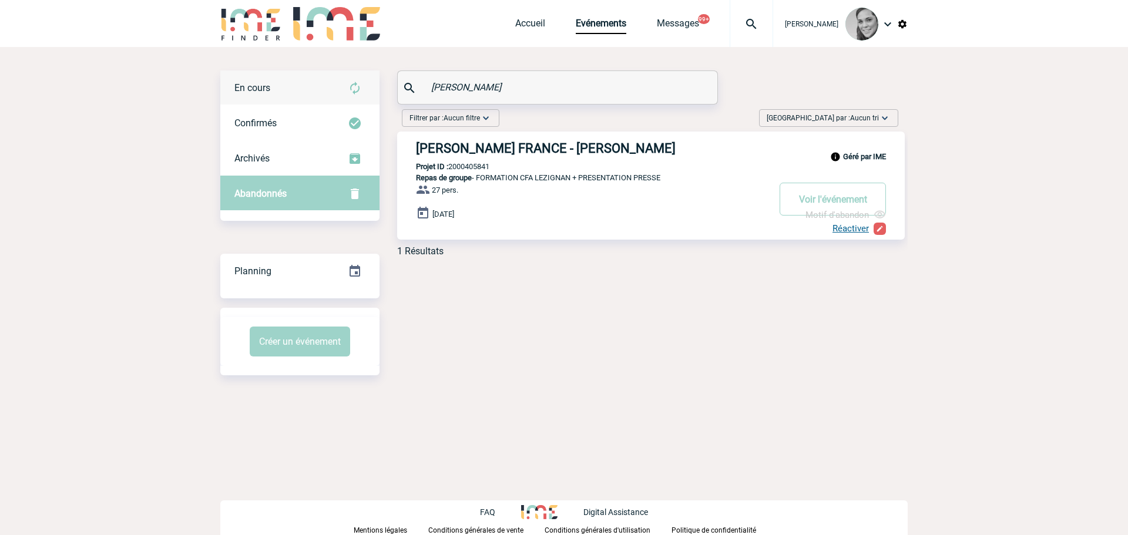
drag, startPoint x: 472, startPoint y: 89, endPoint x: 363, endPoint y: 90, distance: 109.3
click at [363, 90] on div "En cours En cours Confirmés Archivés Abandonnés En cours Confirmés Archivés Aba…" at bounding box center [563, 169] width 687 height 196
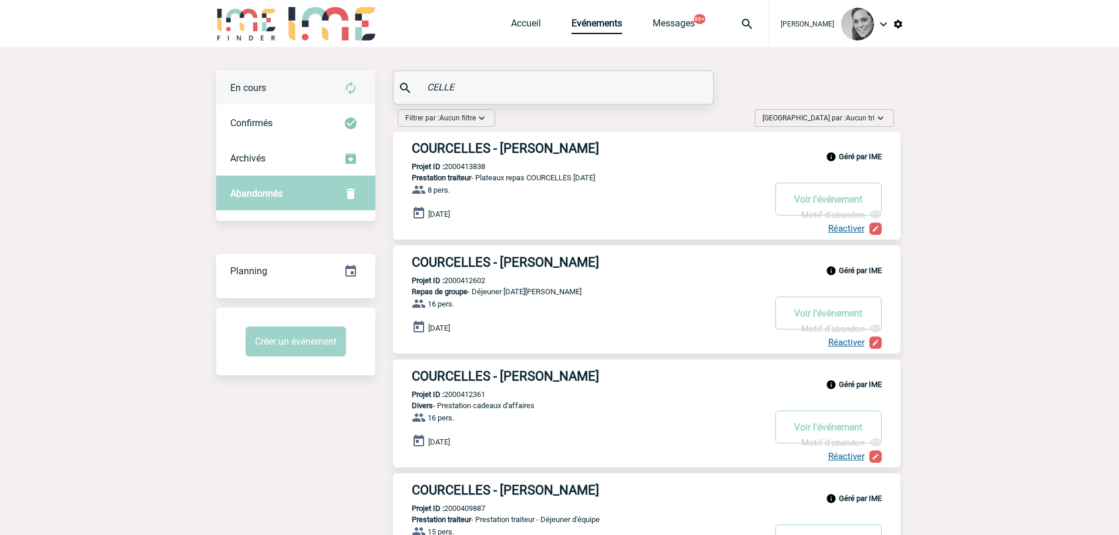
click at [280, 84] on div "En cours" at bounding box center [295, 88] width 159 height 35
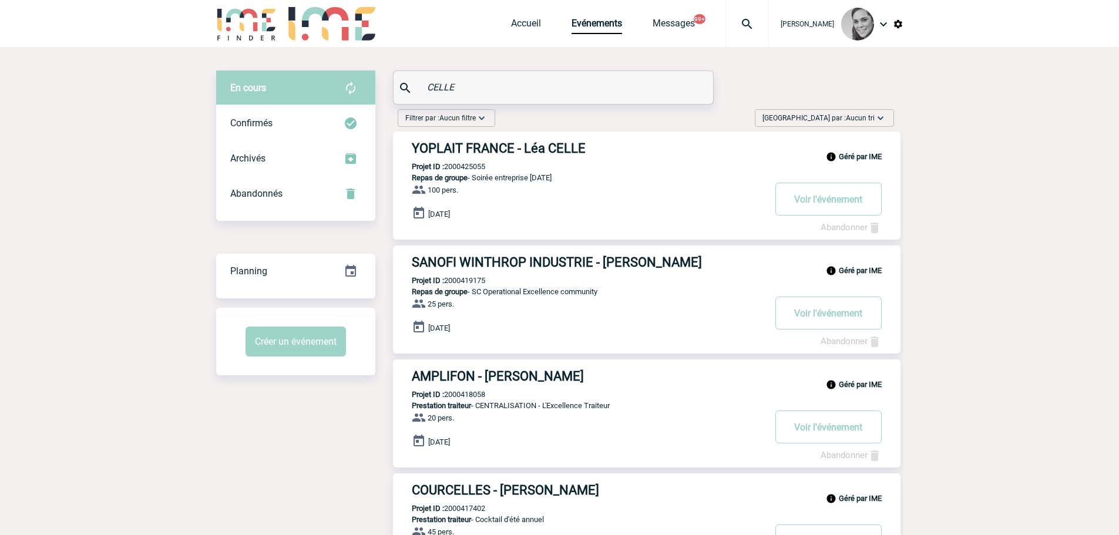
click at [394, 90] on div "CELLE" at bounding box center [554, 87] width 320 height 33
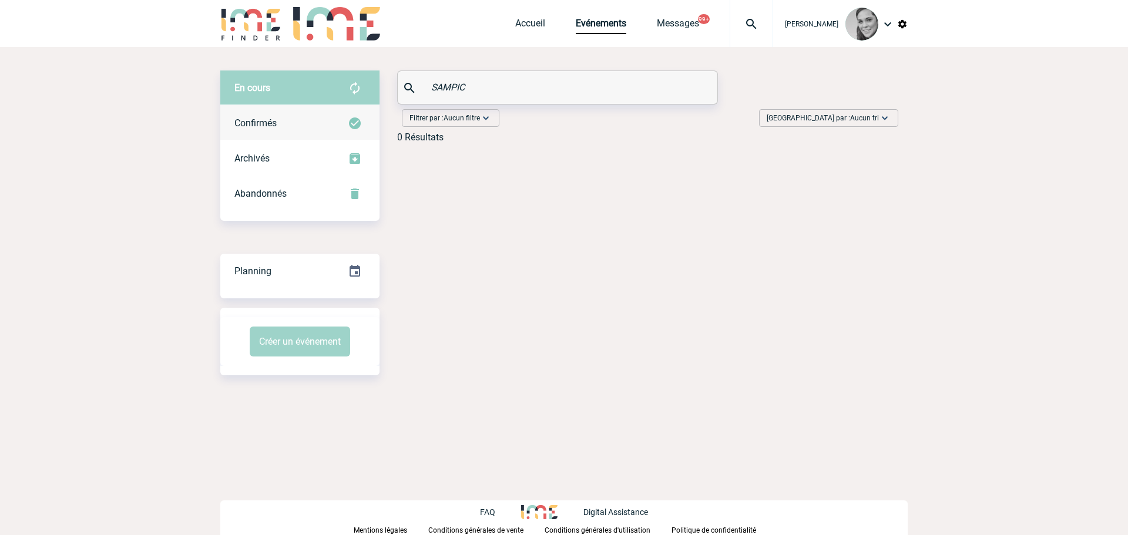
click at [279, 123] on div "Confirmés" at bounding box center [299, 123] width 159 height 35
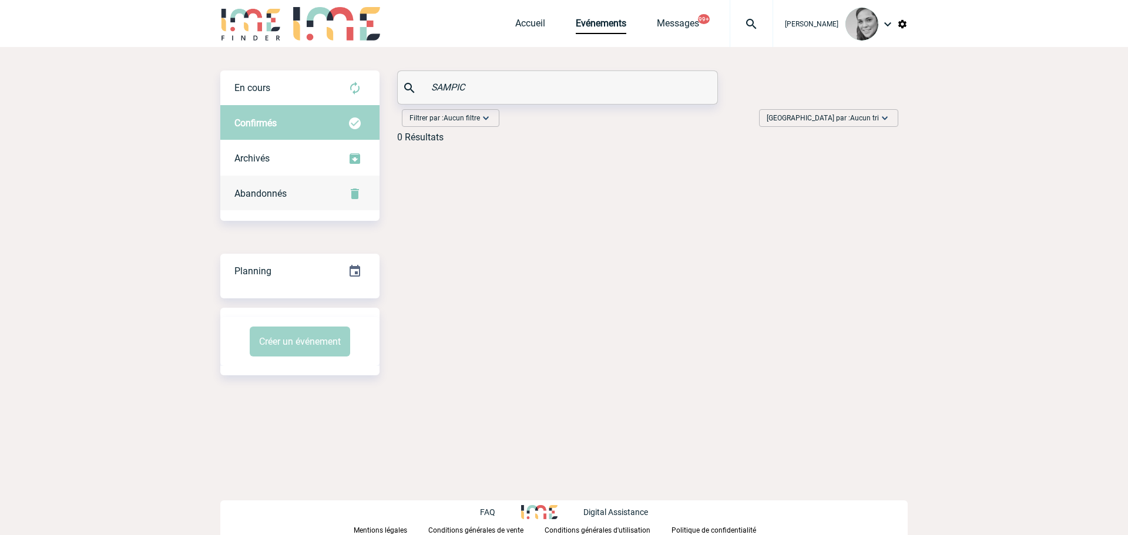
click at [276, 185] on div "Abandonnés" at bounding box center [299, 193] width 159 height 35
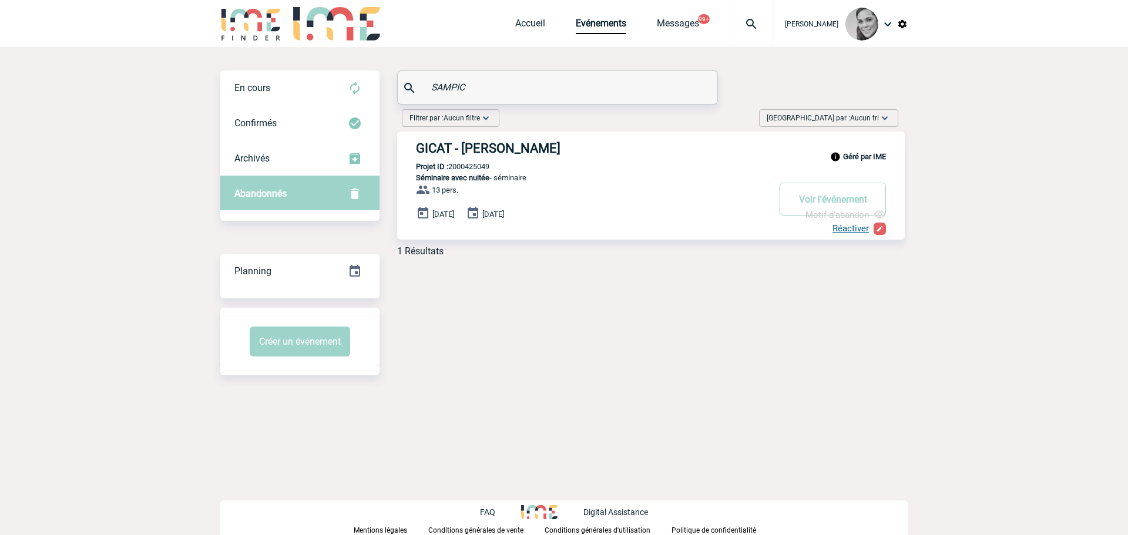
drag, startPoint x: 480, startPoint y: 87, endPoint x: 387, endPoint y: 88, distance: 93.4
click at [387, 88] on div "En cours En cours Confirmés Archivés Abandonnés En cours Confirmés Archivés Aba…" at bounding box center [563, 169] width 687 height 196
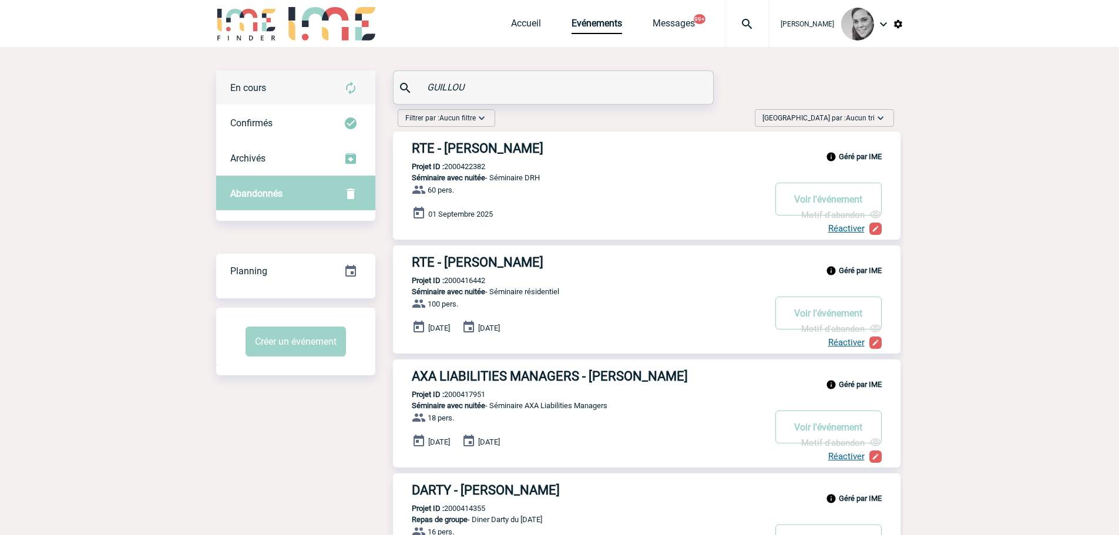
click at [290, 85] on div "En cours" at bounding box center [295, 88] width 159 height 35
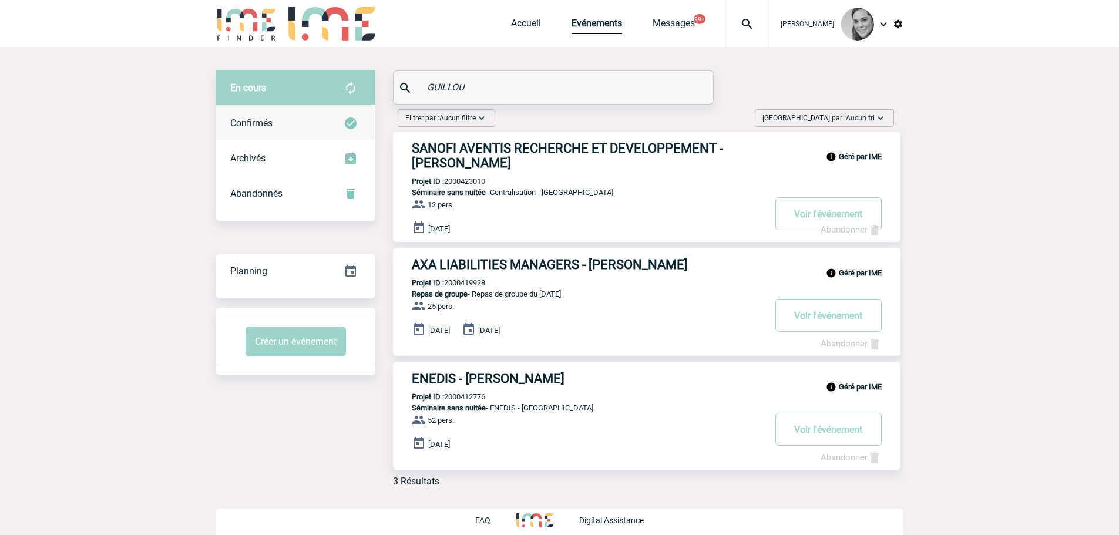
click at [234, 119] on span "Confirmés" at bounding box center [251, 123] width 42 height 11
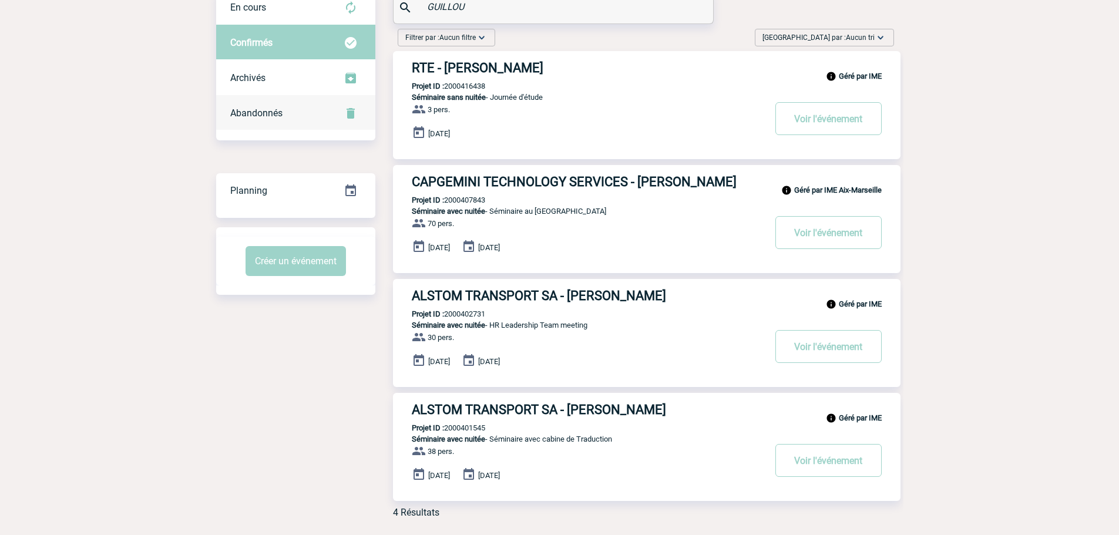
scroll to position [60, 0]
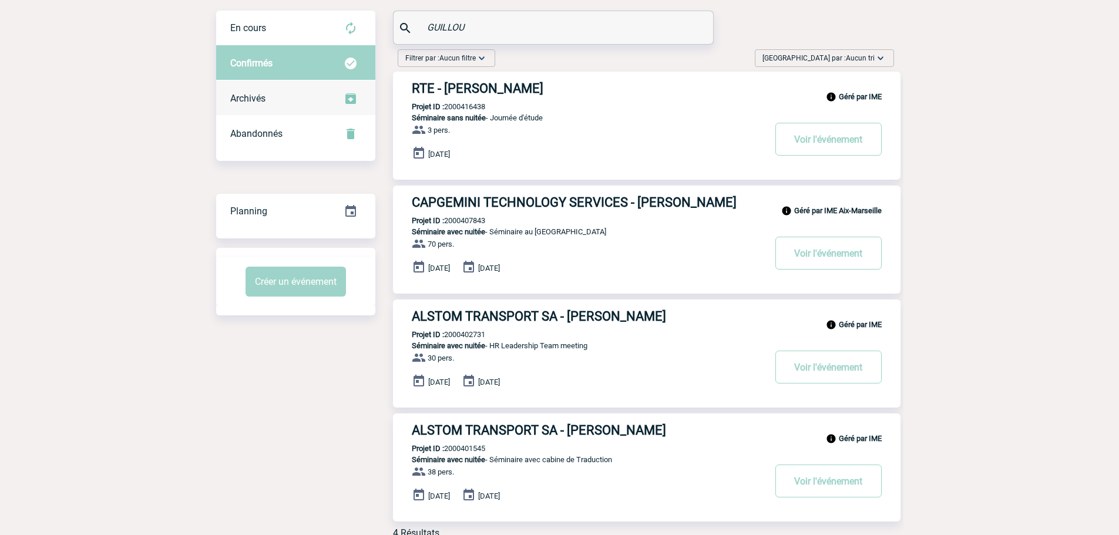
click at [255, 94] on span "Archivés" at bounding box center [247, 98] width 35 height 11
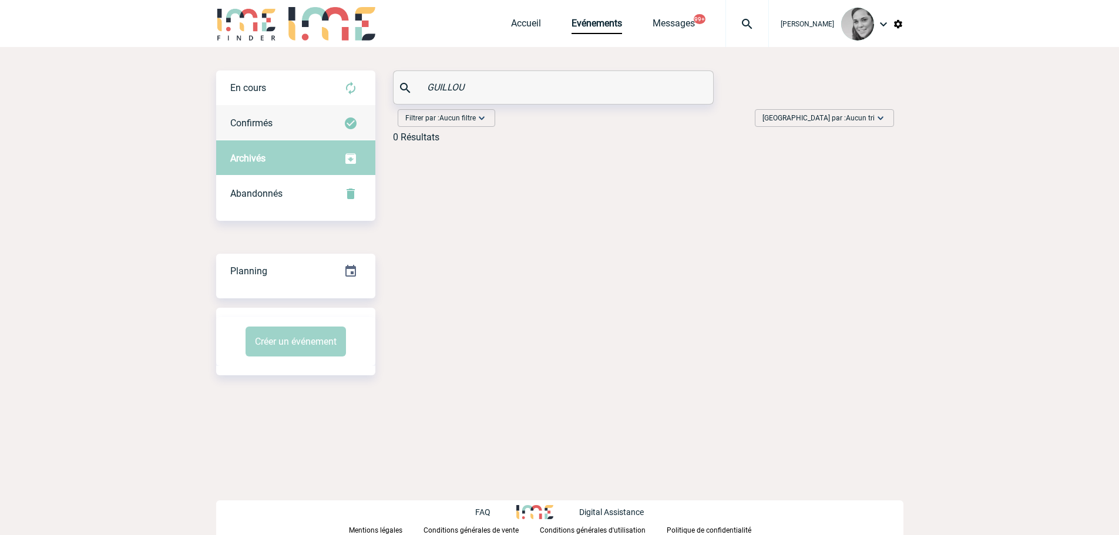
scroll to position [0, 0]
click at [254, 120] on span "Confirmés" at bounding box center [255, 123] width 42 height 11
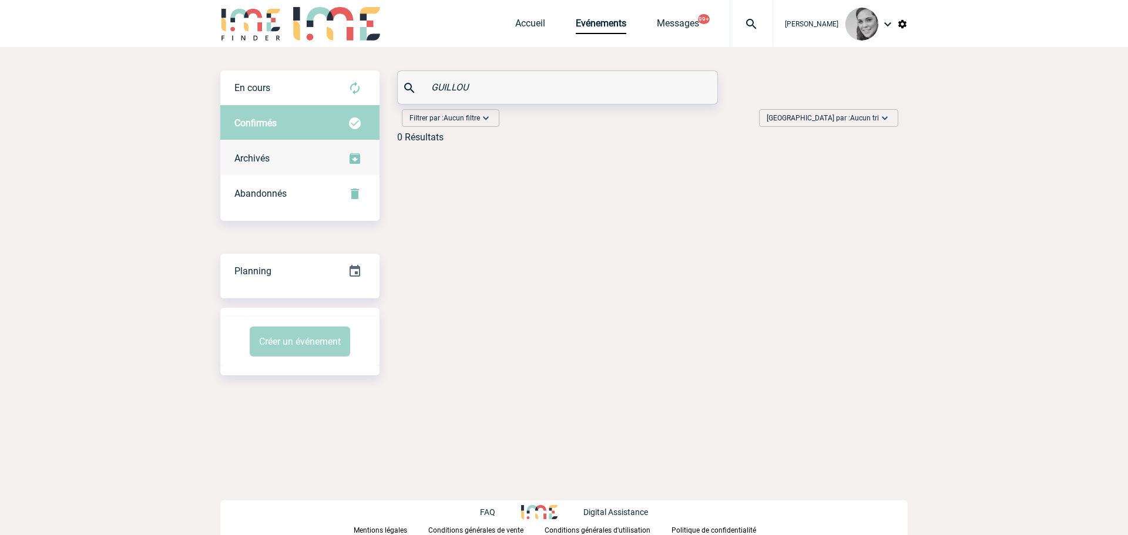
click at [247, 176] on form "En cours Confirmés Archivés Abandonnés" at bounding box center [299, 141] width 159 height 141
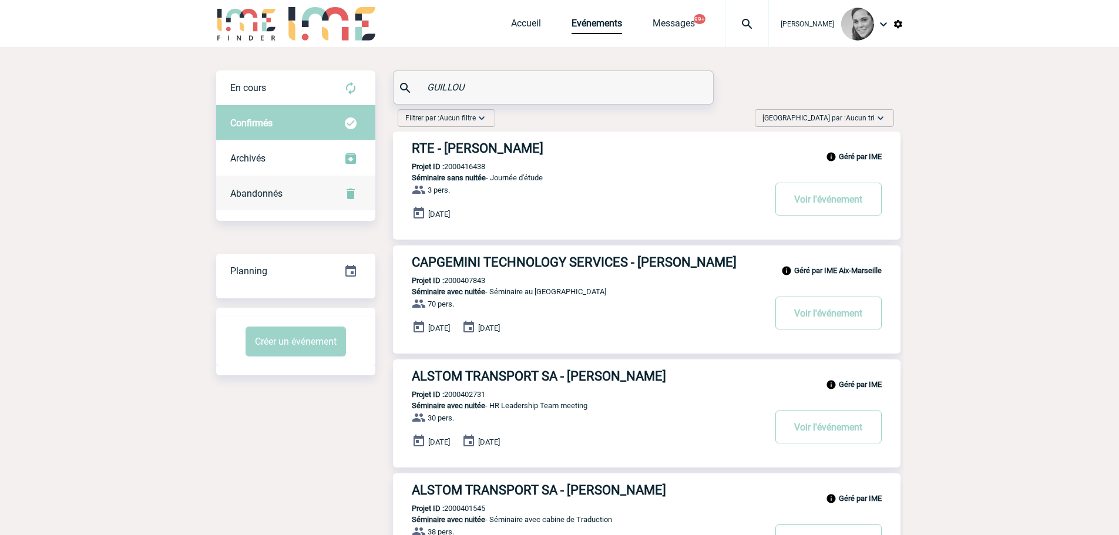
click at [250, 184] on div "Abandonnés" at bounding box center [295, 193] width 159 height 35
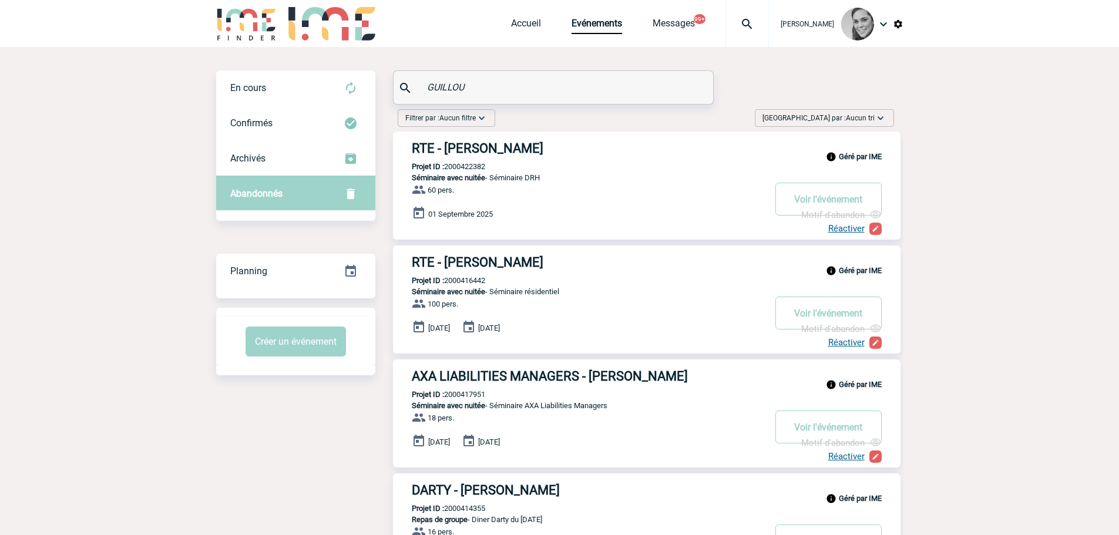
drag, startPoint x: 498, startPoint y: 83, endPoint x: 393, endPoint y: 82, distance: 104.6
click at [386, 87] on div "En cours En cours Confirmés Archivés Abandonnés En cours Confirmés Archivés Aba…" at bounding box center [559, 397] width 687 height 652
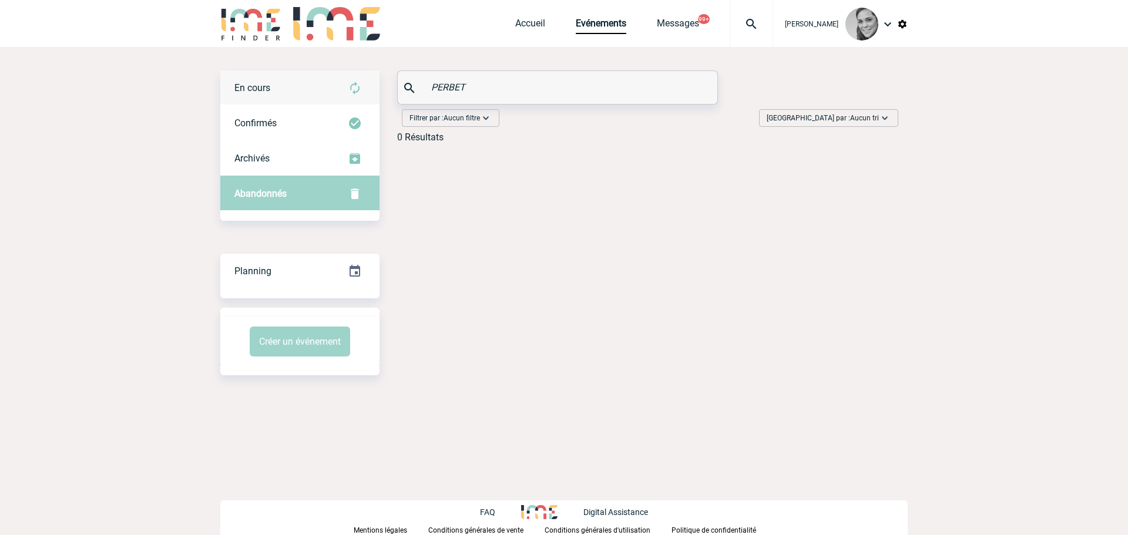
click at [278, 89] on div "En cours" at bounding box center [299, 88] width 159 height 35
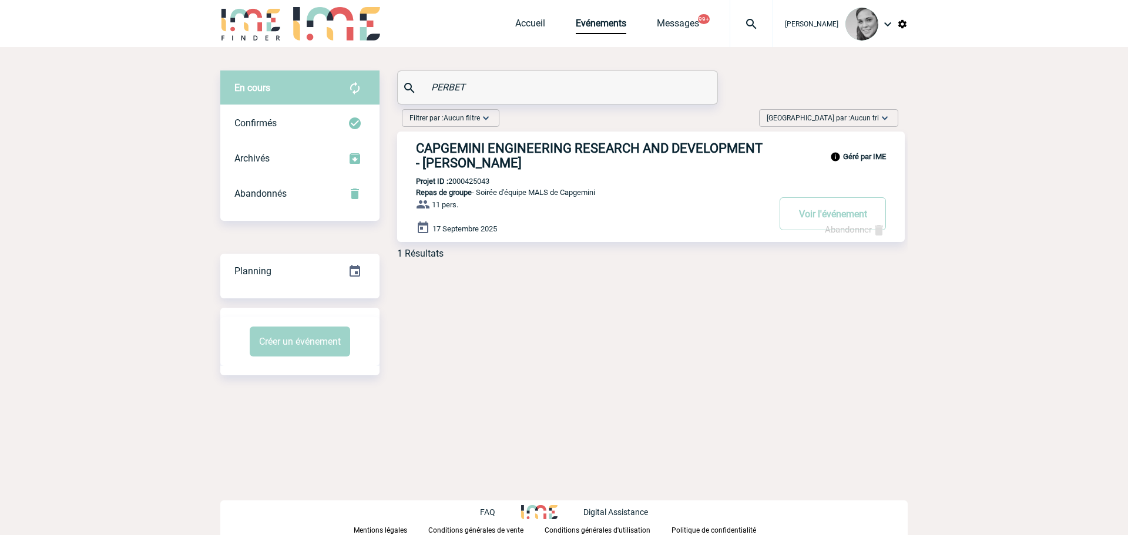
drag, startPoint x: 478, startPoint y: 83, endPoint x: 330, endPoint y: 82, distance: 148.1
click at [330, 82] on div "En cours En cours Confirmés Archivés Abandonnés En cours Confirmés Archivés Aba…" at bounding box center [563, 170] width 687 height 198
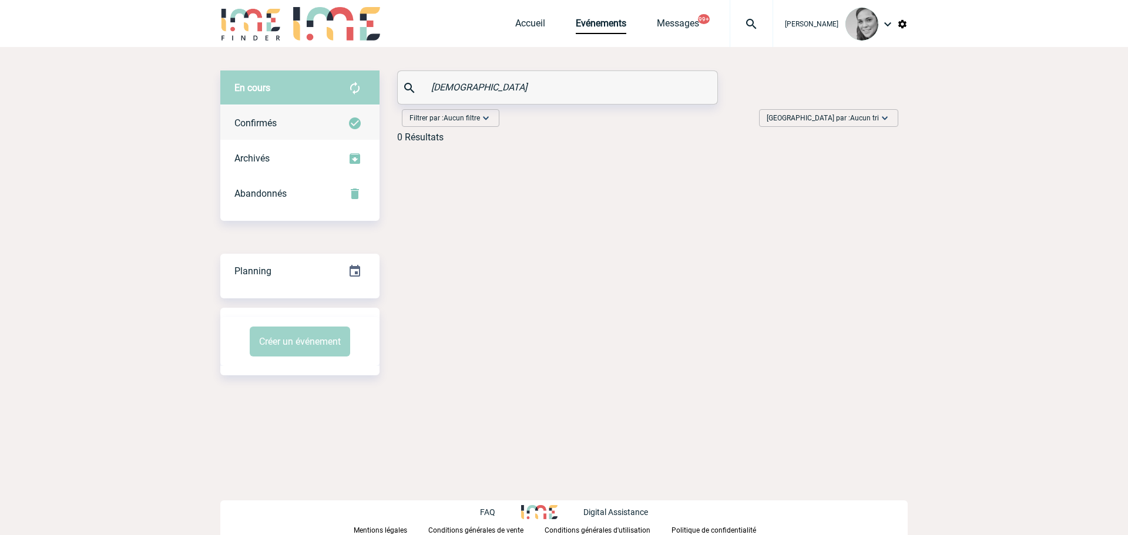
click at [263, 115] on div "Confirmés" at bounding box center [299, 123] width 159 height 35
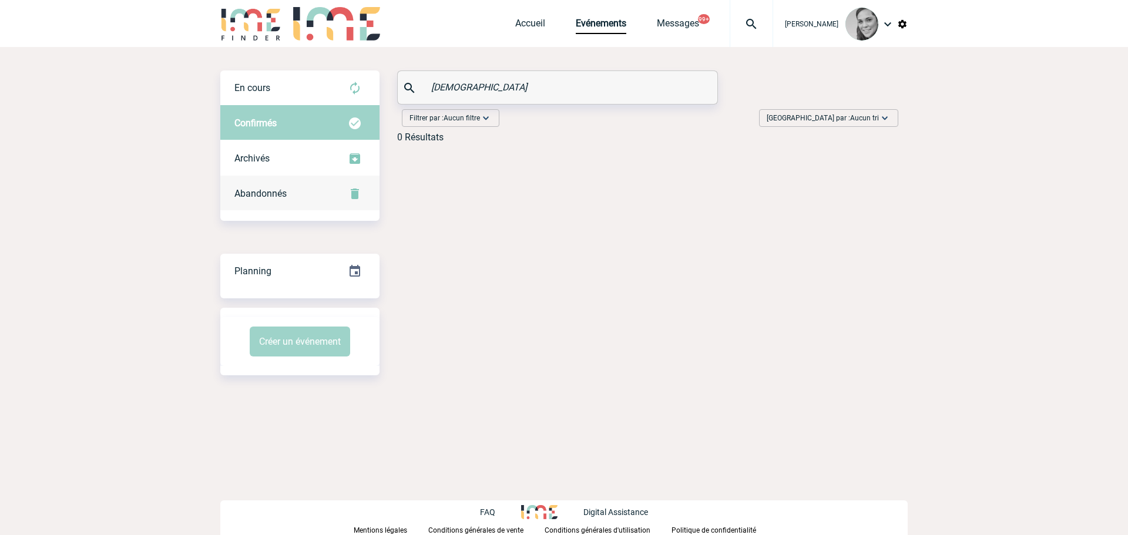
click at [243, 190] on span "Abandonnés" at bounding box center [260, 193] width 52 height 11
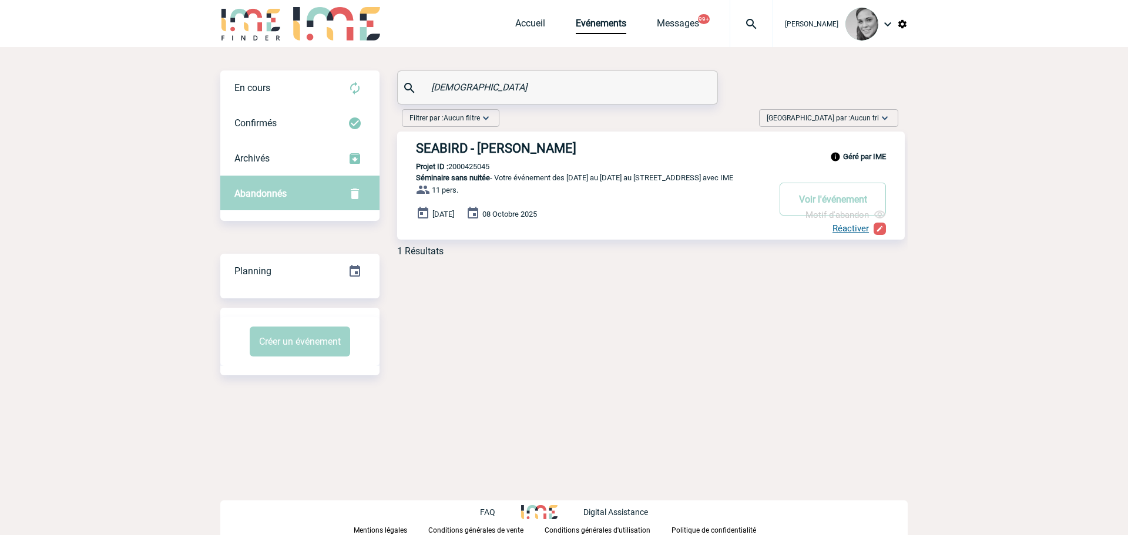
drag, startPoint x: 393, startPoint y: 89, endPoint x: 385, endPoint y: 88, distance: 8.3
click at [385, 88] on div "En cours En cours Confirmés Archivés Abandonnés En cours Confirmés Archivés Aba…" at bounding box center [563, 169] width 687 height 196
click at [254, 82] on span "En cours" at bounding box center [252, 87] width 36 height 11
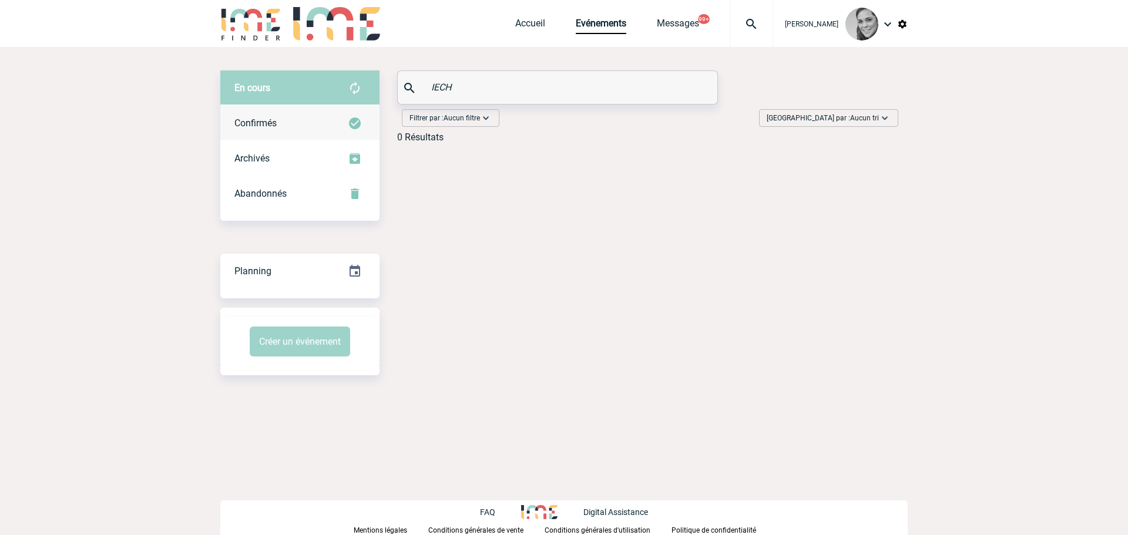
click at [267, 117] on div "Confirmés" at bounding box center [299, 123] width 159 height 35
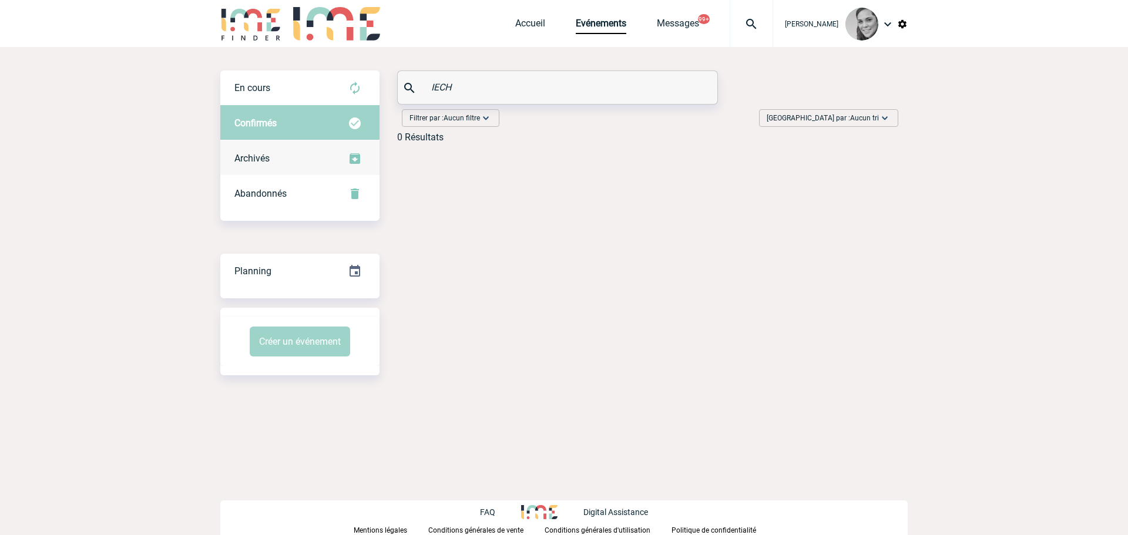
click at [259, 153] on span "Archivés" at bounding box center [251, 158] width 35 height 11
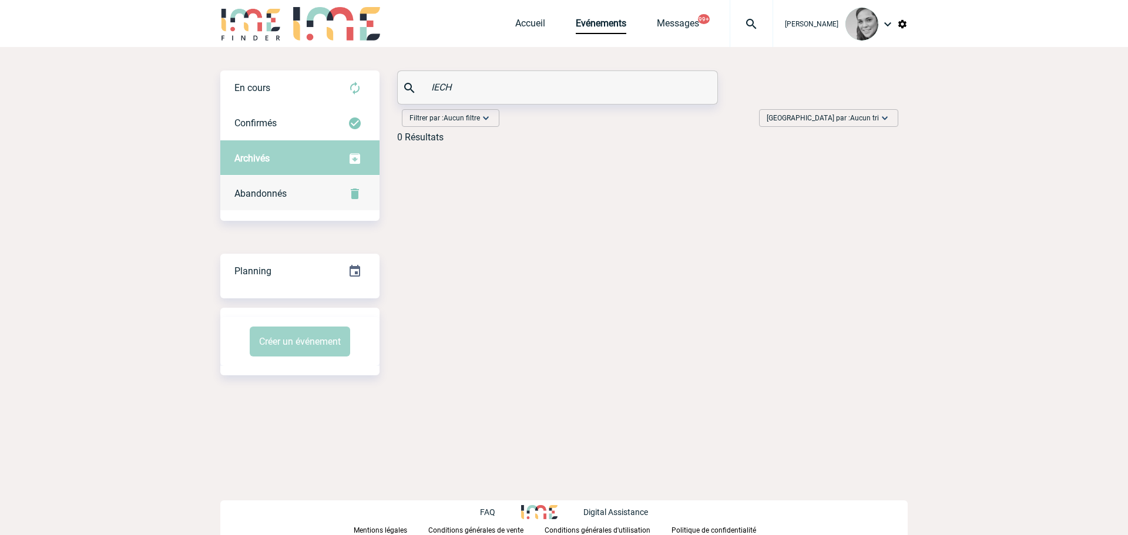
click at [267, 198] on span "Abandonnés" at bounding box center [260, 193] width 52 height 11
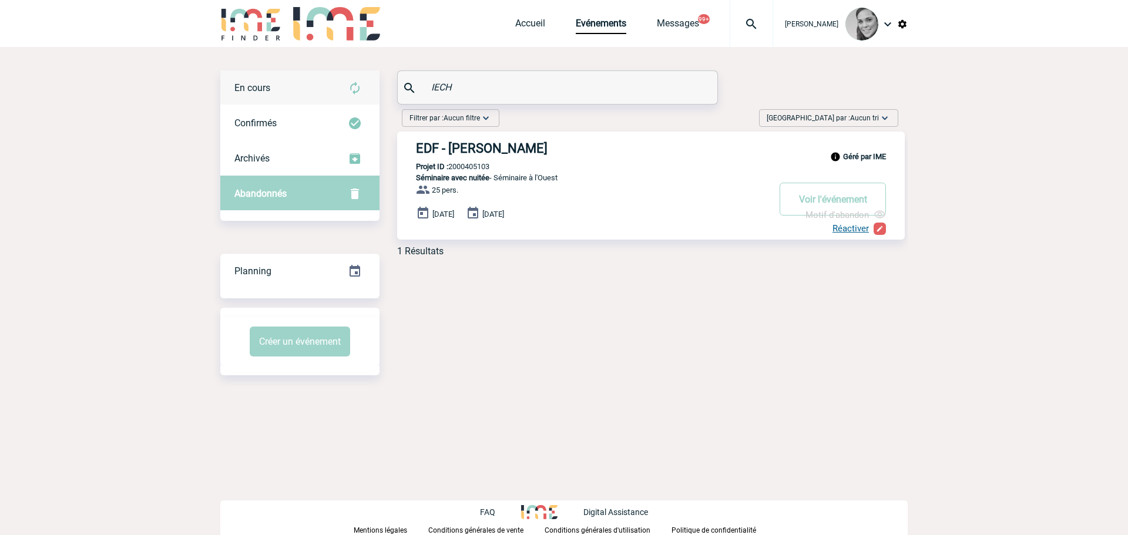
drag, startPoint x: 367, startPoint y: 79, endPoint x: 370, endPoint y: 73, distance: 6.4
click at [365, 79] on div "En cours En cours Confirmés Archivés Abandonnés En cours Confirmés Archivés Aba…" at bounding box center [563, 169] width 687 height 196
click at [304, 90] on div "En cours" at bounding box center [299, 88] width 159 height 35
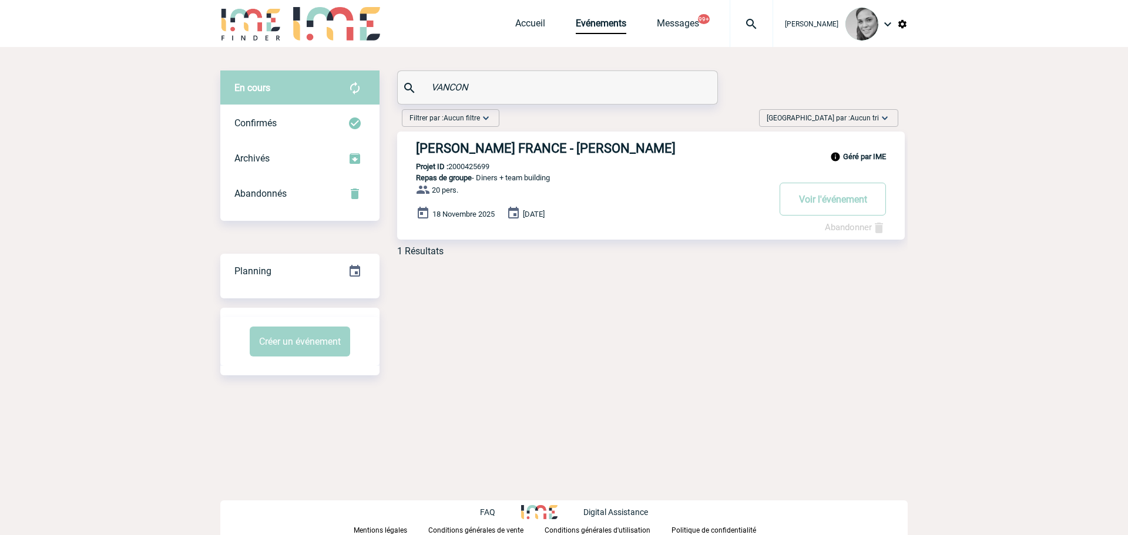
drag, startPoint x: 479, startPoint y: 89, endPoint x: 306, endPoint y: 88, distance: 173.3
click at [306, 88] on div "En cours En cours Confirmés Archivés Abandonnés En cours Confirmés Archivés Aba…" at bounding box center [563, 169] width 687 height 196
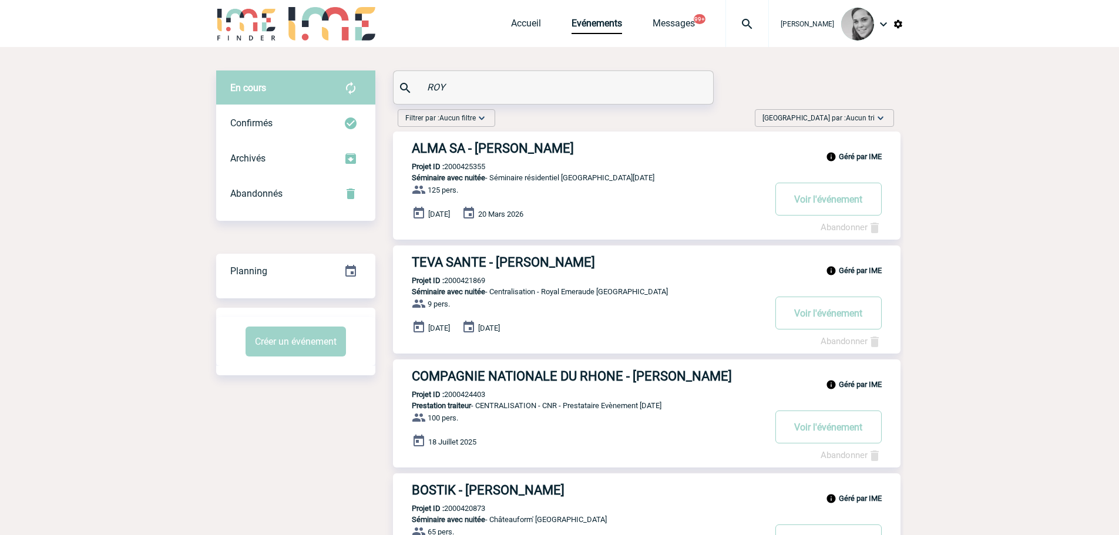
drag, startPoint x: 461, startPoint y: 90, endPoint x: 367, endPoint y: 85, distance: 93.6
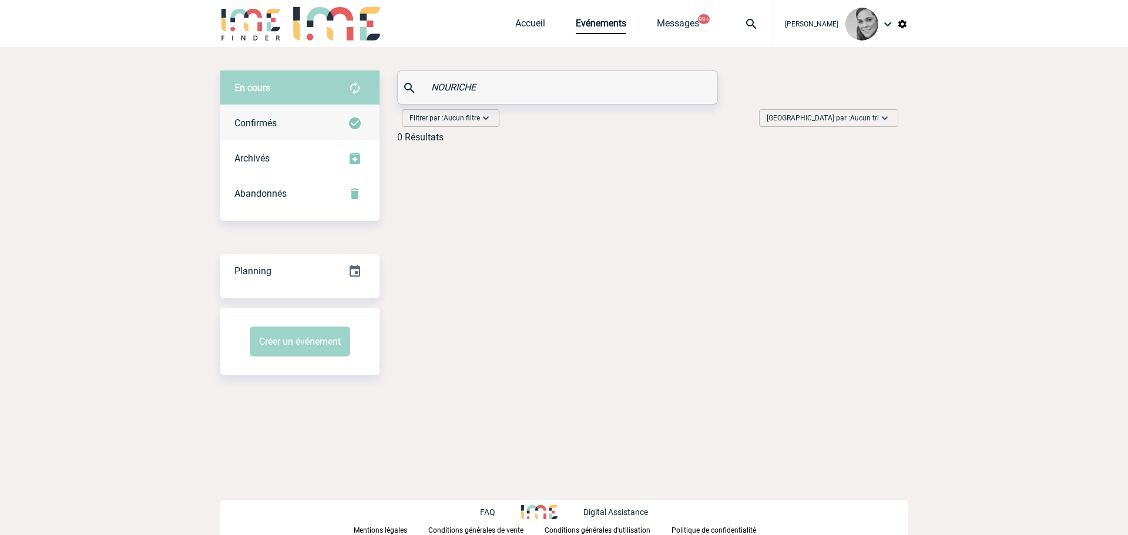
click at [270, 121] on span "Confirmés" at bounding box center [255, 123] width 42 height 11
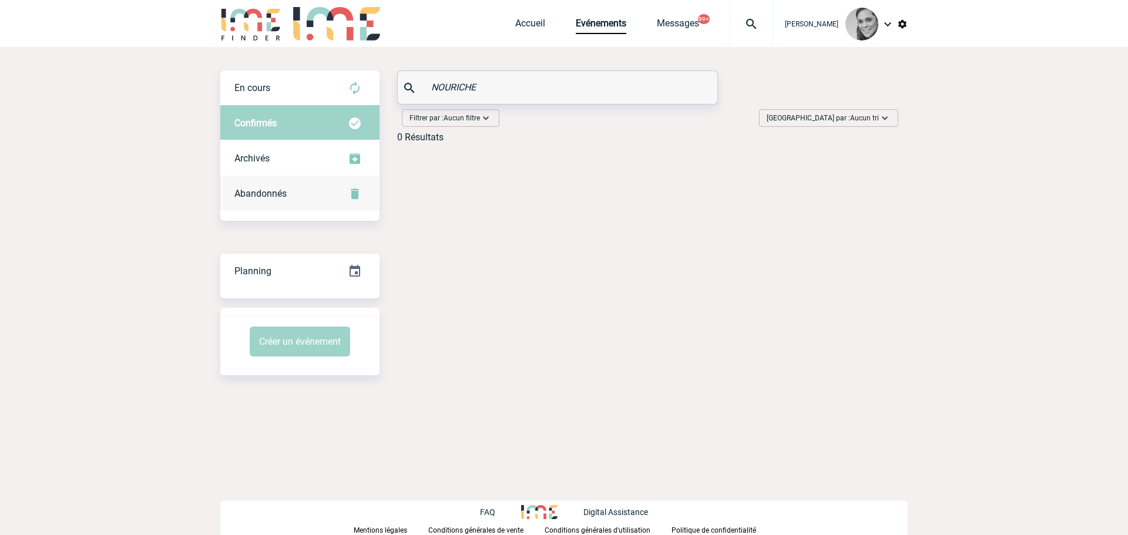
click at [260, 187] on div "Abandonnés" at bounding box center [299, 193] width 159 height 35
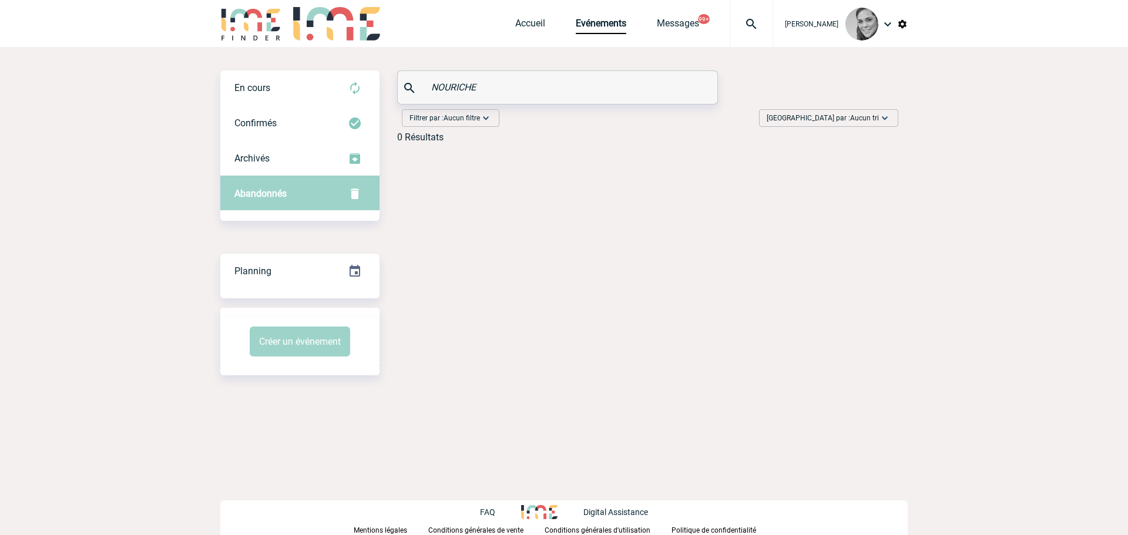
click at [487, 82] on input "NOURICHE" at bounding box center [558, 87] width 261 height 17
drag, startPoint x: 430, startPoint y: 86, endPoint x: 390, endPoint y: 86, distance: 40.5
click at [398, 86] on div "NOURICHE" at bounding box center [558, 87] width 320 height 33
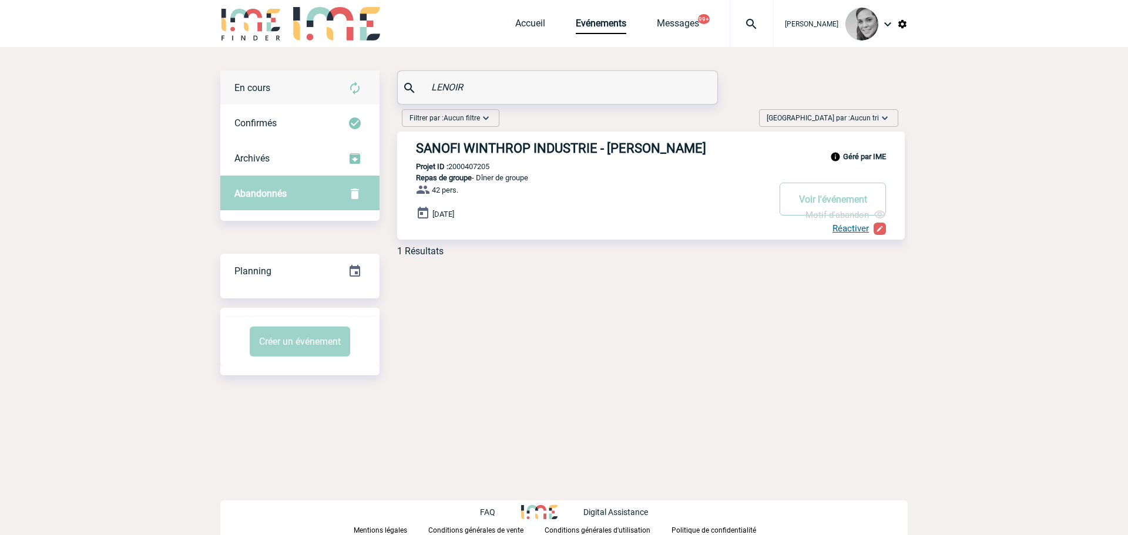
click at [294, 93] on div "En cours" at bounding box center [299, 88] width 159 height 35
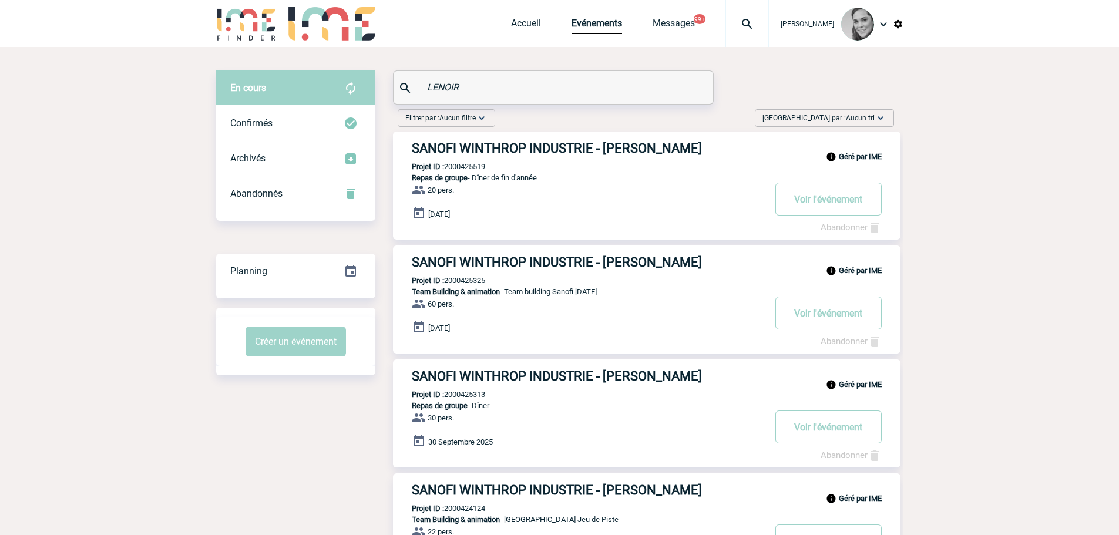
click at [441, 88] on input "LENOIR" at bounding box center [554, 87] width 261 height 17
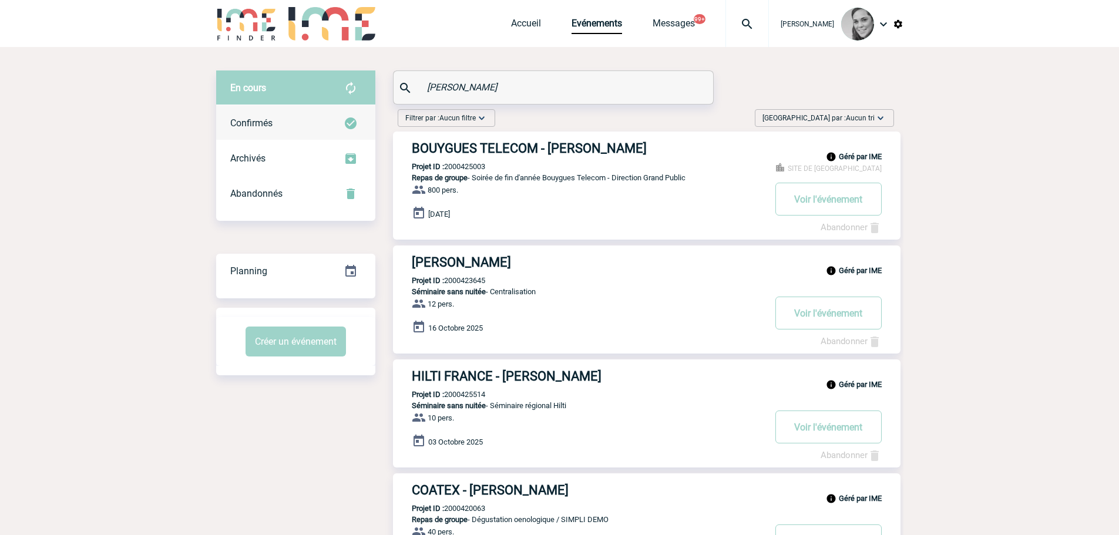
click at [265, 125] on span "Confirmés" at bounding box center [251, 123] width 42 height 11
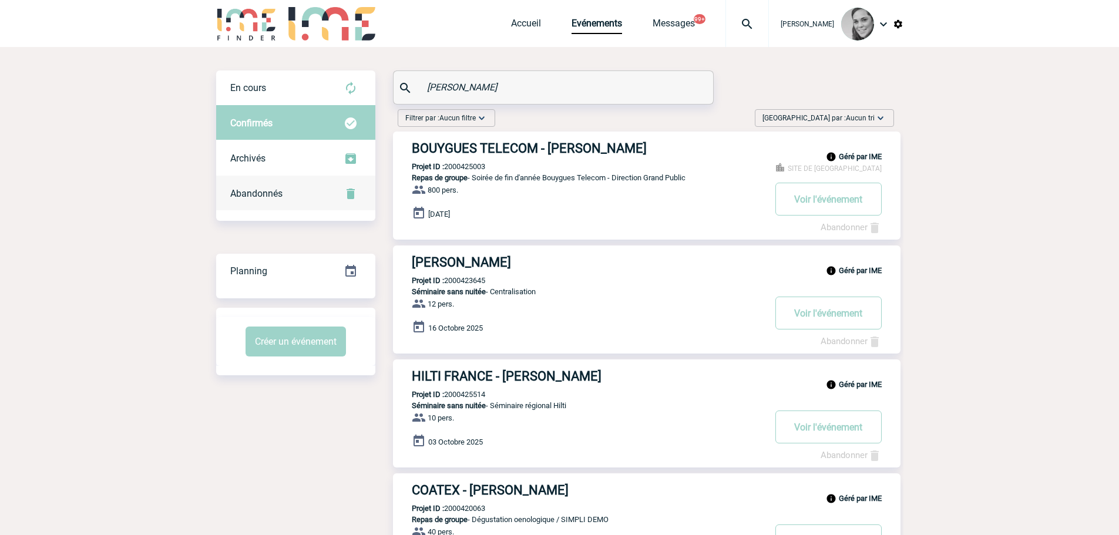
click at [257, 205] on div "Abandonnés" at bounding box center [295, 193] width 159 height 35
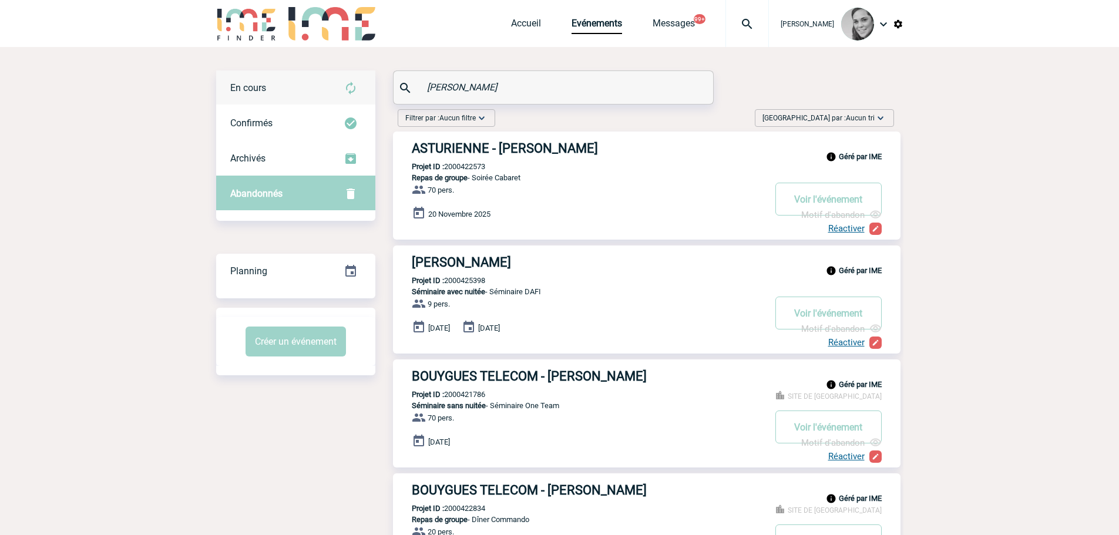
drag, startPoint x: 415, startPoint y: 88, endPoint x: 351, endPoint y: 88, distance: 64.6
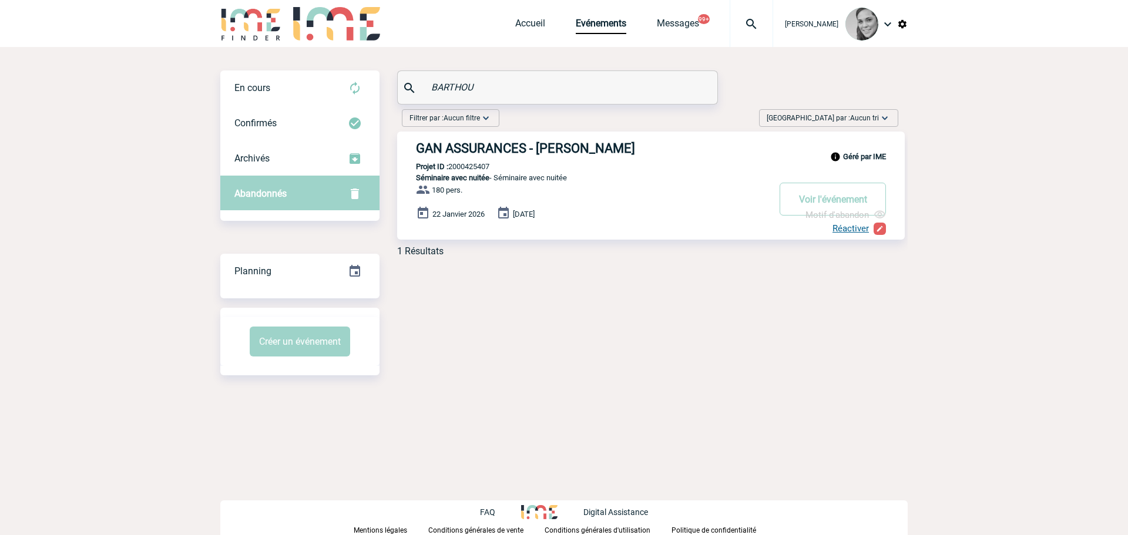
drag, startPoint x: 461, startPoint y: 89, endPoint x: 445, endPoint y: 85, distance: 16.4
click at [445, 85] on input "BARTHOU" at bounding box center [558, 87] width 261 height 17
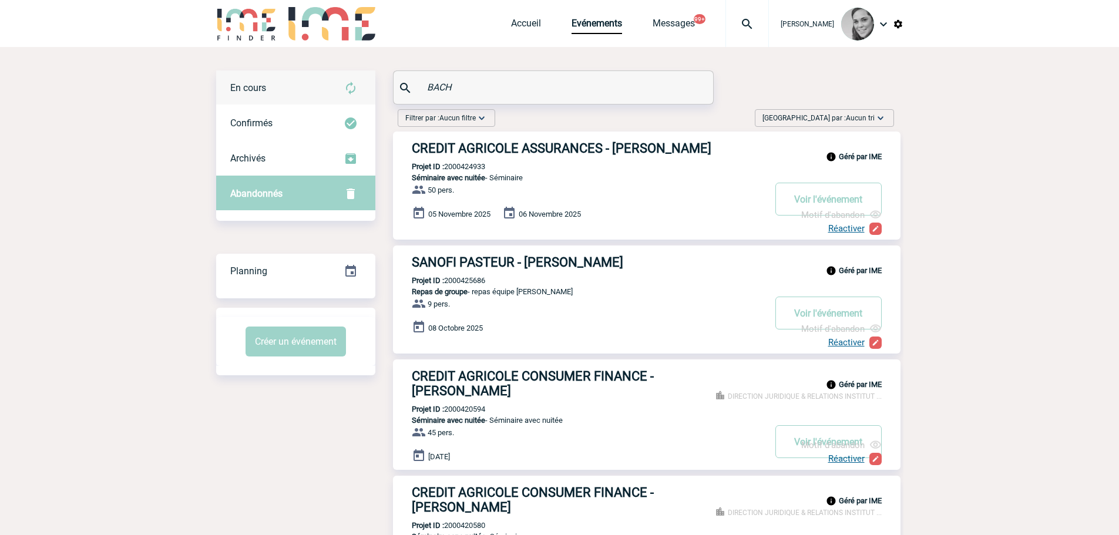
click at [283, 88] on div "En cours" at bounding box center [295, 88] width 159 height 35
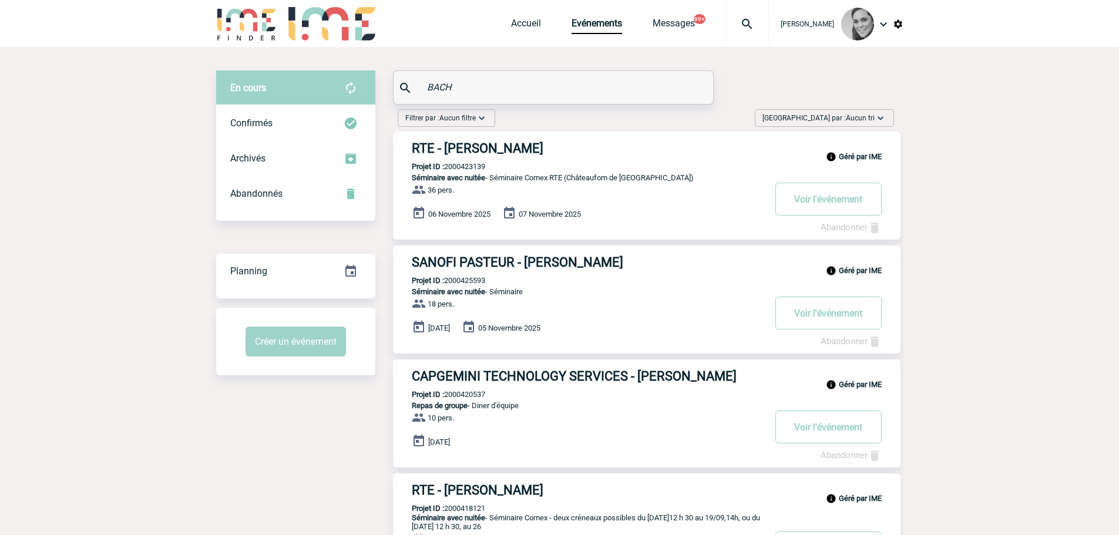
drag, startPoint x: 471, startPoint y: 83, endPoint x: 361, endPoint y: 80, distance: 109.3
click at [362, 81] on div "En cours En cours Confirmés Archivés Abandonnés En cours Confirmés Archivés Aba…" at bounding box center [559, 397] width 687 height 652
paste input "TAGLIAFERRI"
click at [160, 90] on body "Yanisse BELARBI Accueil Evénements 99+" at bounding box center [559, 384] width 1119 height 769
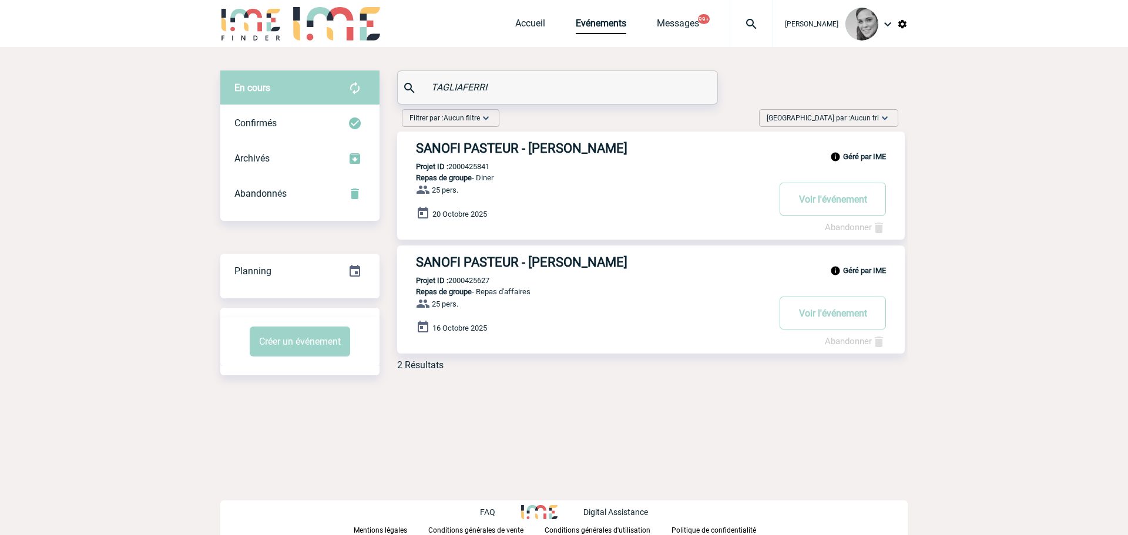
click at [467, 77] on div "TAGLIAFERRI" at bounding box center [558, 87] width 320 height 33
click at [468, 85] on input "TAGLIAFERRI" at bounding box center [558, 87] width 261 height 17
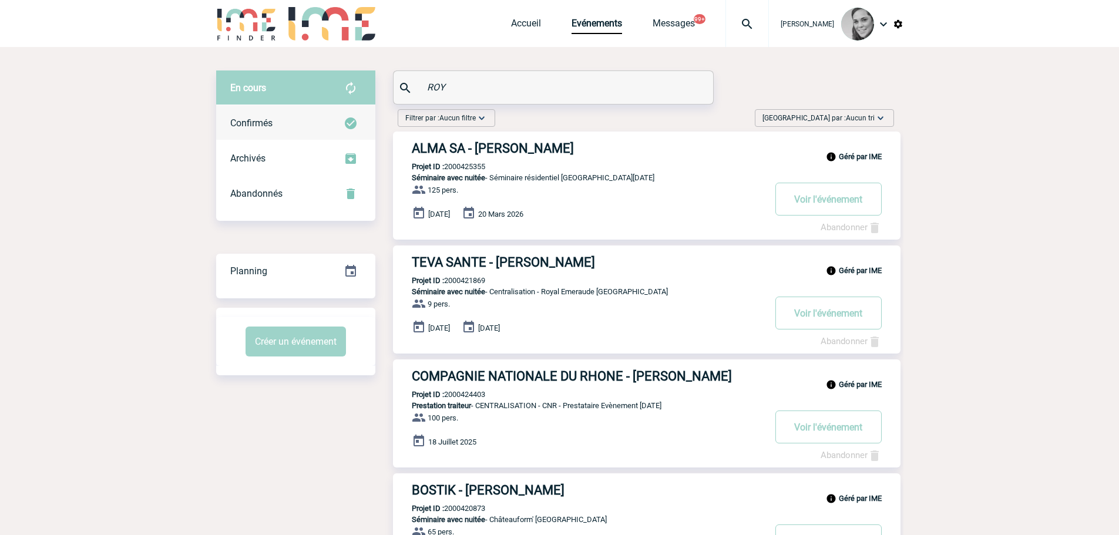
click at [251, 126] on span "Confirmés" at bounding box center [251, 123] width 42 height 11
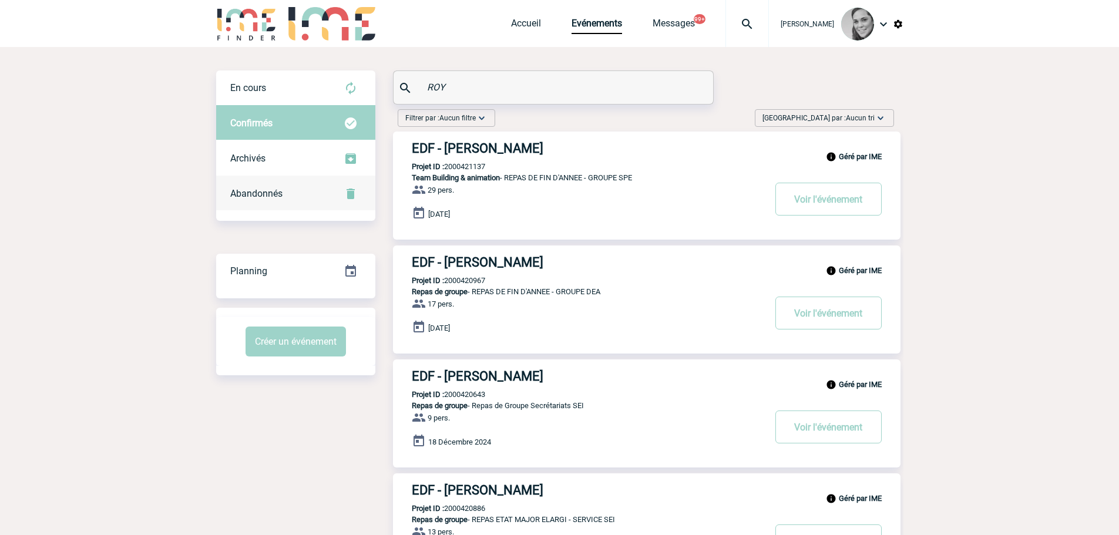
click at [249, 199] on span "Abandonnés" at bounding box center [256, 193] width 52 height 11
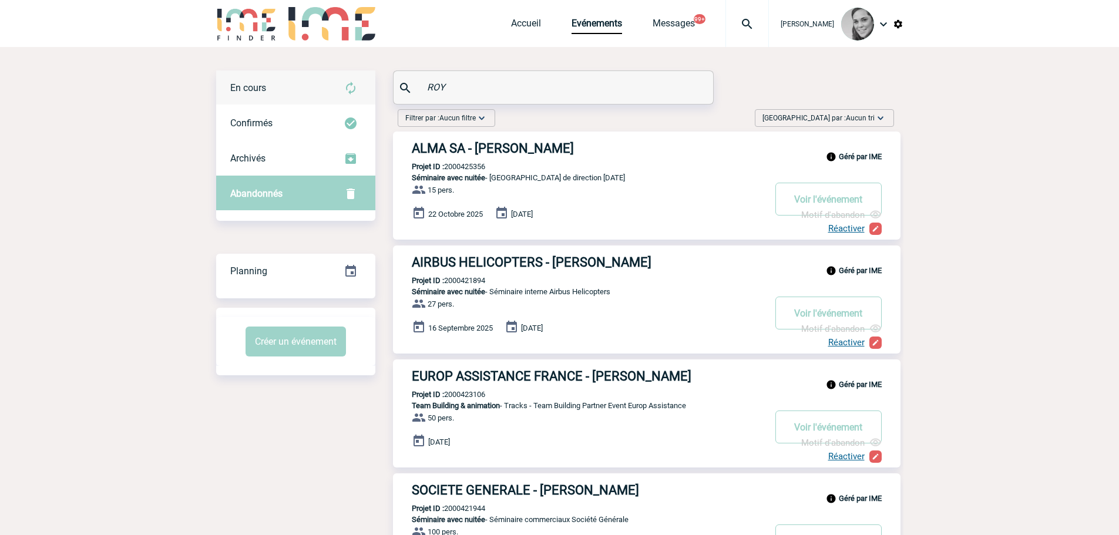
drag, startPoint x: 474, startPoint y: 83, endPoint x: 361, endPoint y: 83, distance: 112.8
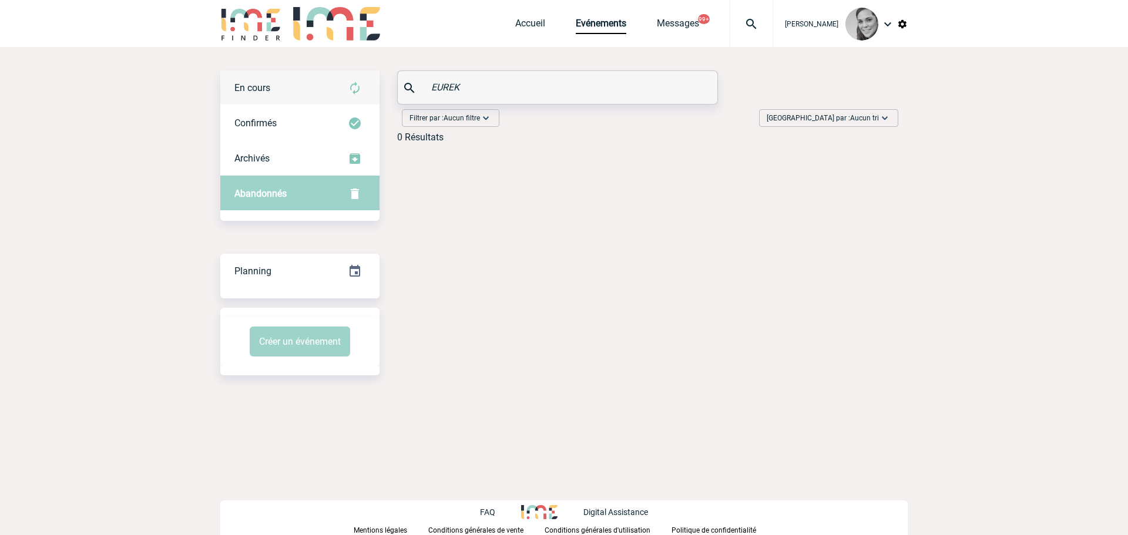
type input "EUREK"
click at [269, 85] on span "En cours" at bounding box center [252, 87] width 36 height 11
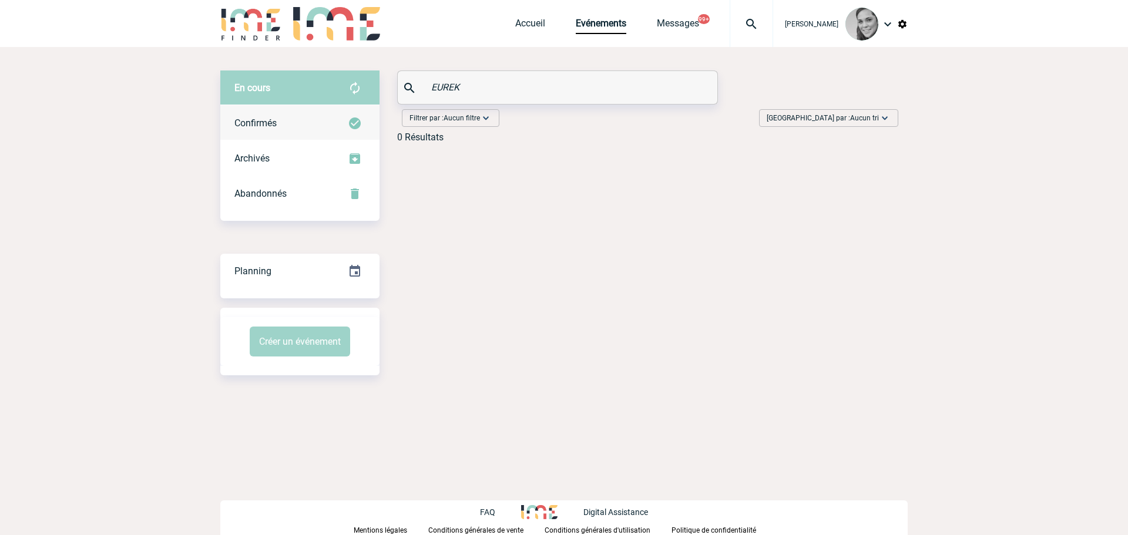
click at [265, 123] on span "Confirmés" at bounding box center [255, 123] width 42 height 11
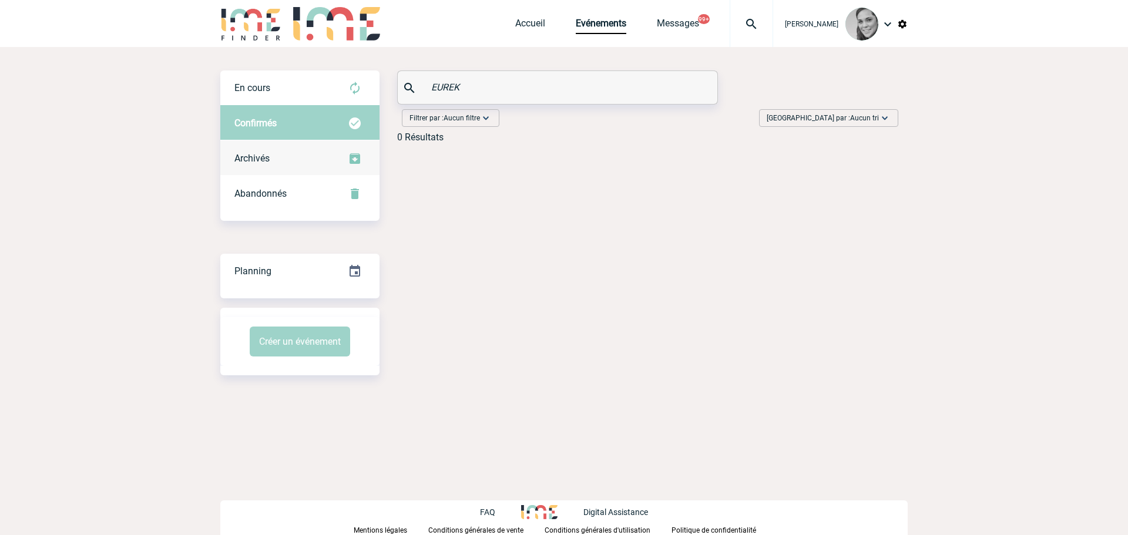
click at [270, 155] on span "Archivés" at bounding box center [251, 158] width 35 height 11
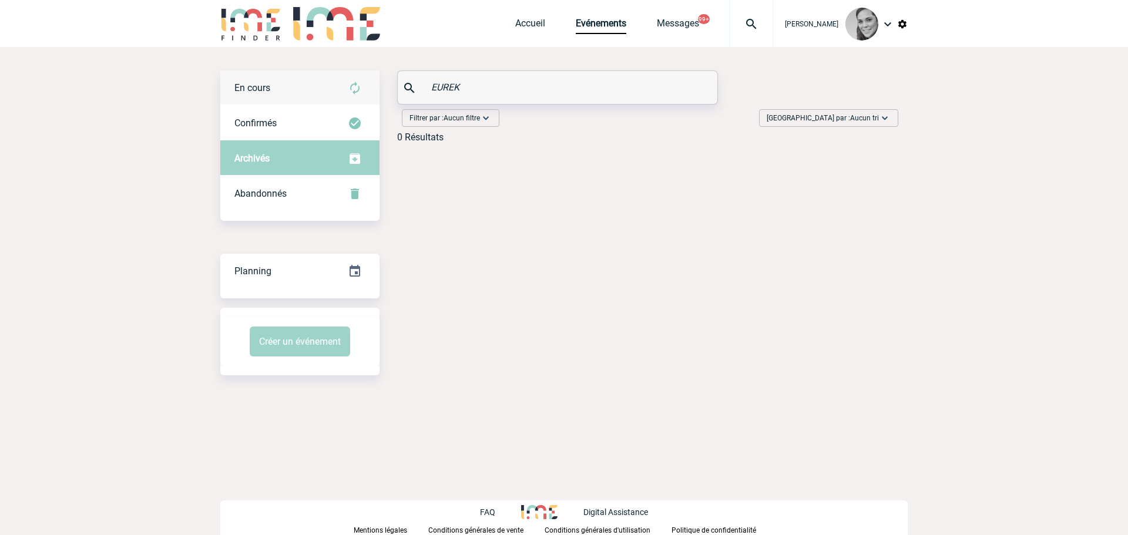
click at [257, 85] on span "En cours" at bounding box center [252, 87] width 36 height 11
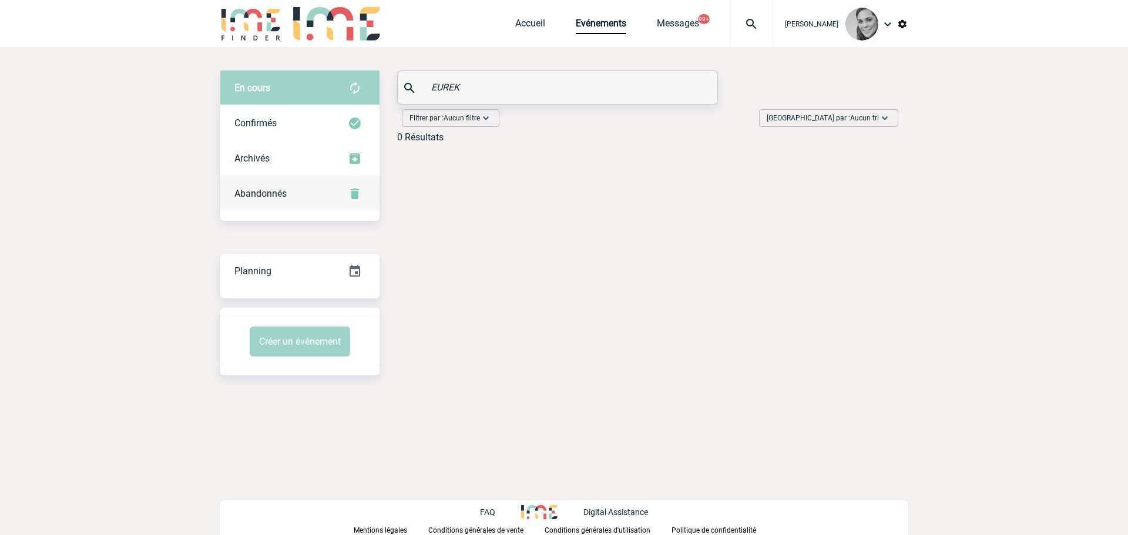
click at [261, 191] on span "Abandonnés" at bounding box center [260, 193] width 52 height 11
